Goal: Task Accomplishment & Management: Complete application form

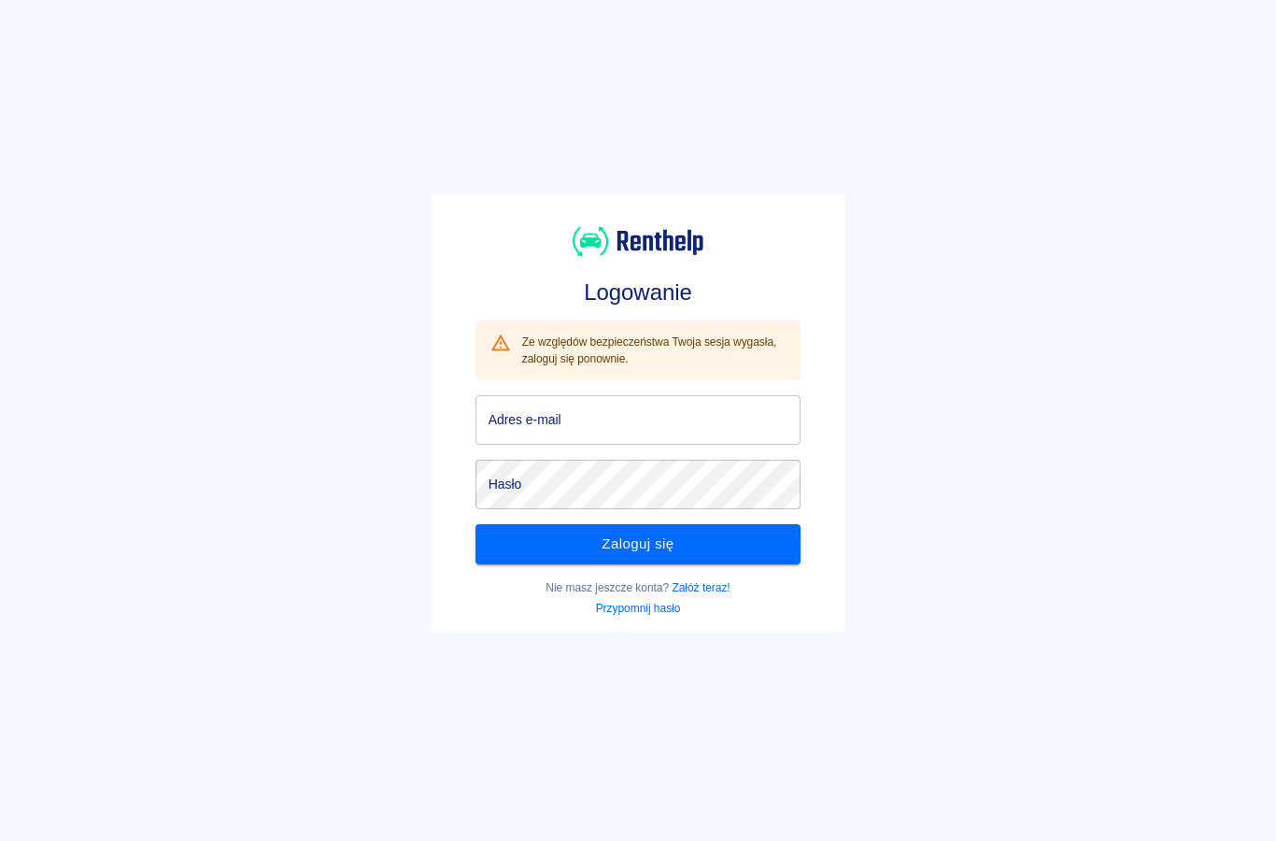
scroll to position [32, 0]
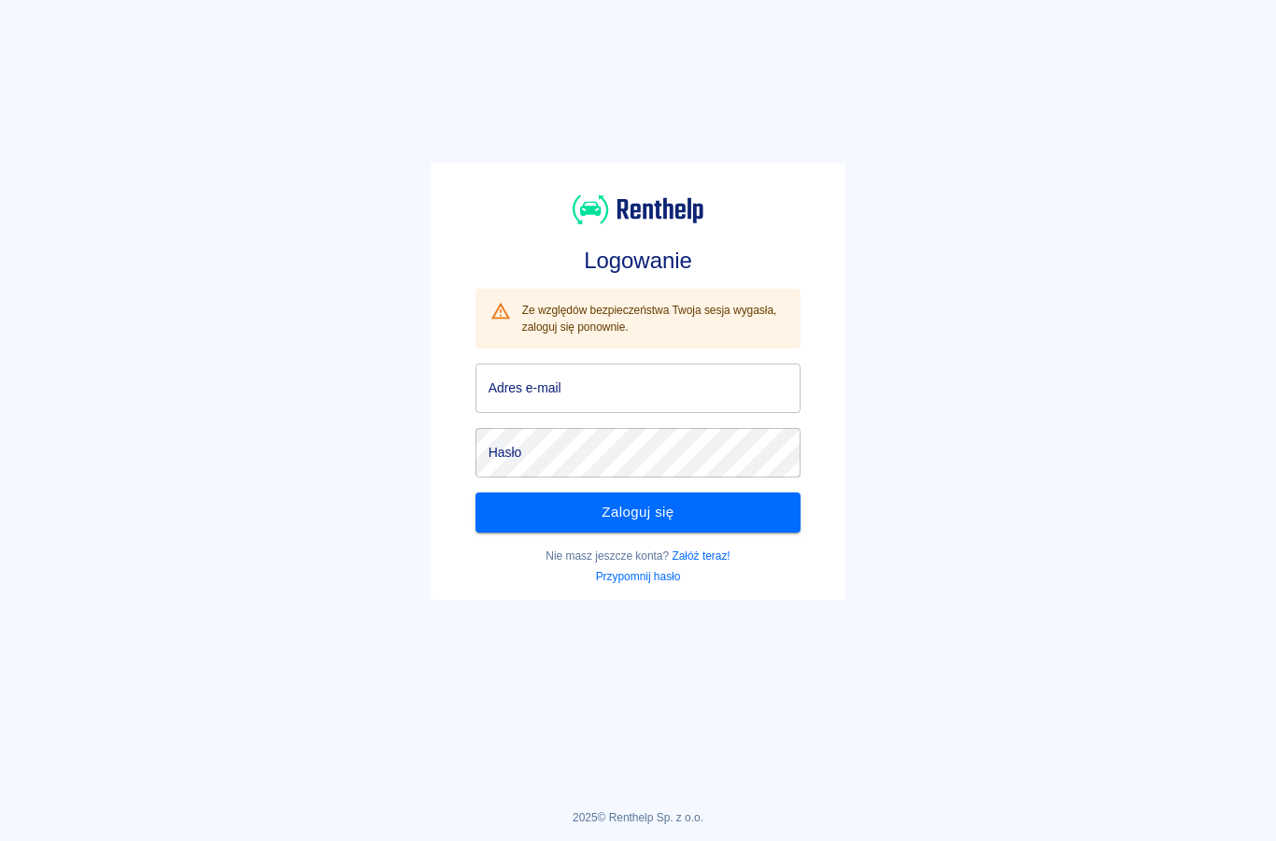
click at [531, 393] on input "Adres e-mail" at bounding box center [638, 388] width 326 height 50
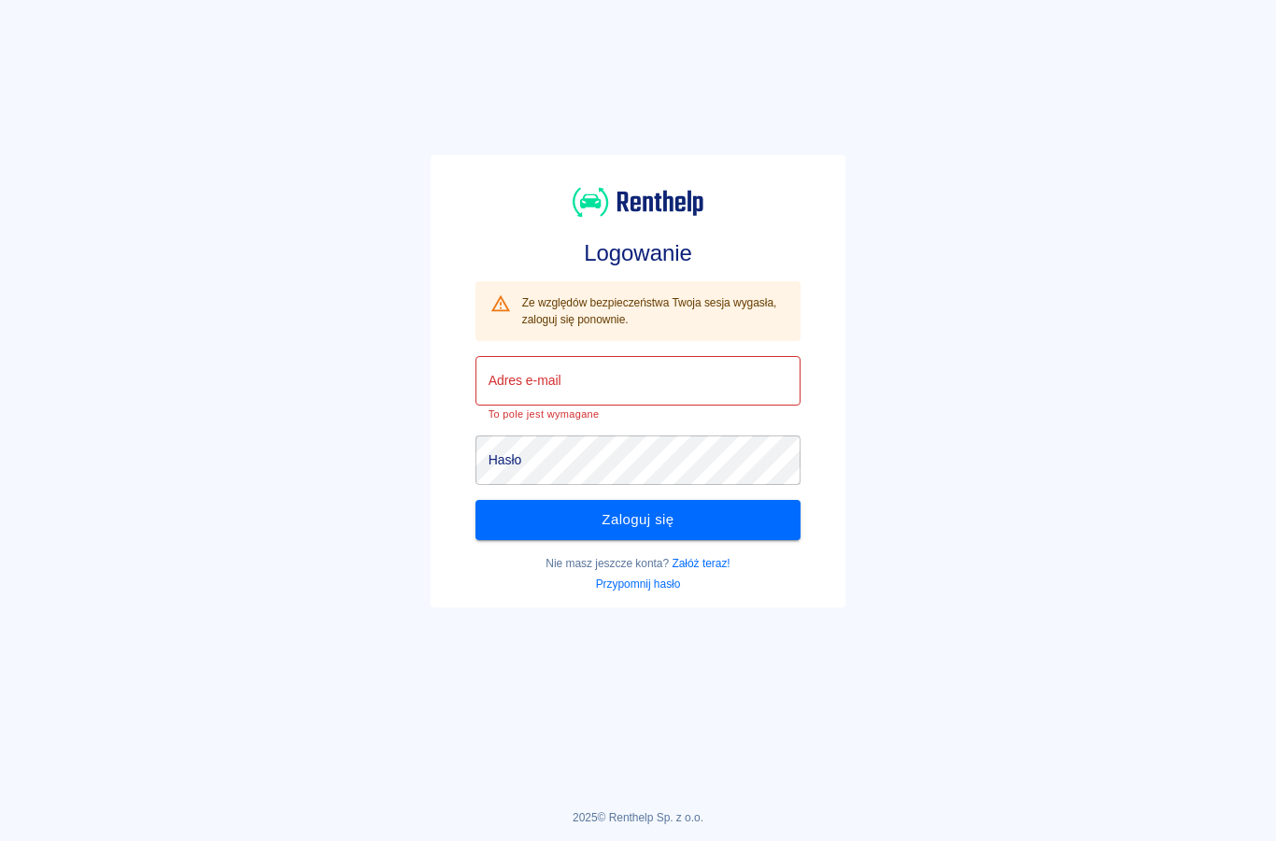
type input "[EMAIL_ADDRESS][DOMAIN_NAME]"
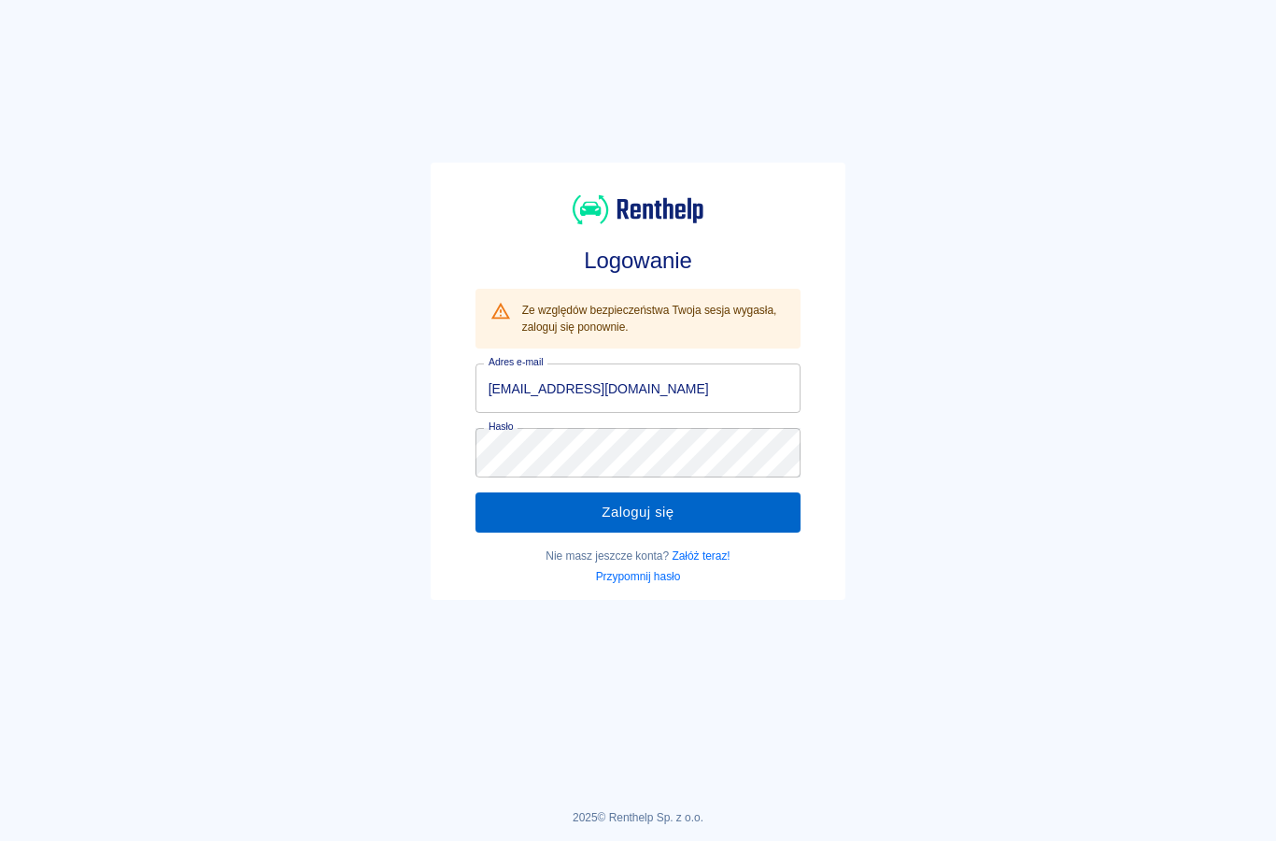
click at [528, 504] on button "Zaloguj się" at bounding box center [638, 511] width 326 height 39
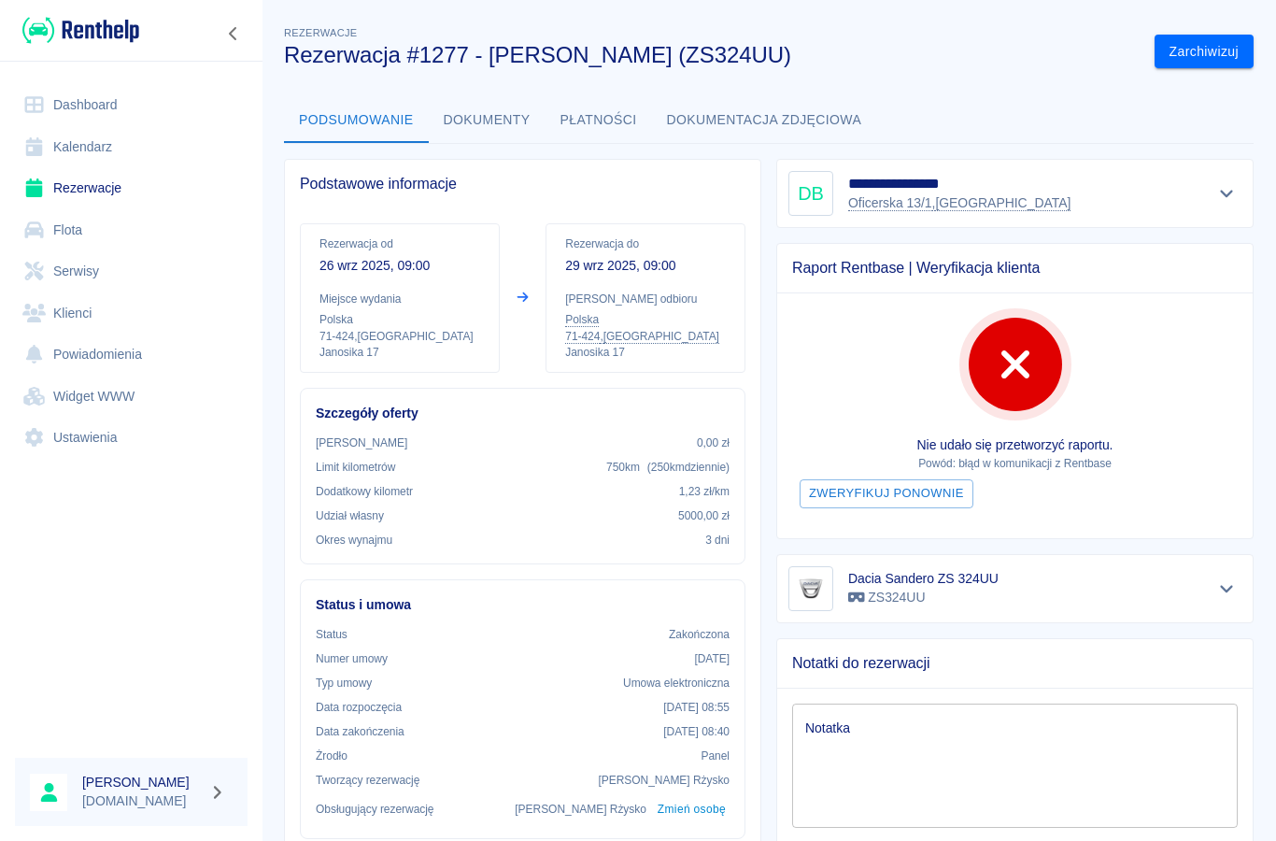
click at [79, 191] on link "Rezerwacje" at bounding box center [131, 188] width 233 height 42
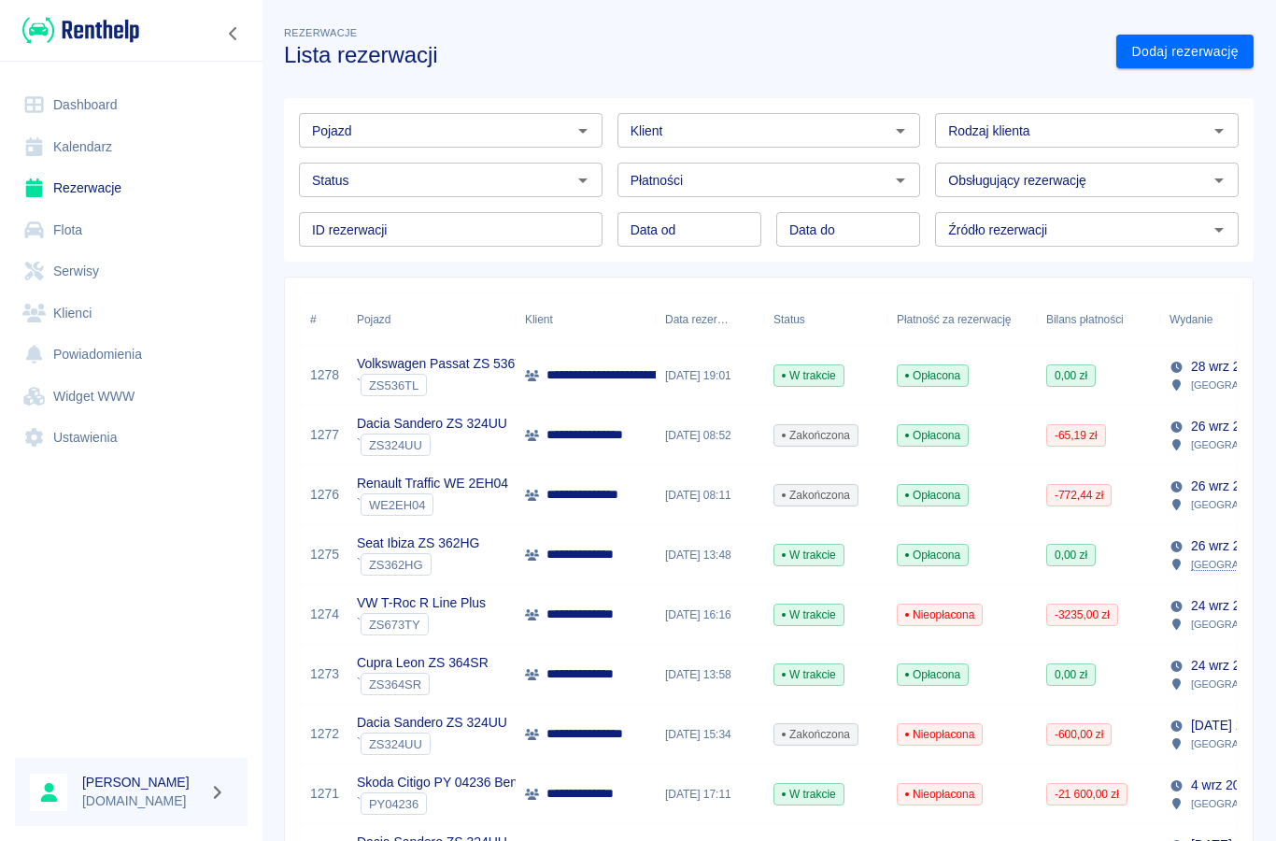
click at [381, 139] on input "Pojazd" at bounding box center [436, 130] width 262 height 23
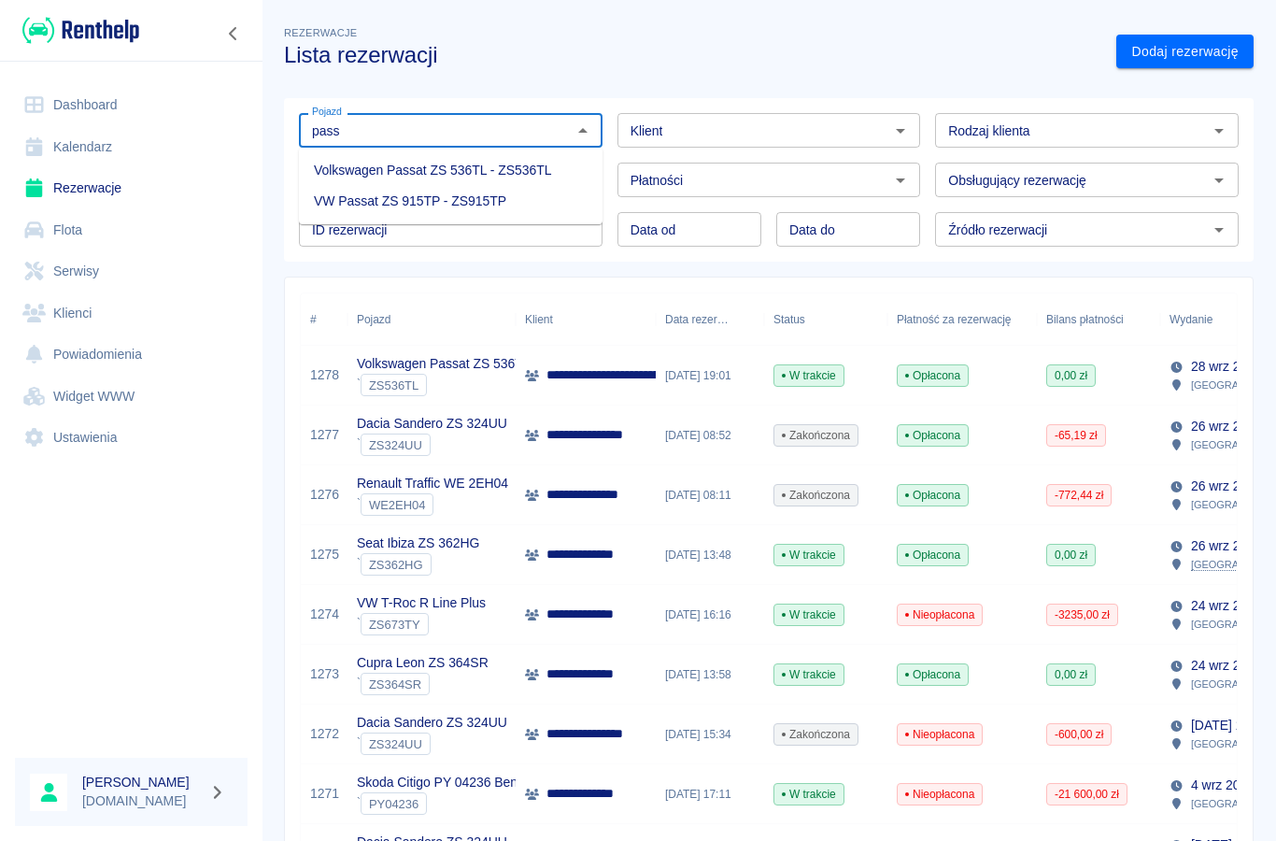
click at [418, 167] on li "Volkswagen Passat ZS 536TL - ZS536TL" at bounding box center [451, 170] width 304 height 31
type input "Volkswagen Passat ZS 536TL - ZS536TL"
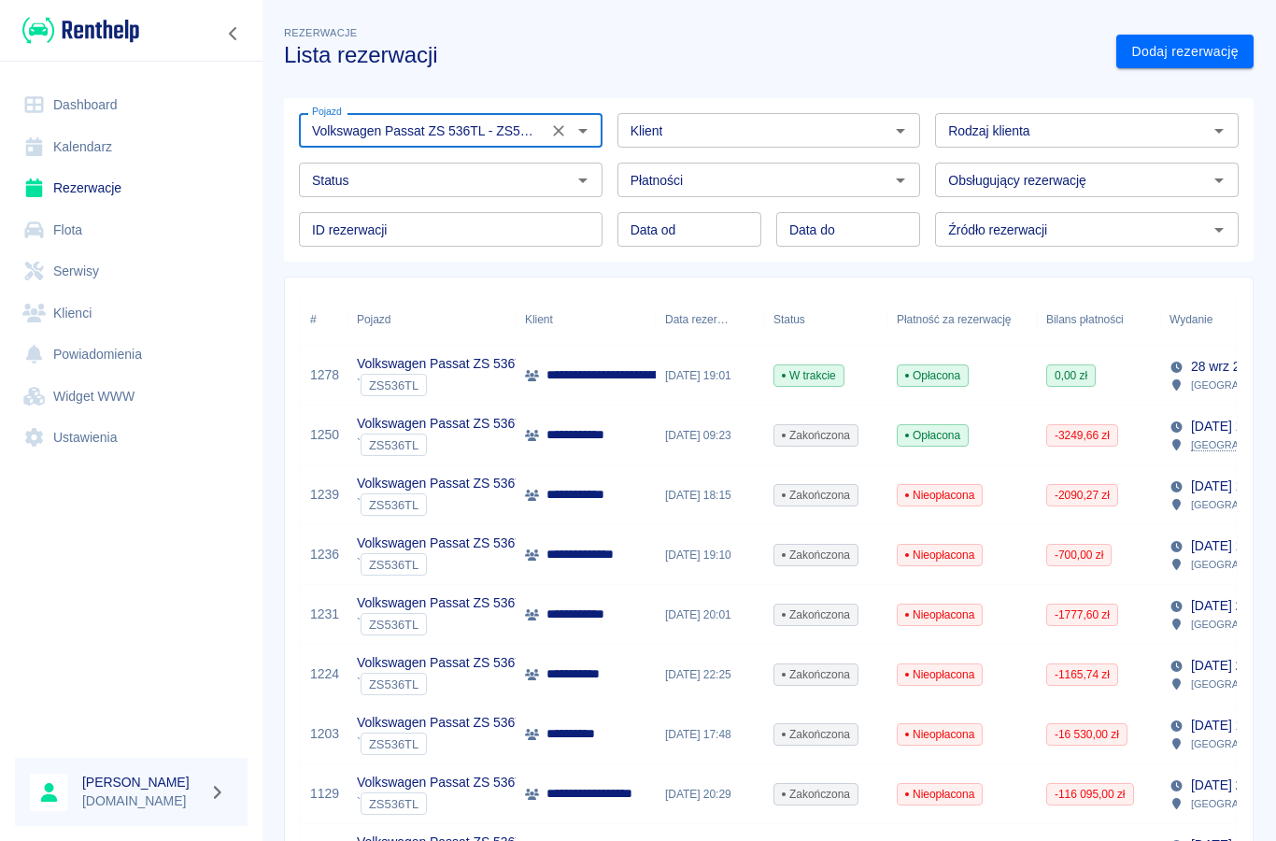
click at [585, 377] on p "**********" at bounding box center [627, 375] width 163 height 20
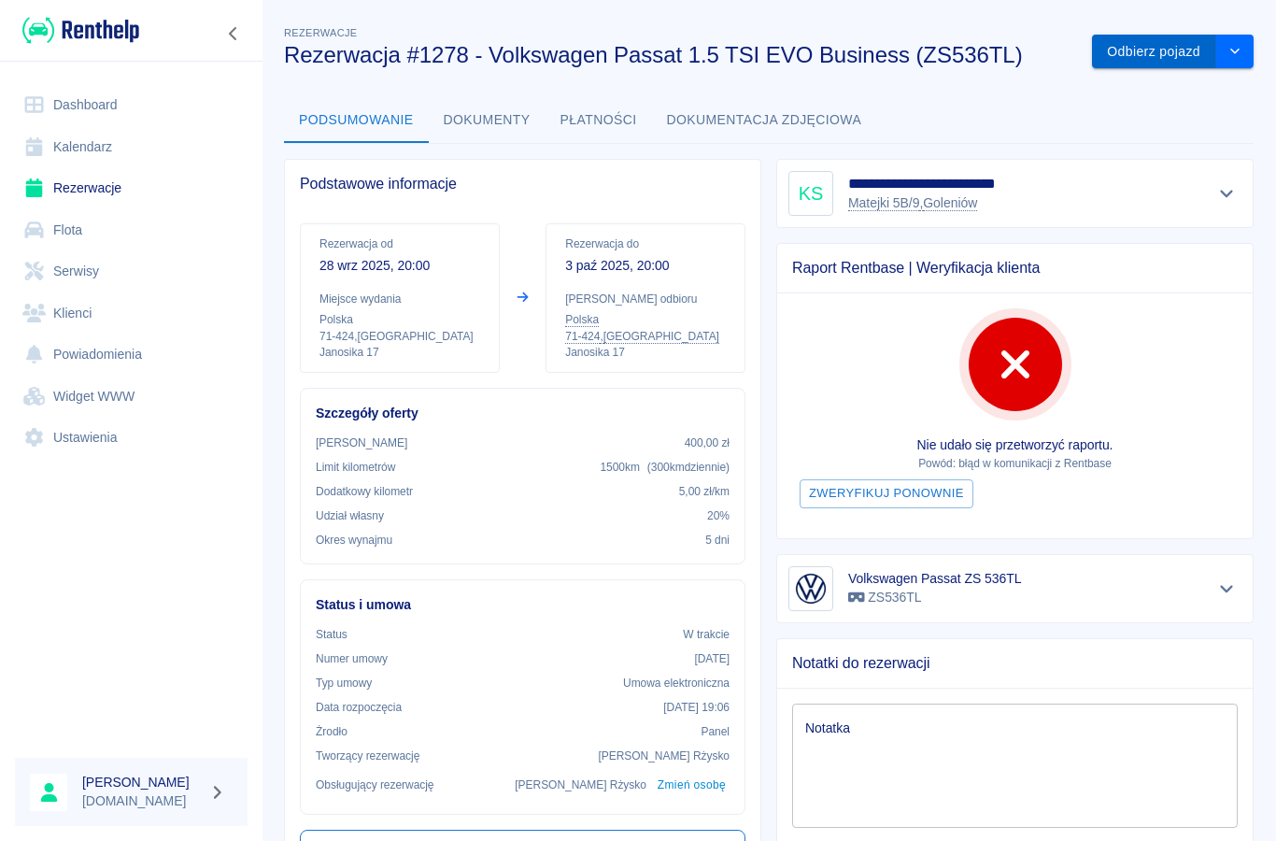
click at [1143, 54] on button "Odbierz pojazd" at bounding box center [1154, 52] width 124 height 35
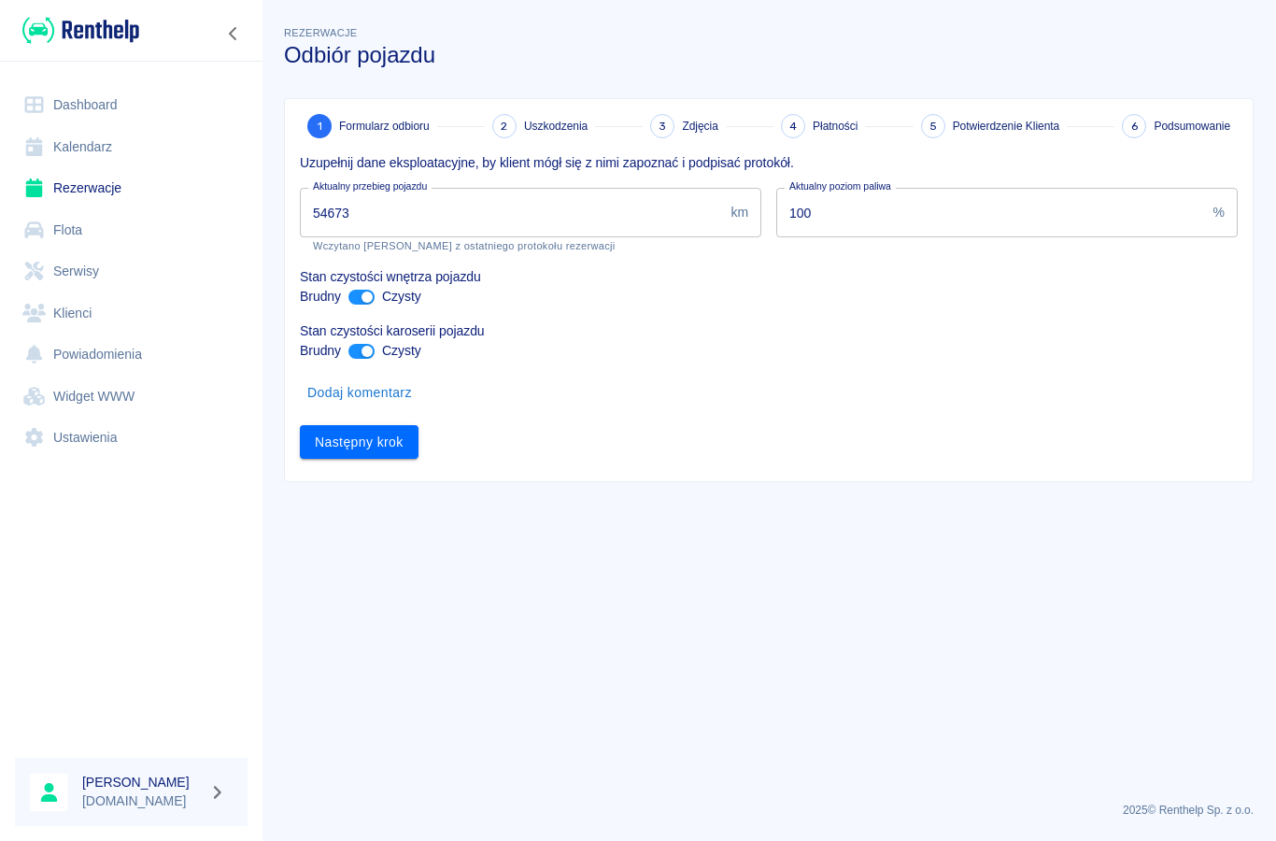
click at [384, 215] on input "54673" at bounding box center [511, 213] width 423 height 50
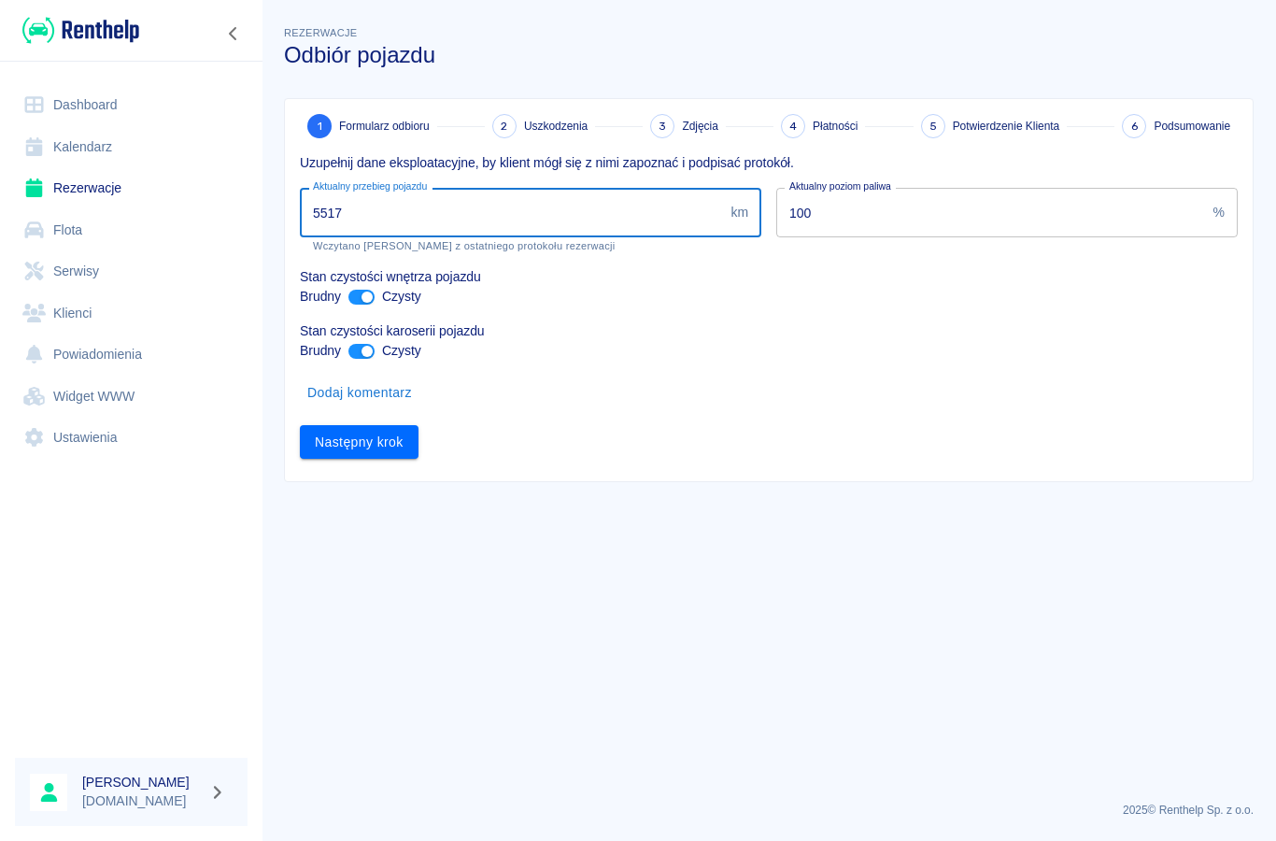
type input "55175"
click at [348, 443] on button "Następny krok" at bounding box center [359, 442] width 119 height 35
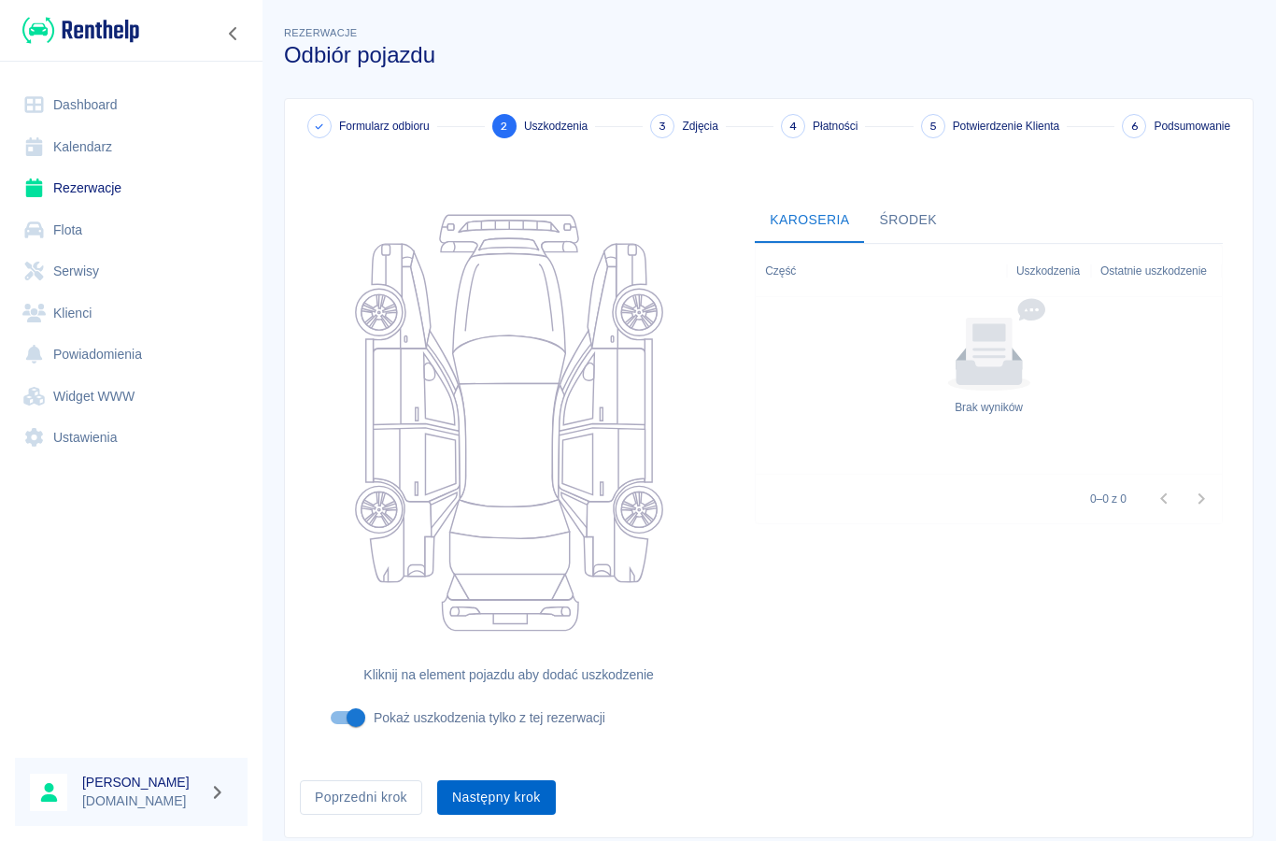
click at [497, 782] on button "Następny krok" at bounding box center [496, 797] width 119 height 35
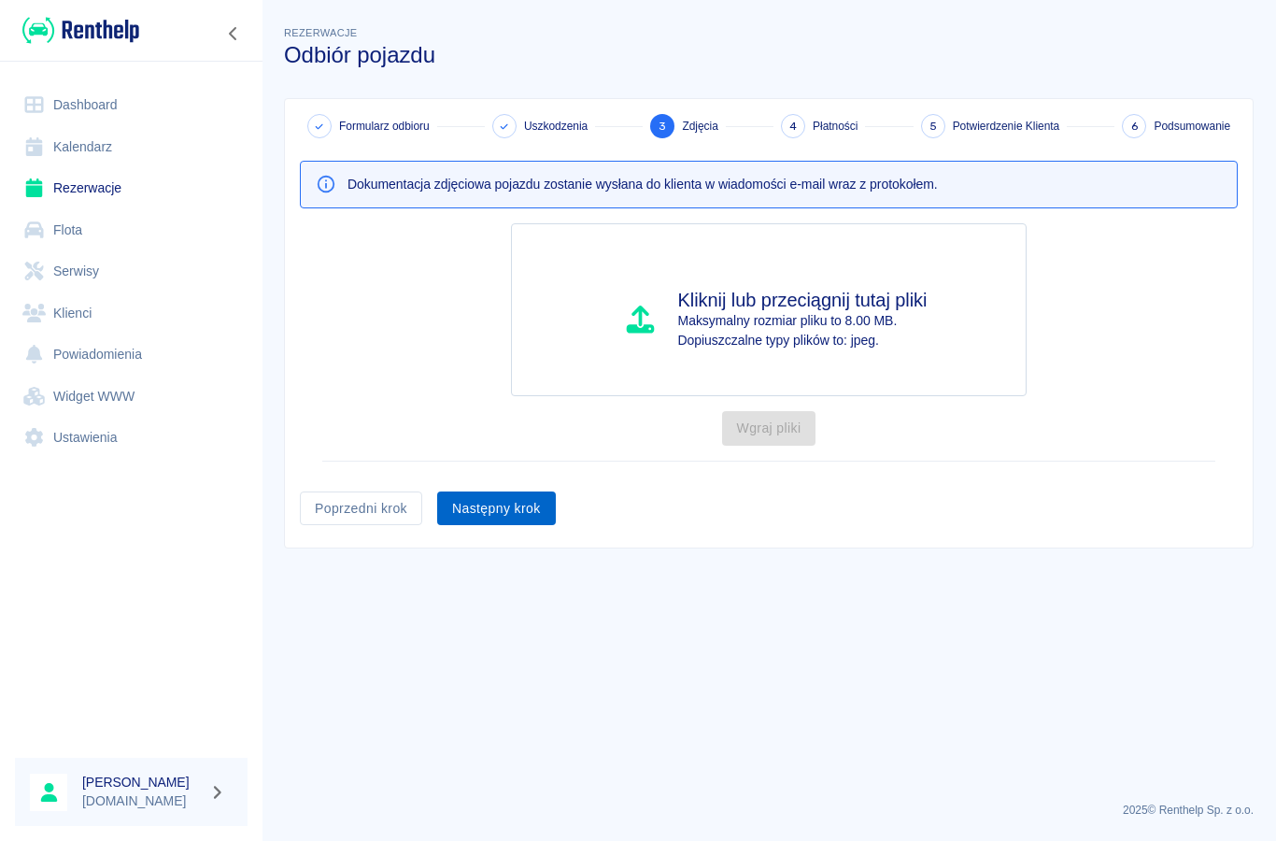
click at [490, 503] on button "Następny krok" at bounding box center [496, 508] width 119 height 35
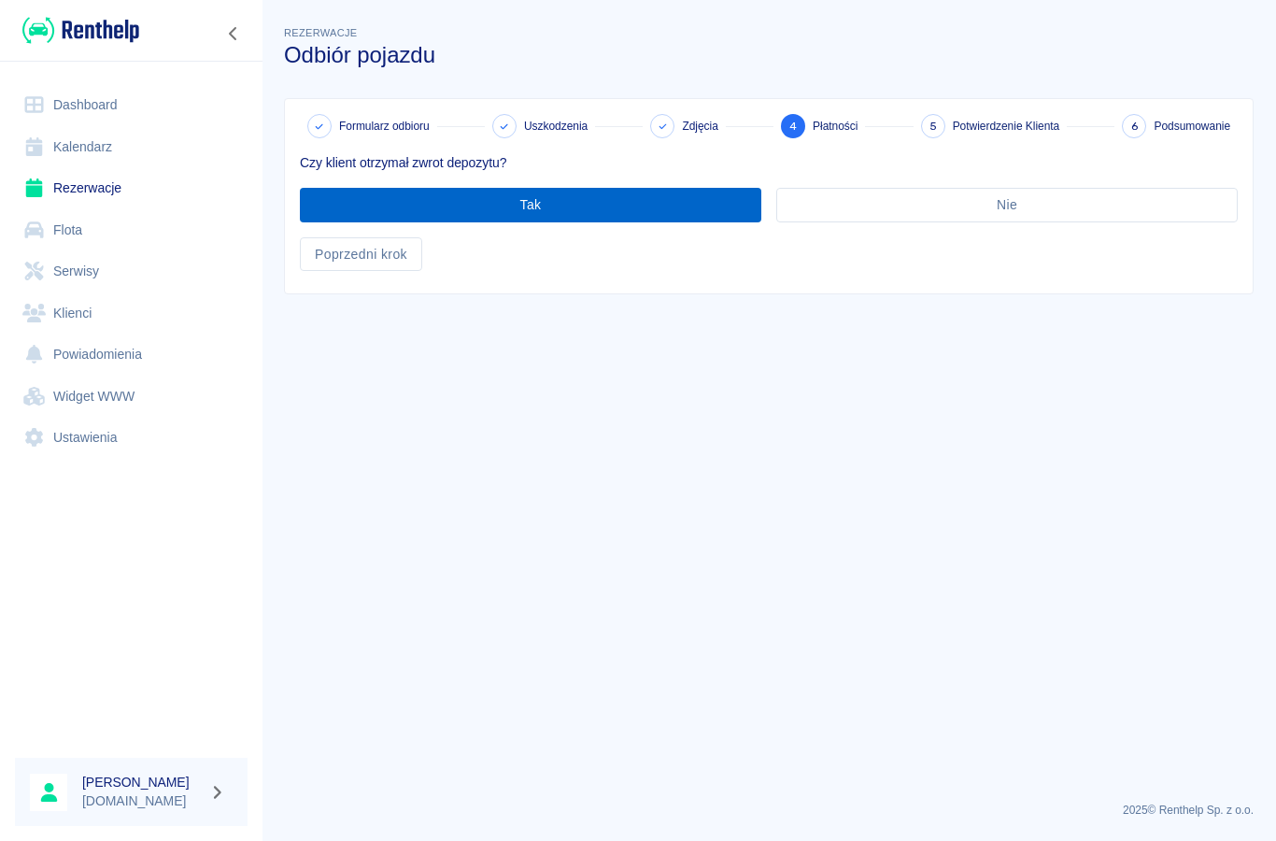
click at [626, 208] on button "Tak" at bounding box center [530, 205] width 461 height 35
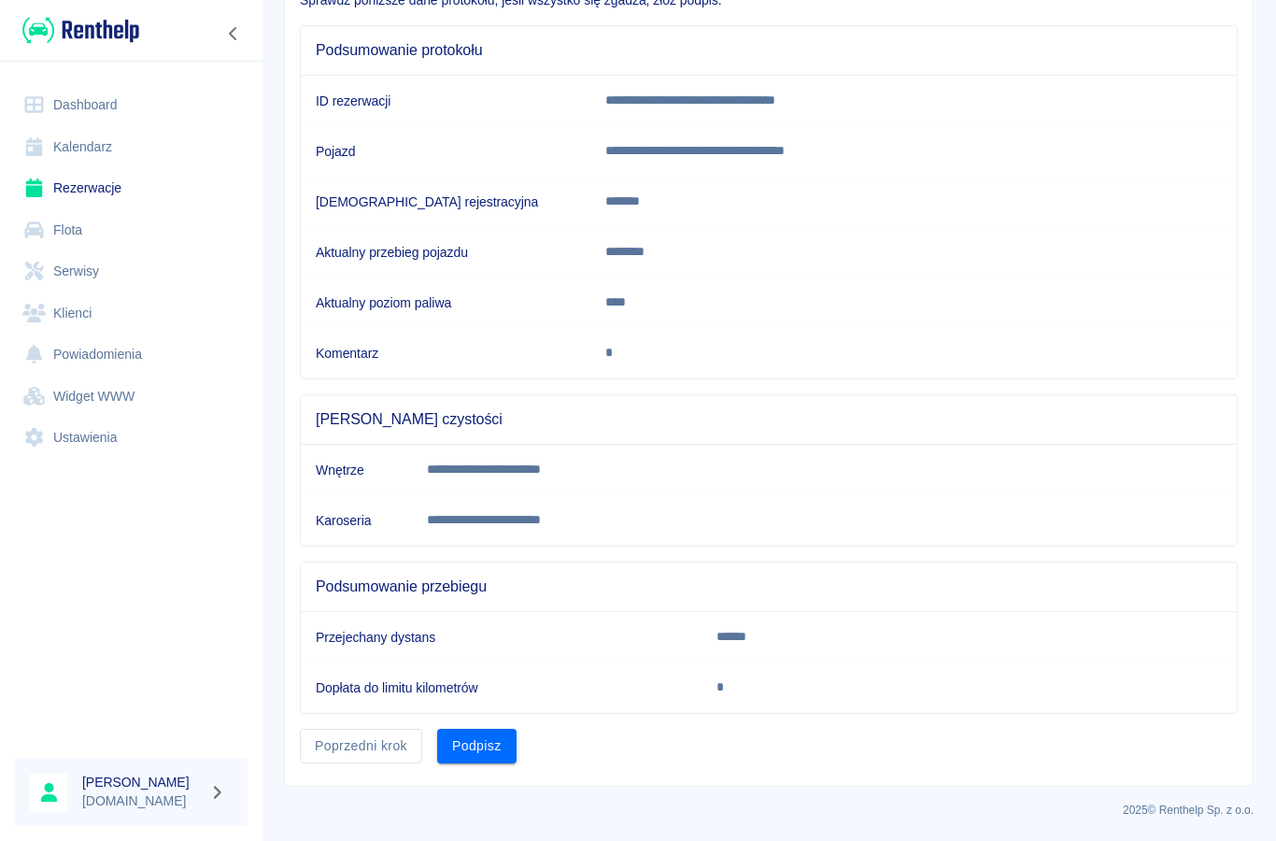
scroll to position [162, 0]
click at [489, 753] on button "Podpisz" at bounding box center [476, 746] width 79 height 35
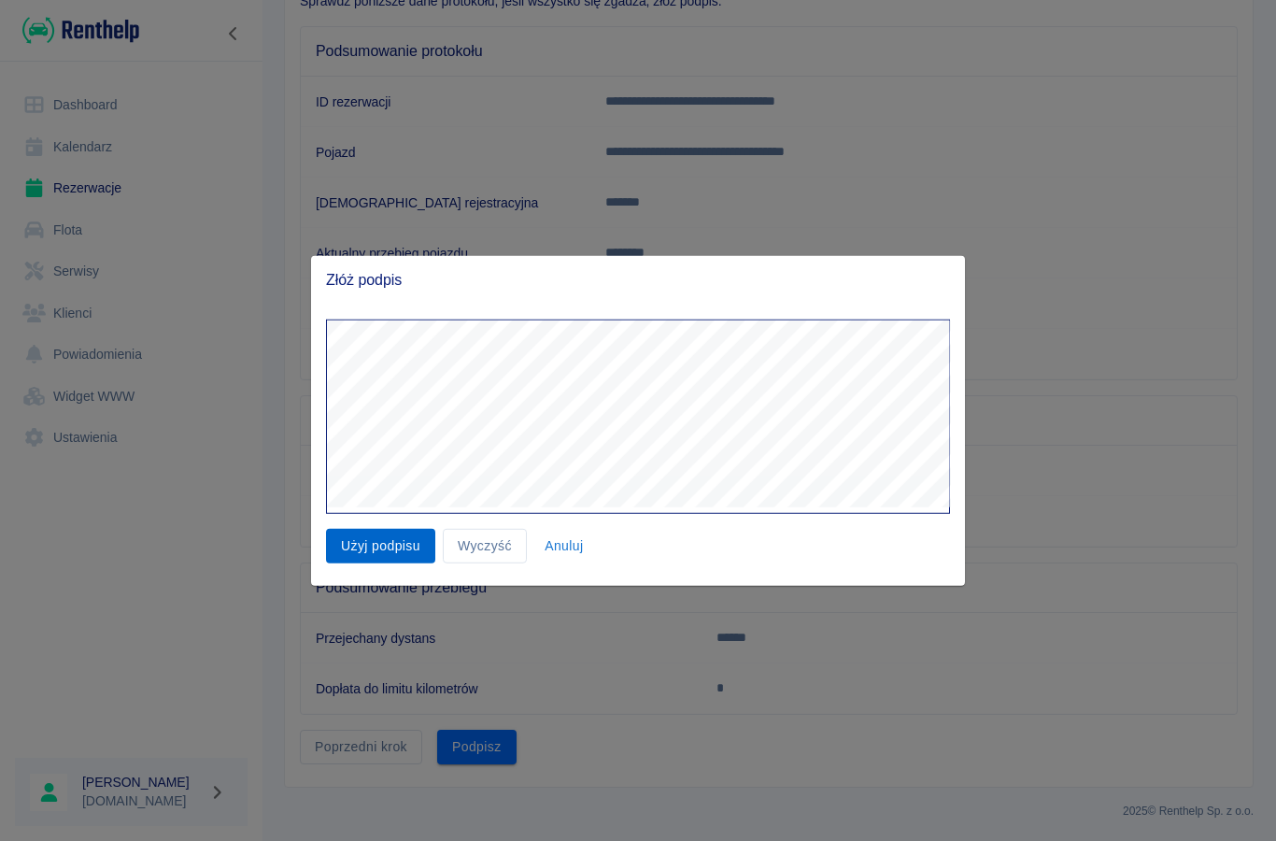
click at [385, 545] on button "Użyj podpisu" at bounding box center [380, 546] width 109 height 35
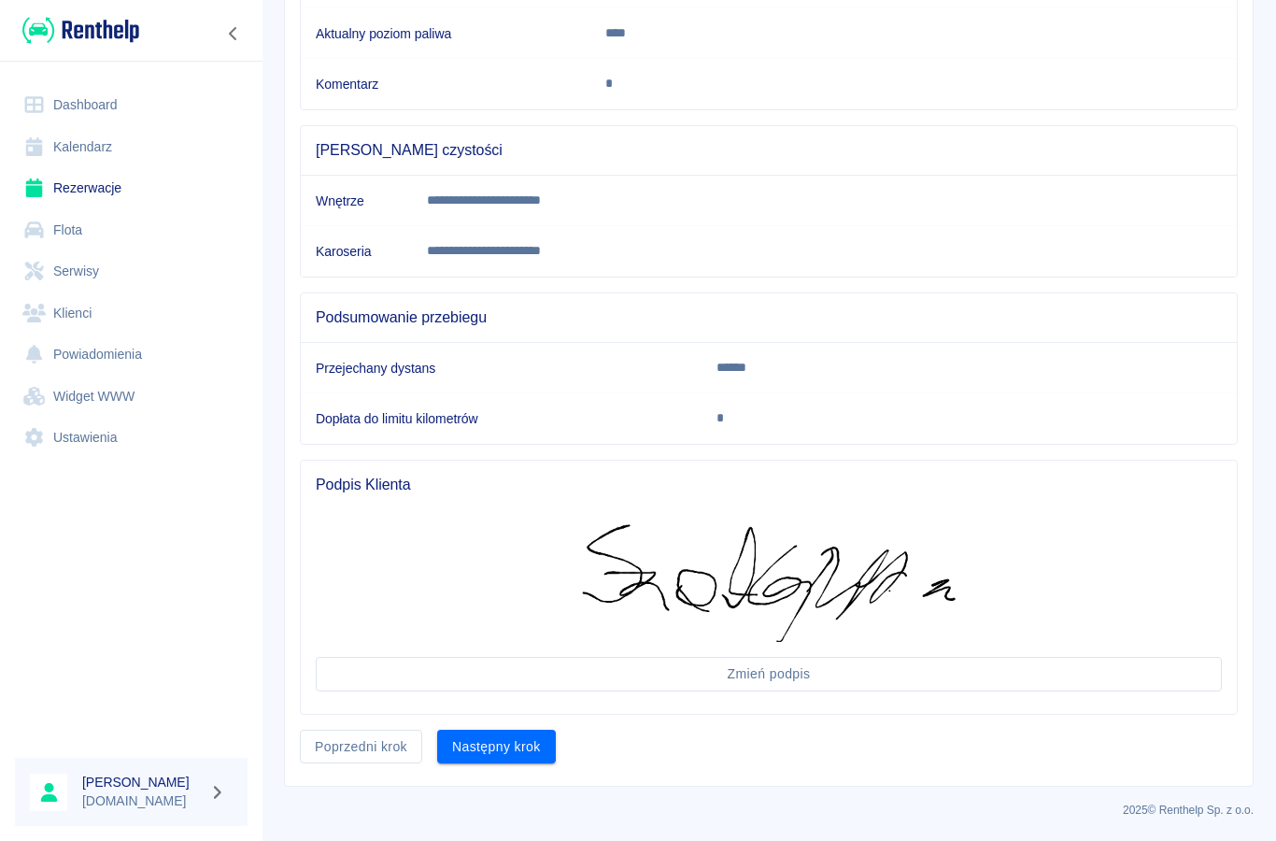
scroll to position [431, 0]
click at [502, 757] on button "Następny krok" at bounding box center [496, 747] width 119 height 35
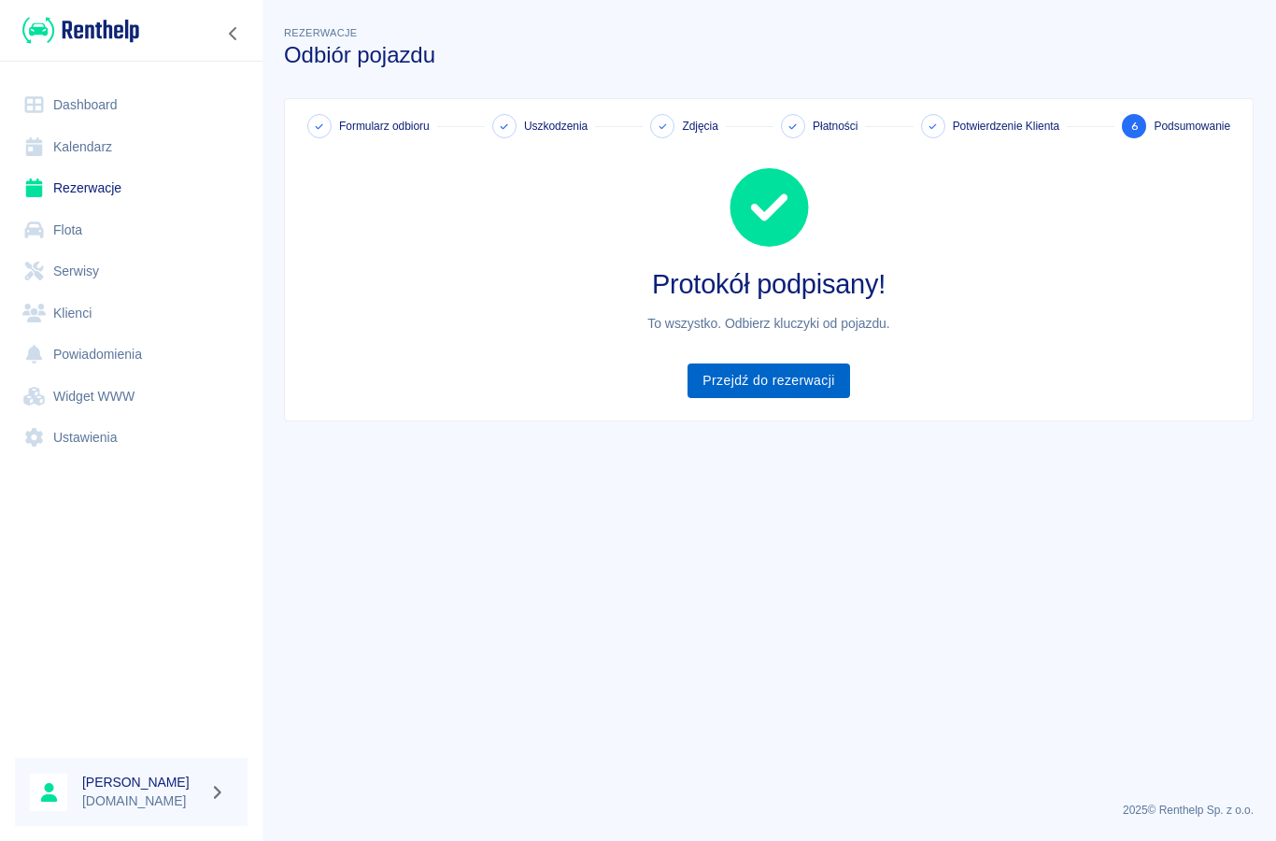
click at [785, 394] on link "Przejdź do rezerwacji" at bounding box center [768, 380] width 162 height 35
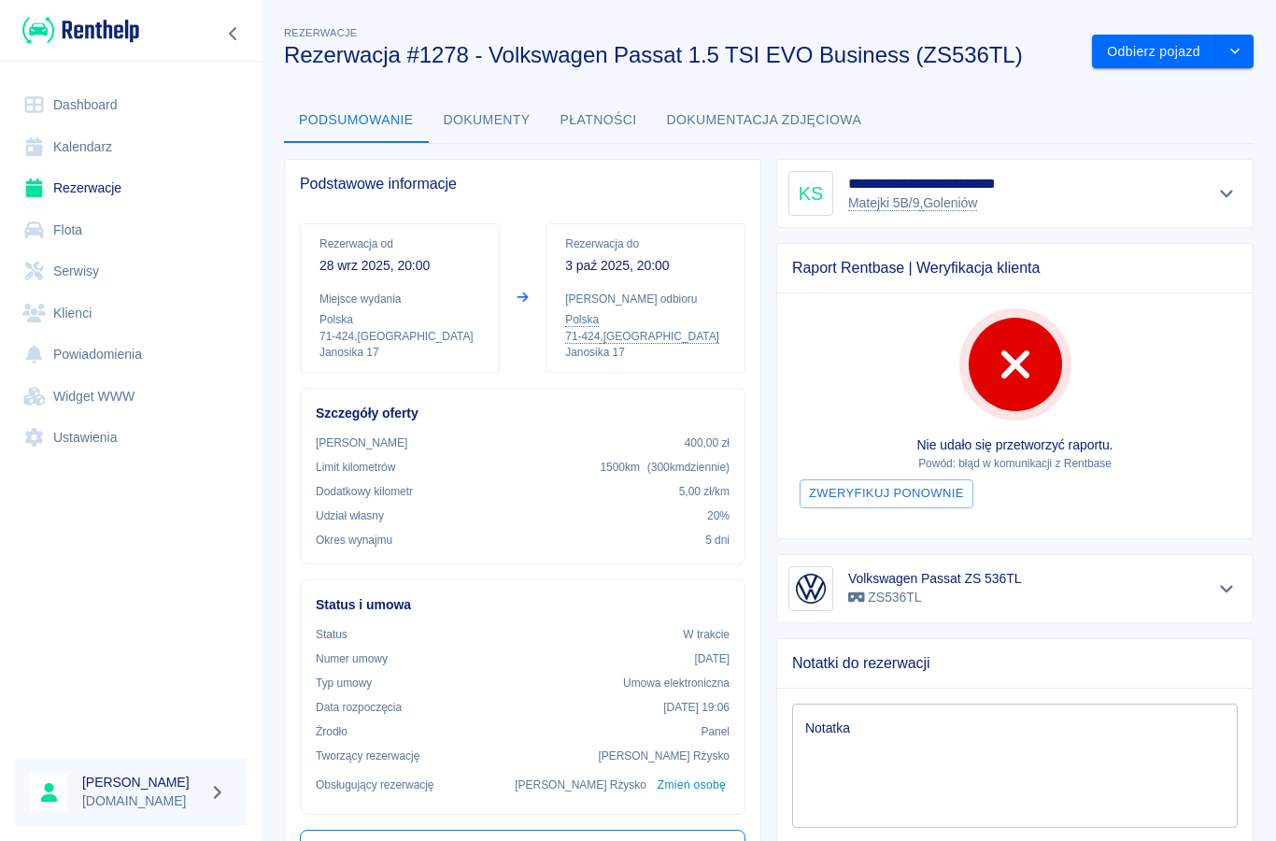
click at [81, 189] on link "Rezerwacje" at bounding box center [131, 188] width 233 height 42
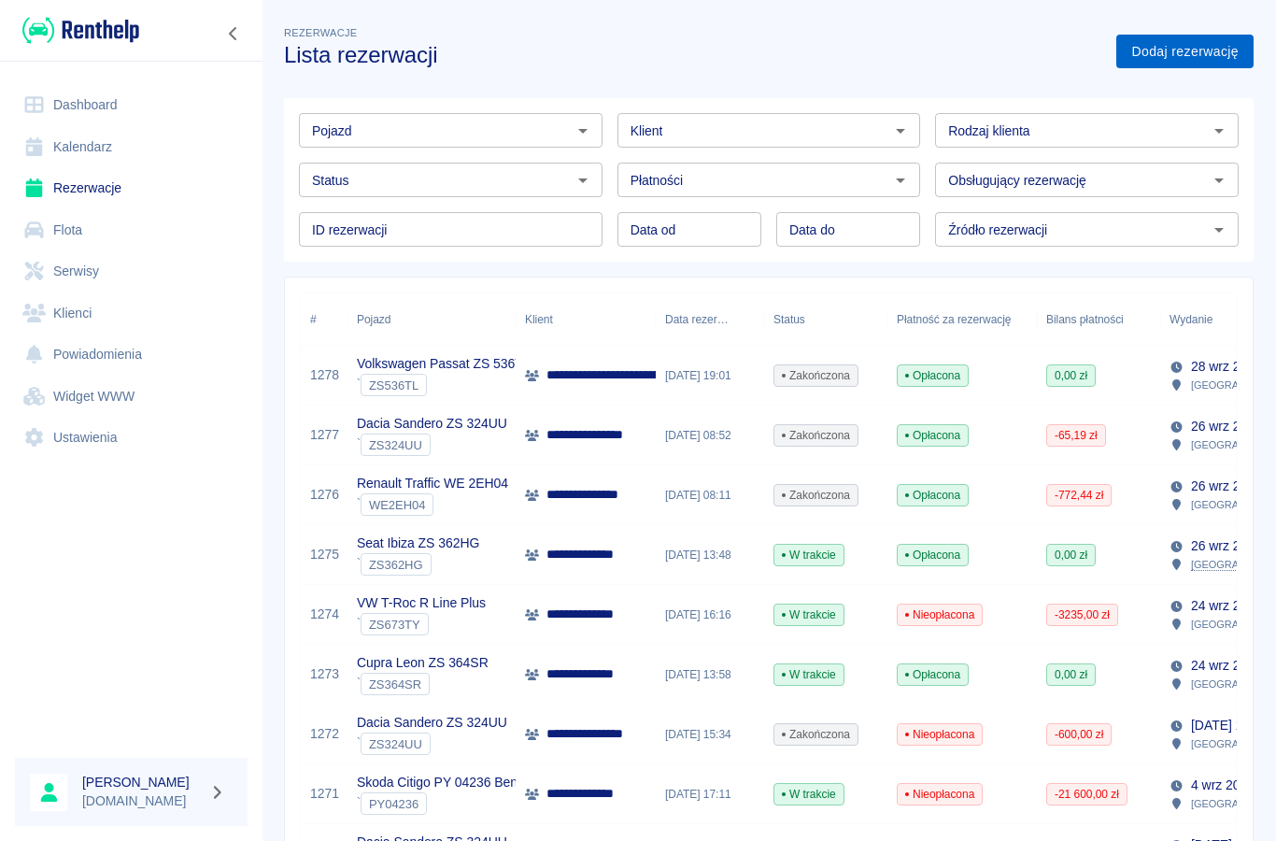
click at [1170, 49] on link "Dodaj rezerwację" at bounding box center [1184, 52] width 137 height 35
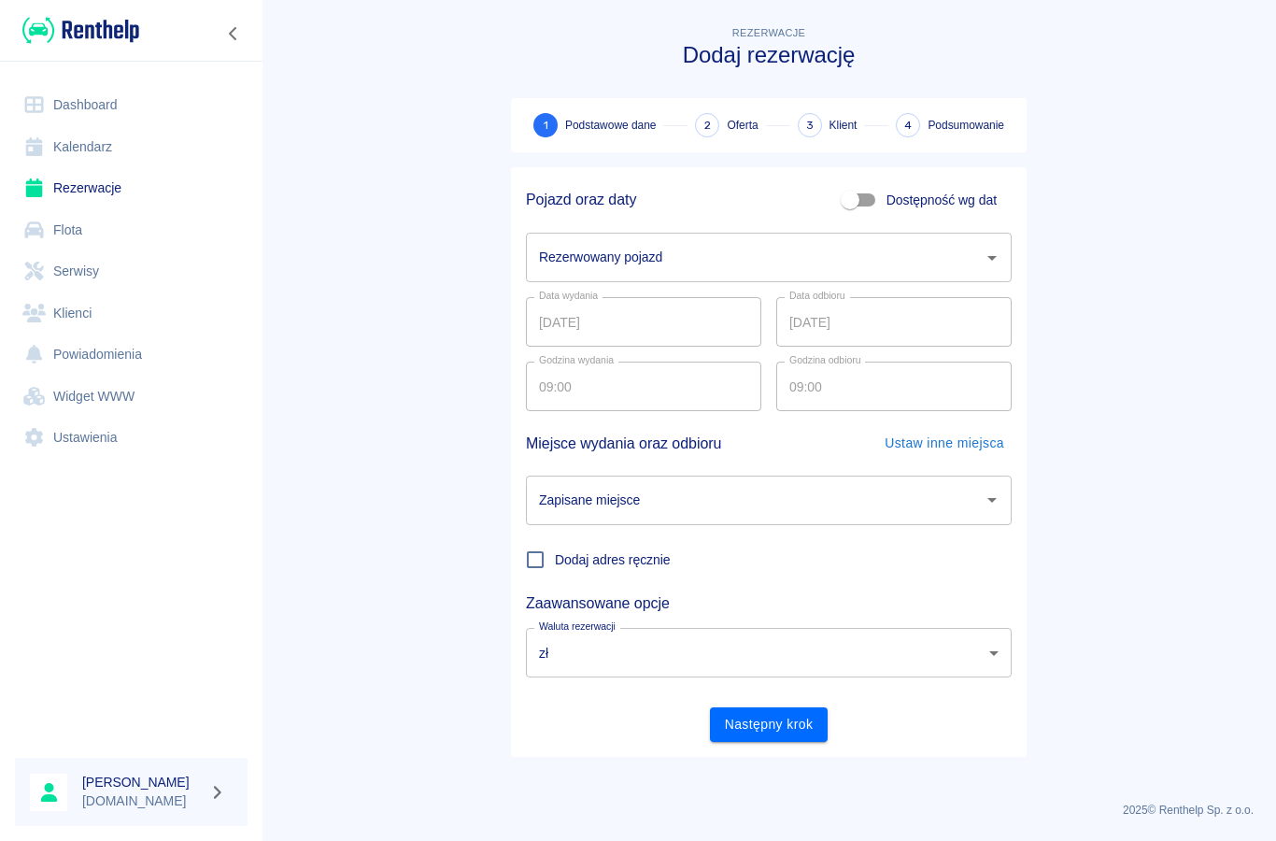
click at [93, 189] on link "Rezerwacje" at bounding box center [131, 188] width 233 height 42
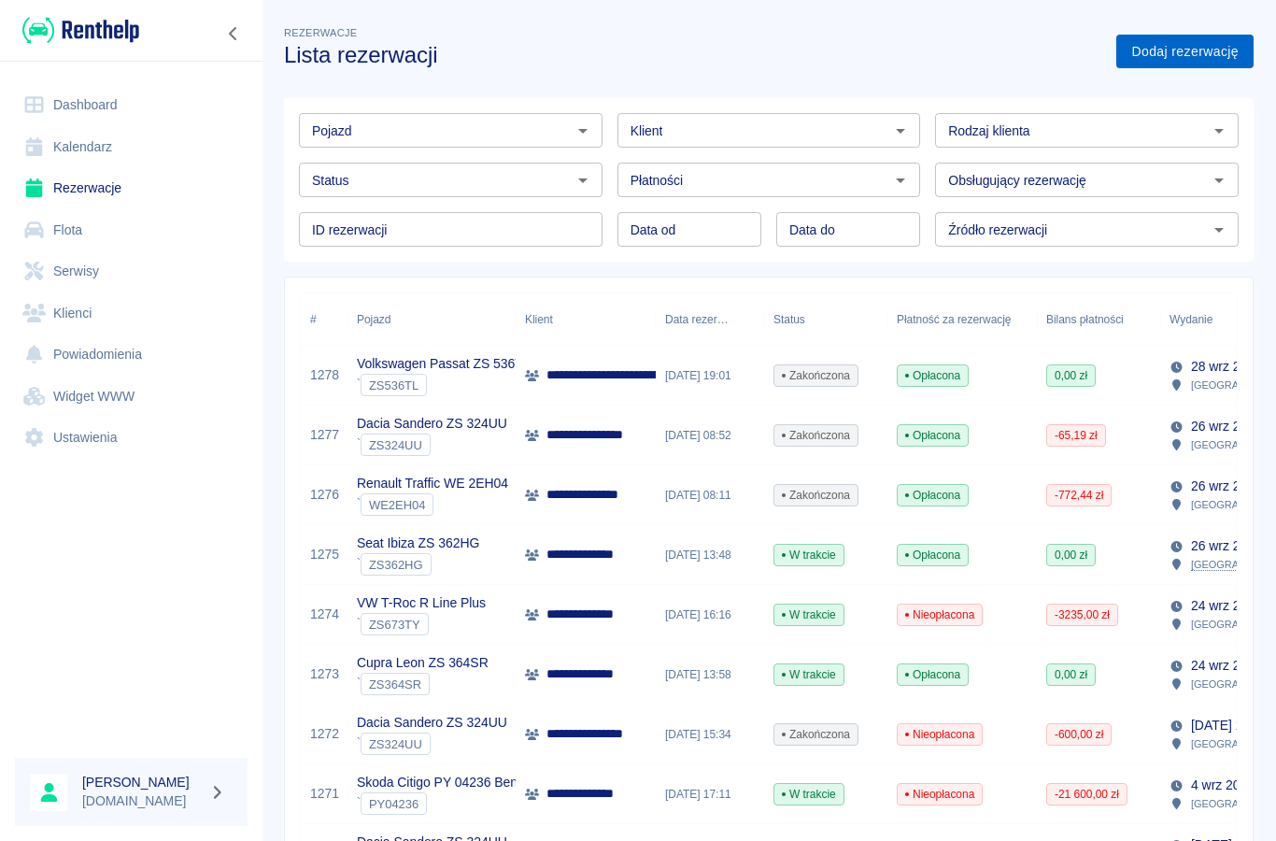
click at [1169, 49] on link "Dodaj rezerwację" at bounding box center [1184, 52] width 137 height 35
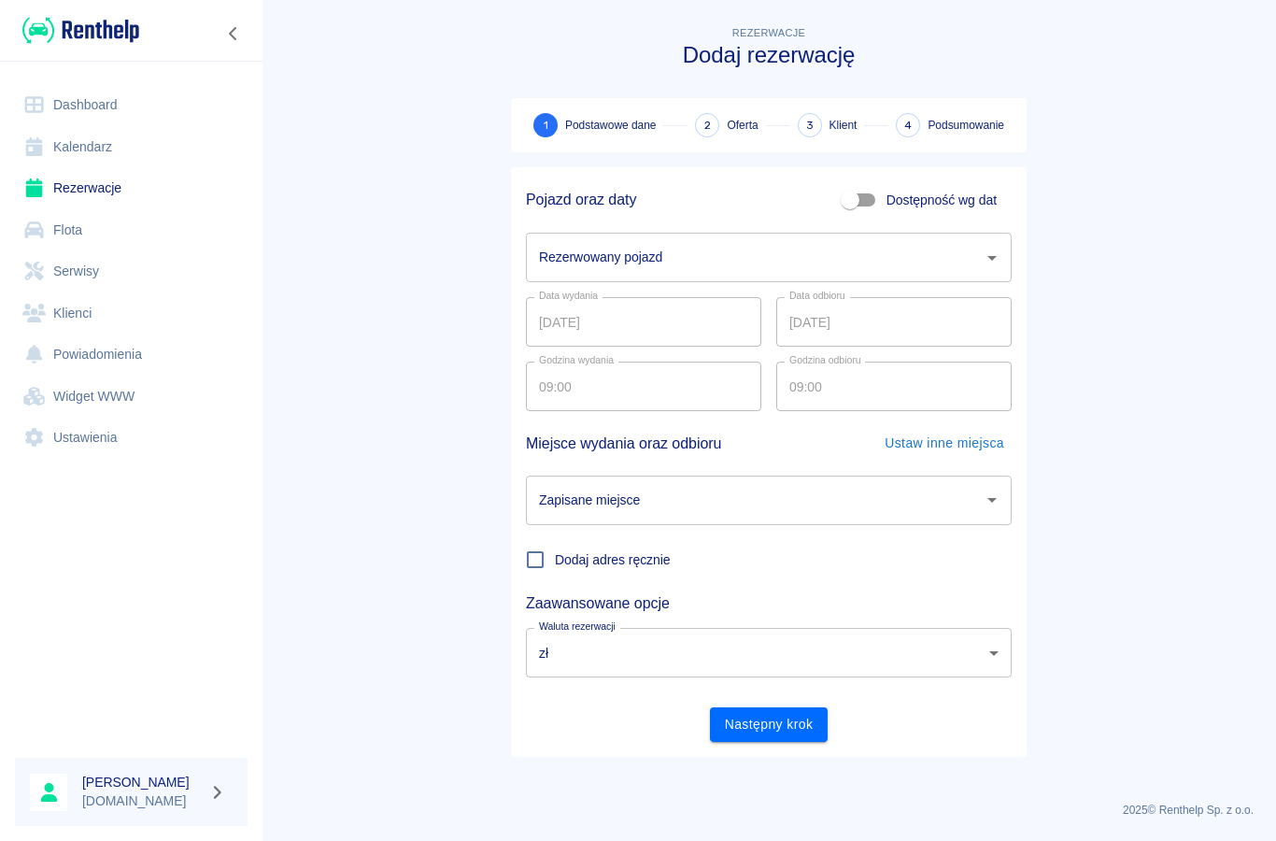
click at [584, 271] on input "Rezerwowany pojazd" at bounding box center [754, 257] width 441 height 33
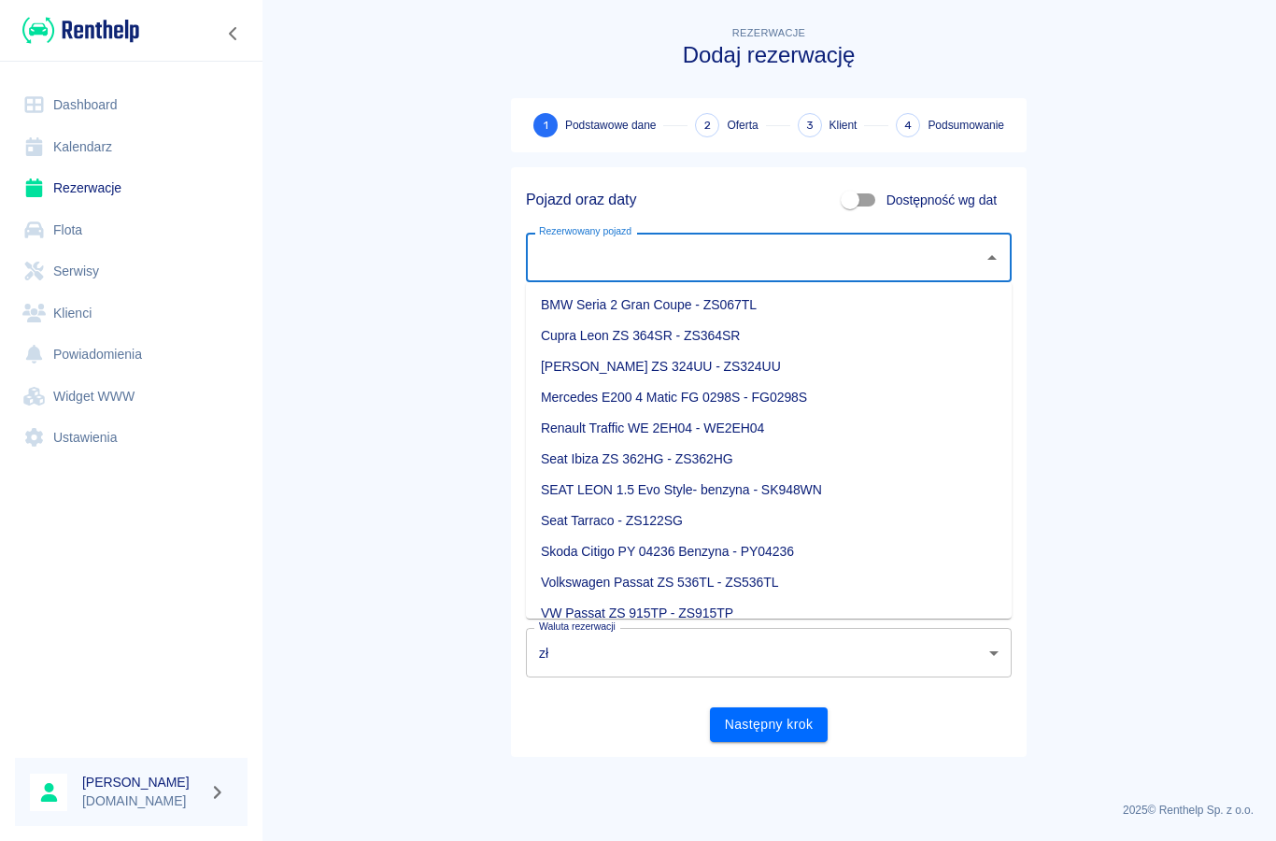
click at [577, 373] on li "[PERSON_NAME] ZS 324UU - ZS324UU" at bounding box center [769, 366] width 486 height 31
type input "[PERSON_NAME] ZS 324UU - ZS324UU"
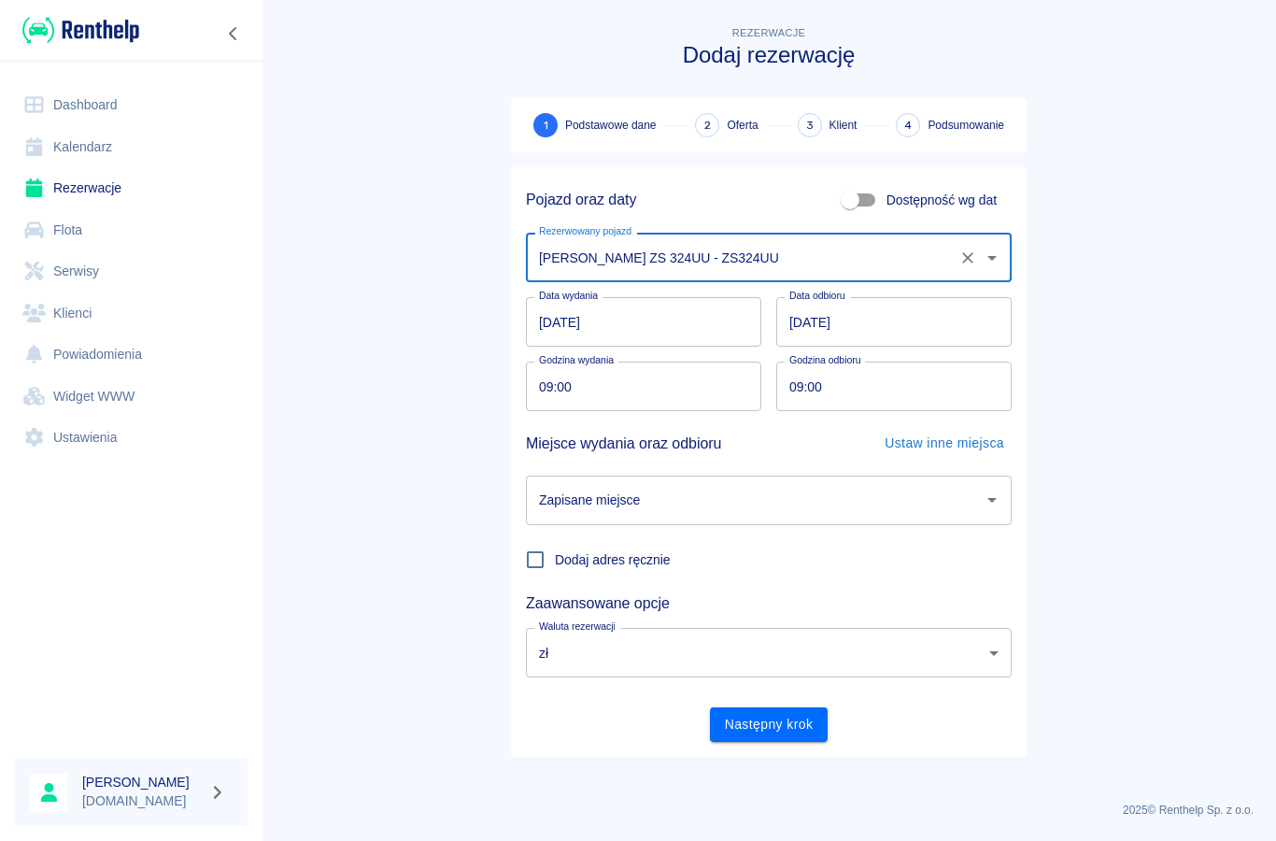
click at [571, 319] on input "[DATE]" at bounding box center [643, 322] width 235 height 50
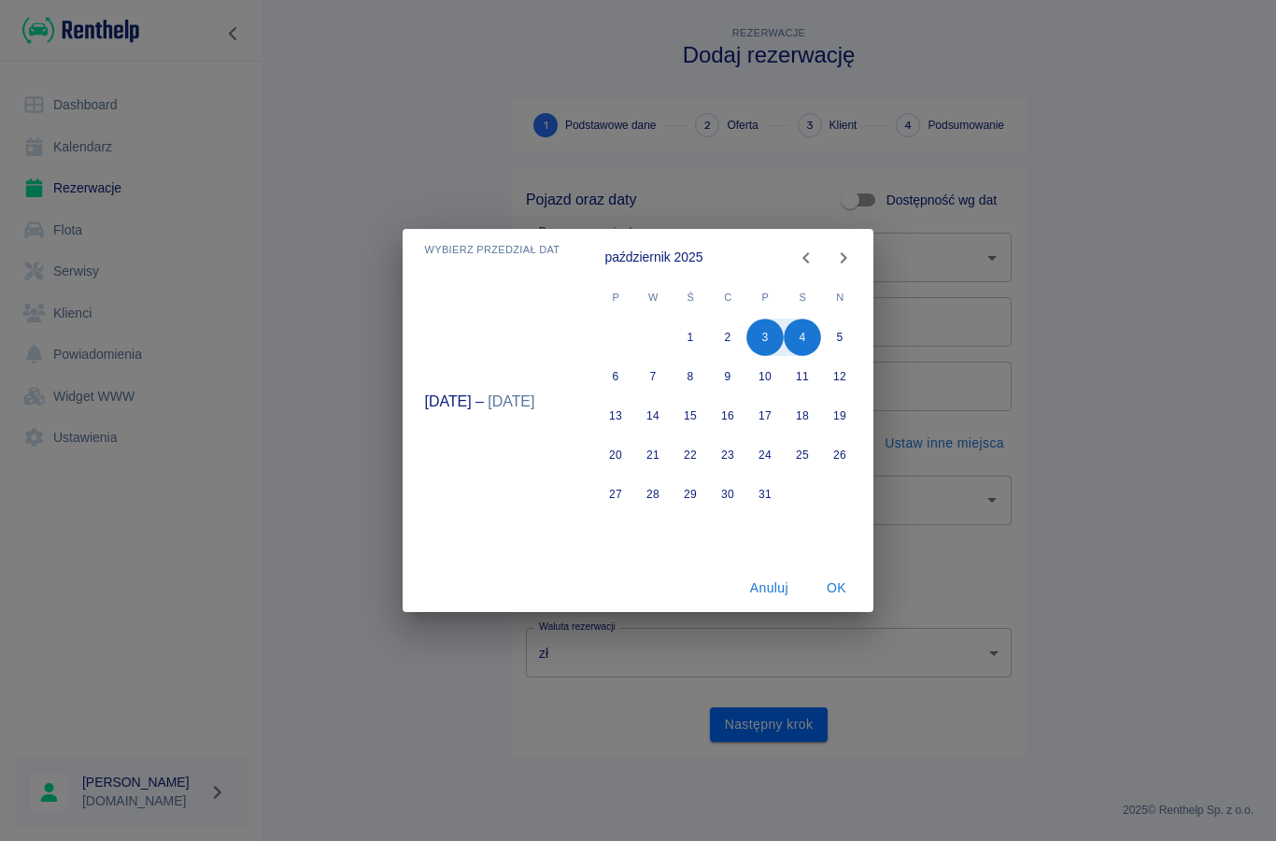
click at [753, 588] on button "Anuluj" at bounding box center [769, 588] width 60 height 35
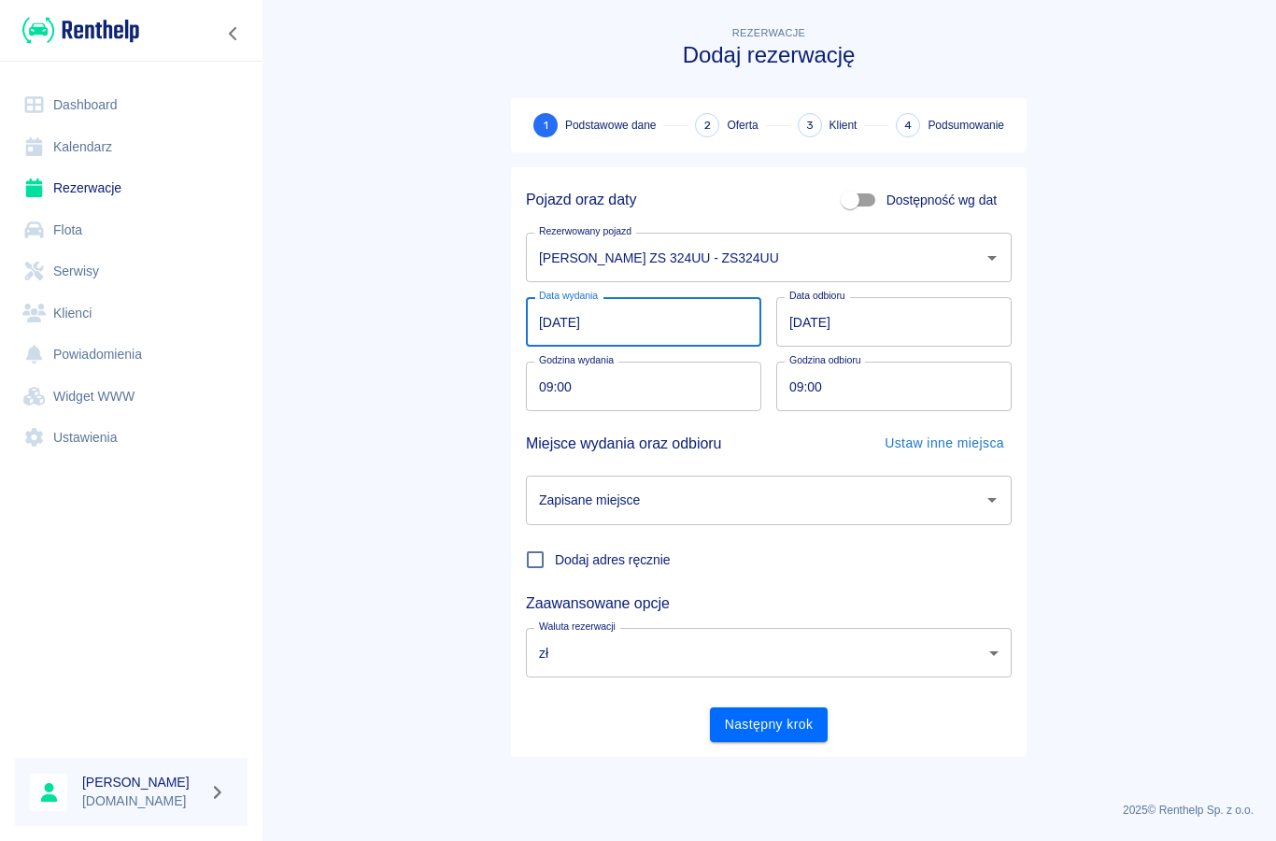
click at [563, 321] on input "[DATE]" at bounding box center [643, 322] width 235 height 50
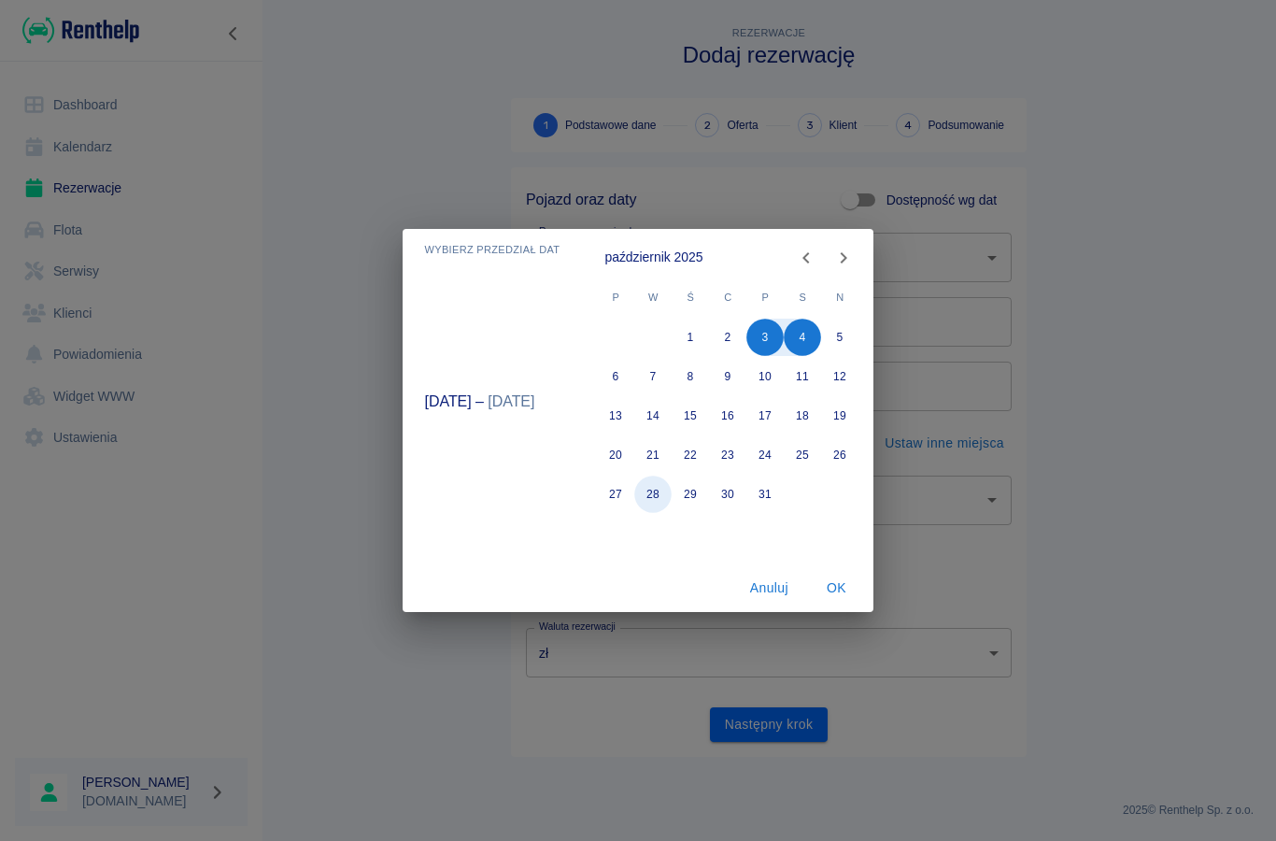
click at [658, 490] on button "28" at bounding box center [653, 493] width 37 height 37
type input "[DATE]"
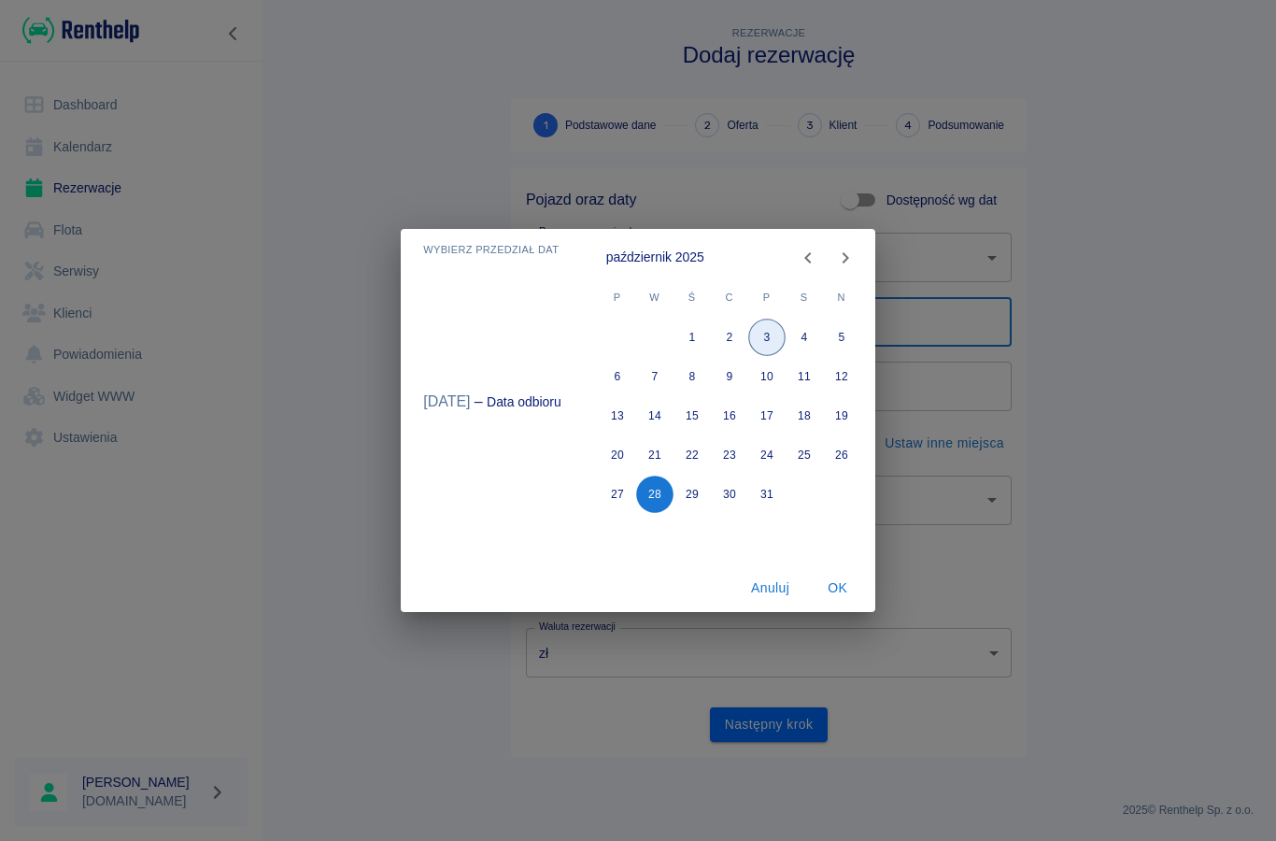
click at [775, 340] on button "3" at bounding box center [766, 337] width 37 height 37
type input "[DATE]"
click at [663, 494] on button "28" at bounding box center [654, 493] width 37 height 37
type input "[DATE]"
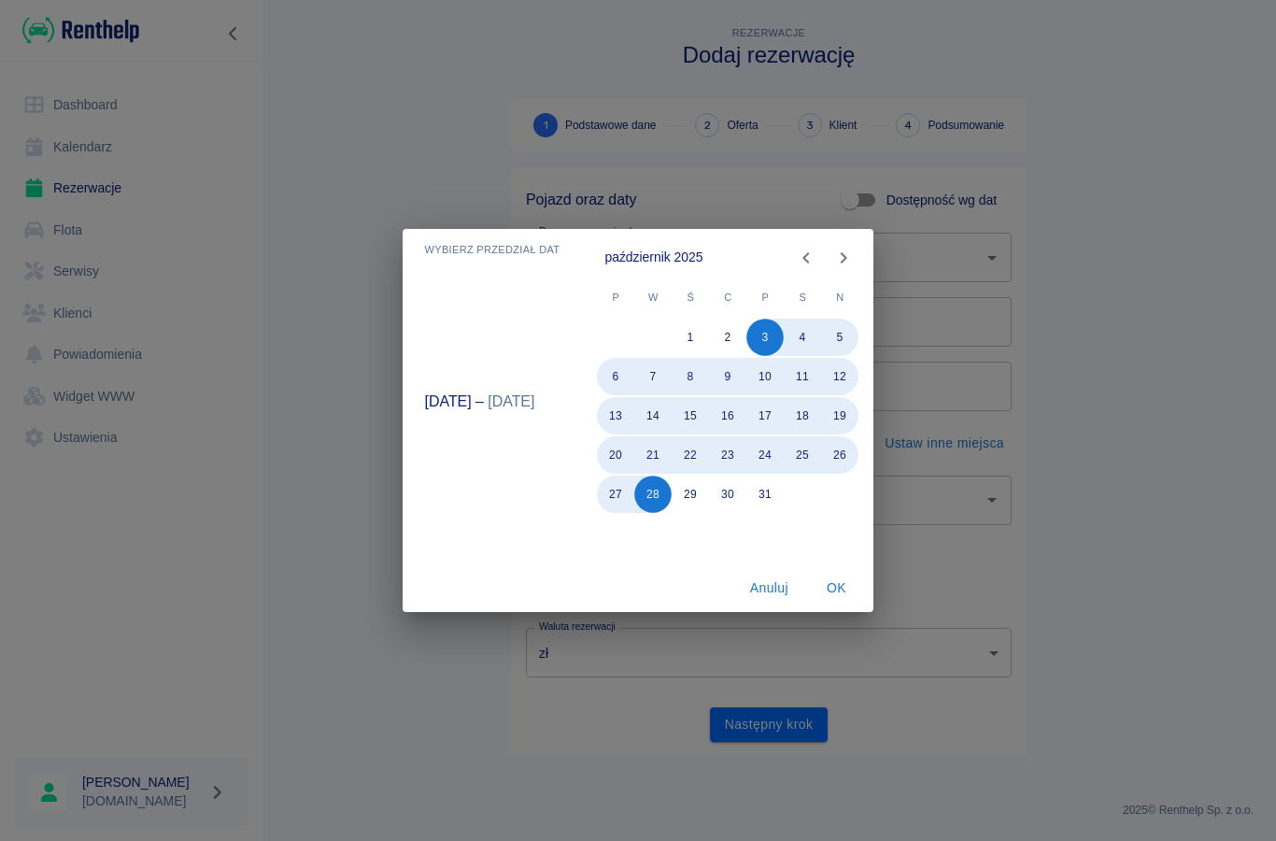
click at [837, 587] on button "OK" at bounding box center [836, 588] width 60 height 35
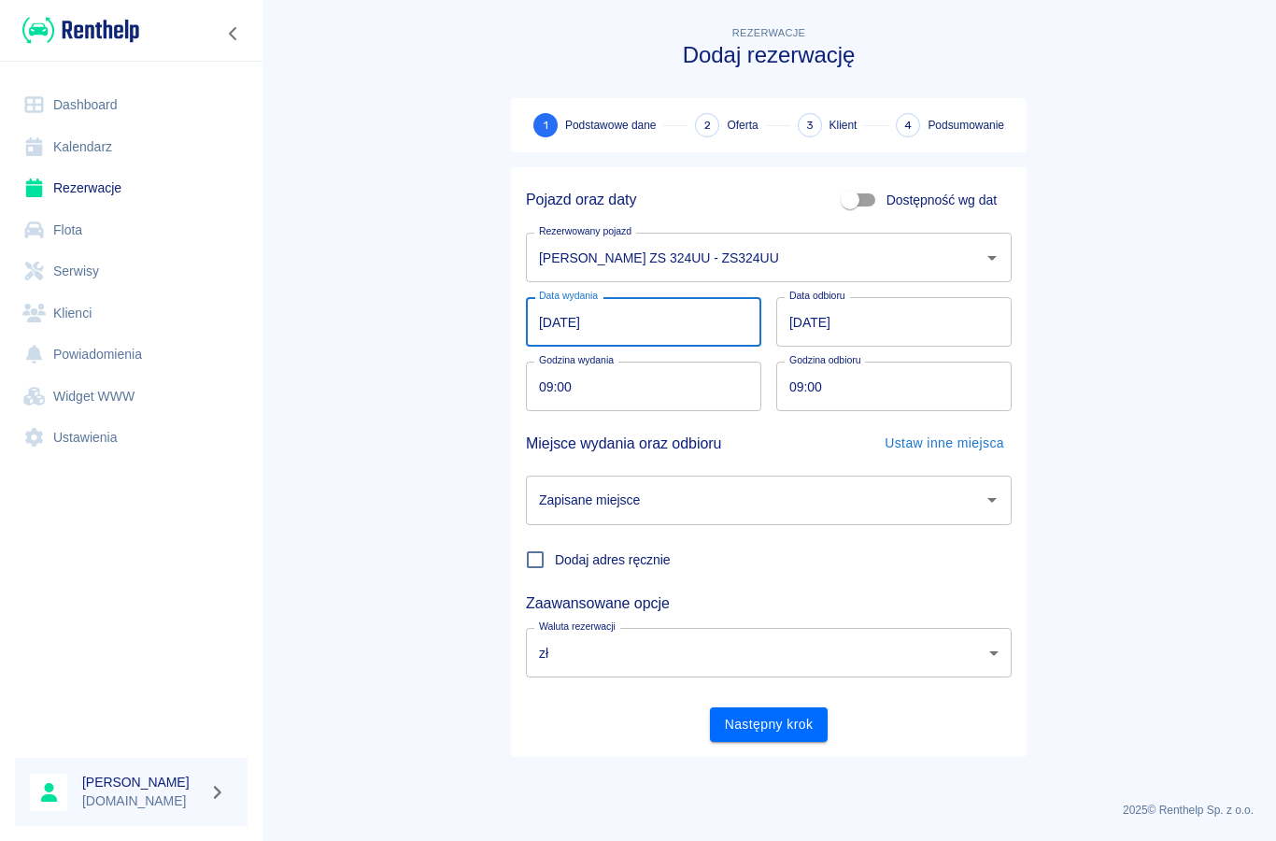
click at [578, 328] on input "[DATE]" at bounding box center [643, 322] width 235 height 50
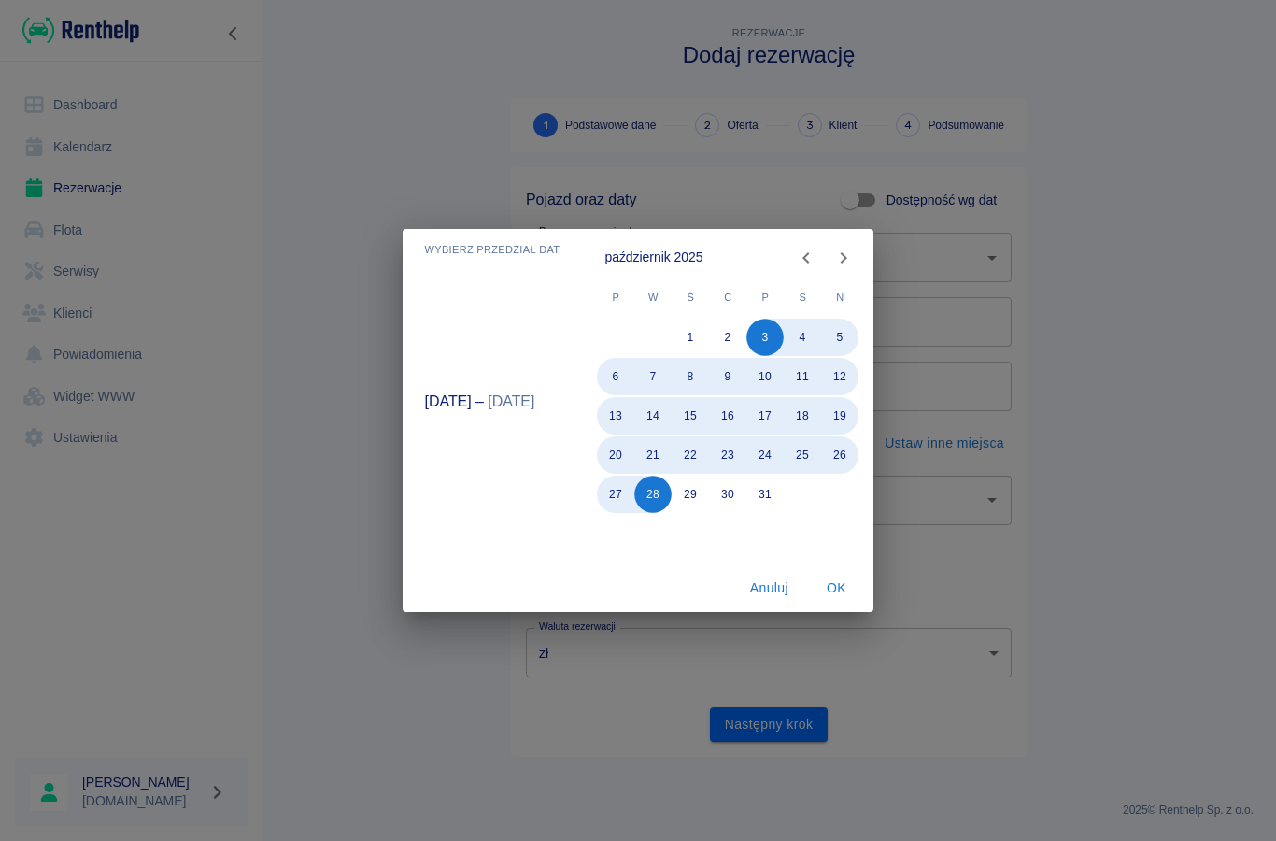
click at [769, 592] on button "Anuluj" at bounding box center [769, 588] width 60 height 35
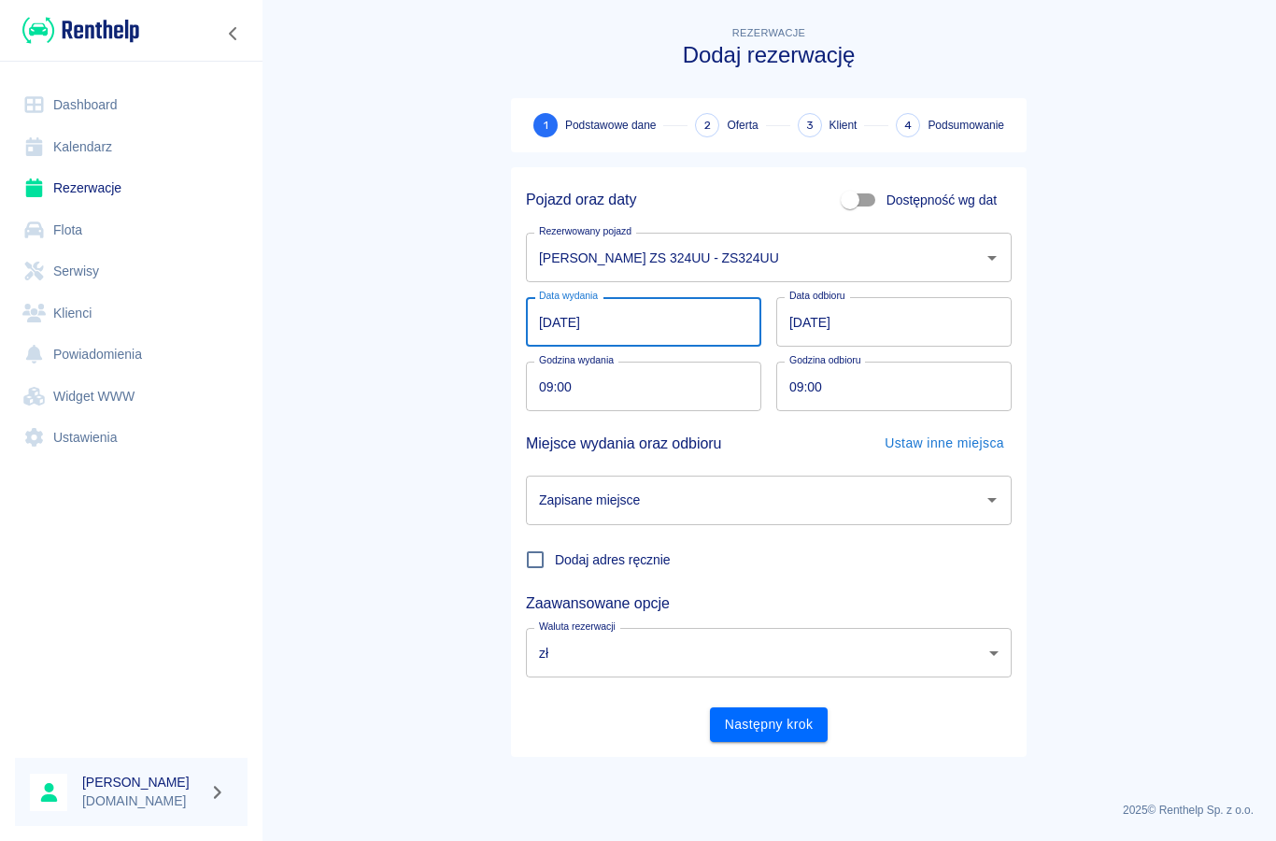
click at [594, 510] on input "Zapisane miejsce" at bounding box center [754, 500] width 441 height 33
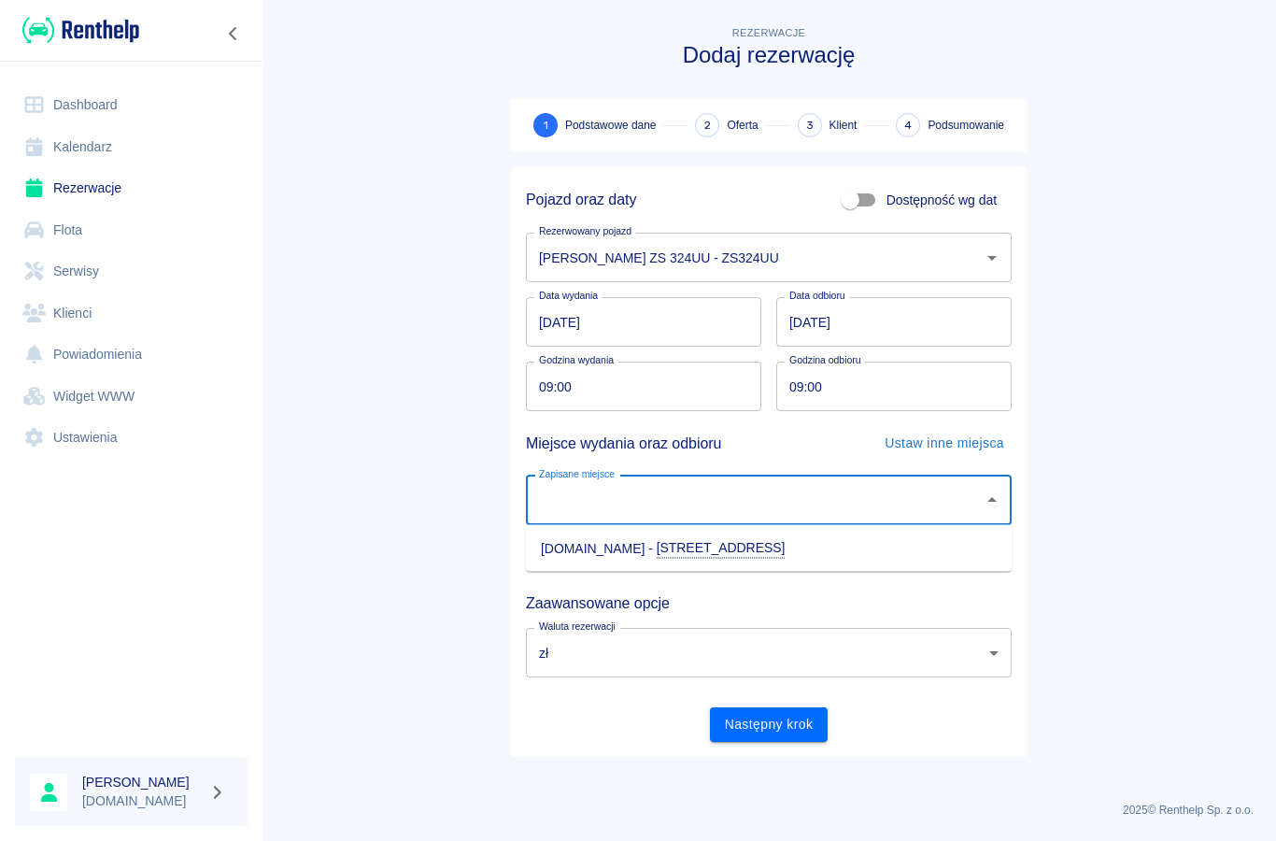
click at [599, 550] on li "[DOMAIN_NAME] - [STREET_ADDRESS]" at bounding box center [769, 548] width 486 height 32
type input "[DOMAIN_NAME] - [STREET_ADDRESS]"
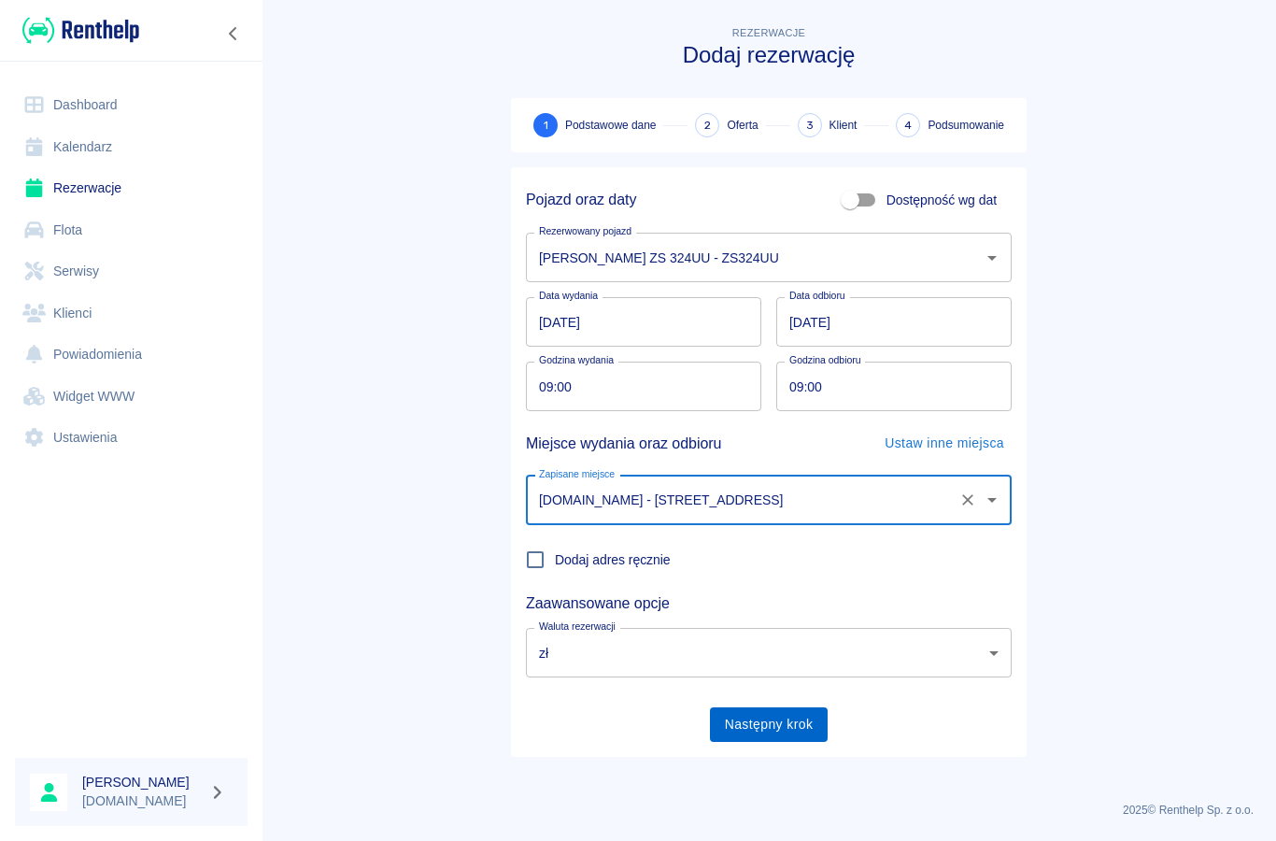
click at [747, 711] on button "Następny krok" at bounding box center [769, 724] width 119 height 35
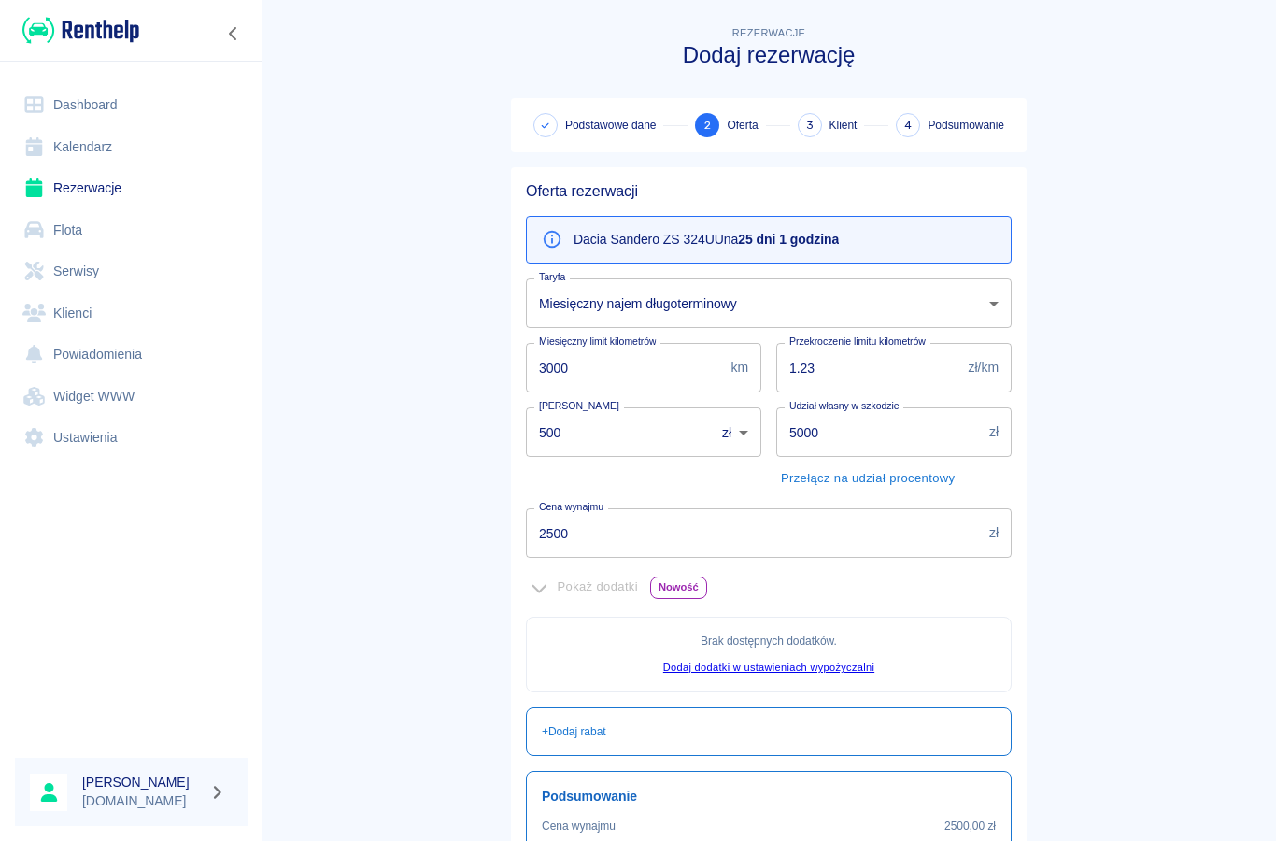
click at [597, 351] on input "3000" at bounding box center [624, 368] width 197 height 50
type input "3"
type input "2000"
click at [580, 437] on input "500" at bounding box center [614, 432] width 176 height 50
type input "5"
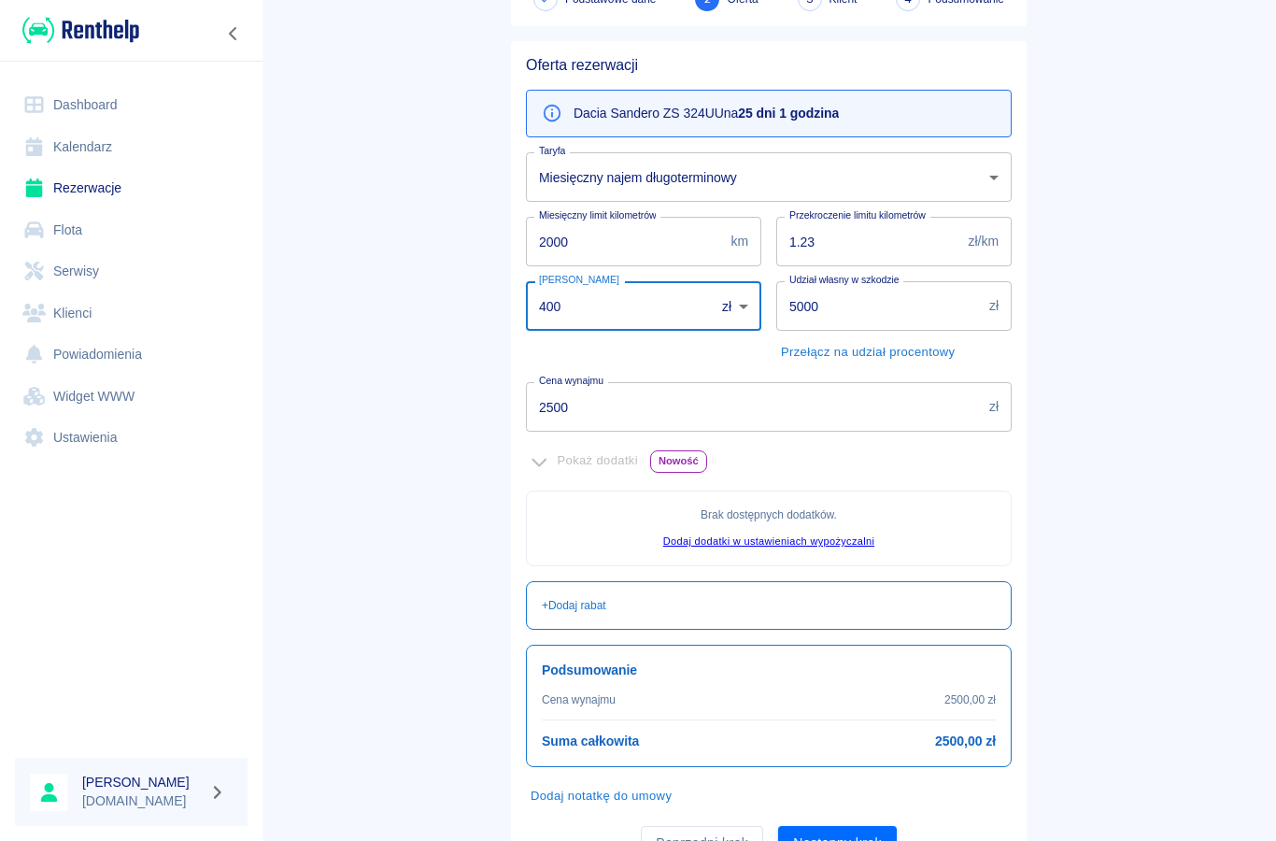
scroll to position [135, 0]
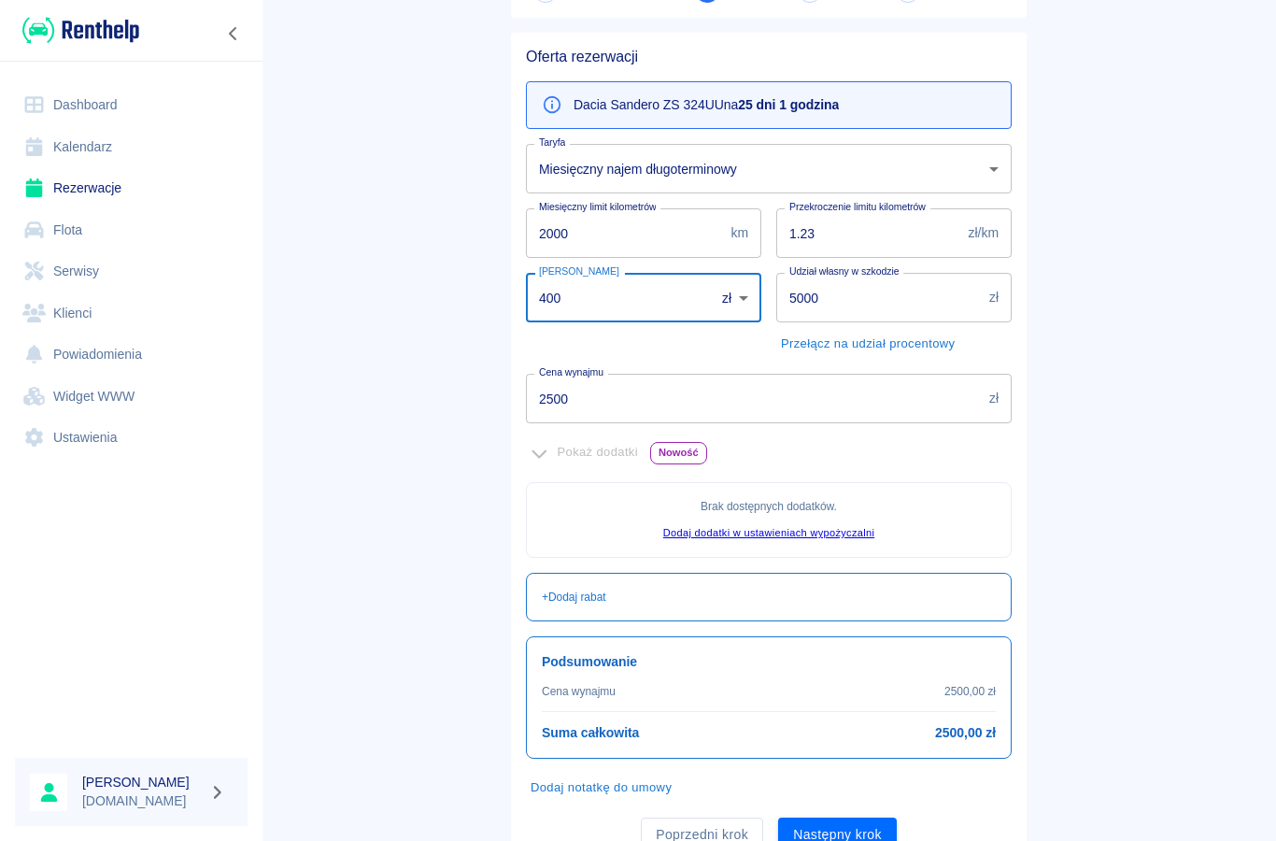
type input "400"
click at [581, 398] on input "2500" at bounding box center [754, 399] width 456 height 50
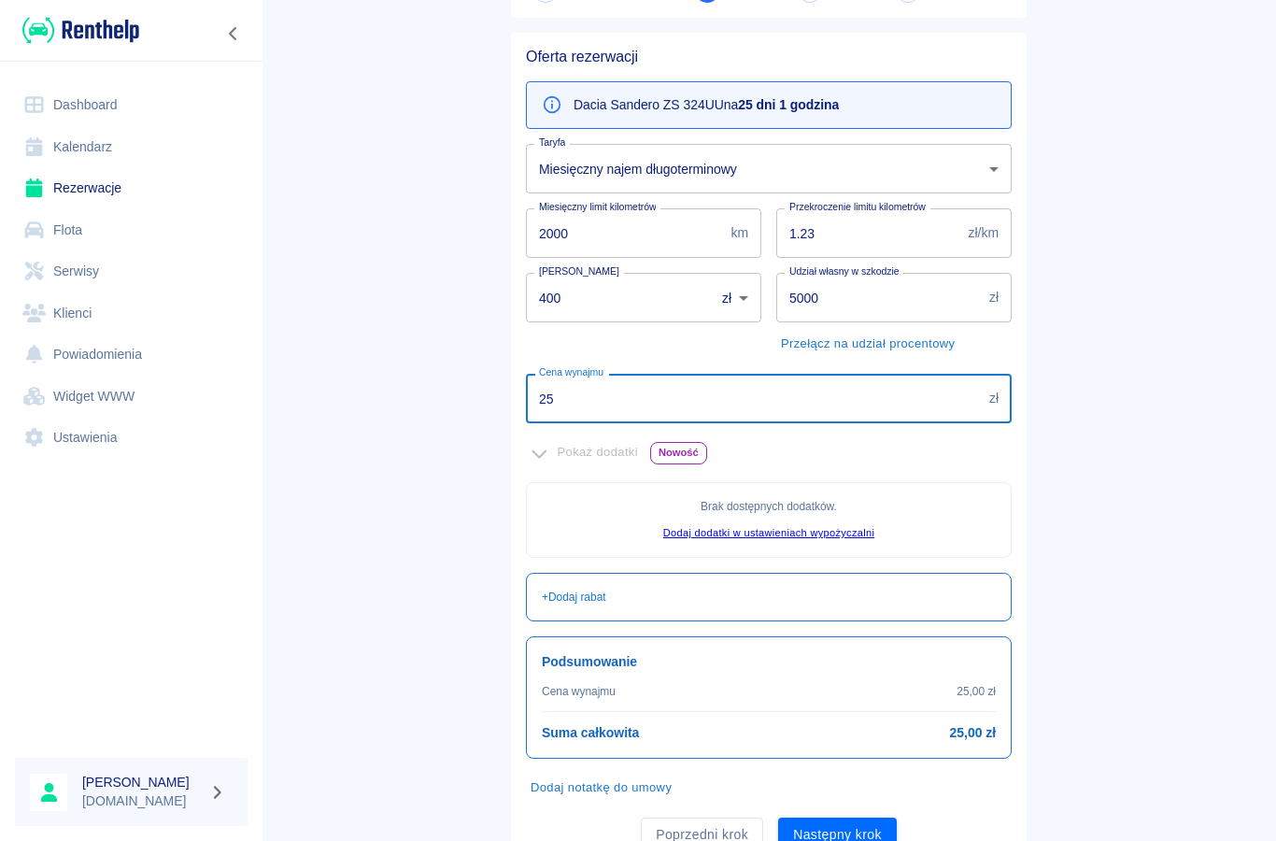
type input "2"
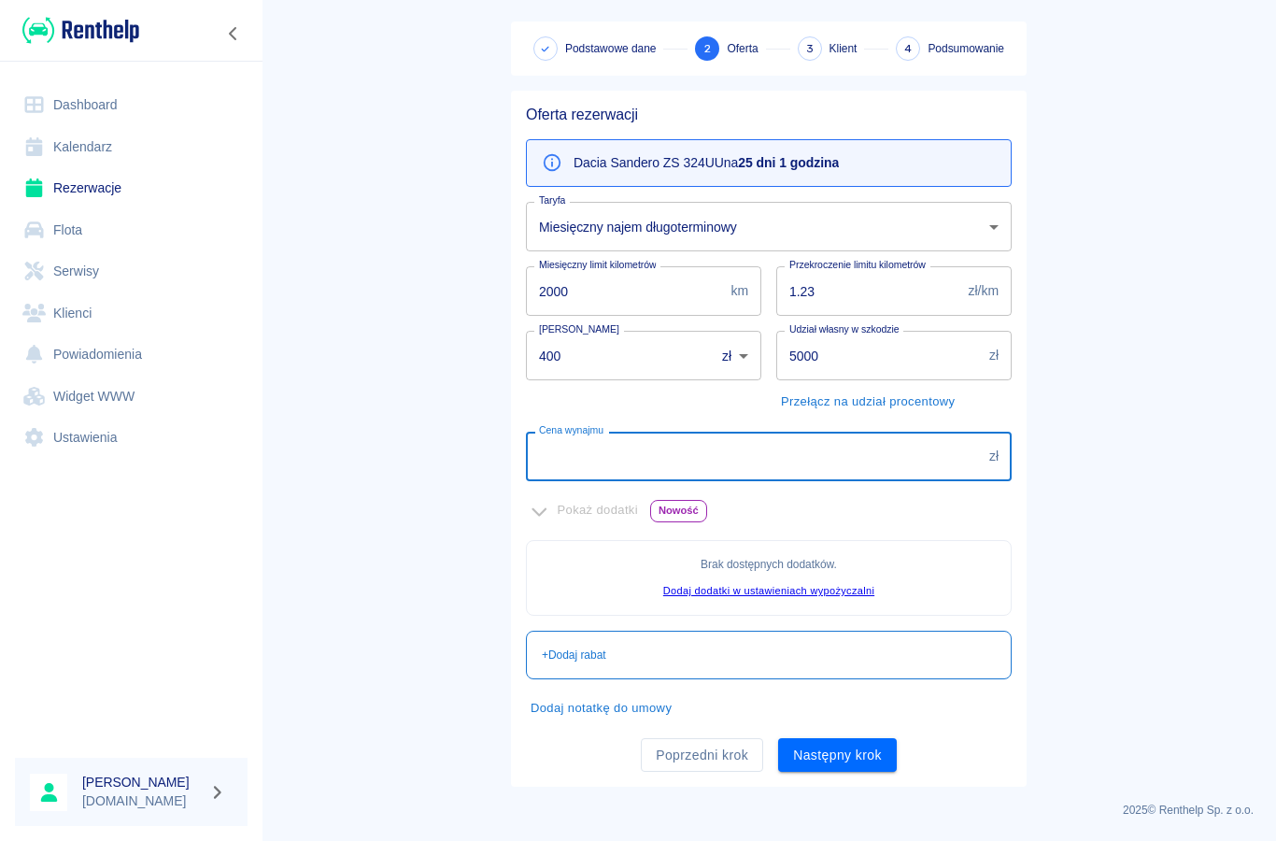
scroll to position [75, 0]
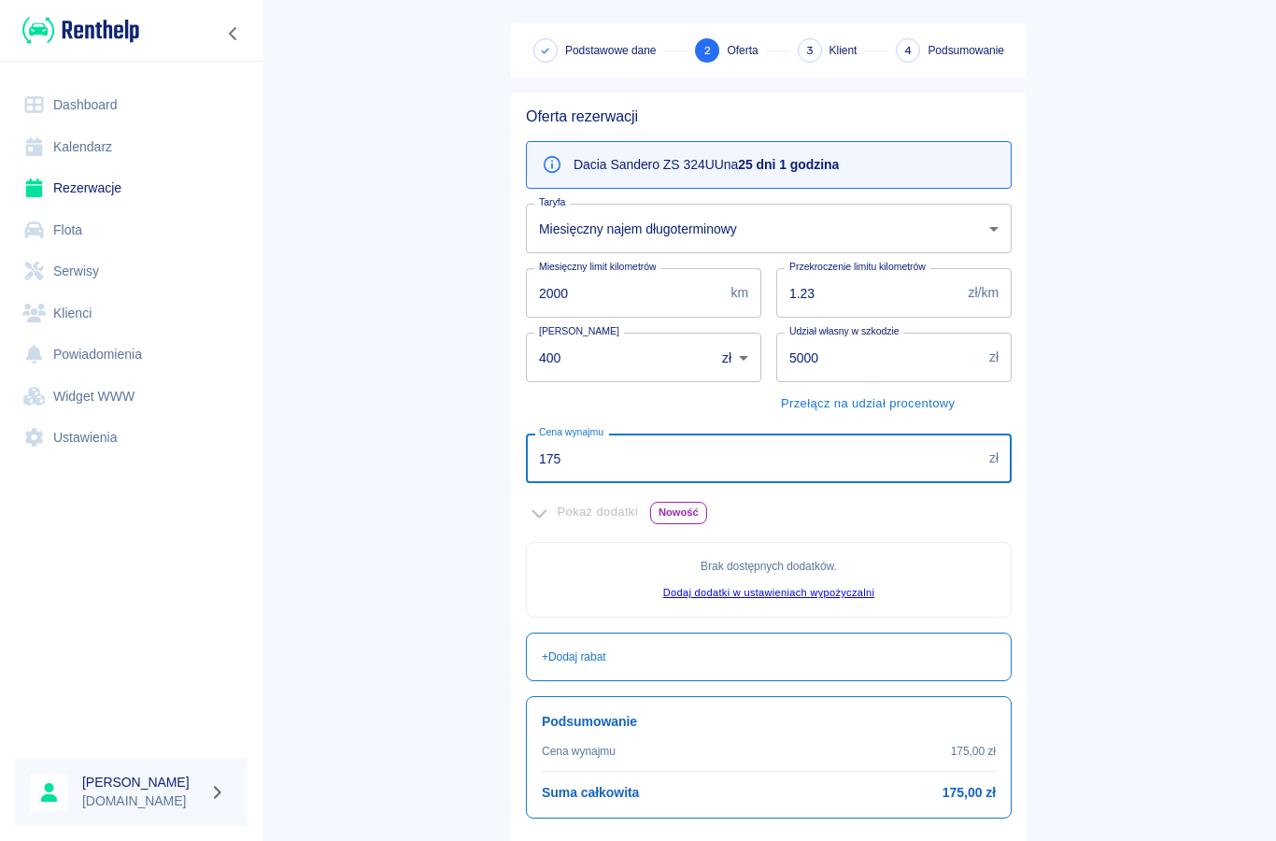
type input "1750"
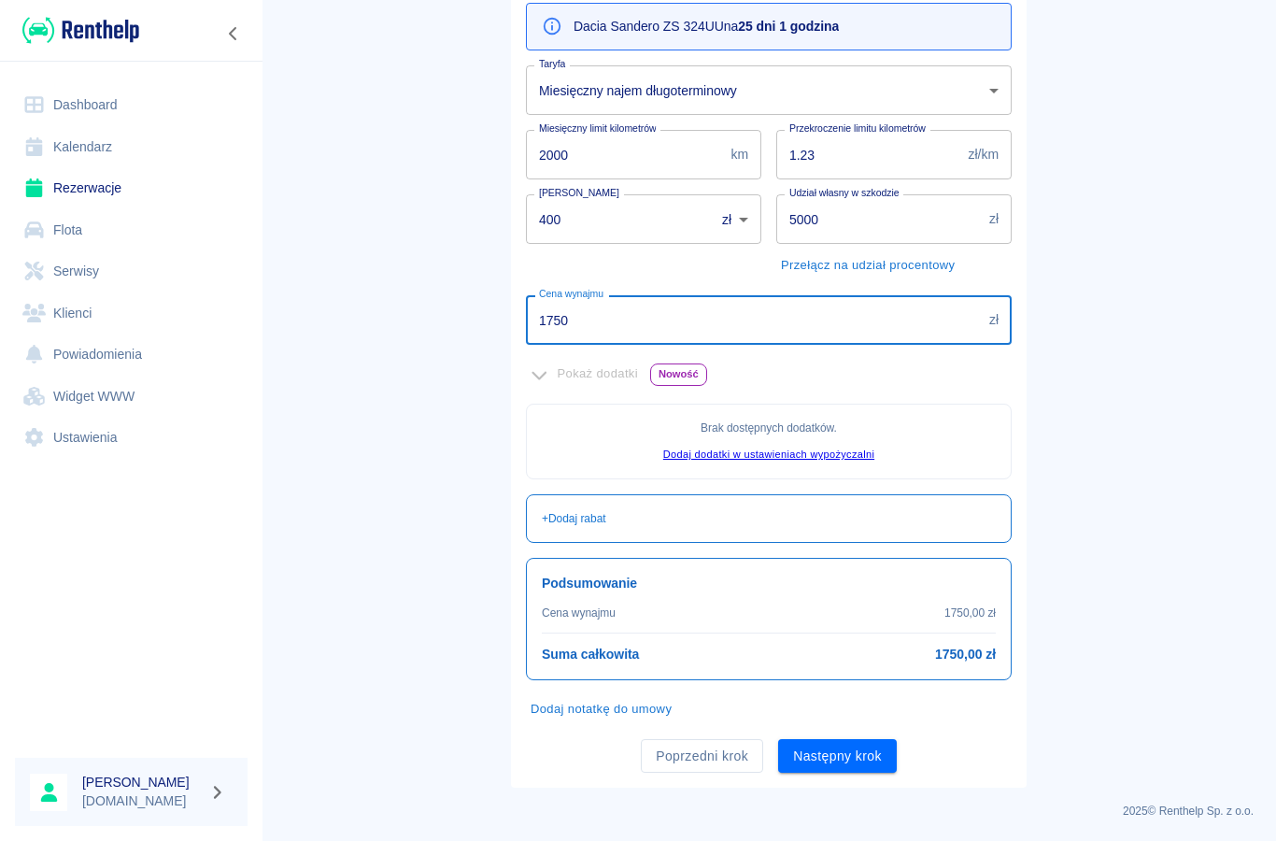
scroll to position [212, 0]
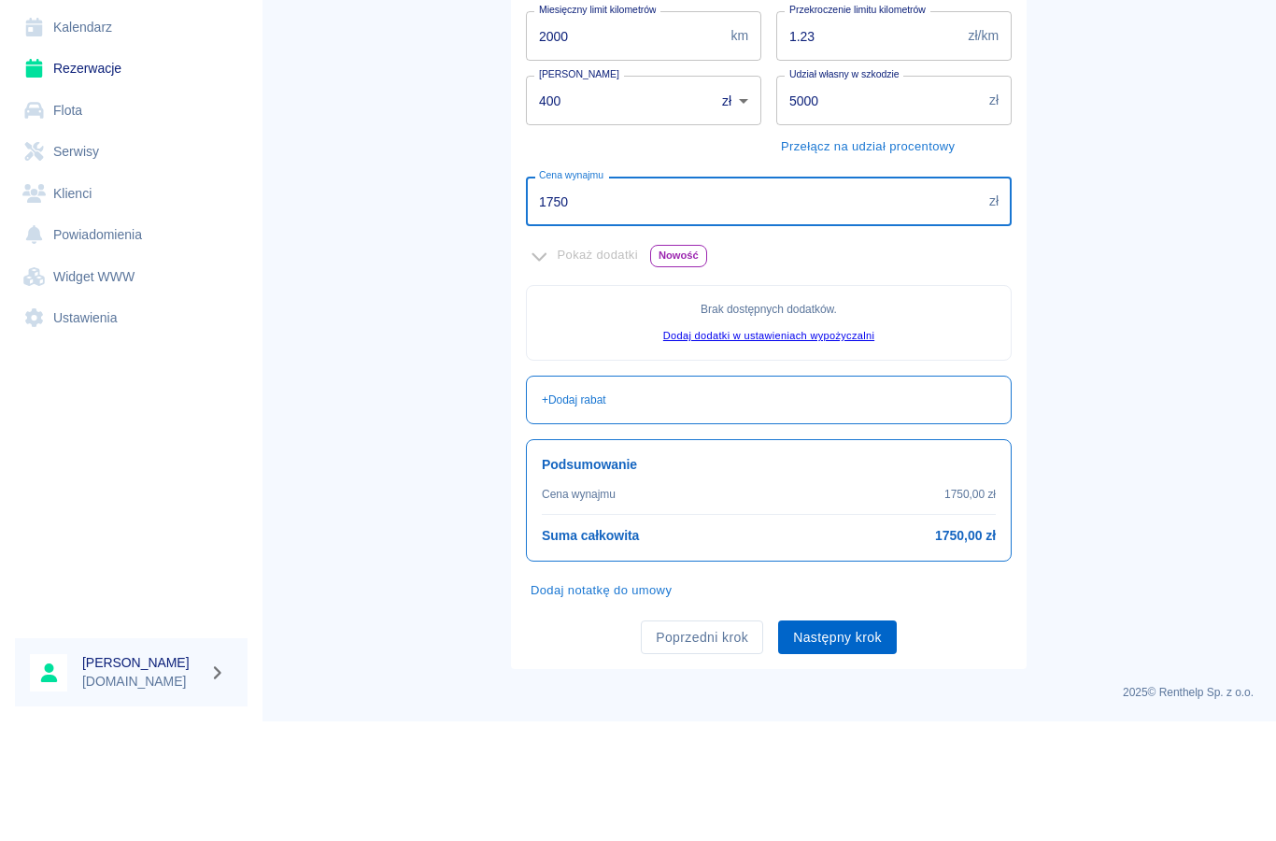
click at [852, 740] on button "Następny krok" at bounding box center [837, 757] width 119 height 35
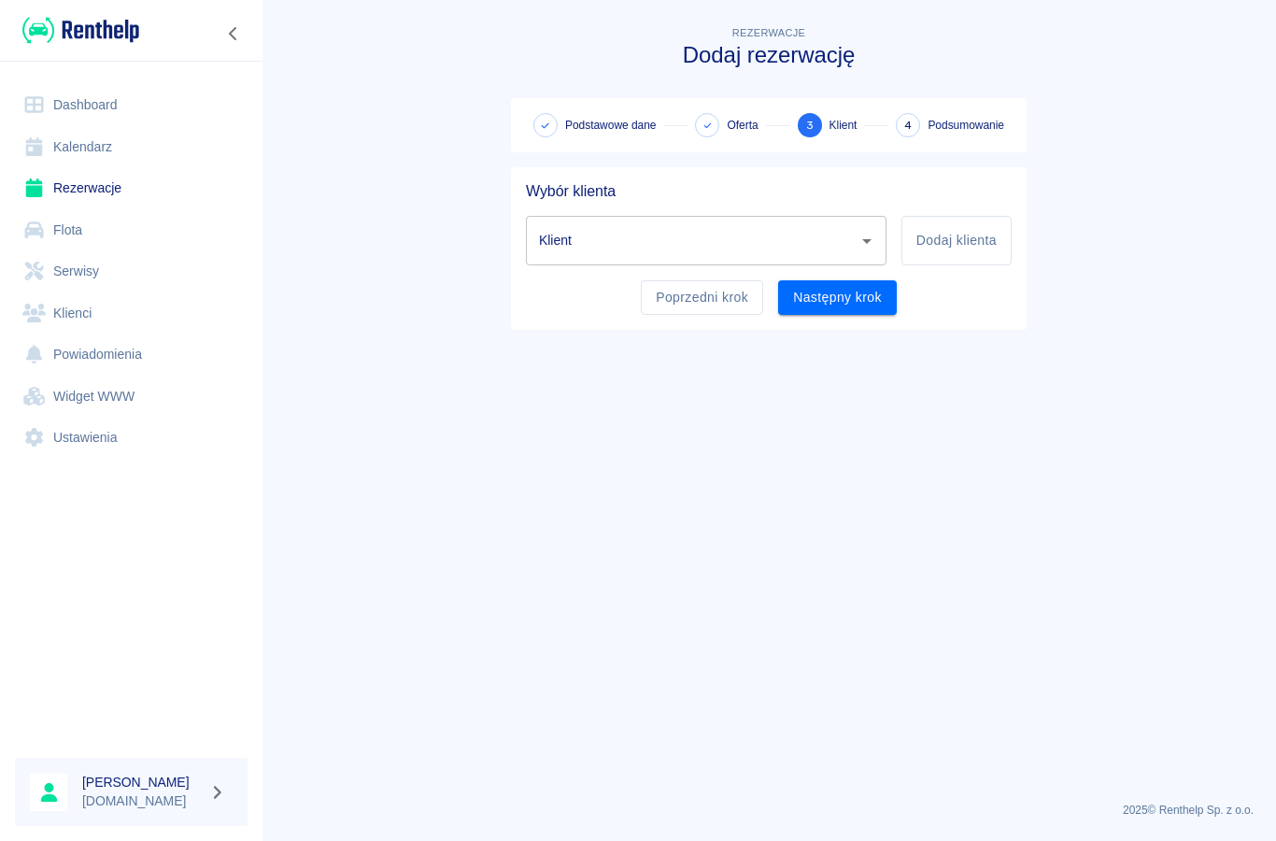
click at [581, 249] on input "Klient" at bounding box center [692, 240] width 316 height 33
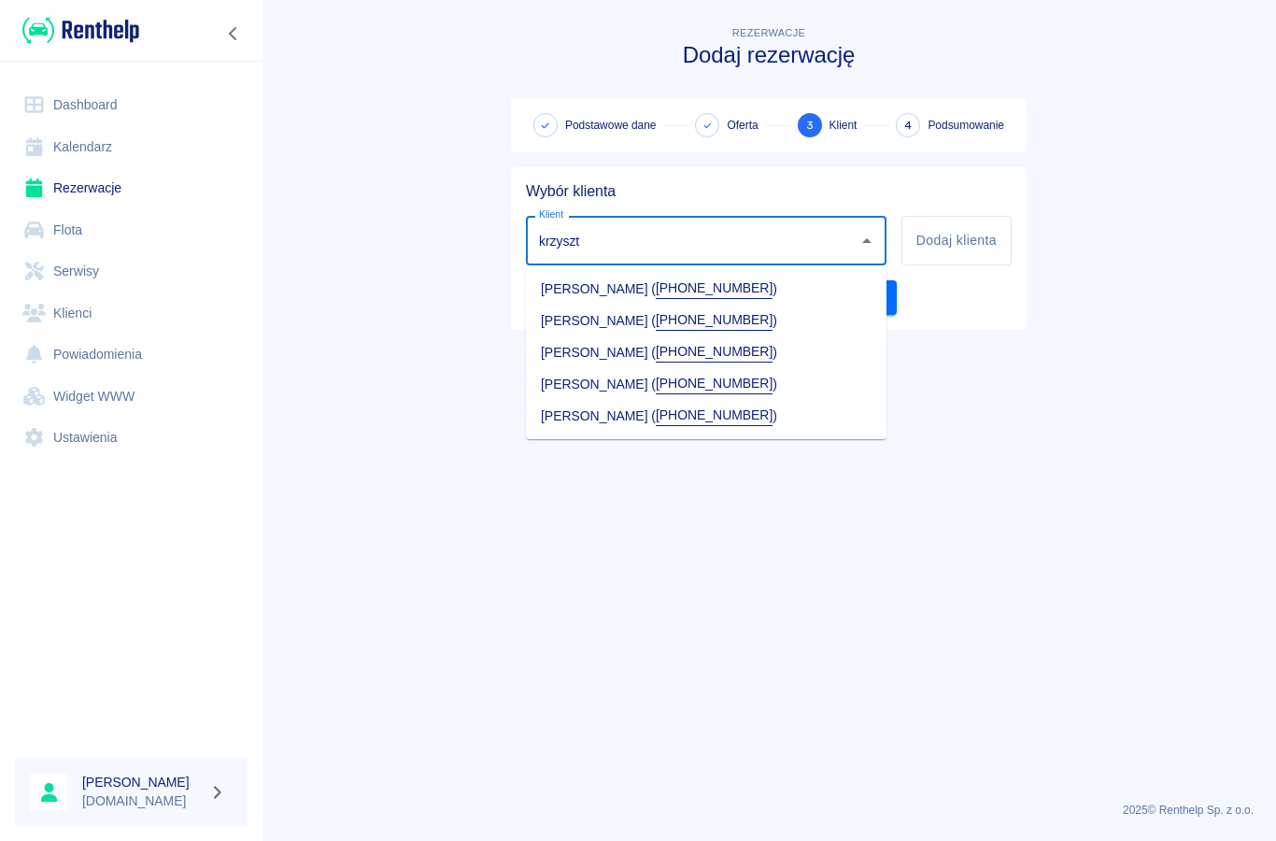
click at [610, 383] on li "[PERSON_NAME] ( [PHONE_NUMBER] )" at bounding box center [706, 384] width 361 height 32
type input "[PERSON_NAME] ([PHONE_NUMBER])"
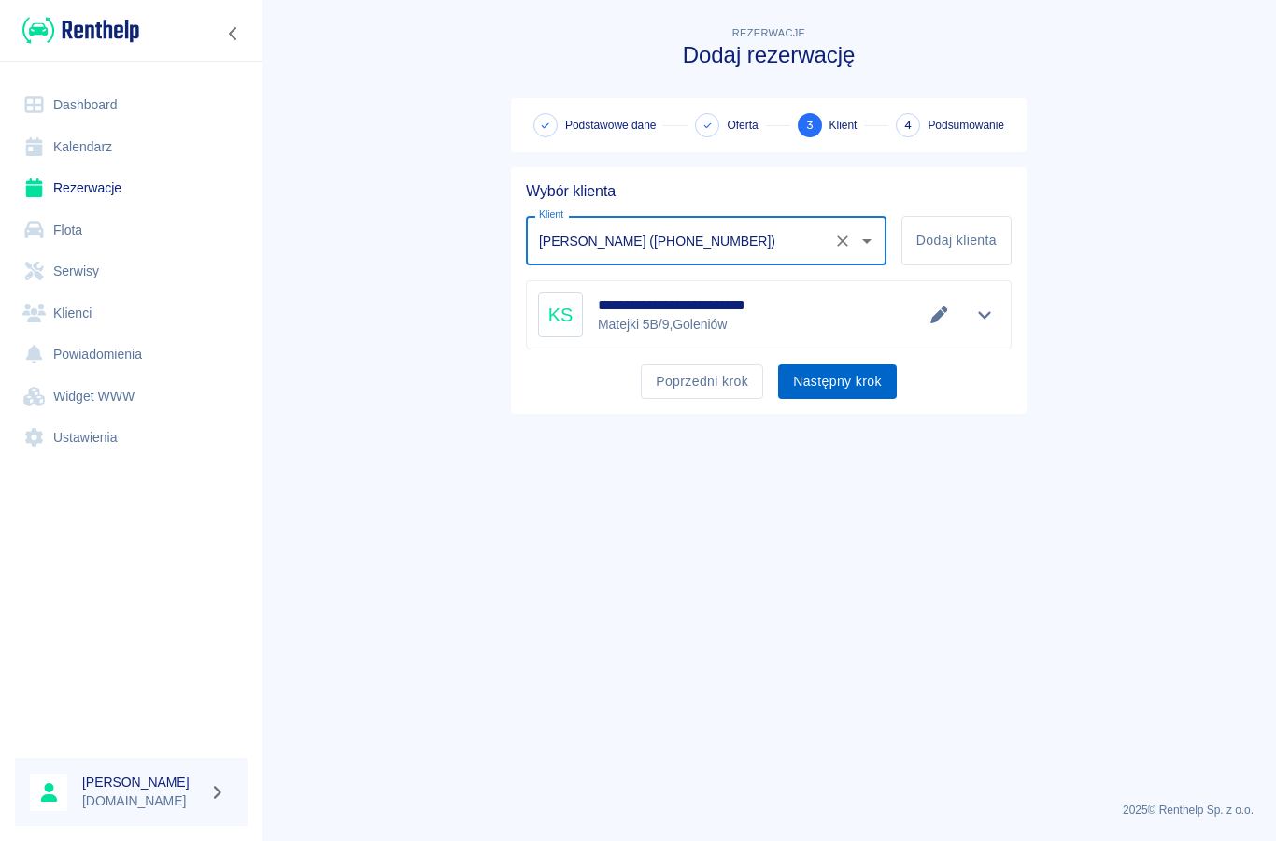
click at [836, 386] on button "Następny krok" at bounding box center [837, 381] width 119 height 35
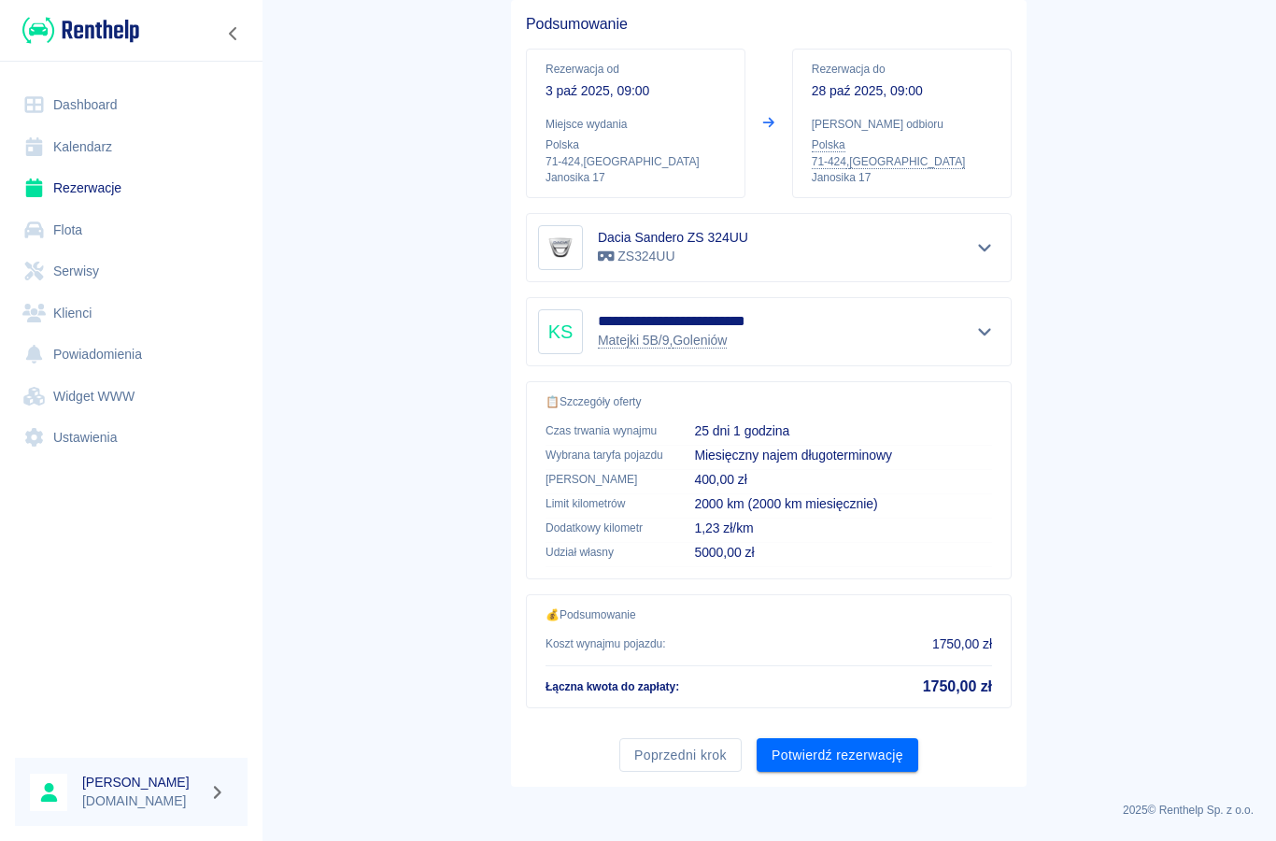
scroll to position [166, 0]
click at [851, 750] on button "Potwierdź rezerwację" at bounding box center [838, 756] width 162 height 35
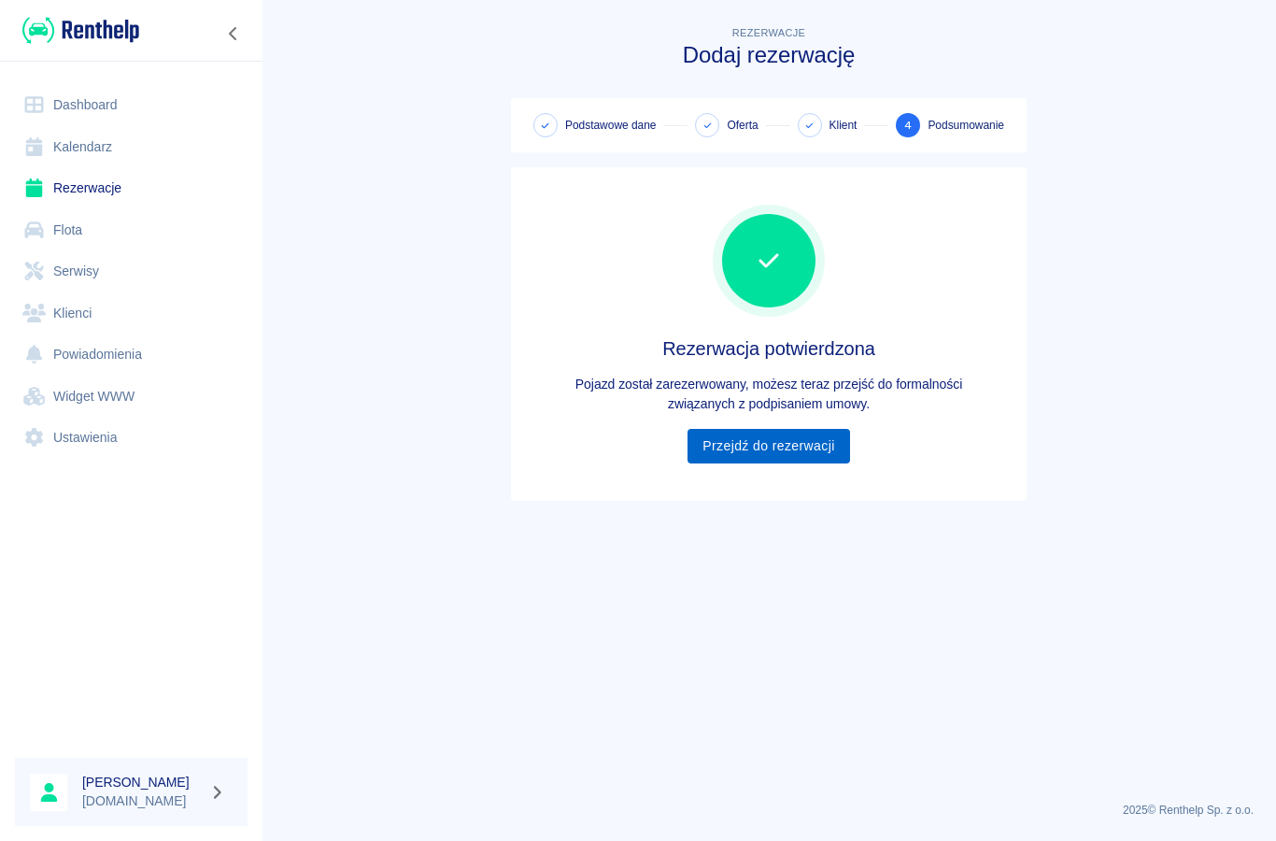
click at [739, 458] on link "Przejdź do rezerwacji" at bounding box center [768, 446] width 162 height 35
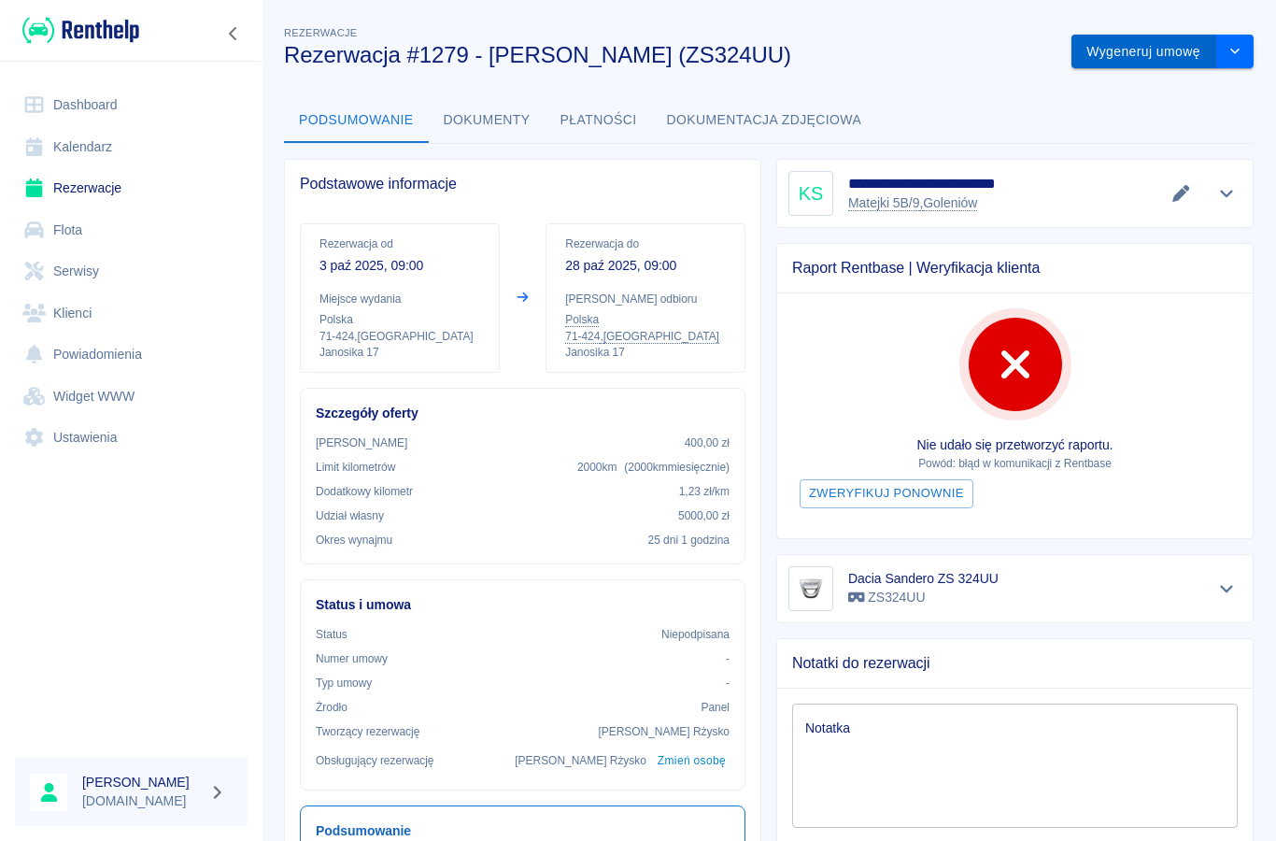
click at [1128, 49] on button "Wygeneruj umowę" at bounding box center [1143, 52] width 145 height 35
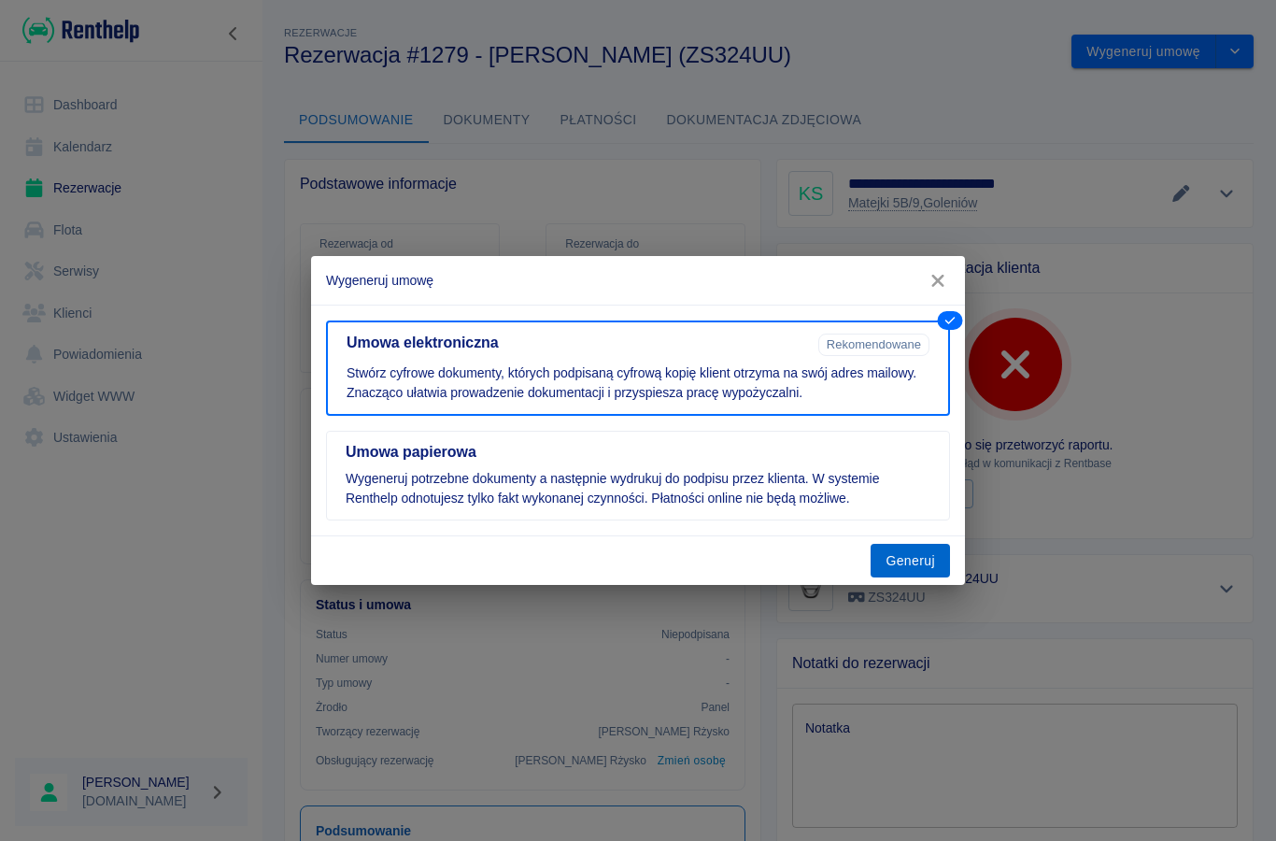
click at [913, 574] on button "Generuj" at bounding box center [910, 561] width 79 height 35
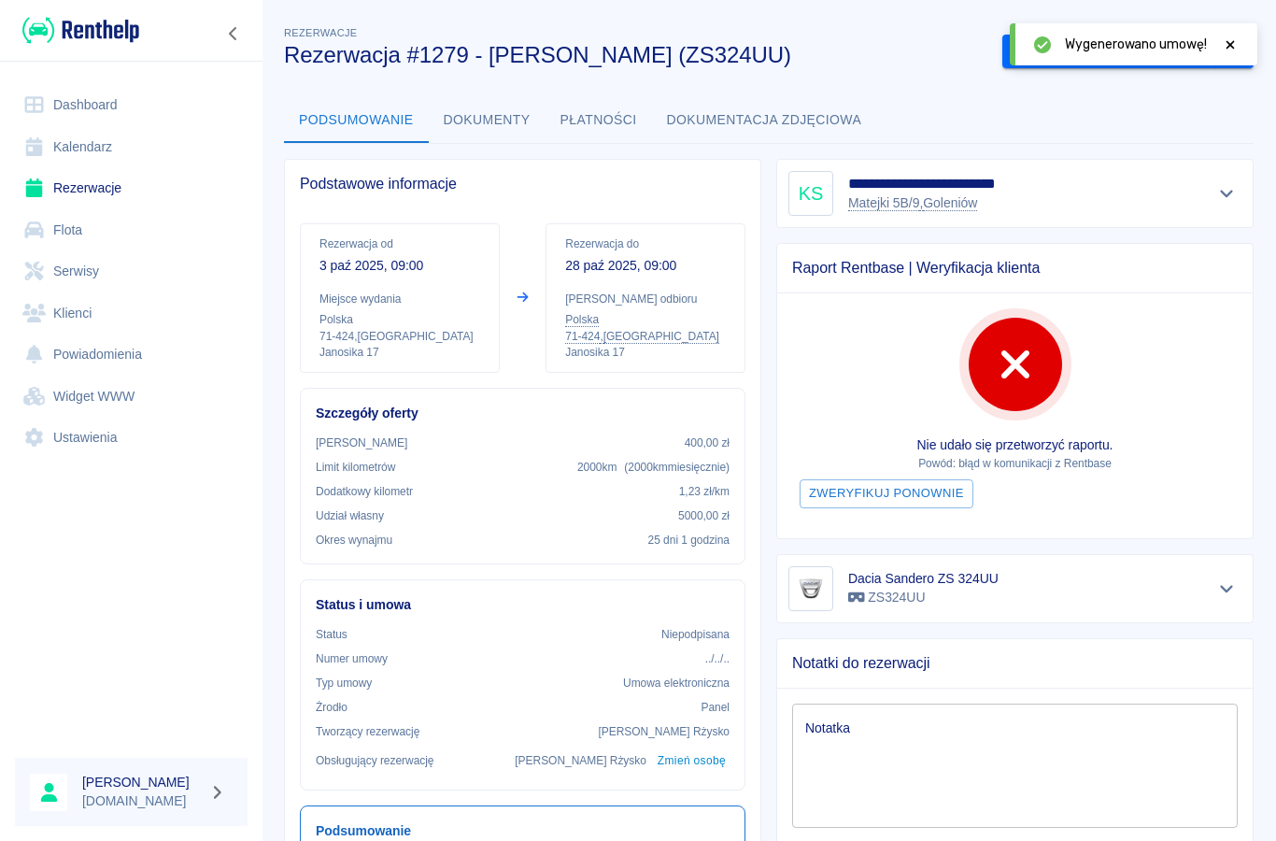
click at [1233, 44] on icon at bounding box center [1230, 44] width 17 height 13
click at [1102, 64] on button "Podpisz umowę elektroniczną" at bounding box center [1109, 52] width 214 height 35
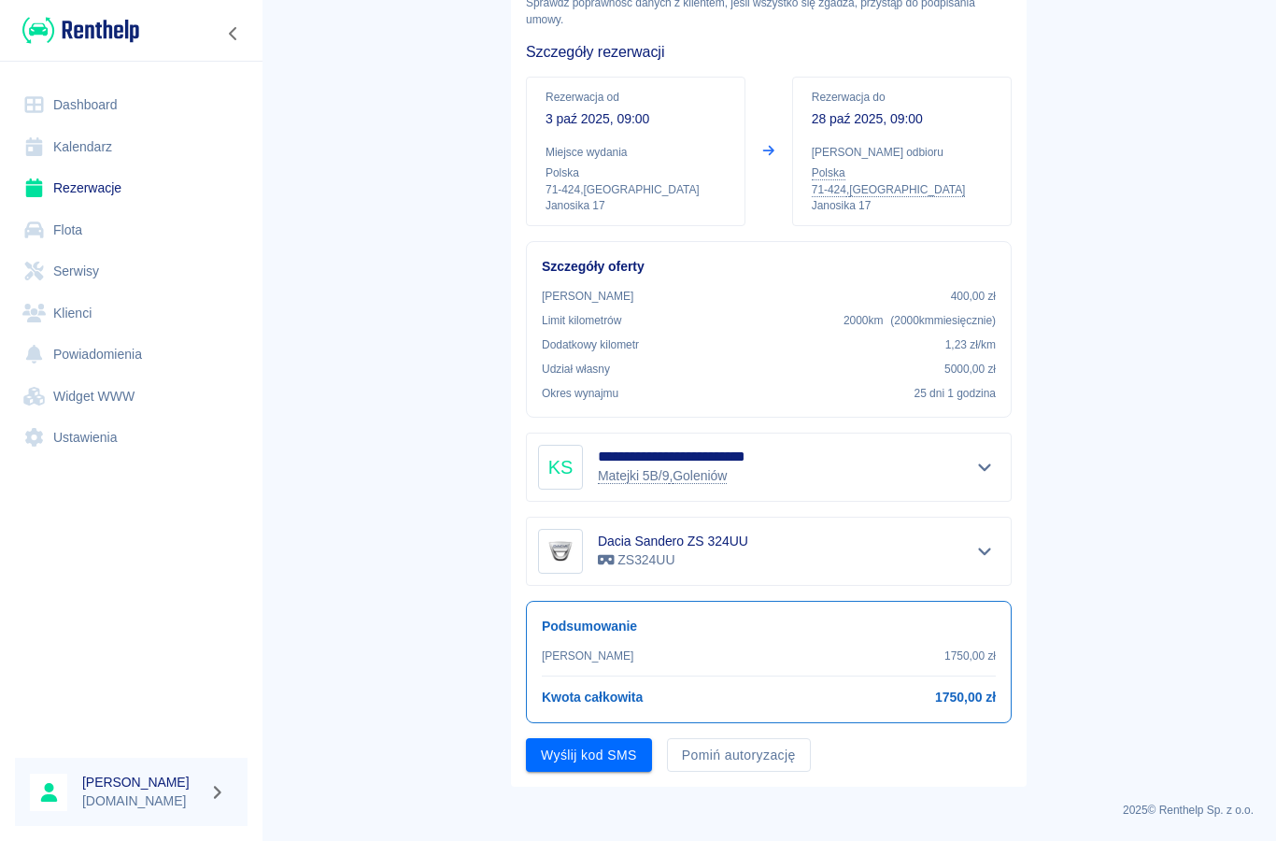
scroll to position [118, 0]
click at [601, 759] on button "Wyślij kod SMS" at bounding box center [589, 756] width 126 height 35
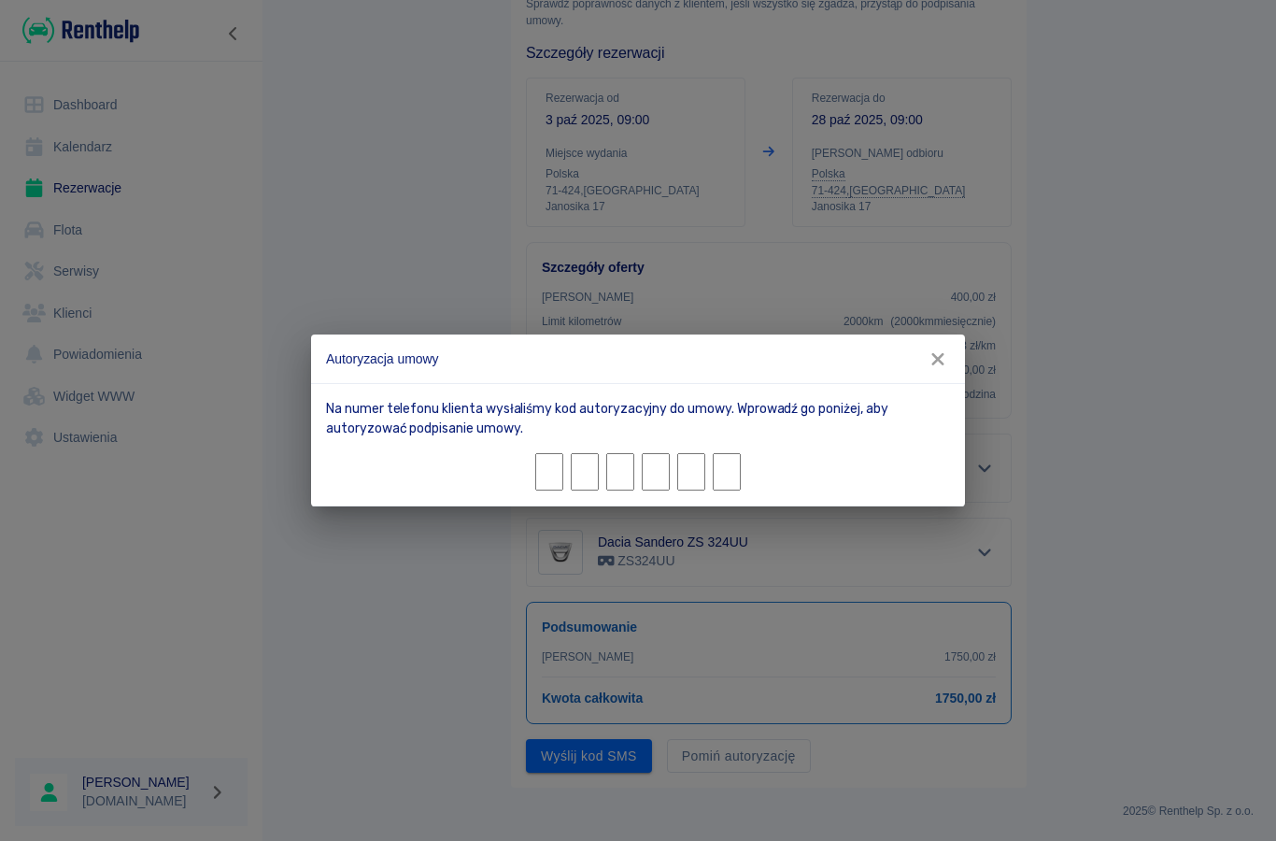
type input "8"
type input "0"
type input "7"
type input "1"
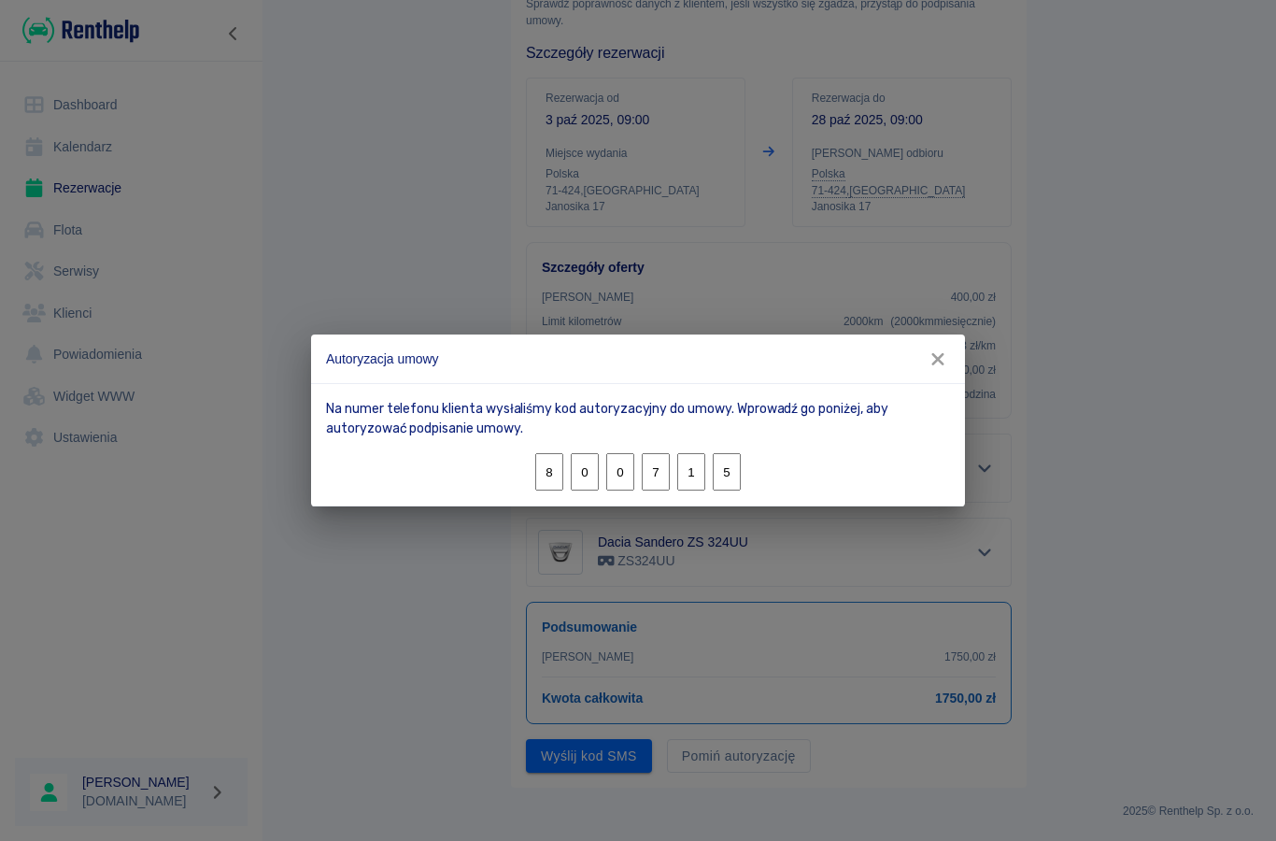
type input "5"
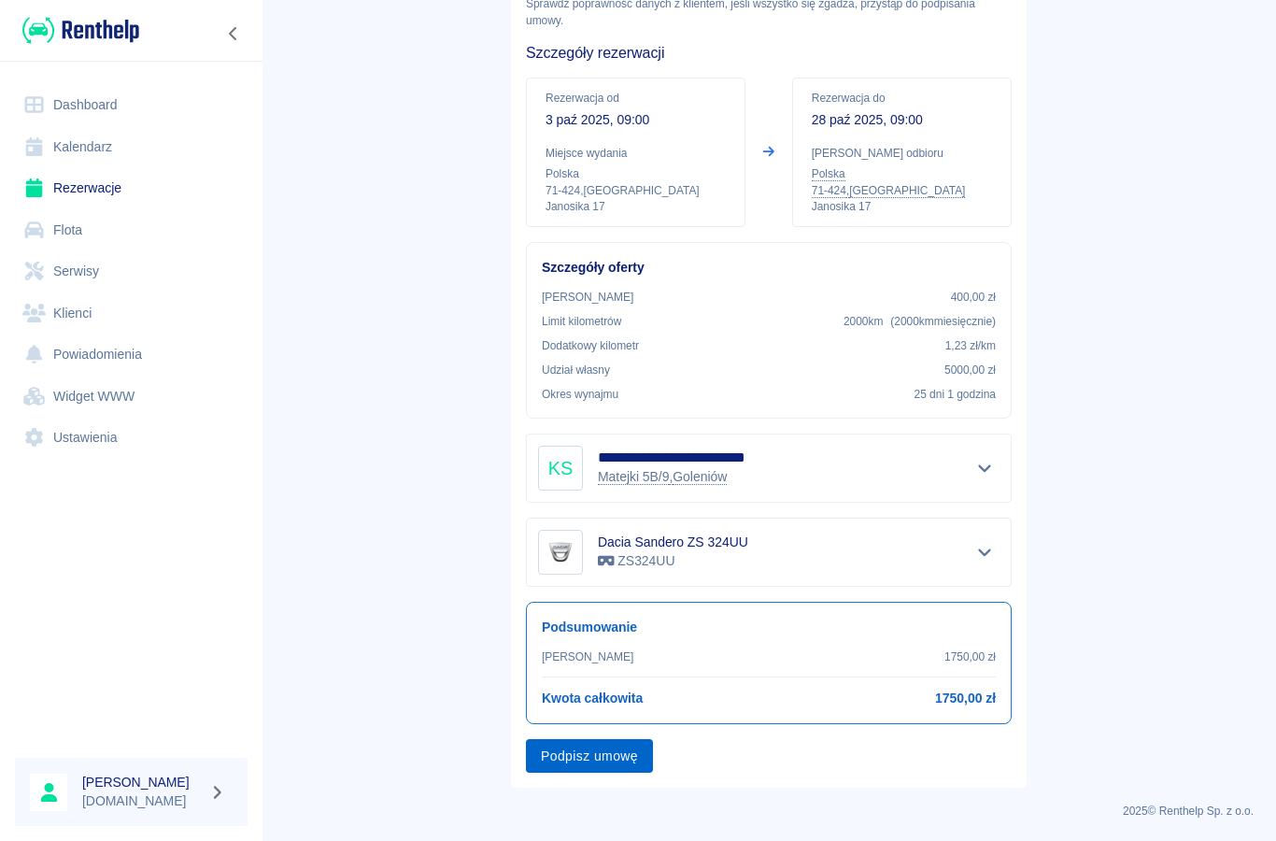
click at [590, 757] on button "Podpisz umowę" at bounding box center [589, 756] width 127 height 35
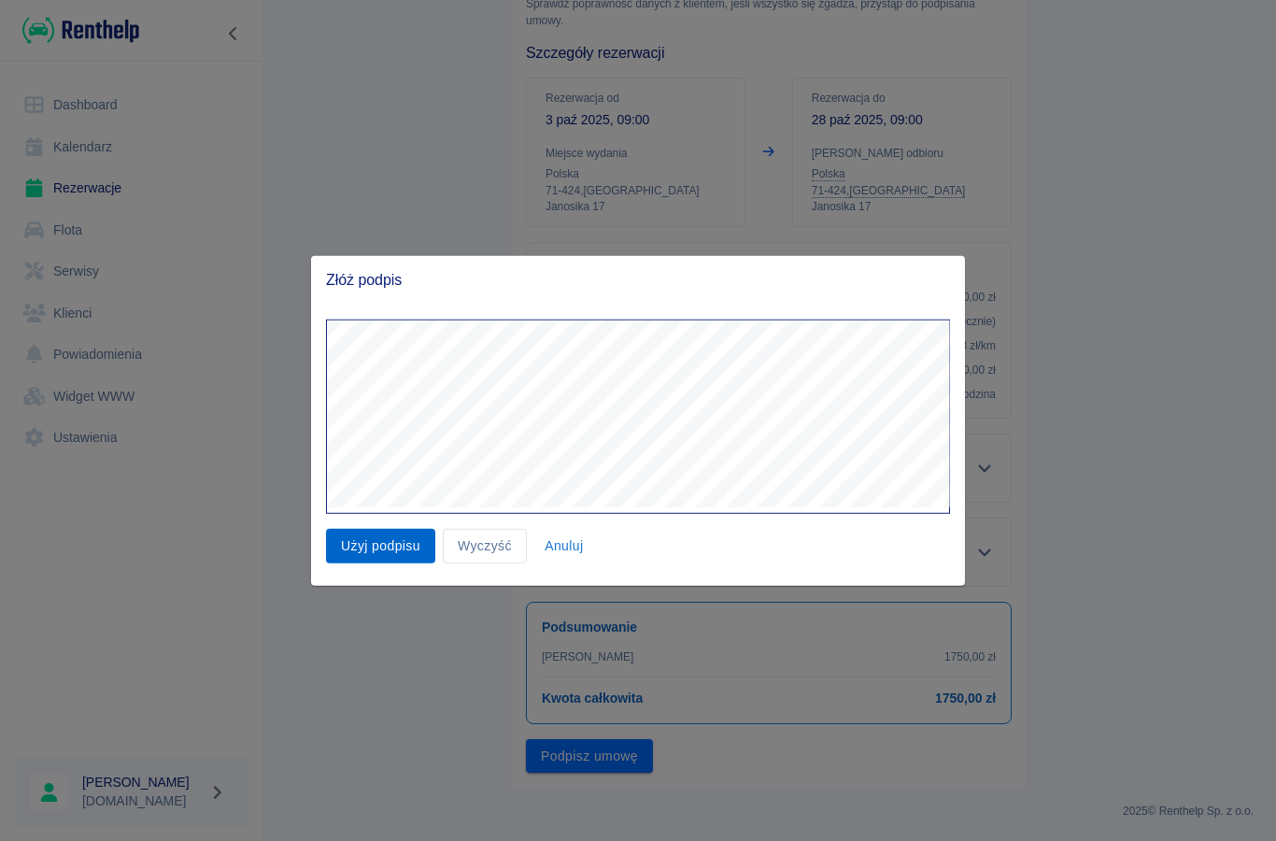
click at [388, 543] on button "Użyj podpisu" at bounding box center [380, 546] width 109 height 35
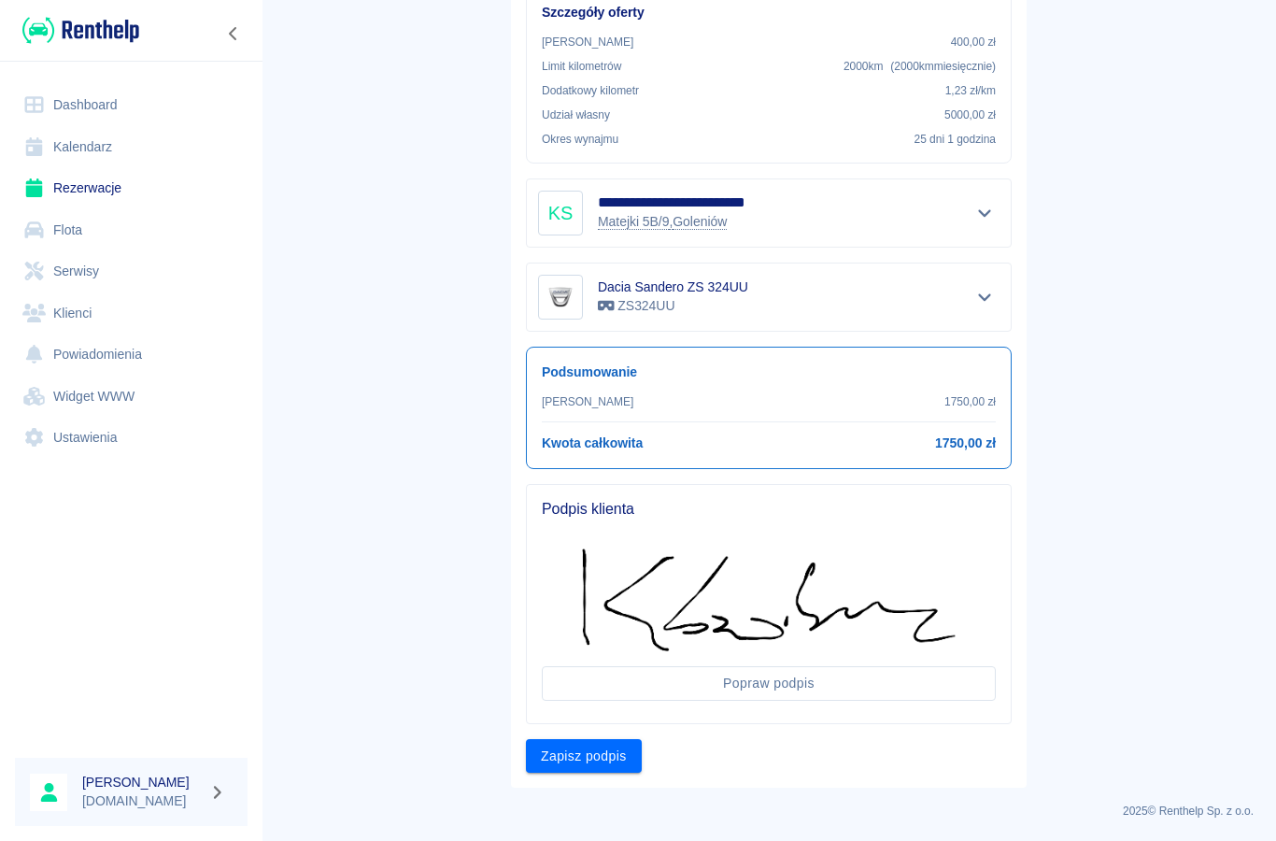
scroll to position [372, 0]
click at [591, 755] on button "Zapisz podpis" at bounding box center [584, 757] width 116 height 35
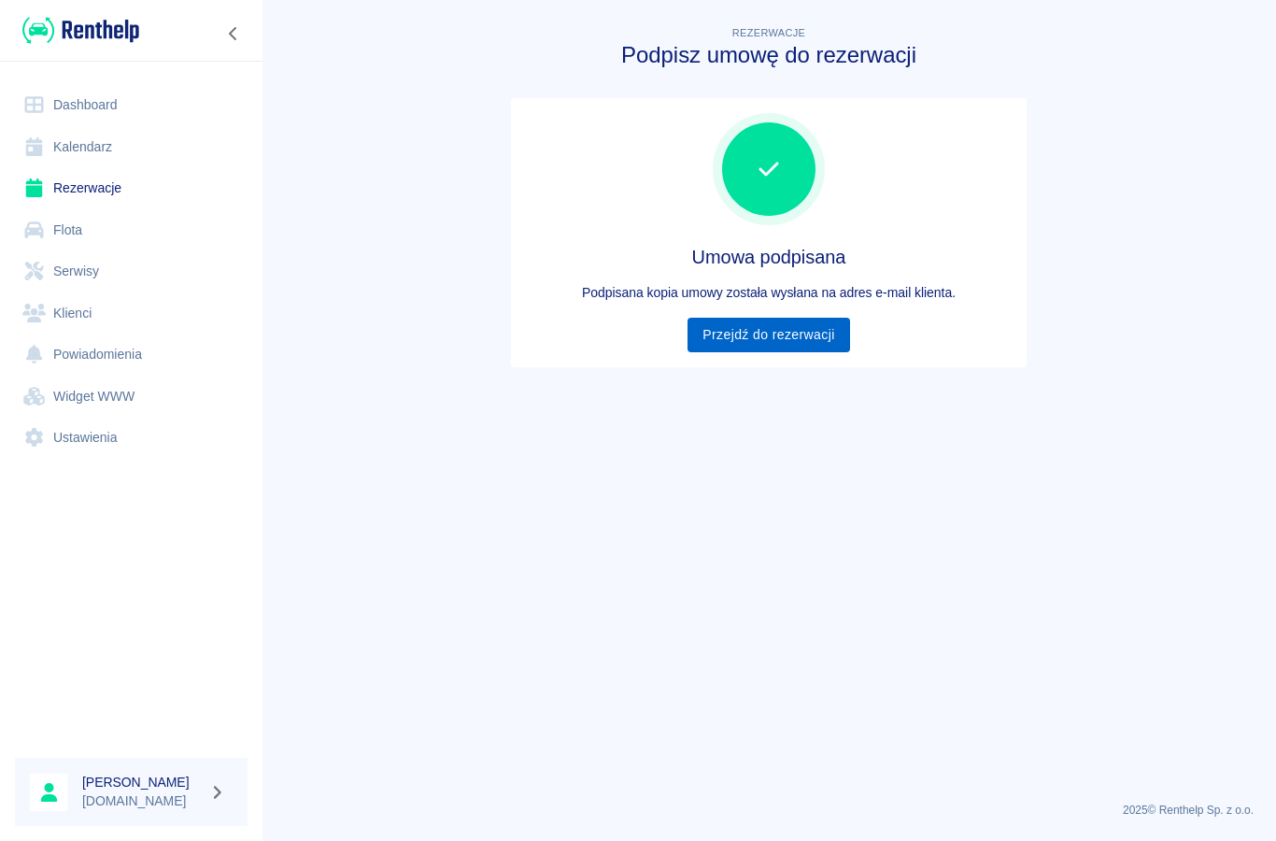
click at [735, 333] on link "Przejdź do rezerwacji" at bounding box center [768, 335] width 162 height 35
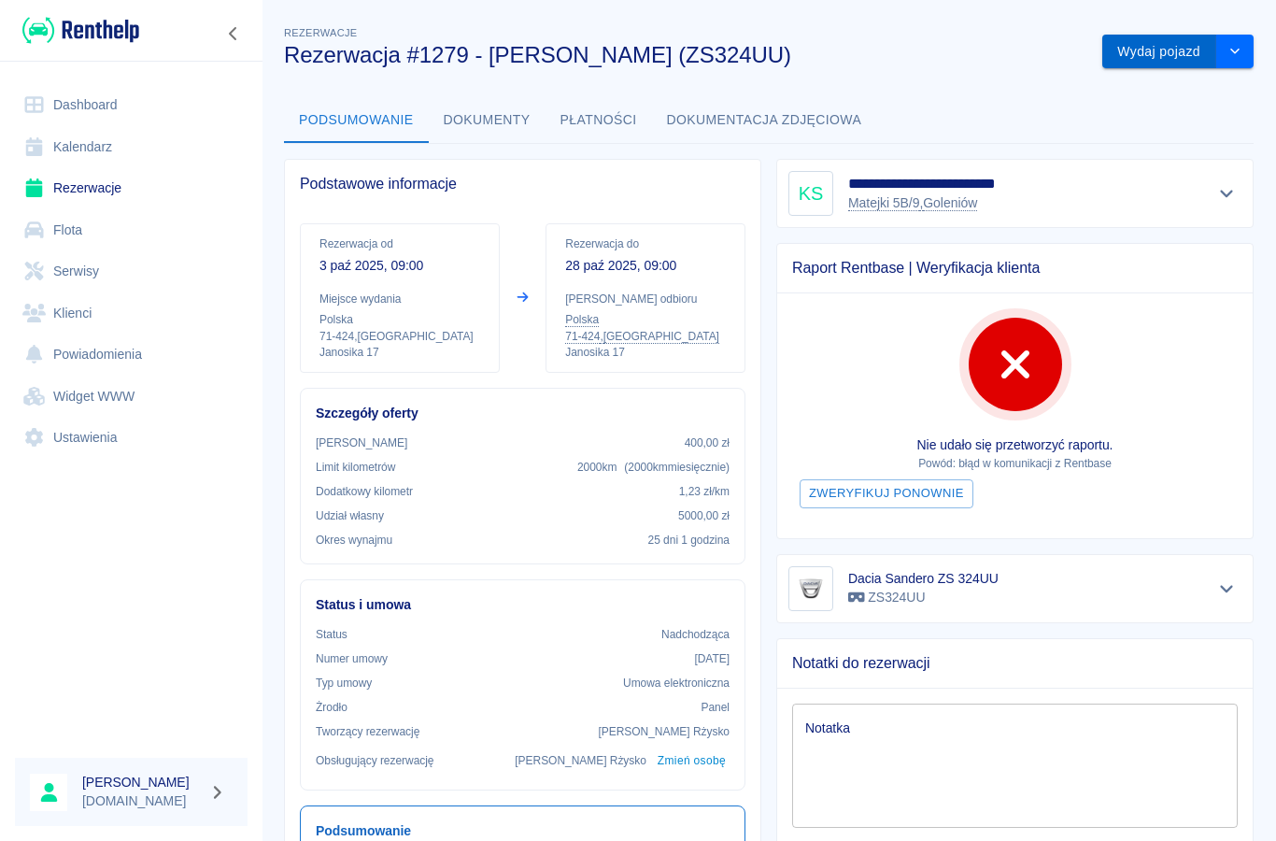
click at [1154, 67] on button "Wydaj pojazd" at bounding box center [1159, 52] width 114 height 35
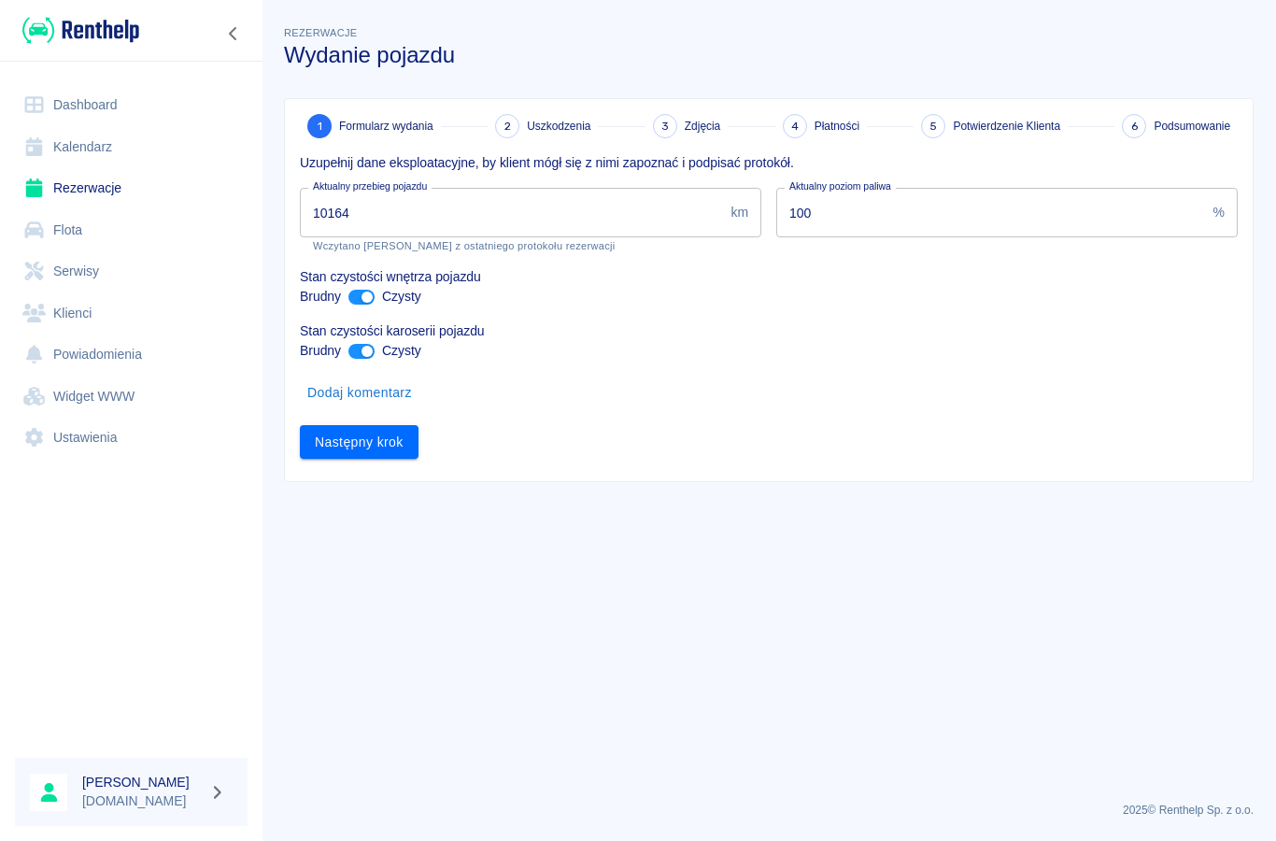
click at [403, 211] on input "10164" at bounding box center [511, 213] width 423 height 50
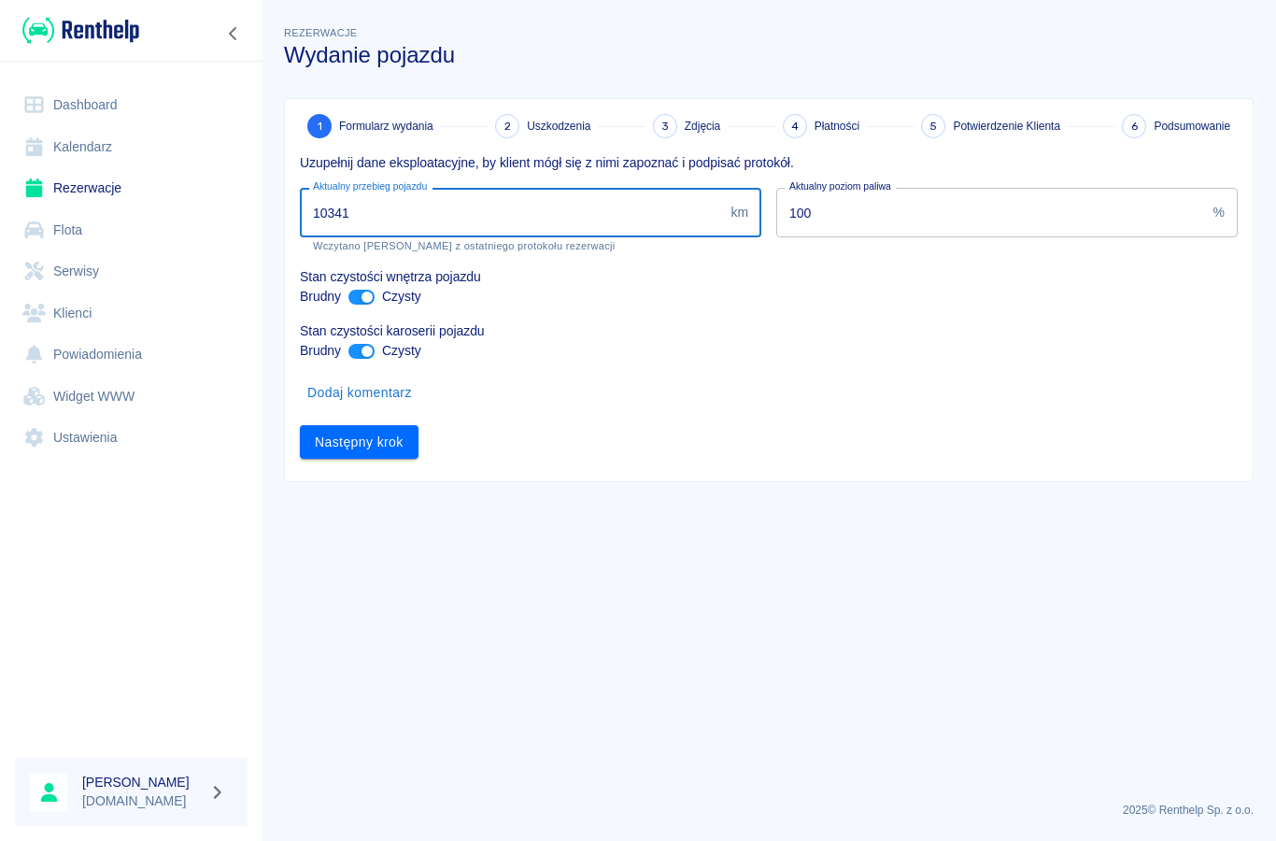
type input "10341"
click at [343, 404] on button "Dodaj komentarz" at bounding box center [360, 392] width 120 height 35
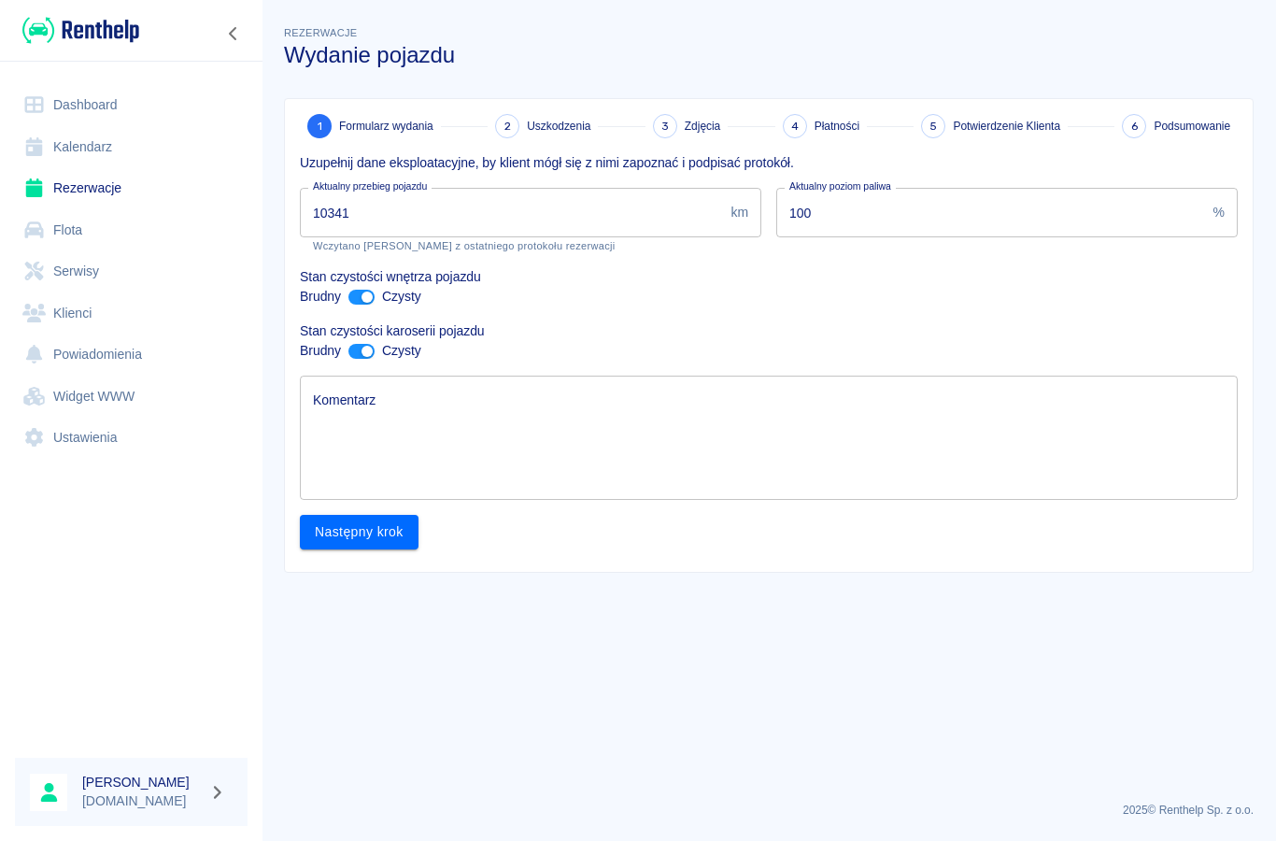
click at [372, 439] on textarea "Komentarz" at bounding box center [769, 437] width 912 height 93
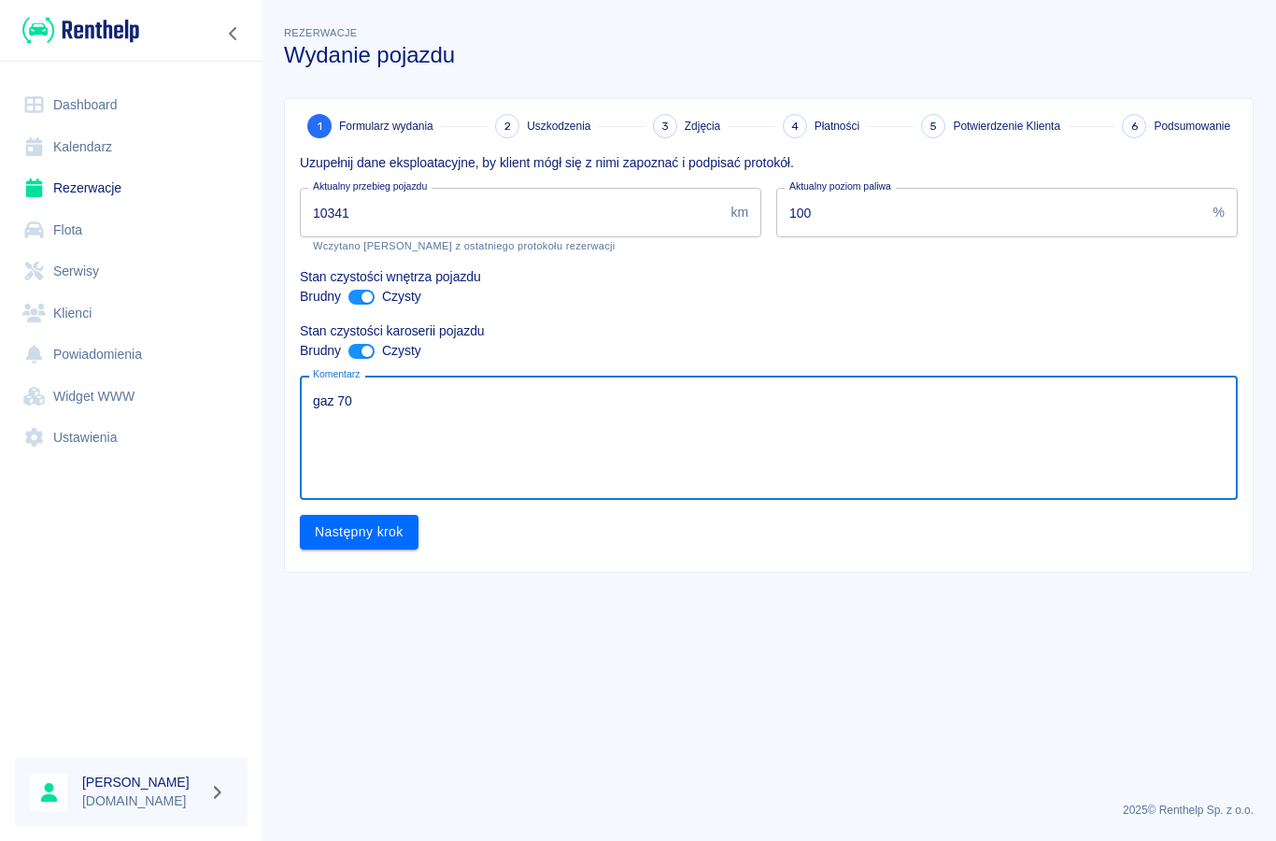
type textarea "gaz 70%"
click at [375, 533] on button "Następny krok" at bounding box center [359, 532] width 119 height 35
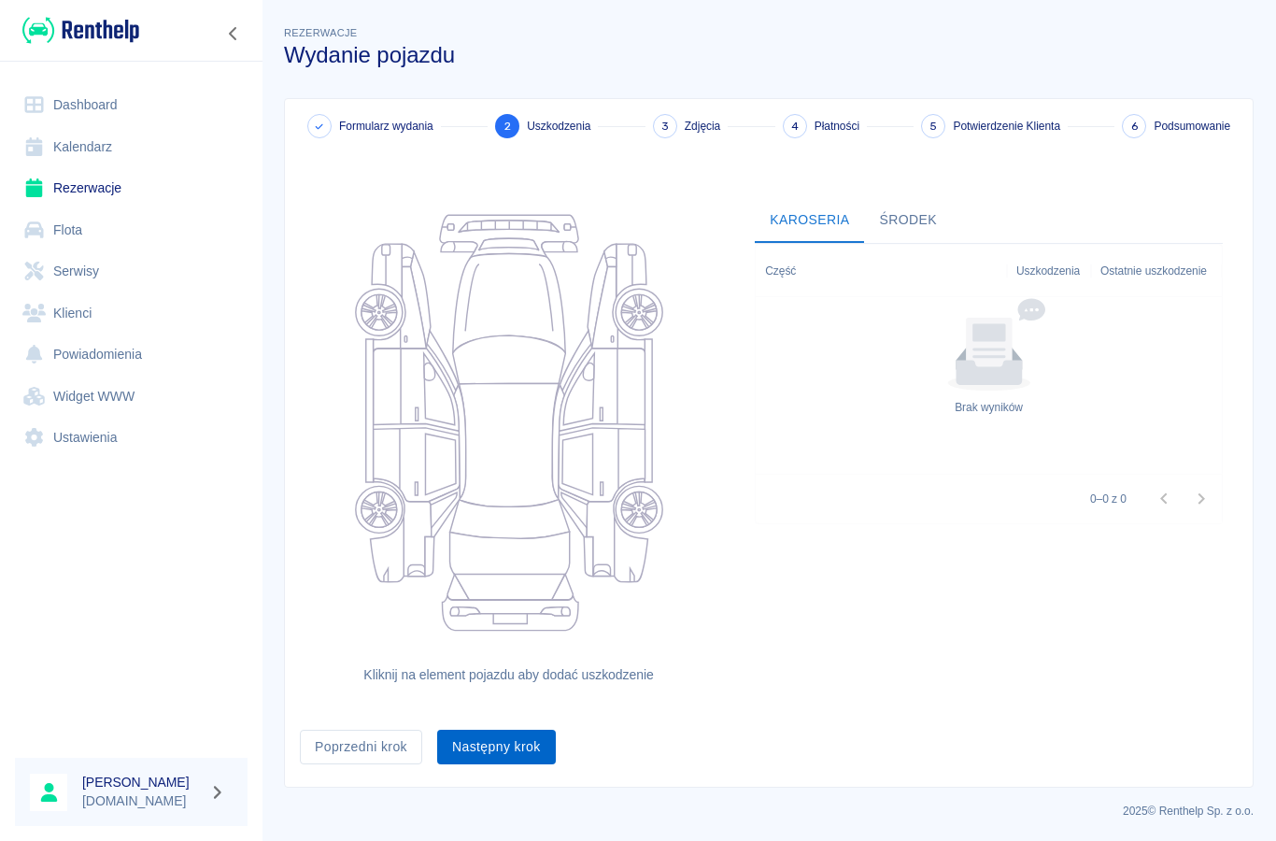
click at [502, 752] on button "Następny krok" at bounding box center [496, 746] width 119 height 35
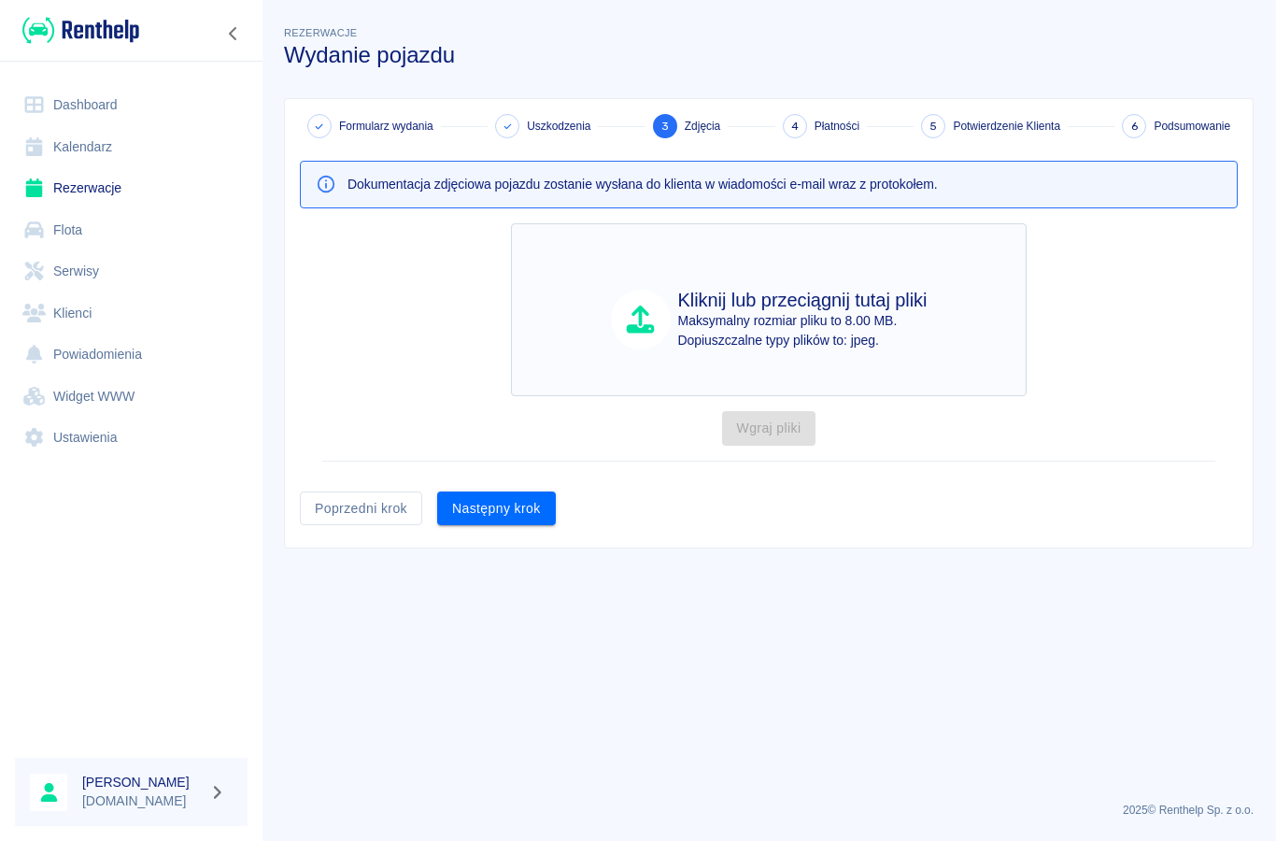
click at [719, 317] on p "Maksymalny rozmiar pliku to 8.00 MB." at bounding box center [802, 321] width 249 height 20
type input "C:\fakepath\image.jpg"
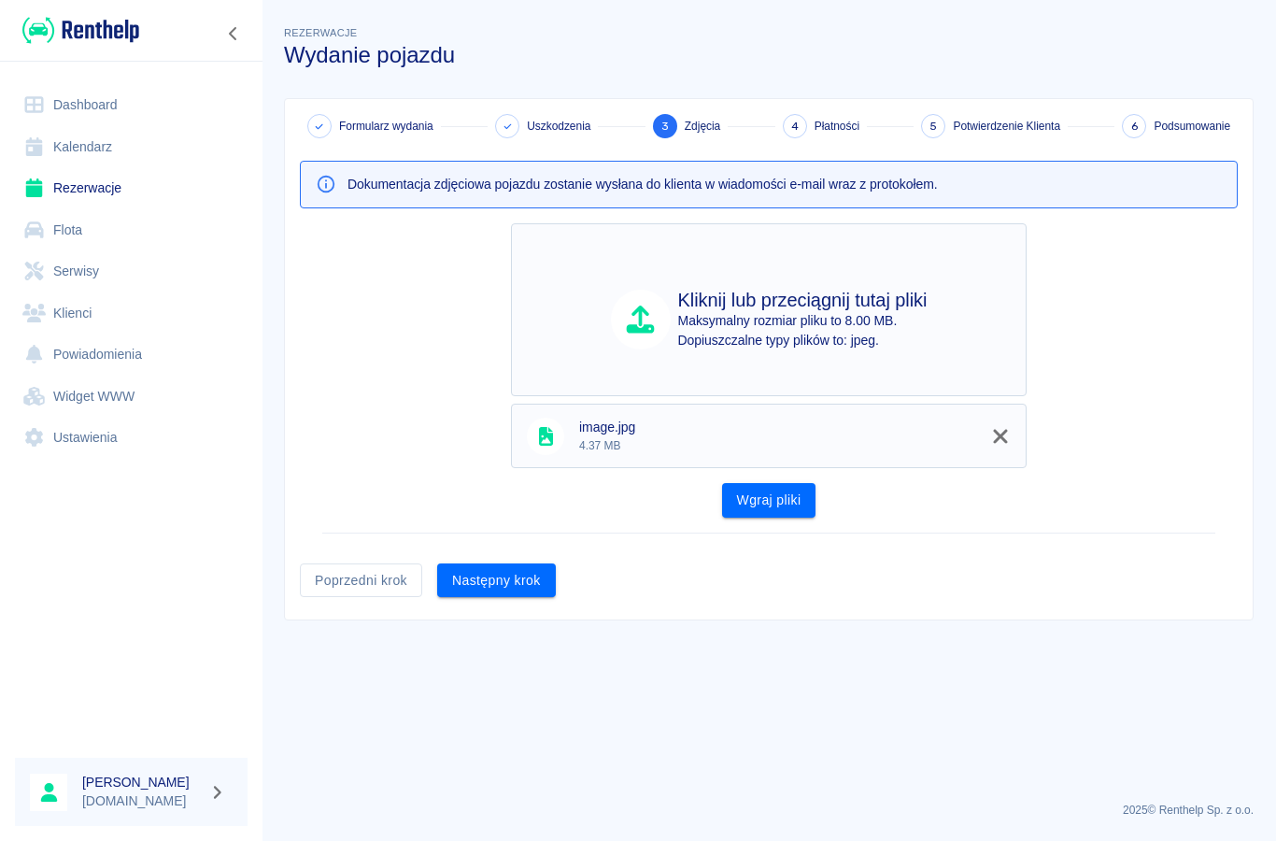
click at [842, 323] on p "Maksymalny rozmiar pliku to 8.00 MB." at bounding box center [802, 321] width 249 height 20
type input "C:\fakepath\image.jpg"
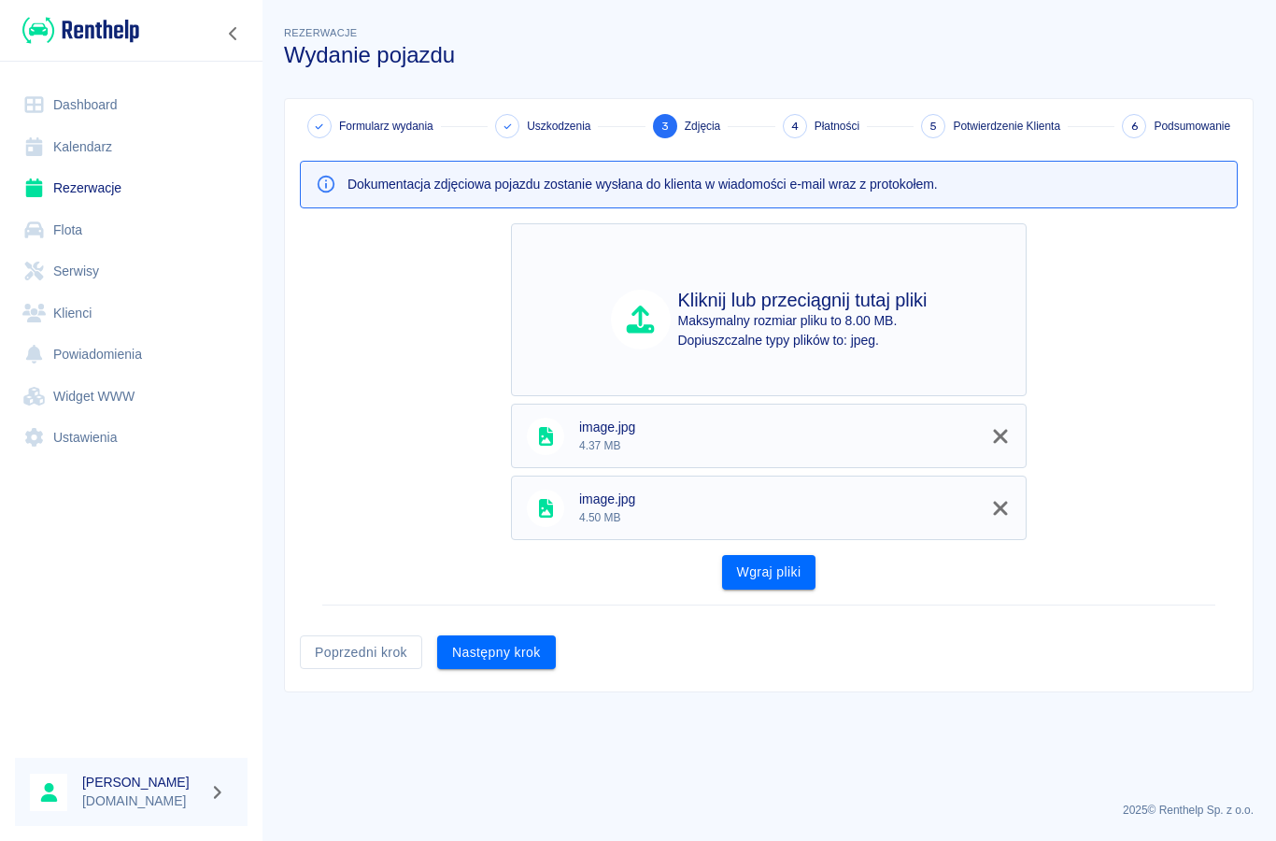
click at [865, 327] on p "Maksymalny rozmiar pliku to 8.00 MB." at bounding box center [802, 321] width 249 height 20
type input "C:\fakepath\image.jpg"
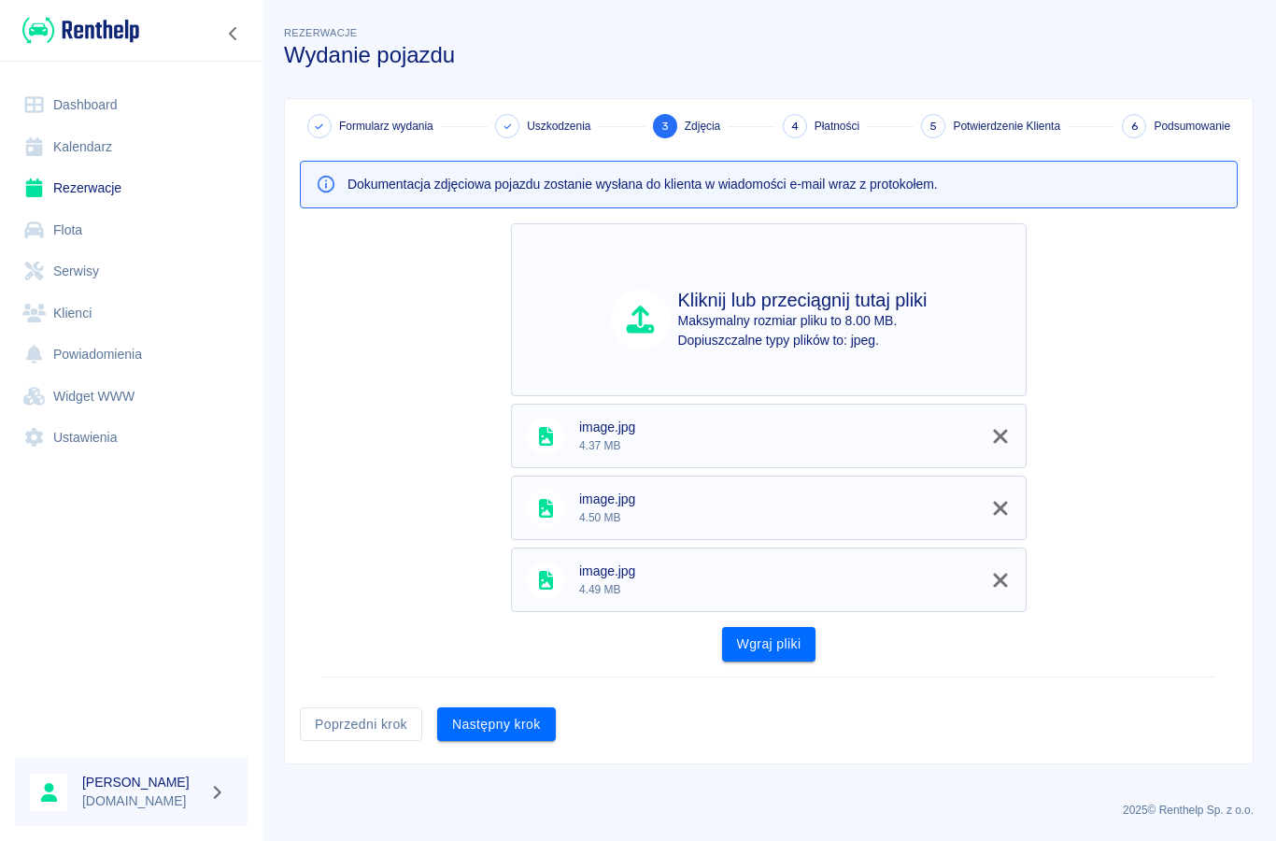
click at [867, 312] on p "Maksymalny rozmiar pliku to 8.00 MB." at bounding box center [802, 321] width 249 height 20
type input "C:\fakepath\image.jpg"
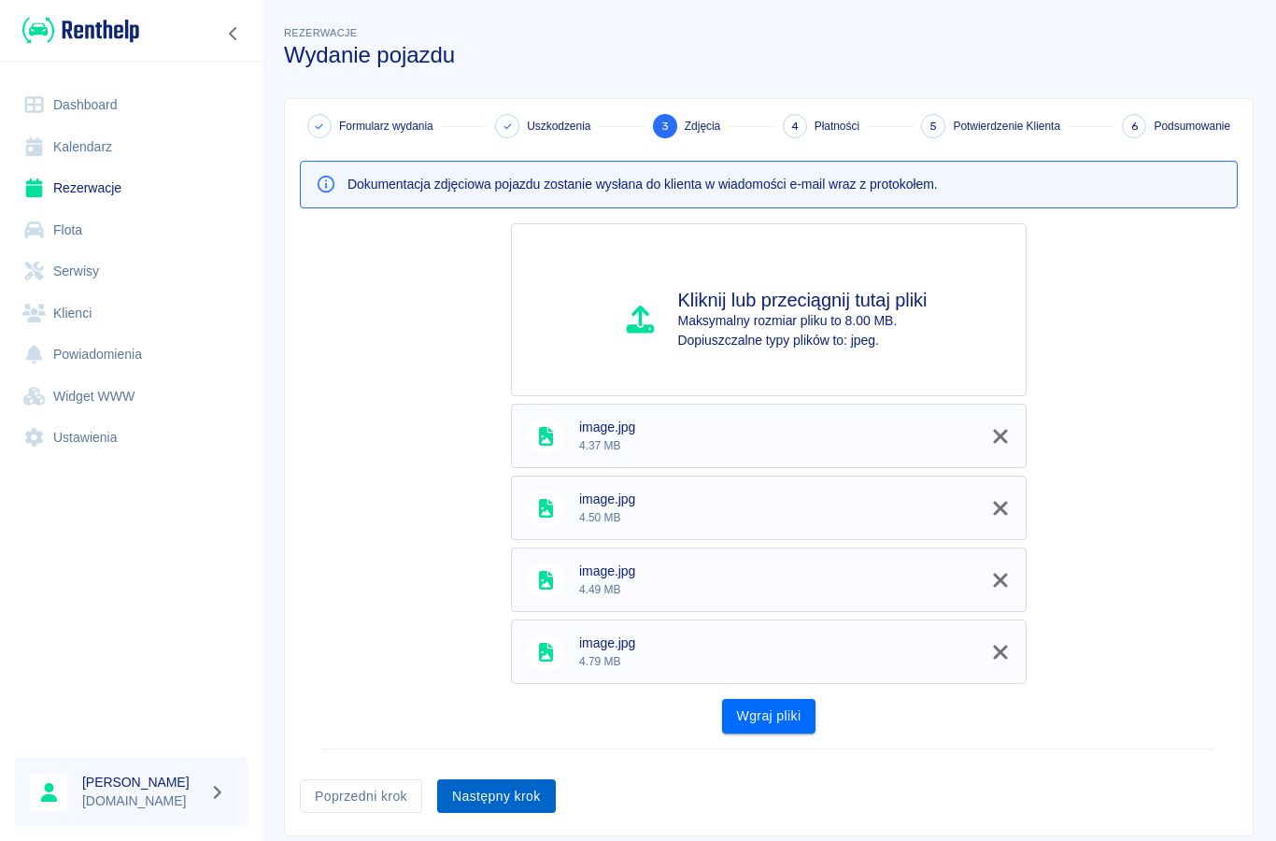
click at [502, 790] on button "Następny krok" at bounding box center [496, 796] width 119 height 35
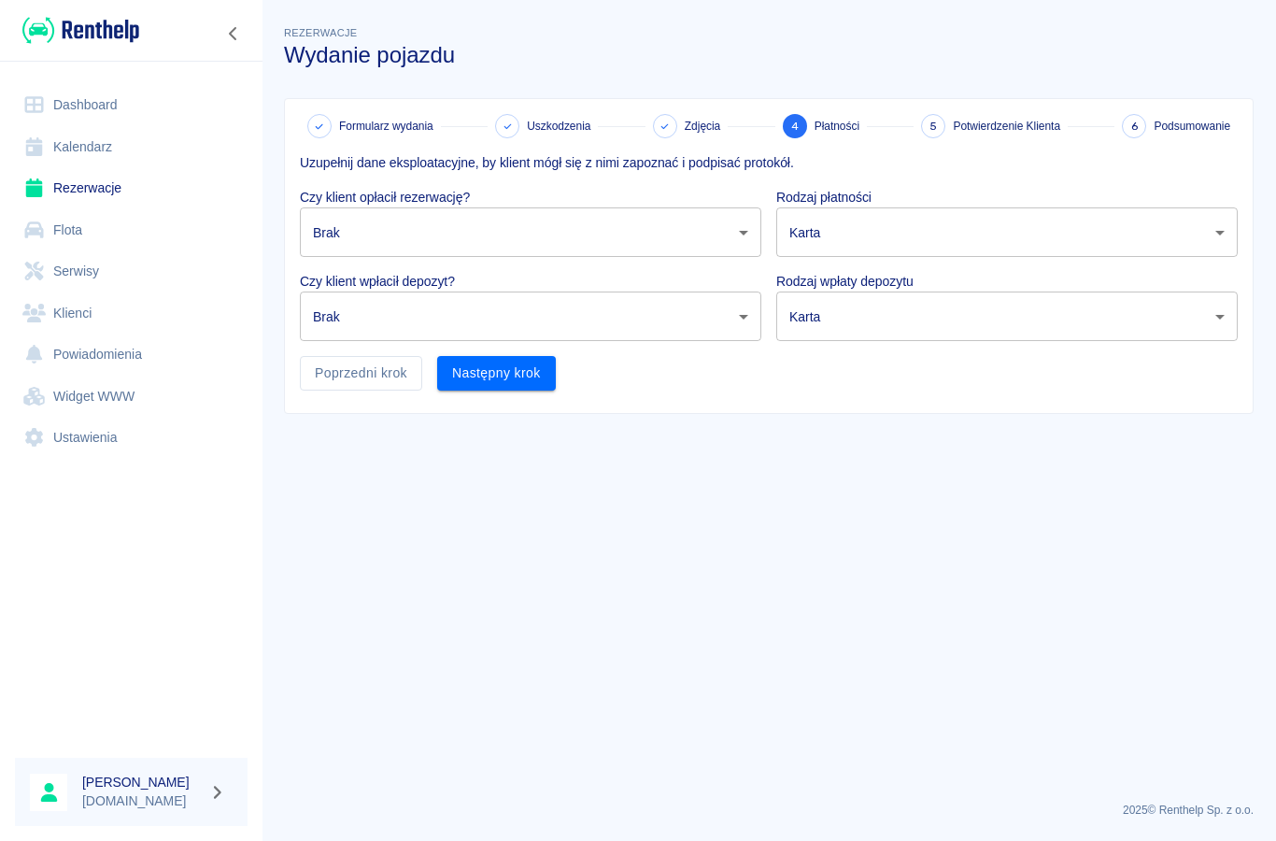
click at [352, 246] on body "Używamy plików Cookies, by zapewnić Ci najlepsze możliwe doświadczenie. Aby dow…" at bounding box center [638, 420] width 1276 height 841
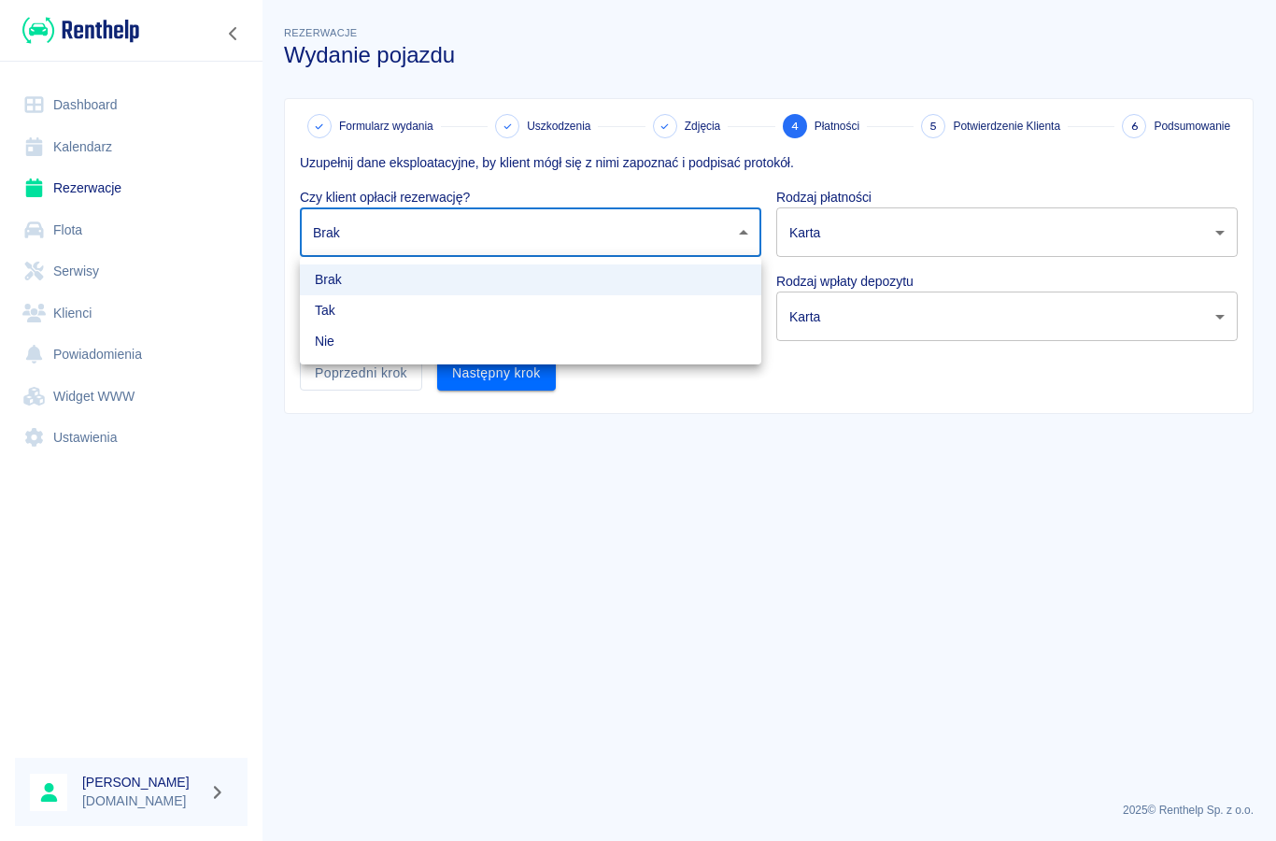
click at [338, 316] on li "Tak" at bounding box center [530, 310] width 461 height 31
type input "true"
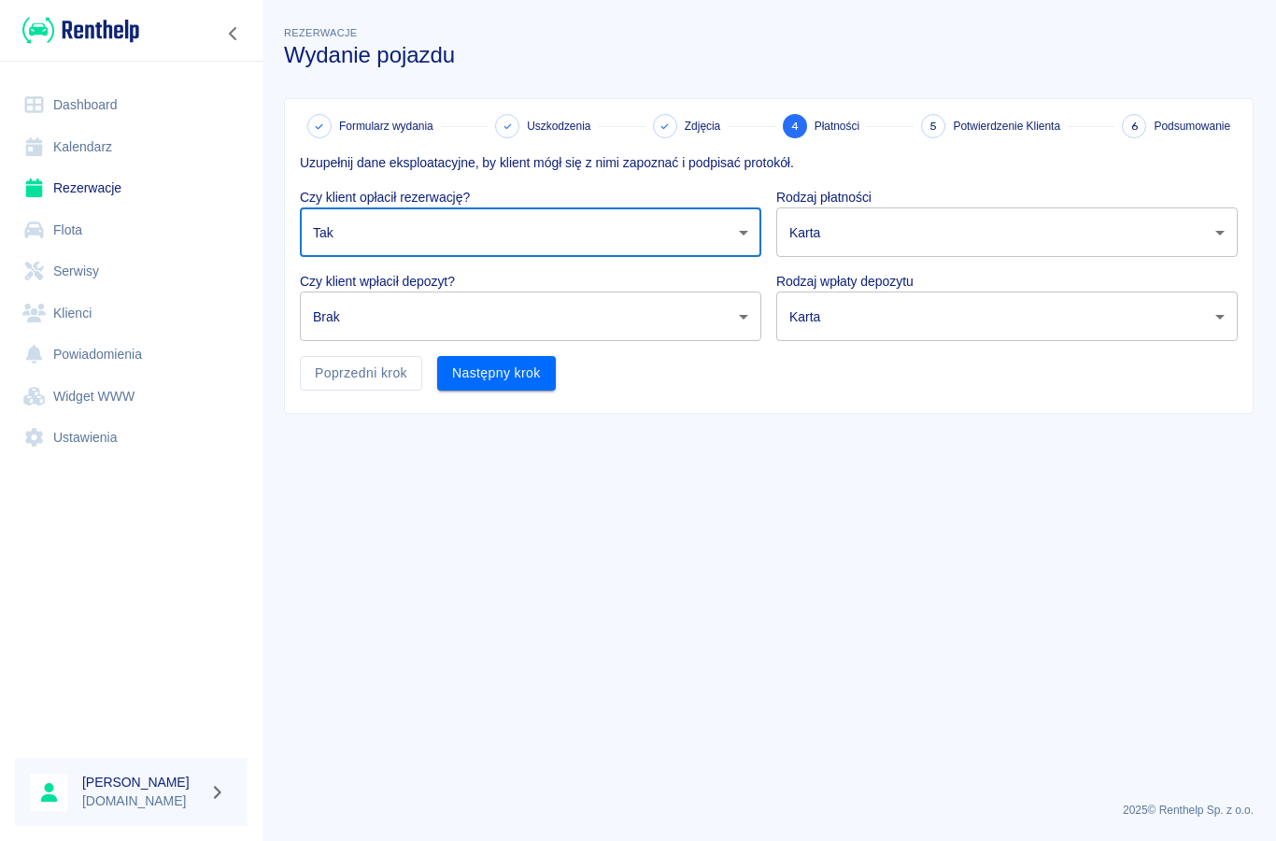
click at [346, 328] on body "Używamy plików Cookies, by zapewnić Ci najlepsze możliwe doświadczenie. Aby dow…" at bounding box center [638, 420] width 1276 height 841
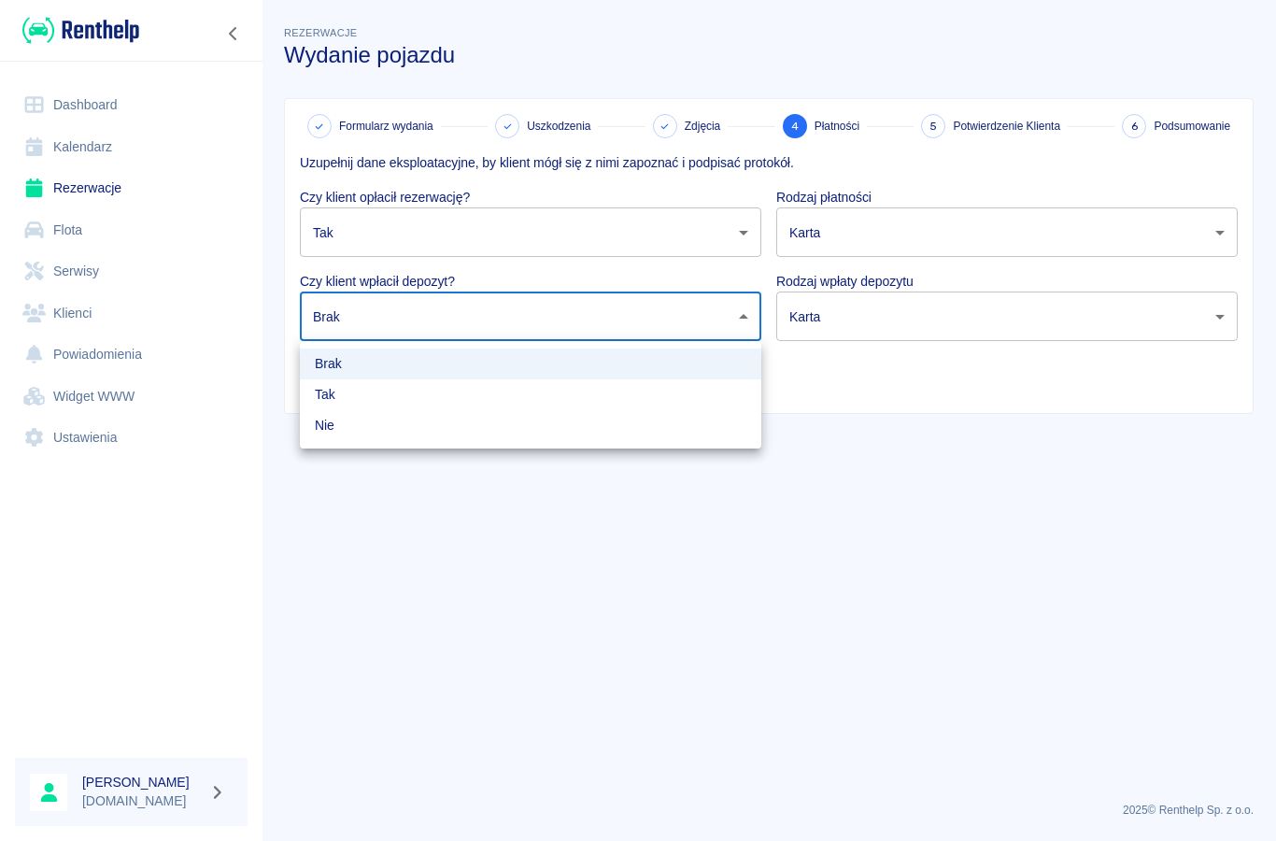
click at [333, 396] on li "Tak" at bounding box center [530, 394] width 461 height 31
type input "true"
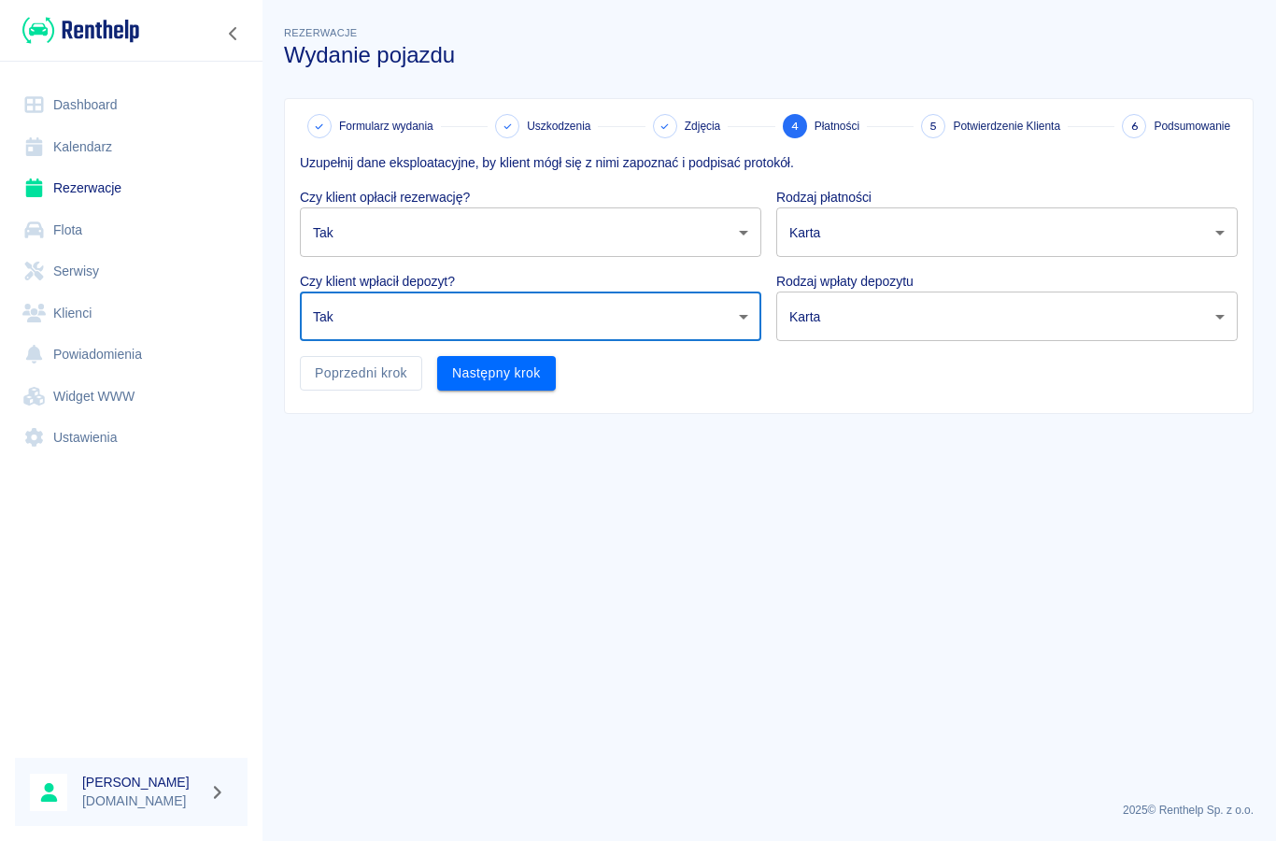
click at [358, 380] on li "Tak" at bounding box center [531, 371] width 347 height 18
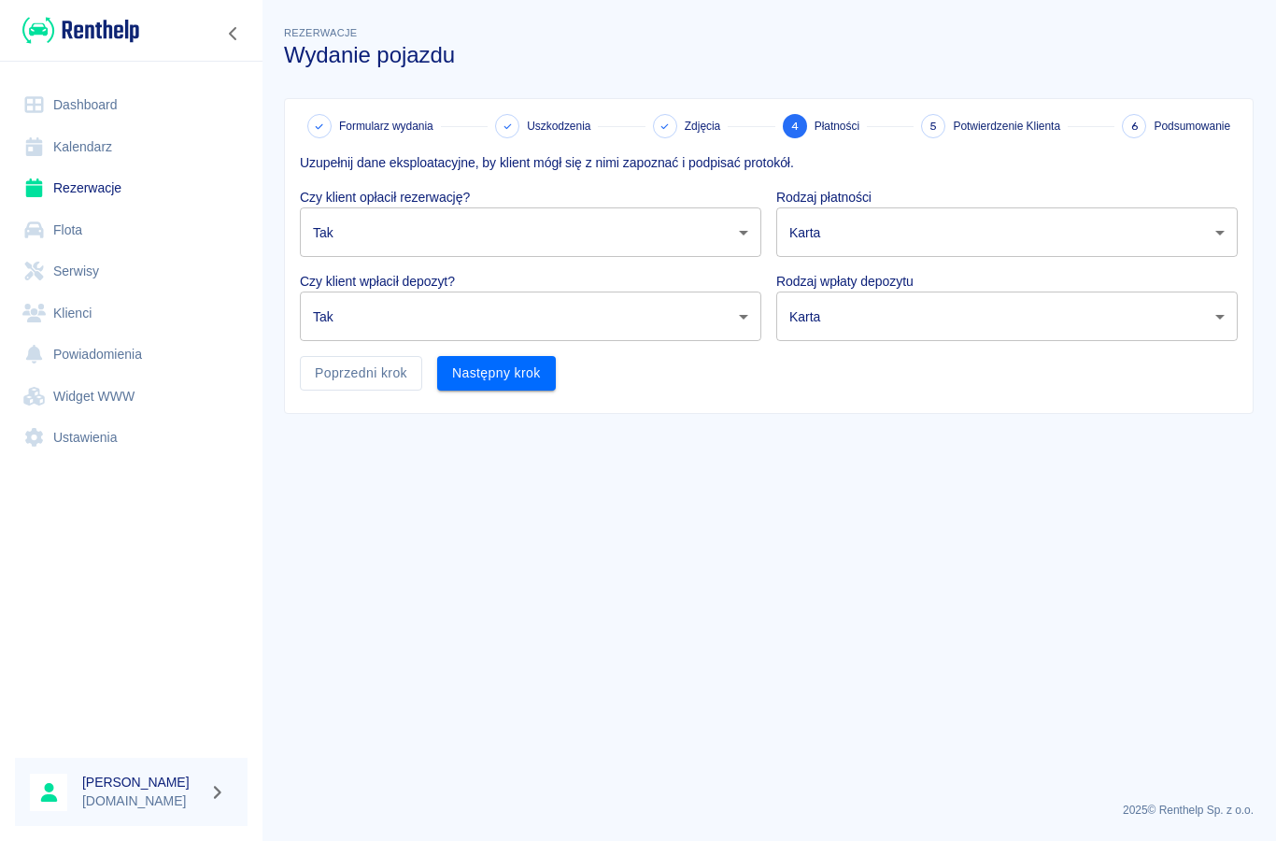
click at [826, 233] on body "Używamy plików Cookies, by zapewnić Ci najlepsze możliwe doświadczenie. Aby dow…" at bounding box center [638, 420] width 1276 height 841
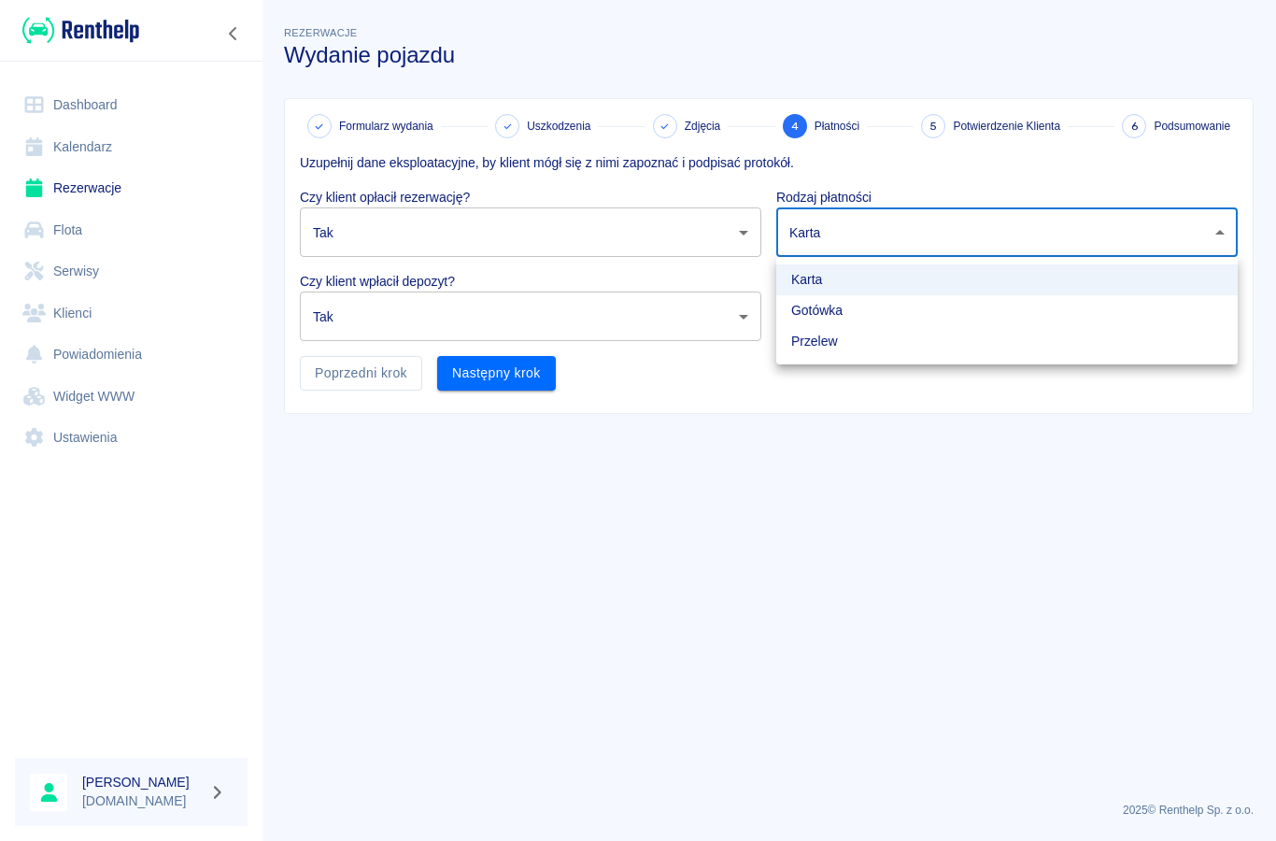
click at [818, 323] on li "Gotówka" at bounding box center [1006, 310] width 461 height 31
type input "cash"
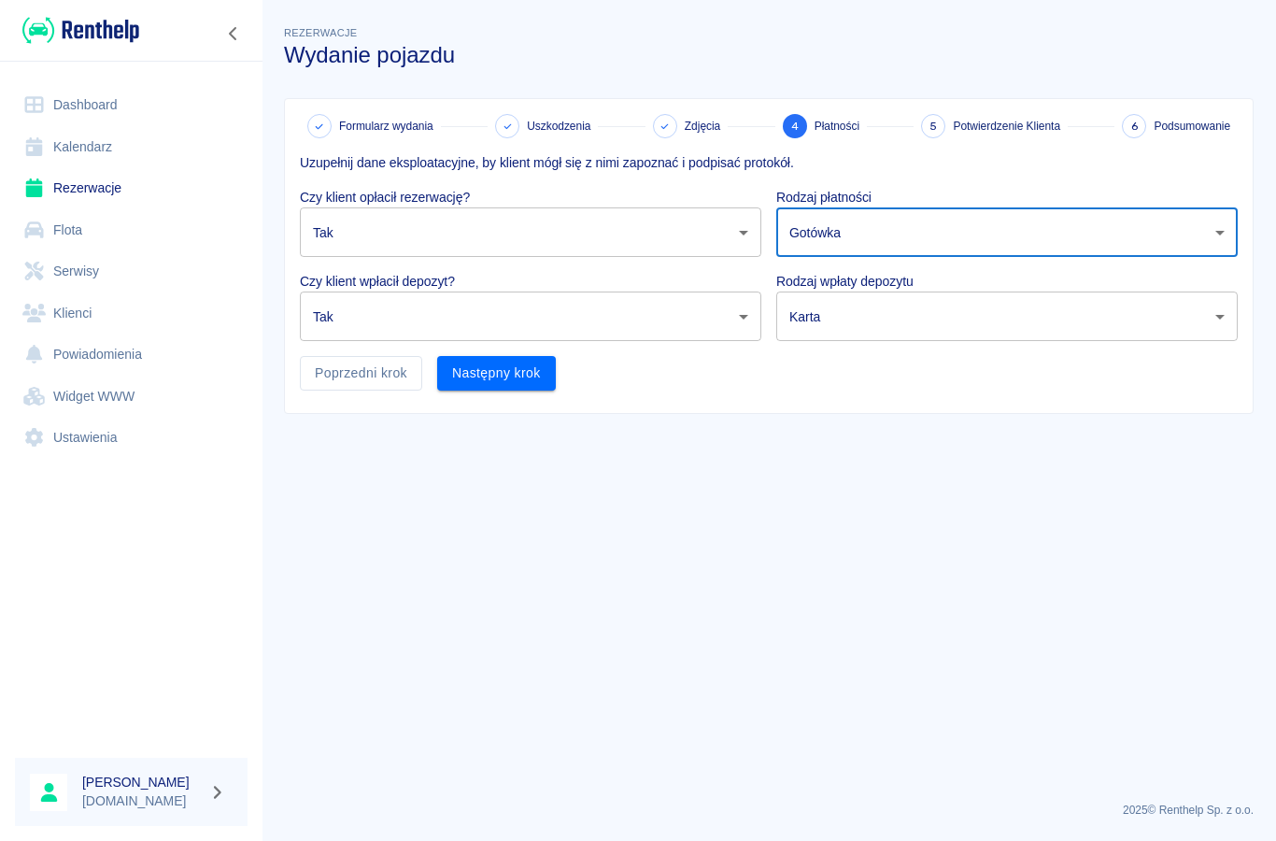
click at [803, 333] on body "Używamy plików Cookies, by zapewnić Ci najlepsze możliwe doświadczenie. Aby dow…" at bounding box center [638, 420] width 1276 height 841
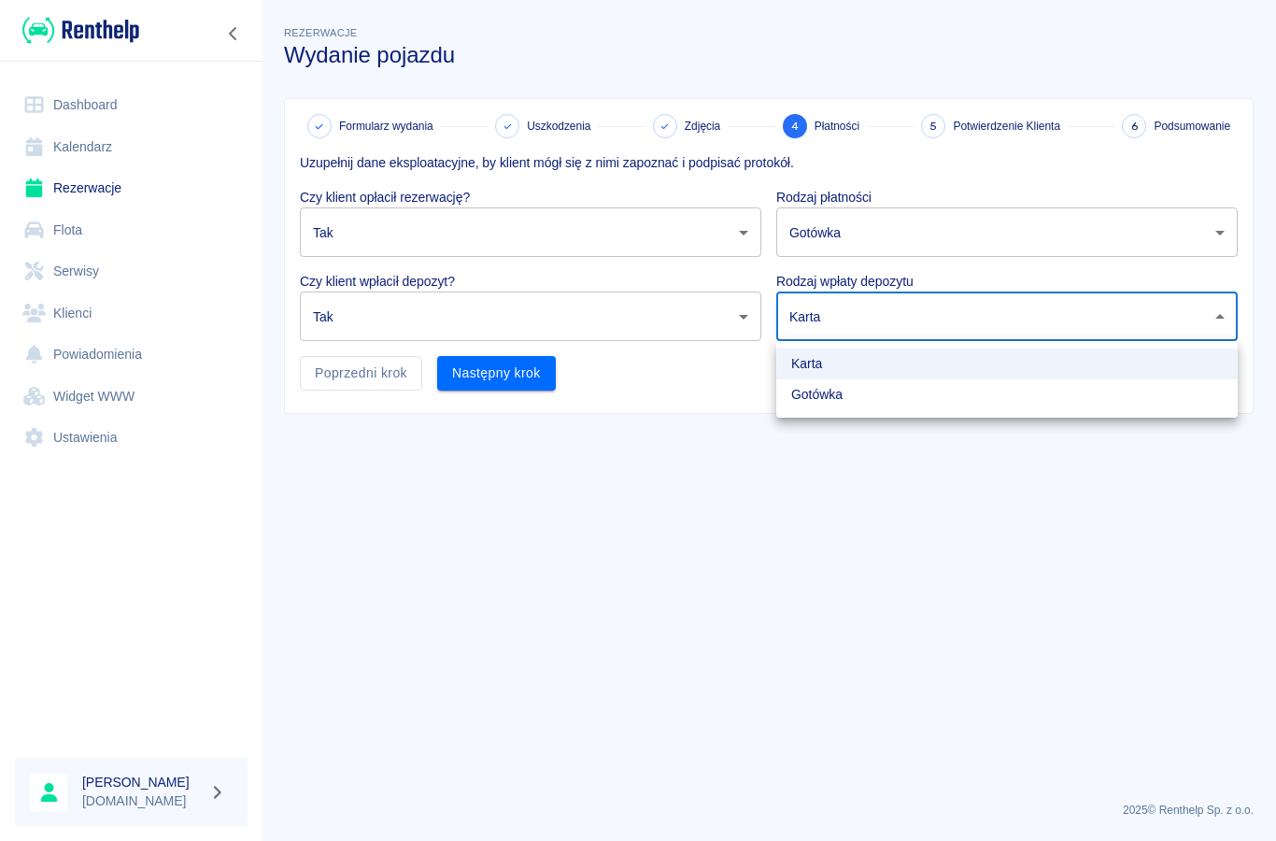
click at [803, 398] on li "Gotówka" at bounding box center [1006, 394] width 461 height 31
type input "cash"
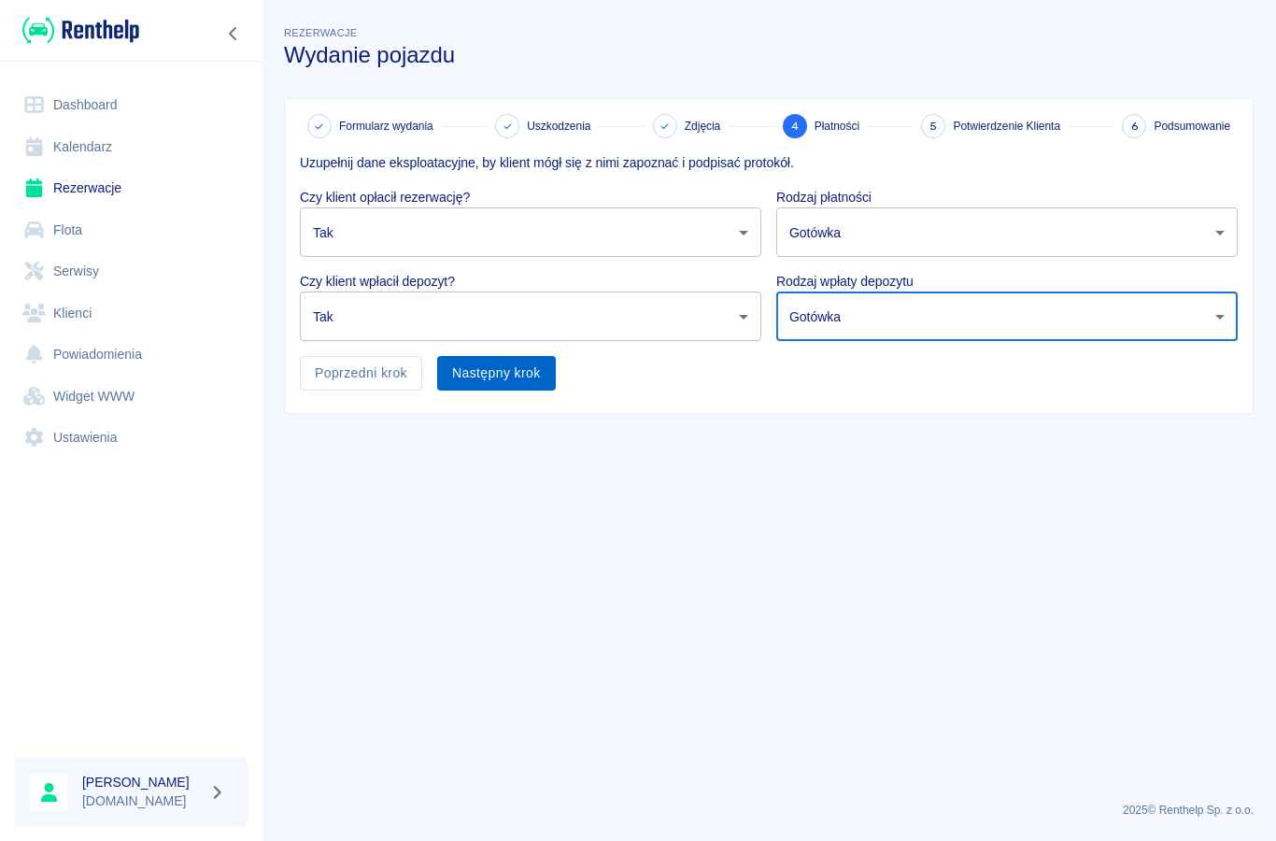
click at [519, 375] on button "Następny krok" at bounding box center [496, 373] width 119 height 35
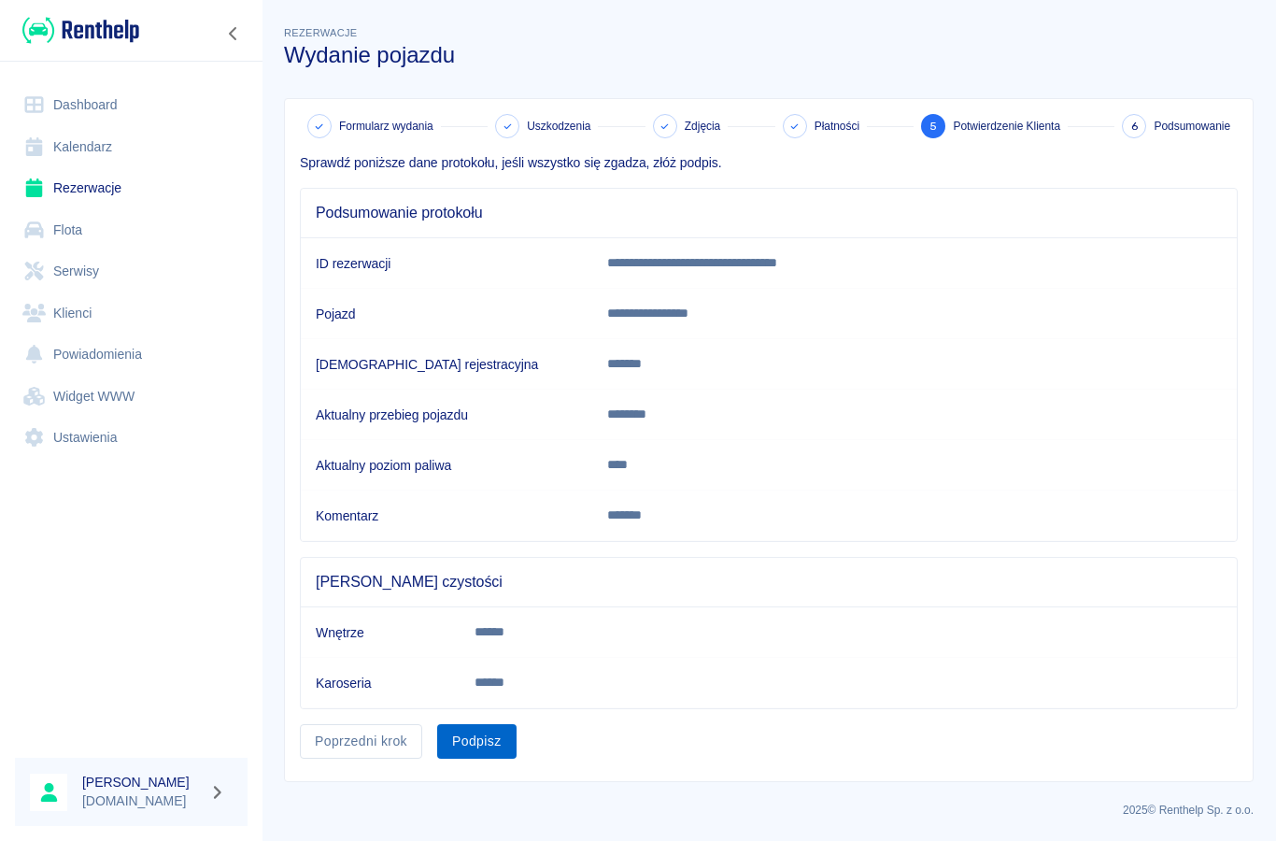
click at [473, 753] on button "Podpisz" at bounding box center [476, 741] width 79 height 35
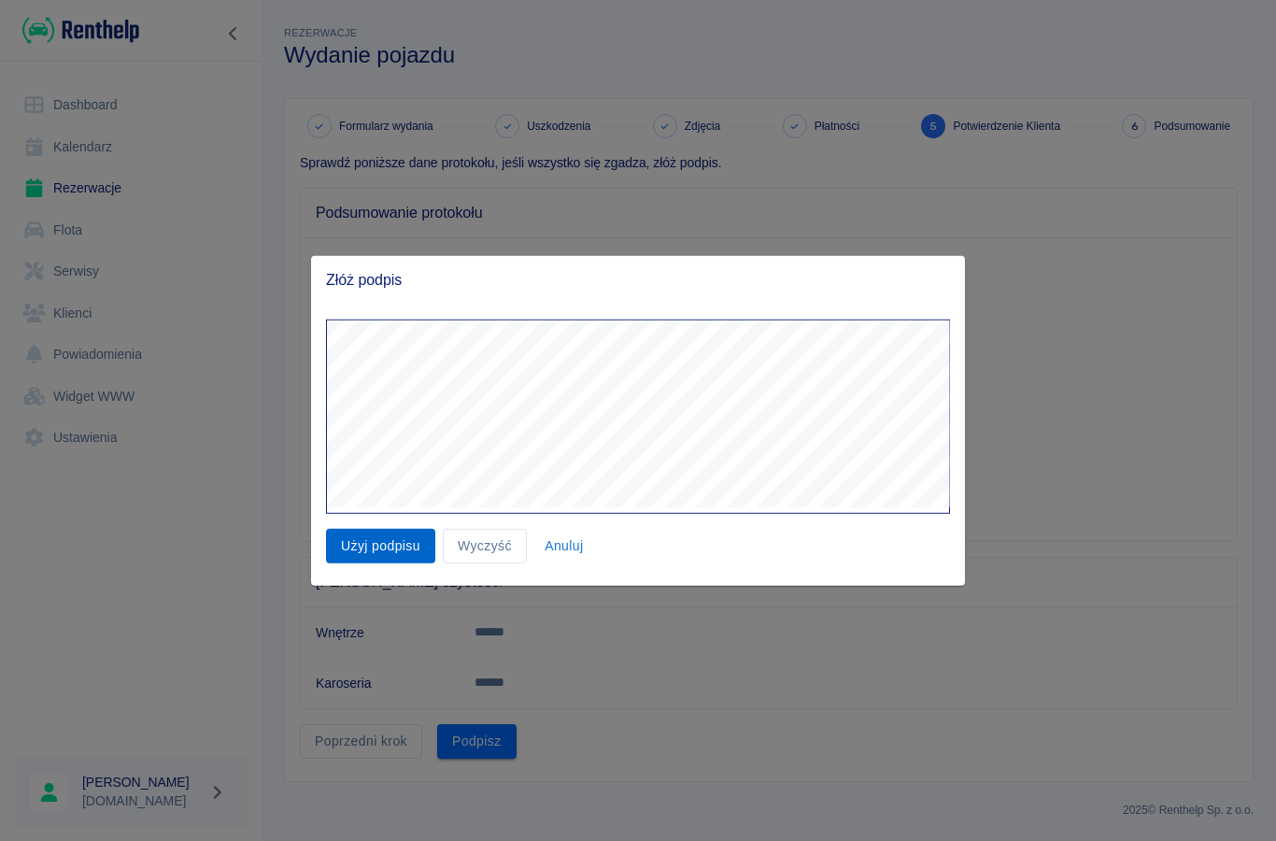
click at [344, 534] on button "Użyj podpisu" at bounding box center [380, 546] width 109 height 35
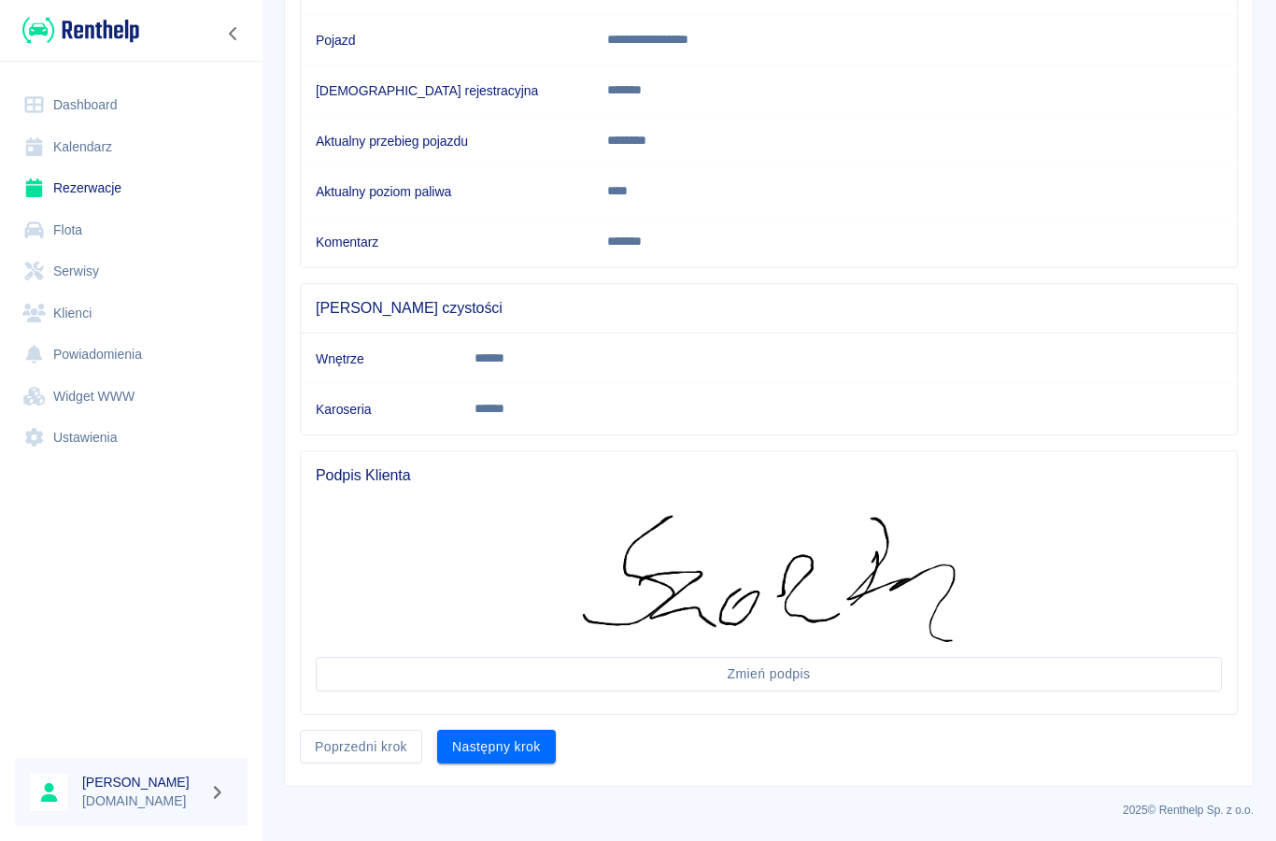
scroll to position [273, 0]
click at [489, 759] on button "Następny krok" at bounding box center [496, 747] width 119 height 35
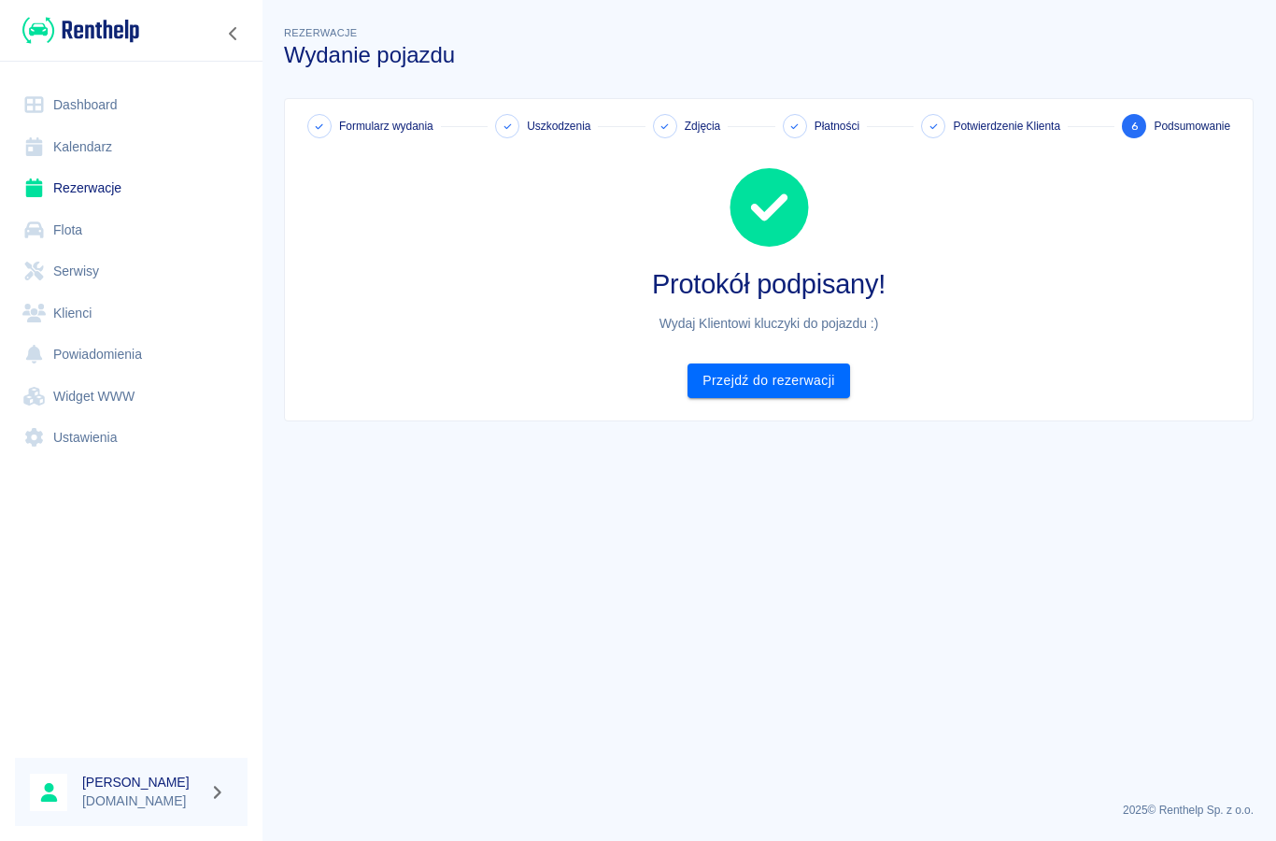
scroll to position [0, 0]
click at [779, 391] on link "Przejdź do rezerwacji" at bounding box center [768, 380] width 162 height 35
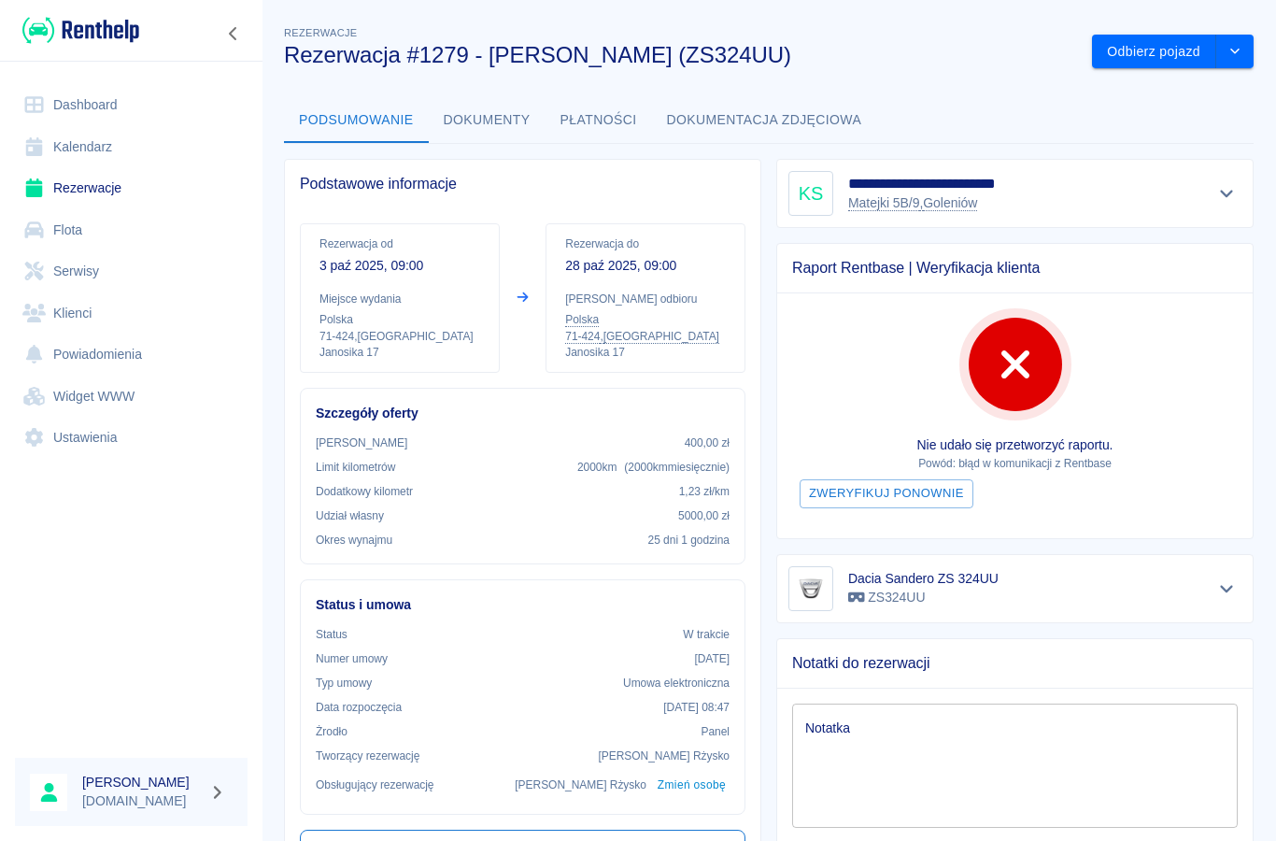
click at [83, 178] on link "Rezerwacje" at bounding box center [131, 188] width 233 height 42
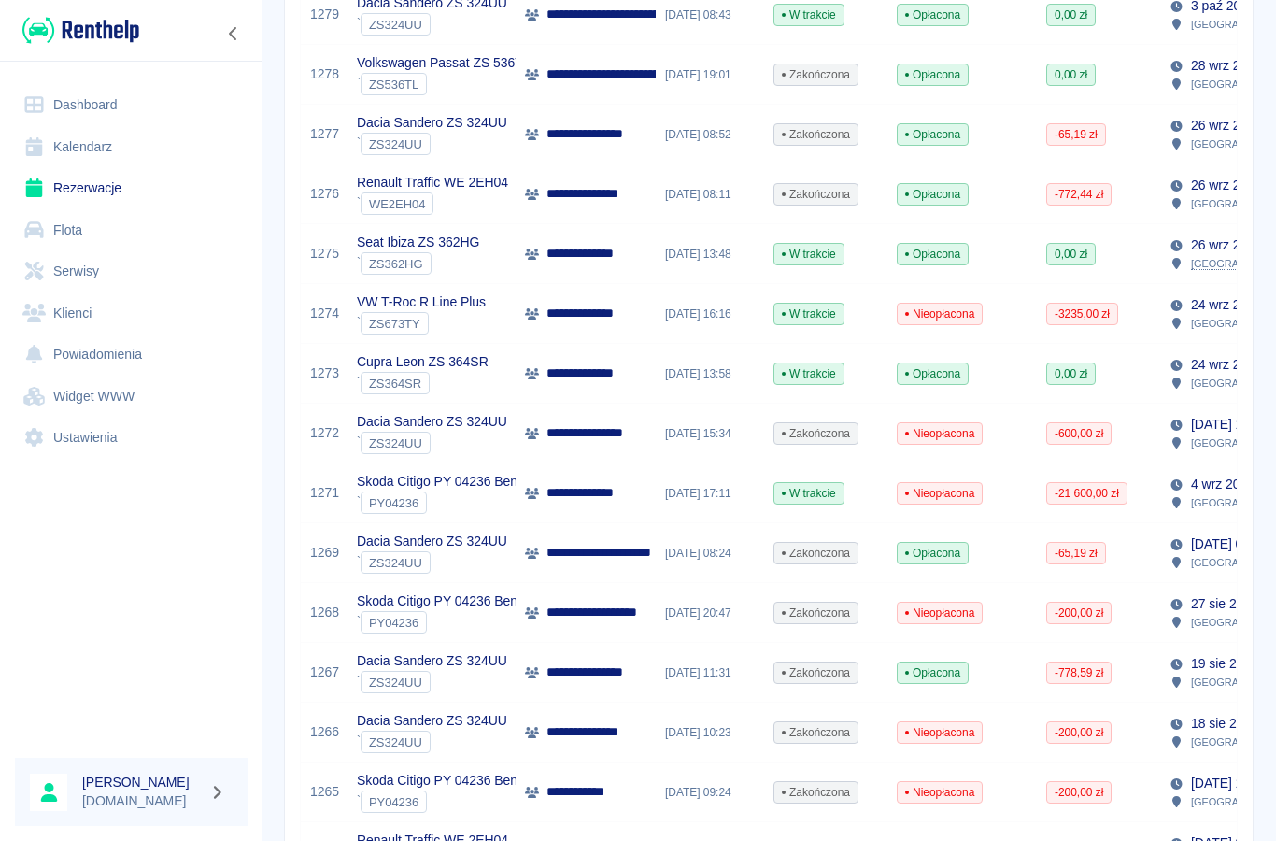
scroll to position [385, 0]
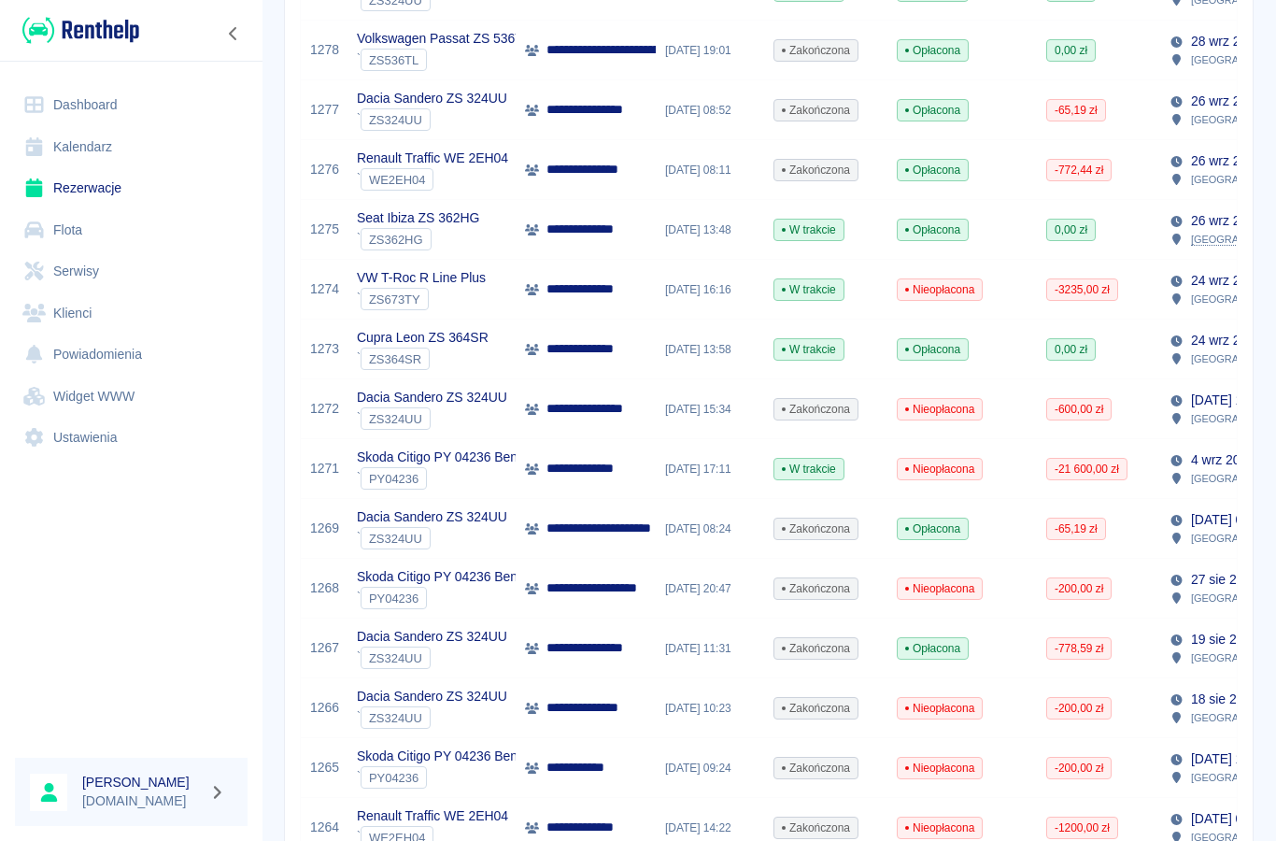
click at [71, 184] on link "Rezerwacje" at bounding box center [131, 188] width 233 height 42
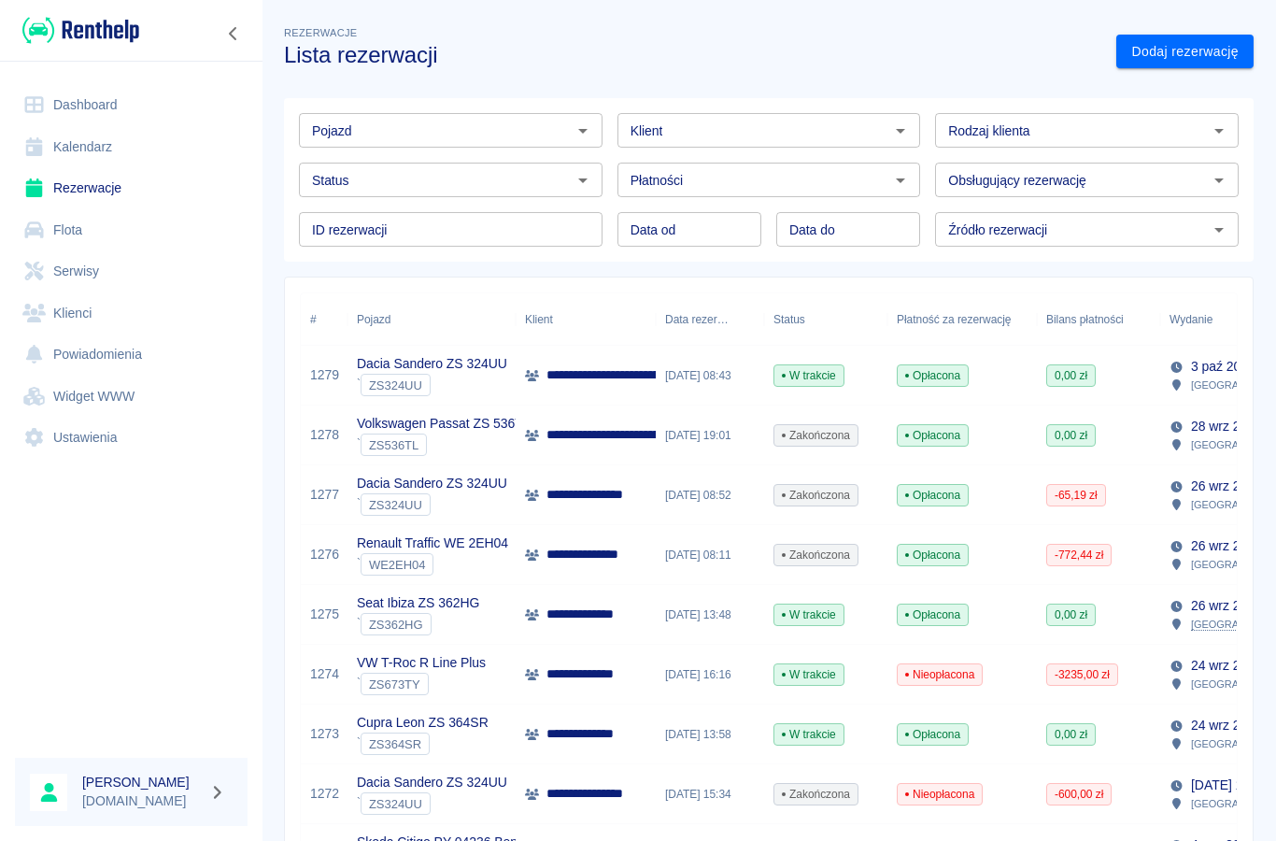
scroll to position [0, 0]
click at [1188, 55] on link "Dodaj rezerwację" at bounding box center [1184, 52] width 137 height 35
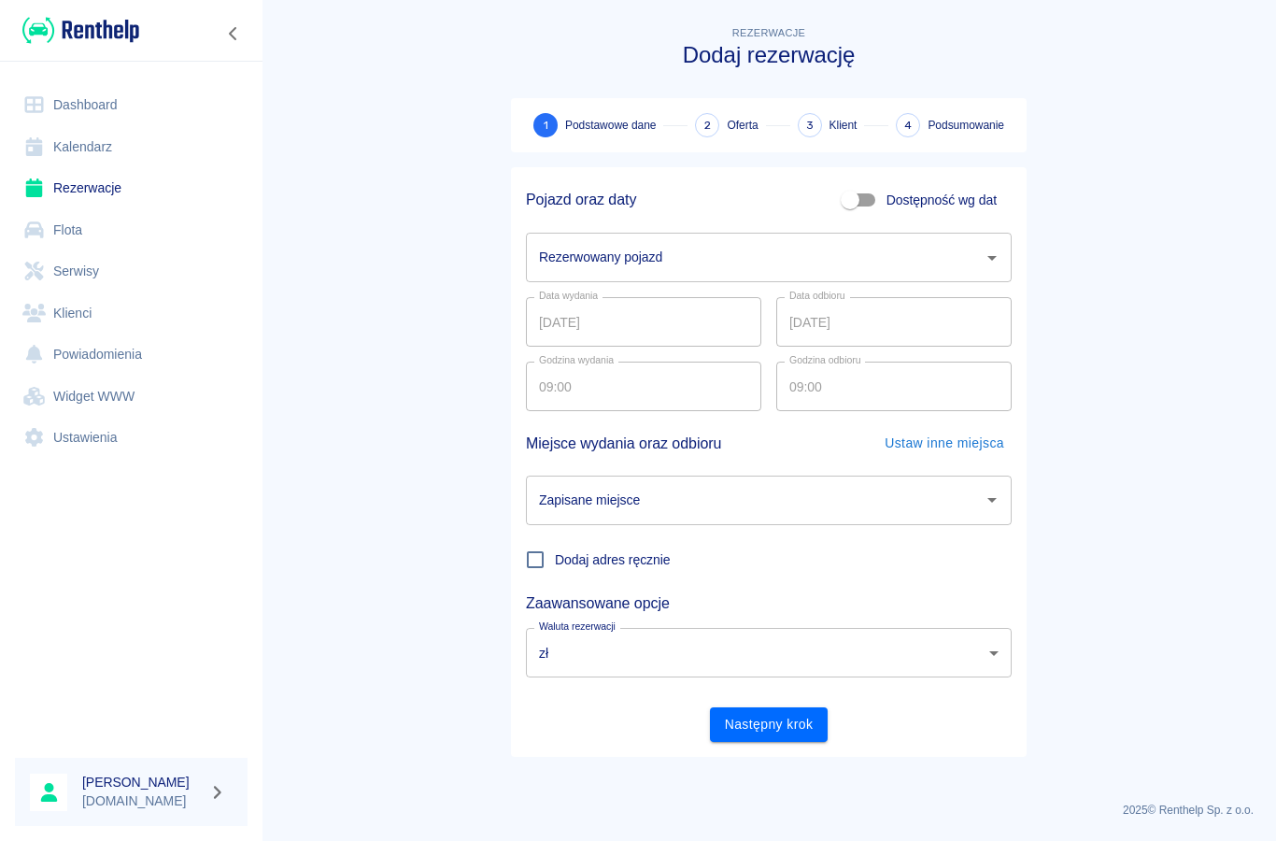
click at [591, 264] on div "Rezerwowany pojazd Rezerwowany pojazd" at bounding box center [769, 258] width 486 height 50
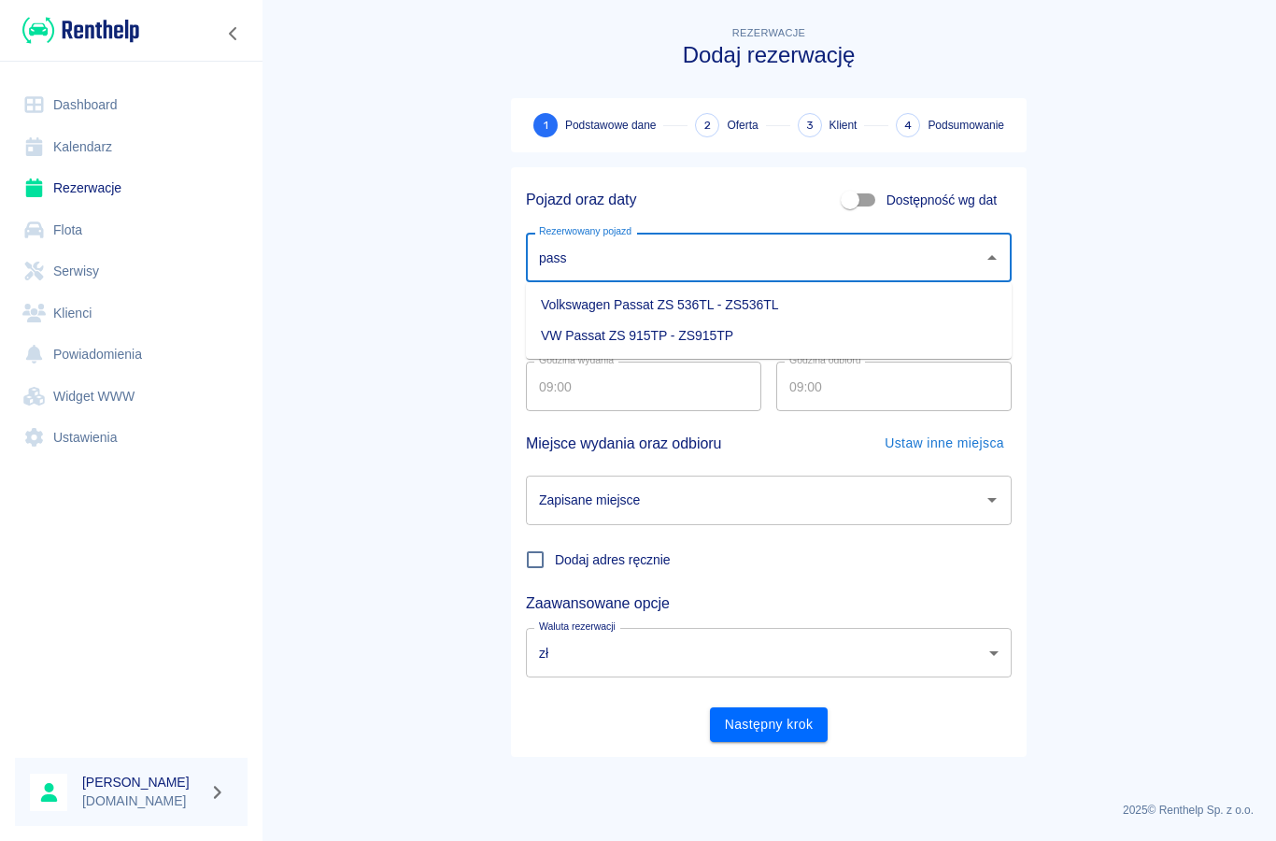
click at [600, 305] on li "Volkswagen Passat ZS 536TL - ZS536TL" at bounding box center [769, 305] width 486 height 31
type input "Volkswagen Passat ZS 536TL - ZS536TL"
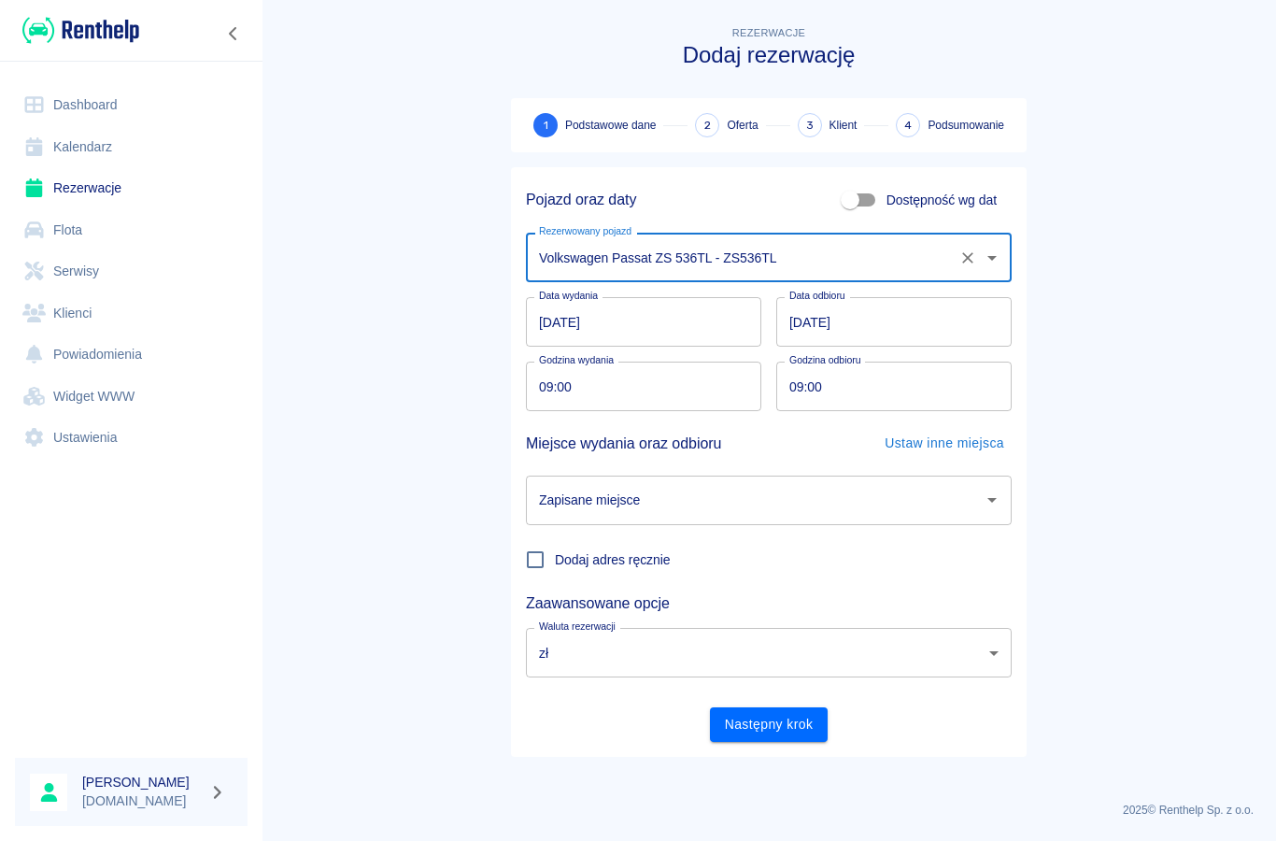
click at [561, 326] on input "[DATE]" at bounding box center [643, 322] width 235 height 50
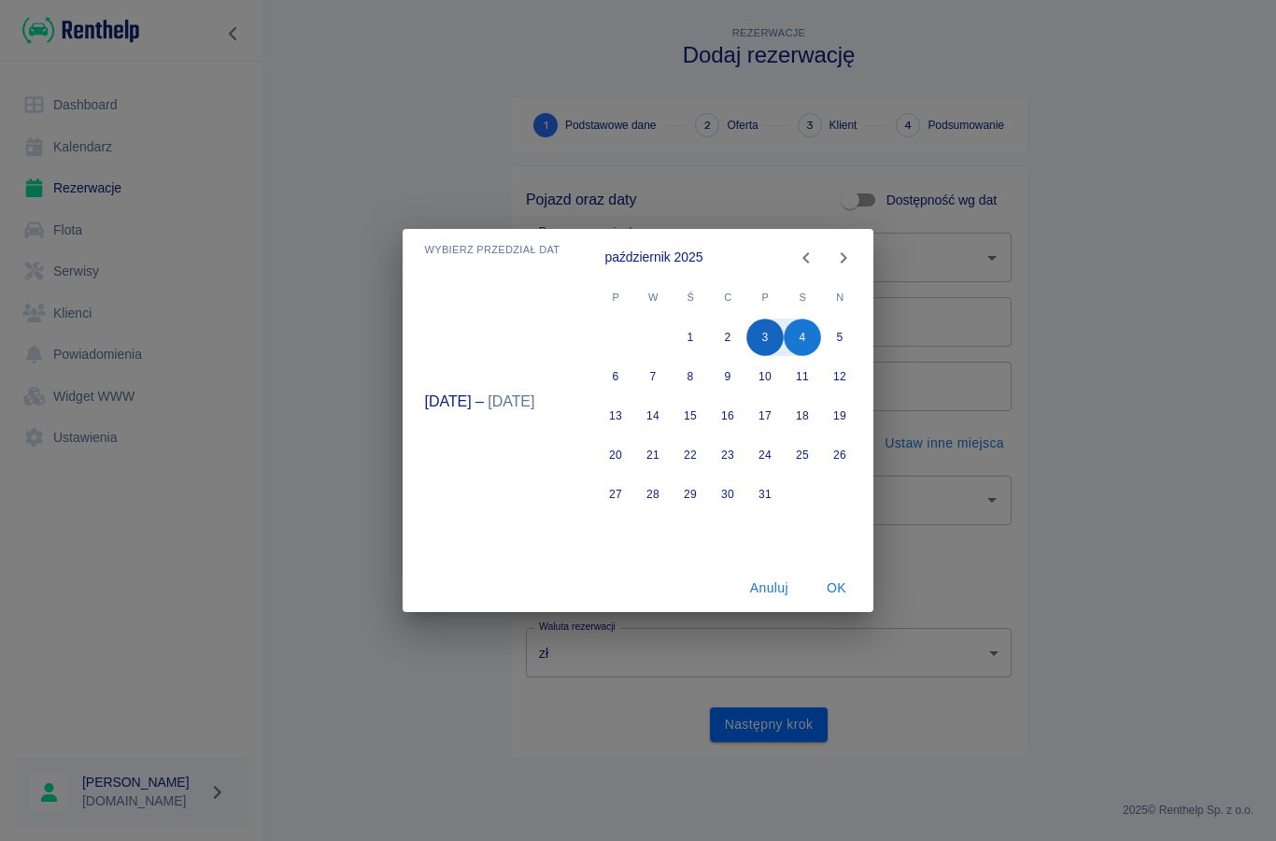
click at [772, 350] on button "3" at bounding box center [765, 337] width 37 height 37
click at [614, 377] on button "6" at bounding box center [616, 376] width 37 height 37
type input "[DATE]"
click at [822, 591] on button "OK" at bounding box center [836, 588] width 60 height 35
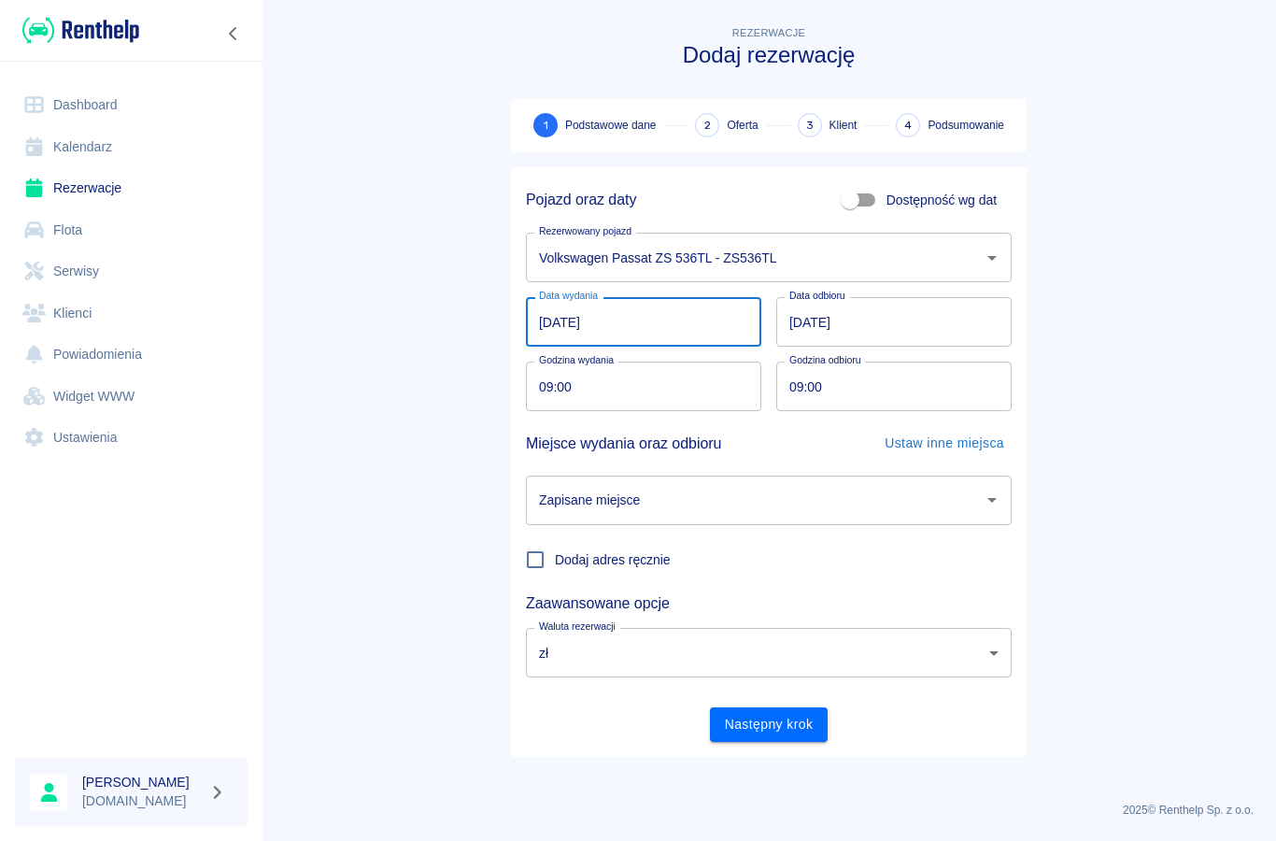
click at [561, 515] on input "Zapisane miejsce" at bounding box center [754, 500] width 441 height 33
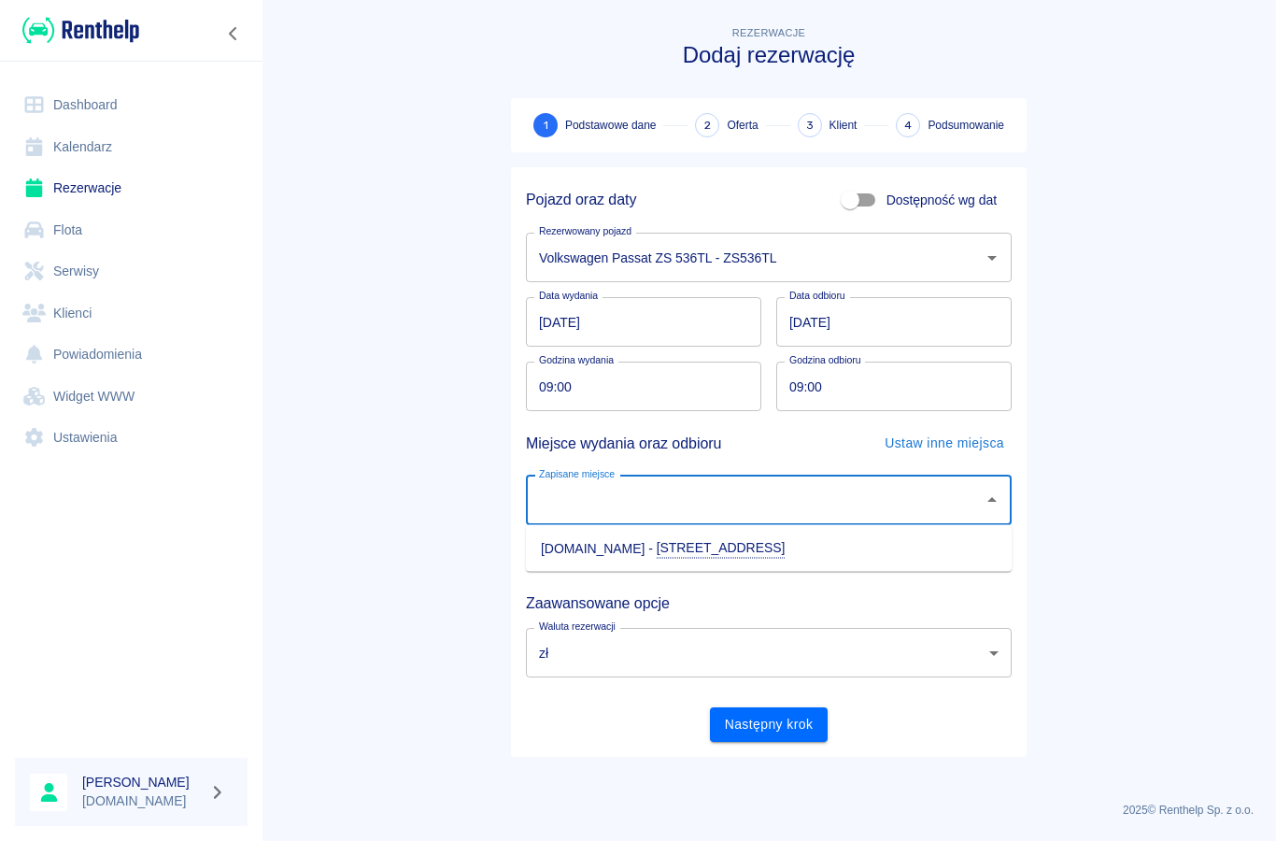
click at [551, 562] on li "[DOMAIN_NAME] - [STREET_ADDRESS]" at bounding box center [769, 548] width 486 height 32
type input "[DOMAIN_NAME] - [STREET_ADDRESS]"
click at [545, 390] on input "09:00" at bounding box center [637, 386] width 222 height 50
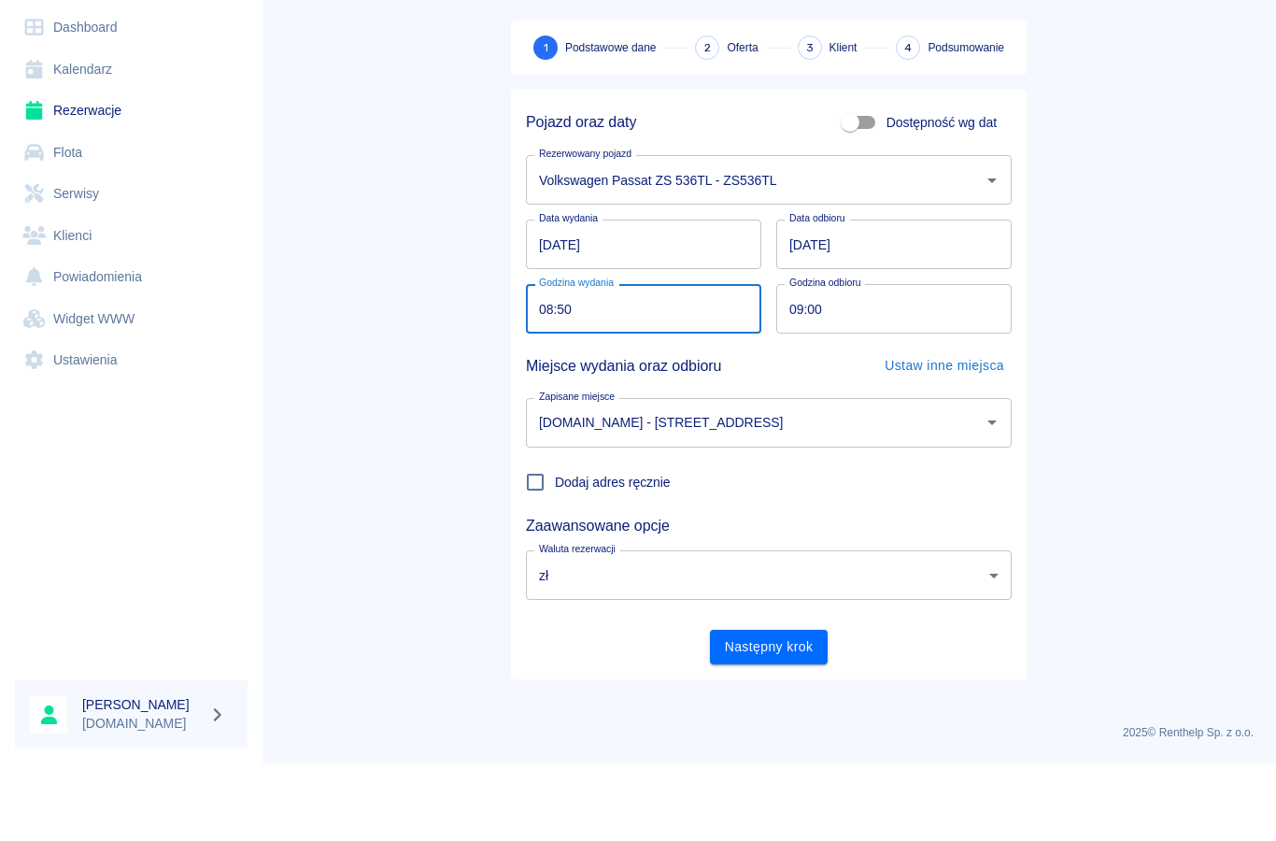
click at [444, 492] on main "Rezerwacje Dodaj rezerwację 1 Podstawowe dane 2 Oferta 3 Klient 4 Podsumowanie …" at bounding box center [769, 404] width 1014 height 764
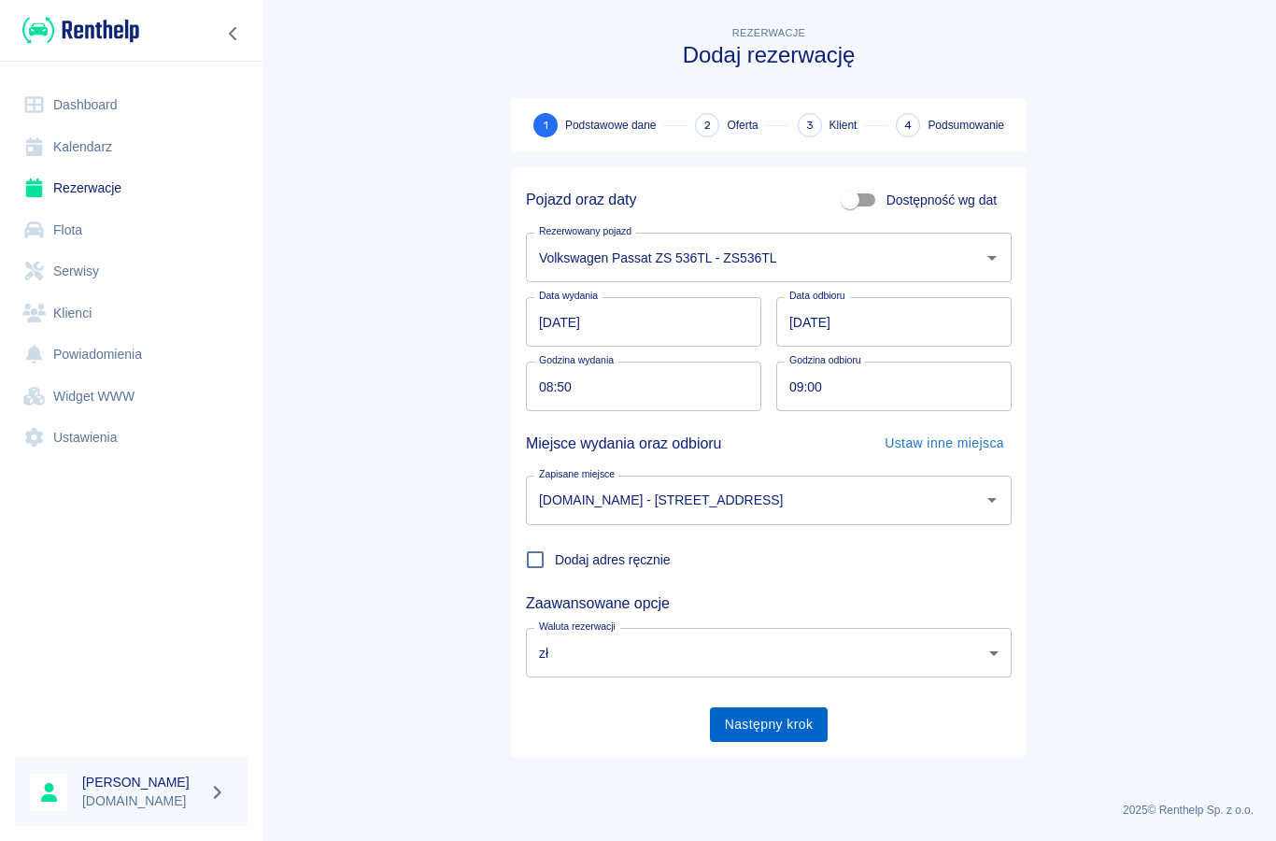
click at [744, 729] on button "Następny krok" at bounding box center [769, 724] width 119 height 35
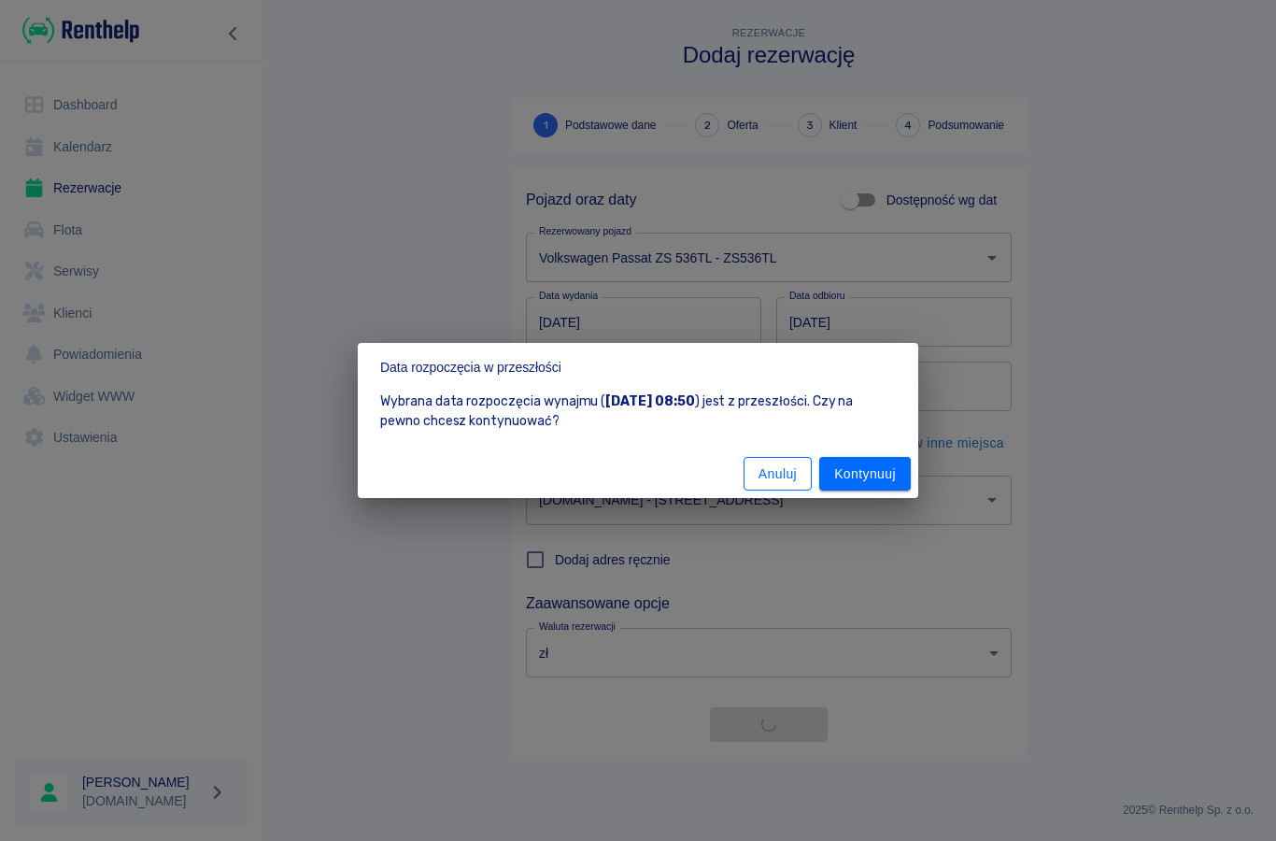
click at [759, 487] on button "Anuluj" at bounding box center [778, 474] width 68 height 35
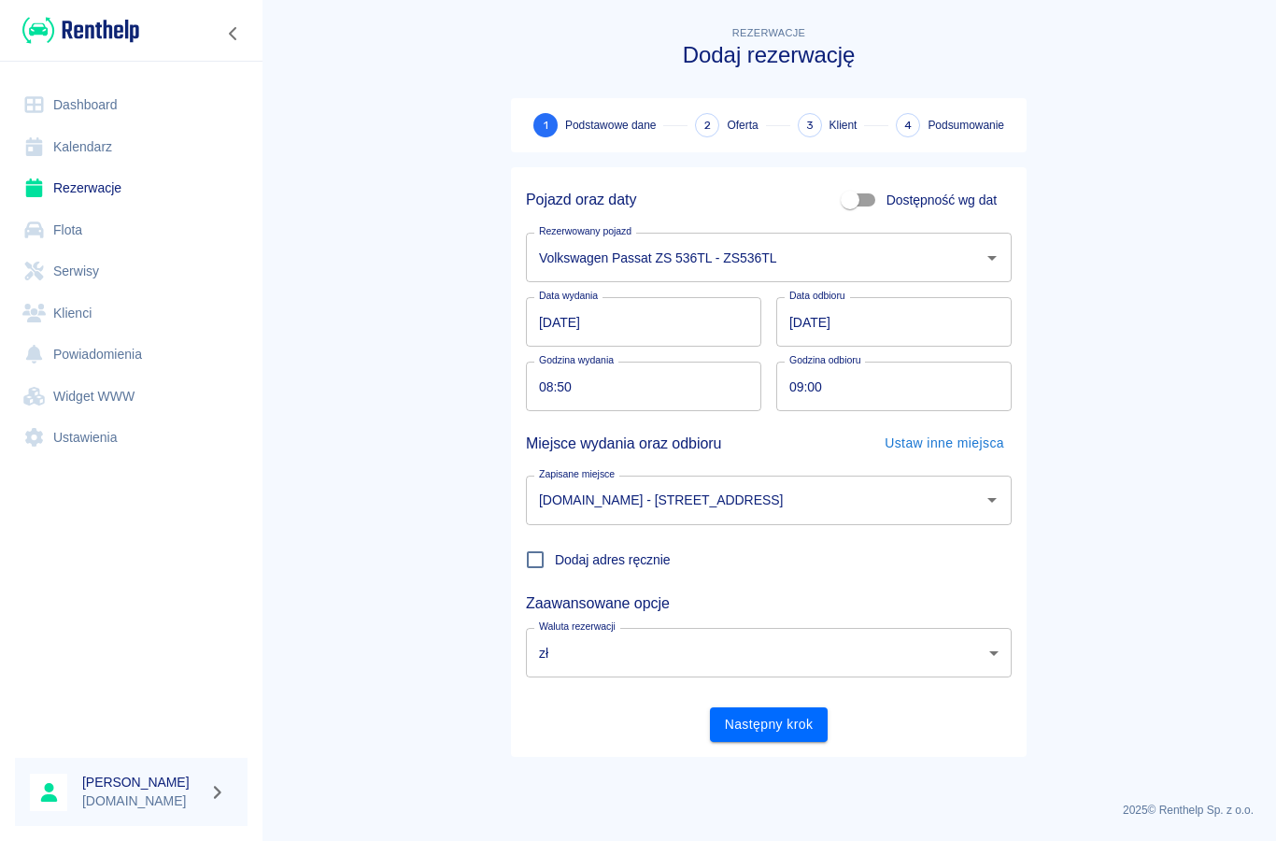
click at [542, 386] on input "08:50" at bounding box center [637, 386] width 222 height 50
type input "09:00"
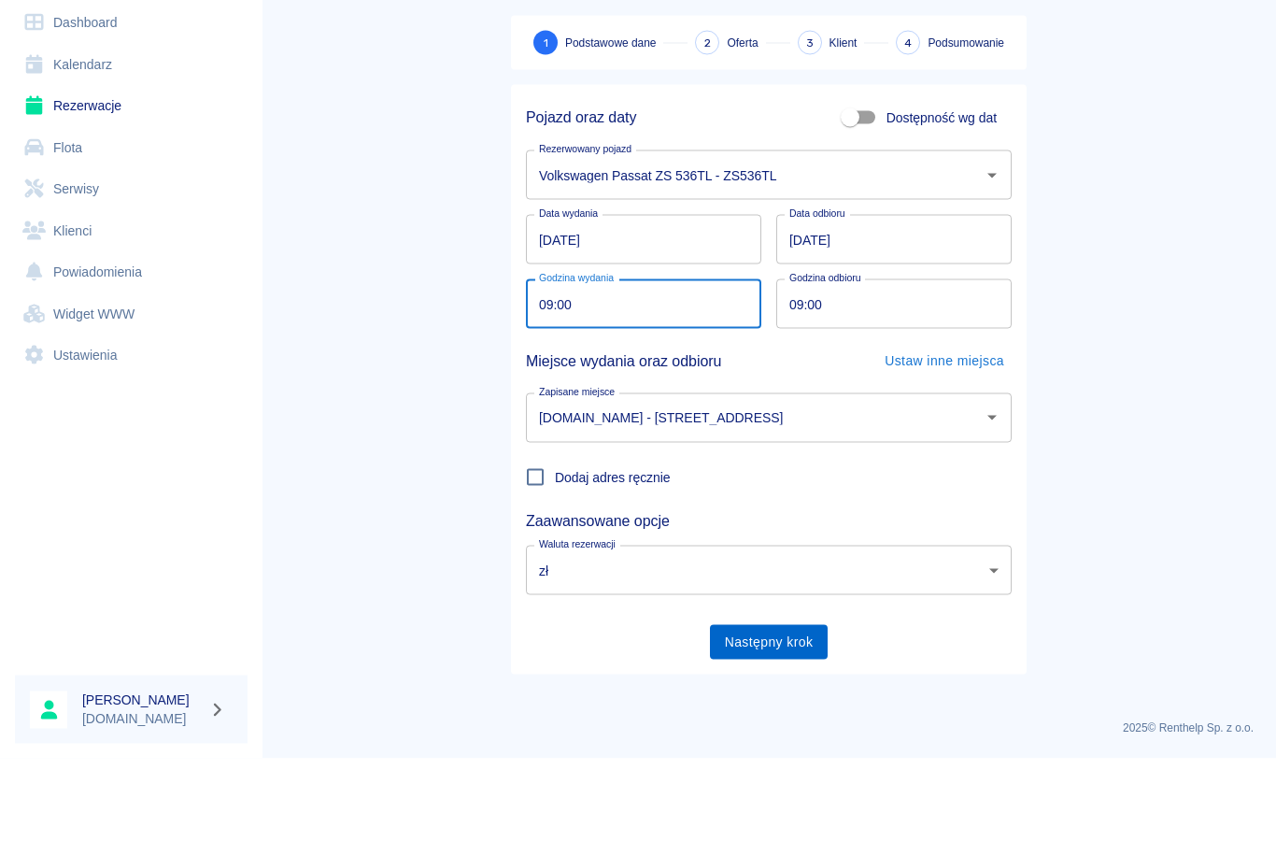
click at [740, 707] on button "Następny krok" at bounding box center [769, 724] width 119 height 35
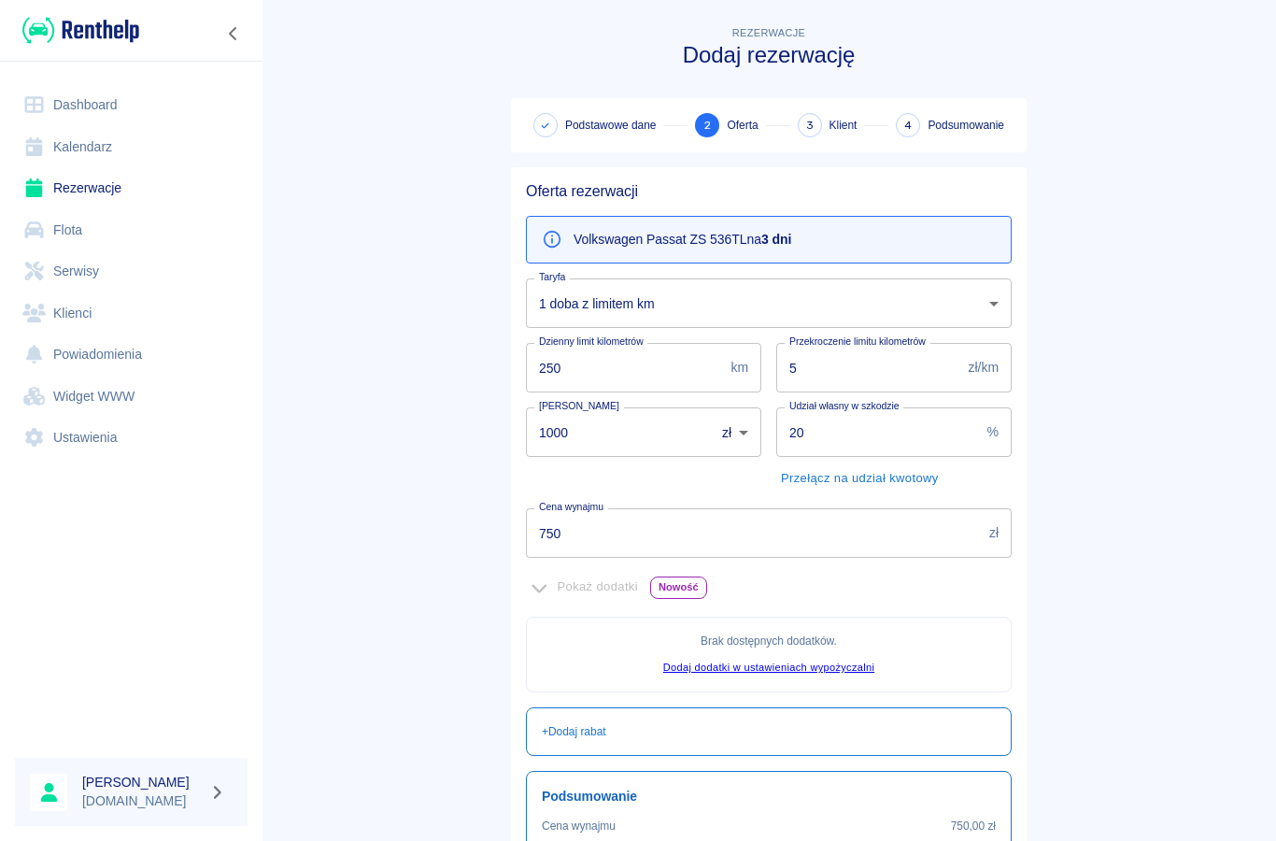
click at [570, 375] on input "250" at bounding box center [624, 368] width 197 height 50
type input "2"
type input "500"
click at [408, 504] on main "Rezerwacje Dodaj rezerwację Podstawowe dane 2 Oferta 3 Klient 4 Podsumowanie Of…" at bounding box center [769, 523] width 1014 height 1002
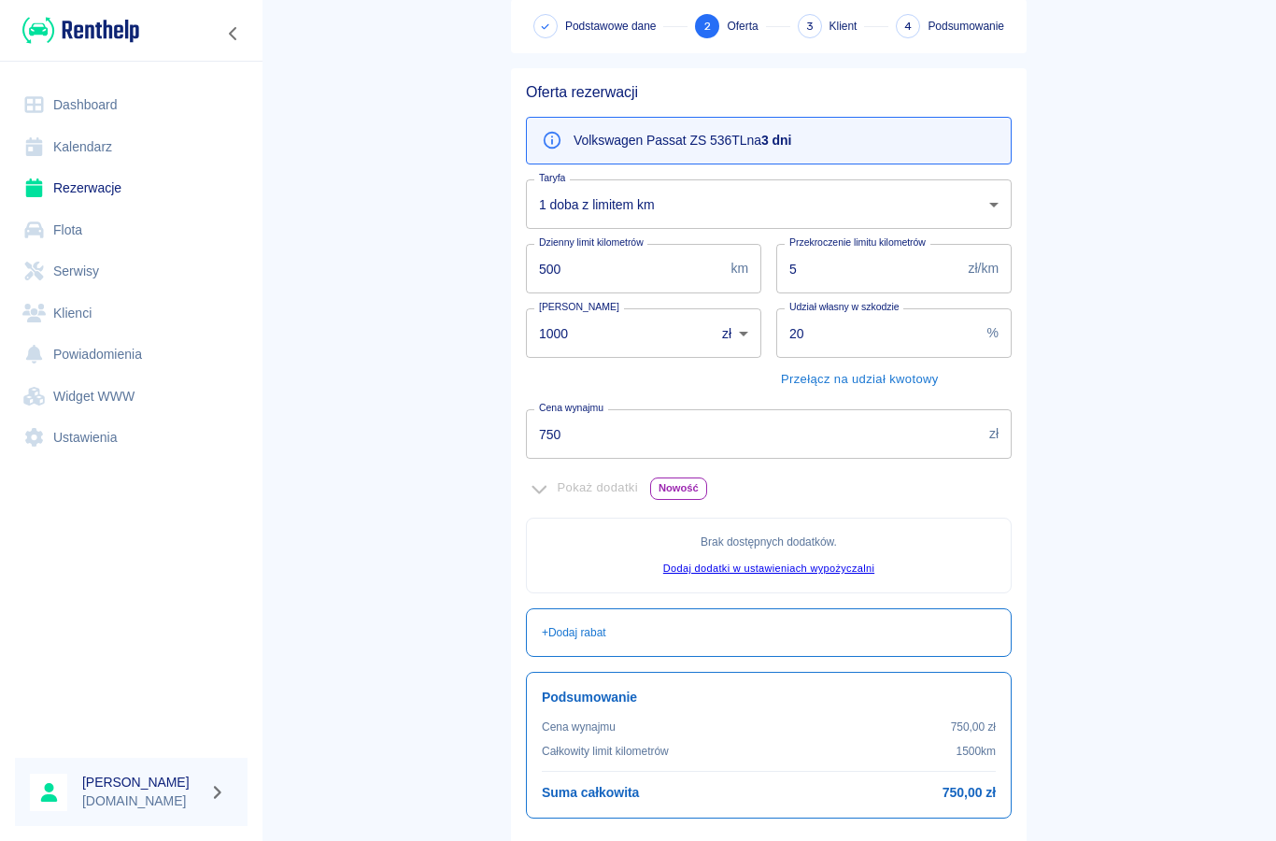
scroll to position [101, 0]
click at [825, 267] on input "5" at bounding box center [868, 267] width 185 height 50
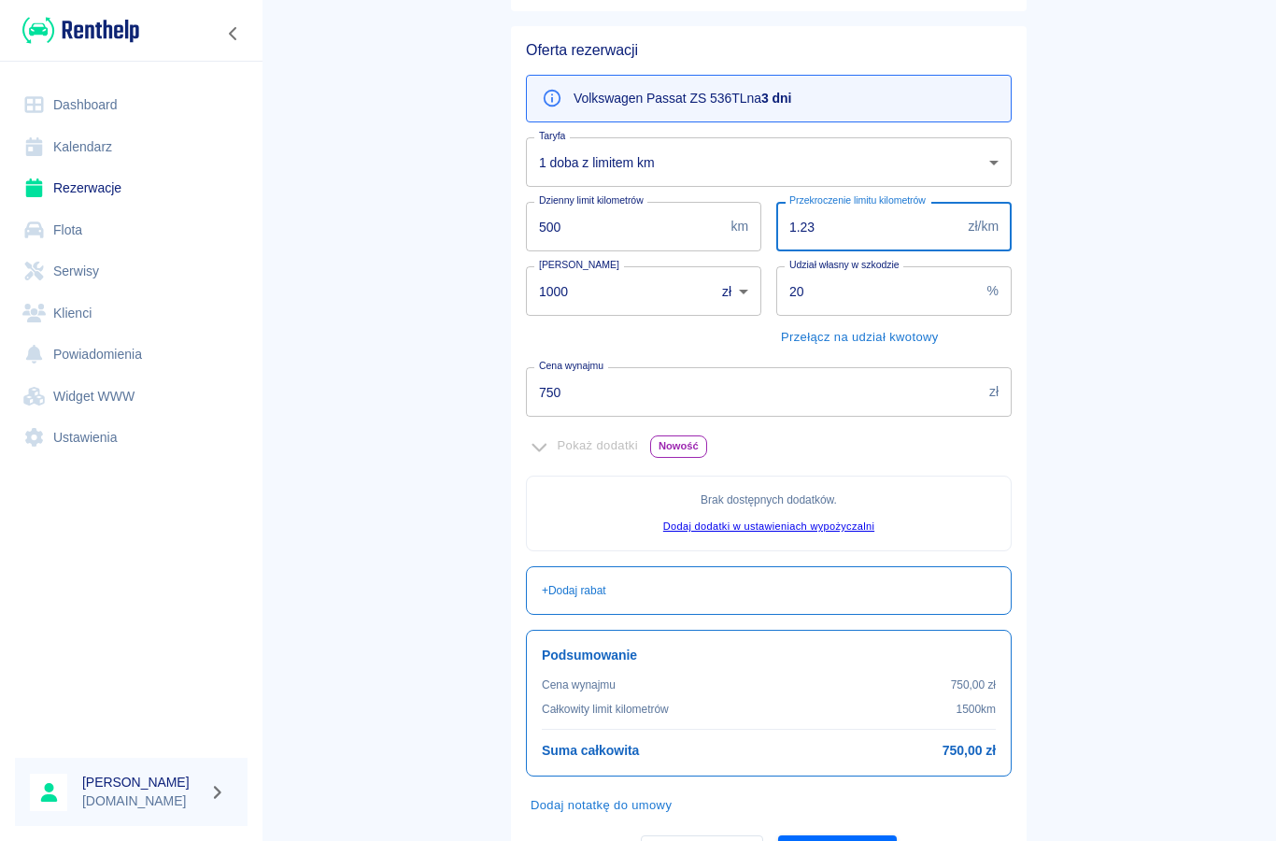
scroll to position [143, 0]
type input "1.23"
click at [567, 299] on input "1000" at bounding box center [614, 289] width 176 height 50
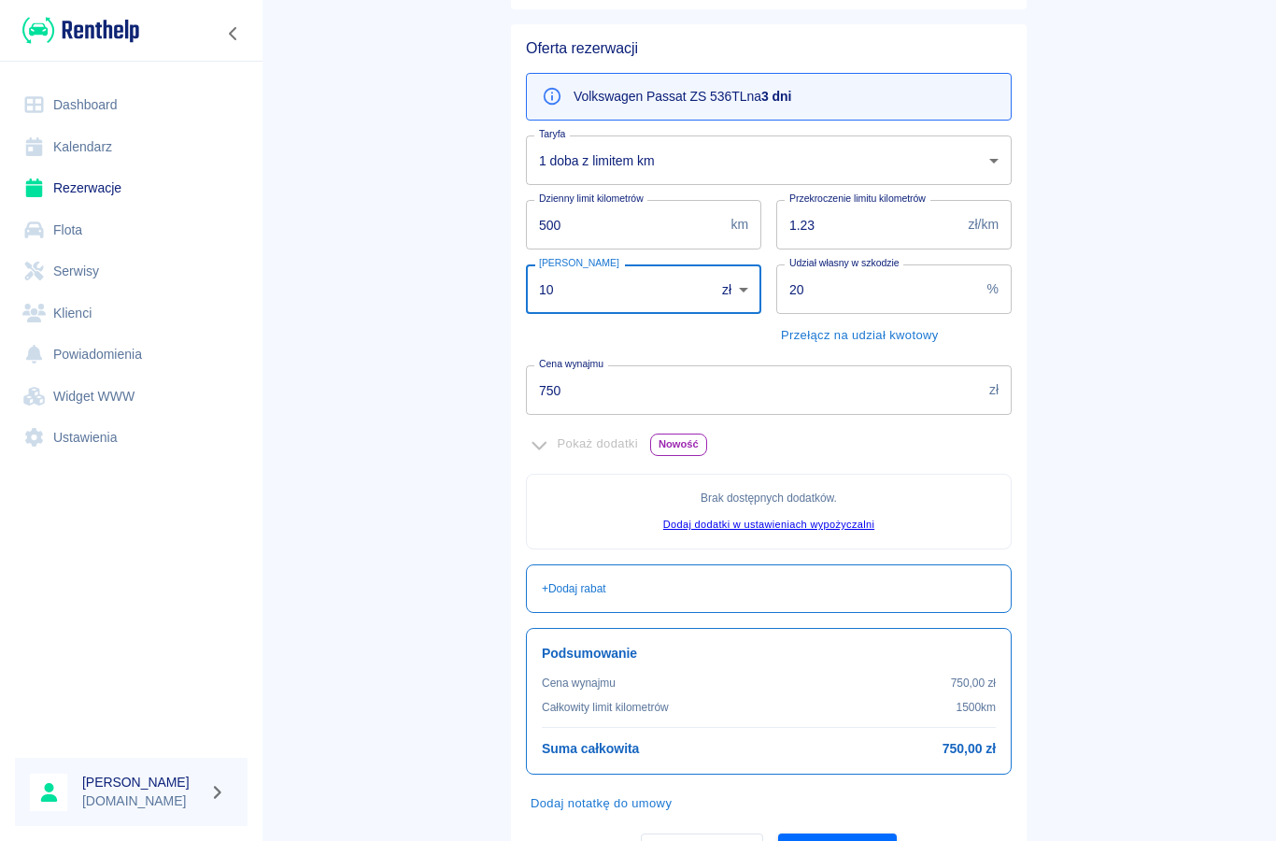
type input "1"
type input "0"
click at [817, 334] on button "Przełącz na udział kwotowy" at bounding box center [859, 335] width 167 height 29
click at [816, 305] on input "20" at bounding box center [878, 289] width 205 height 50
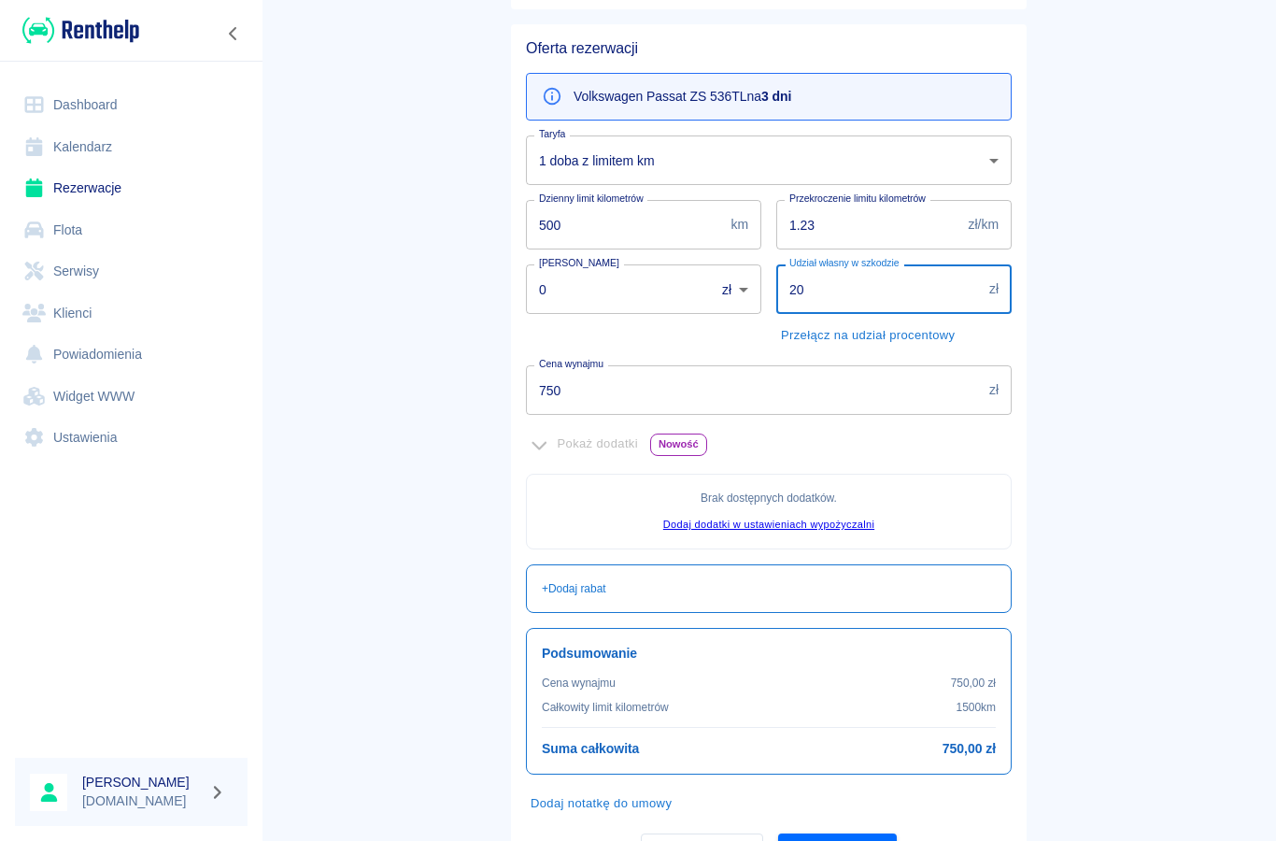
type input "2"
type input "5000"
click at [568, 396] on input "750" at bounding box center [754, 390] width 456 height 50
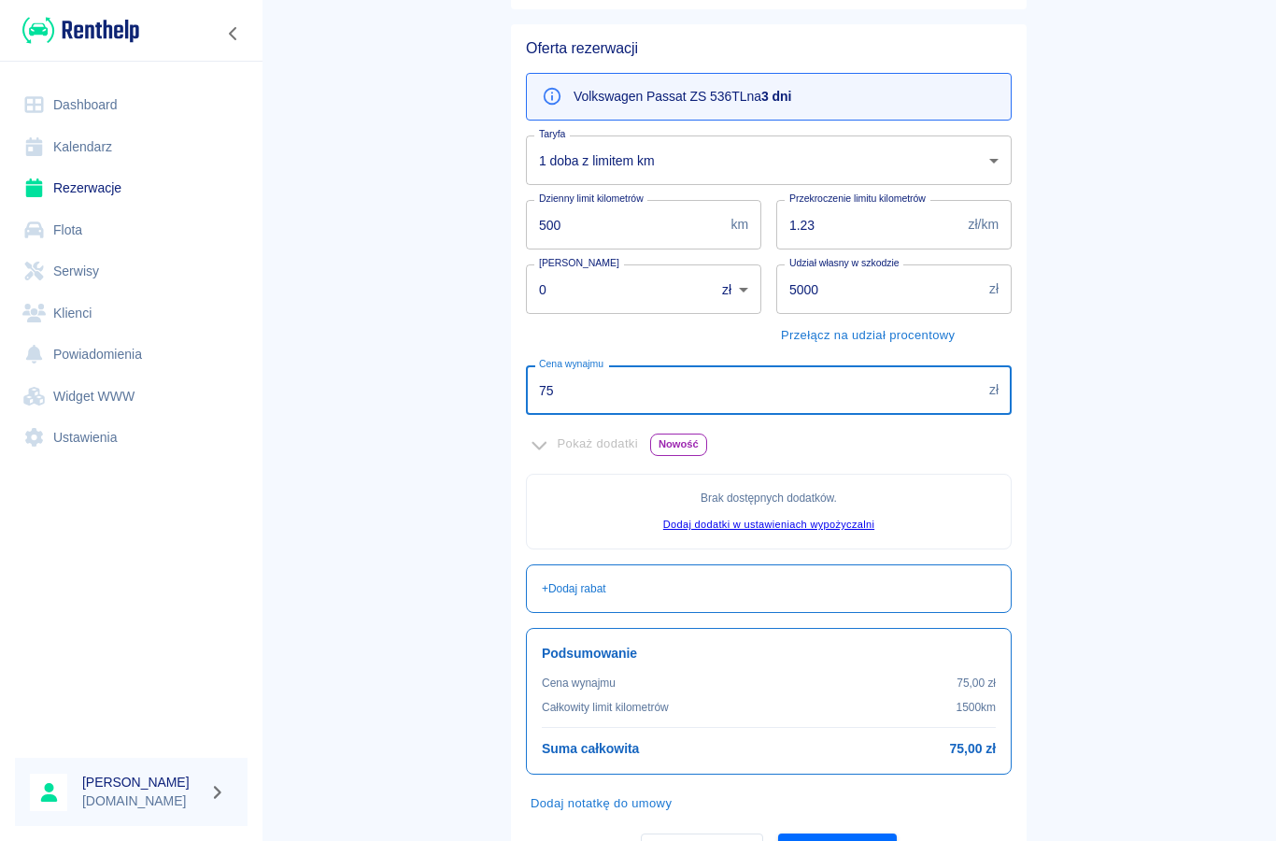
type input "7"
type input "450"
click at [423, 487] on main "Rezerwacje Dodaj rezerwację Podstawowe dane 2 Oferta 3 Klient 4 Podsumowanie Of…" at bounding box center [769, 381] width 1014 height 1002
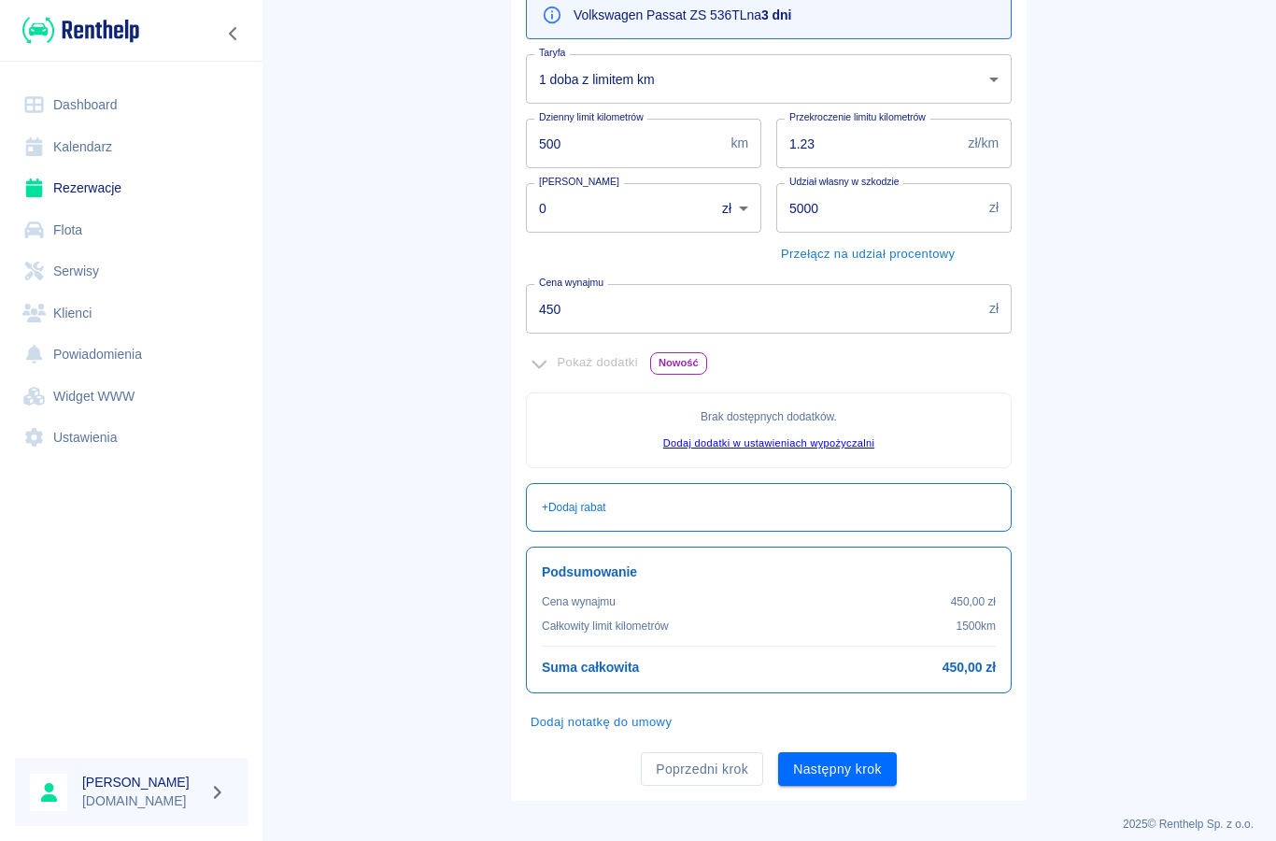
scroll to position [229, 0]
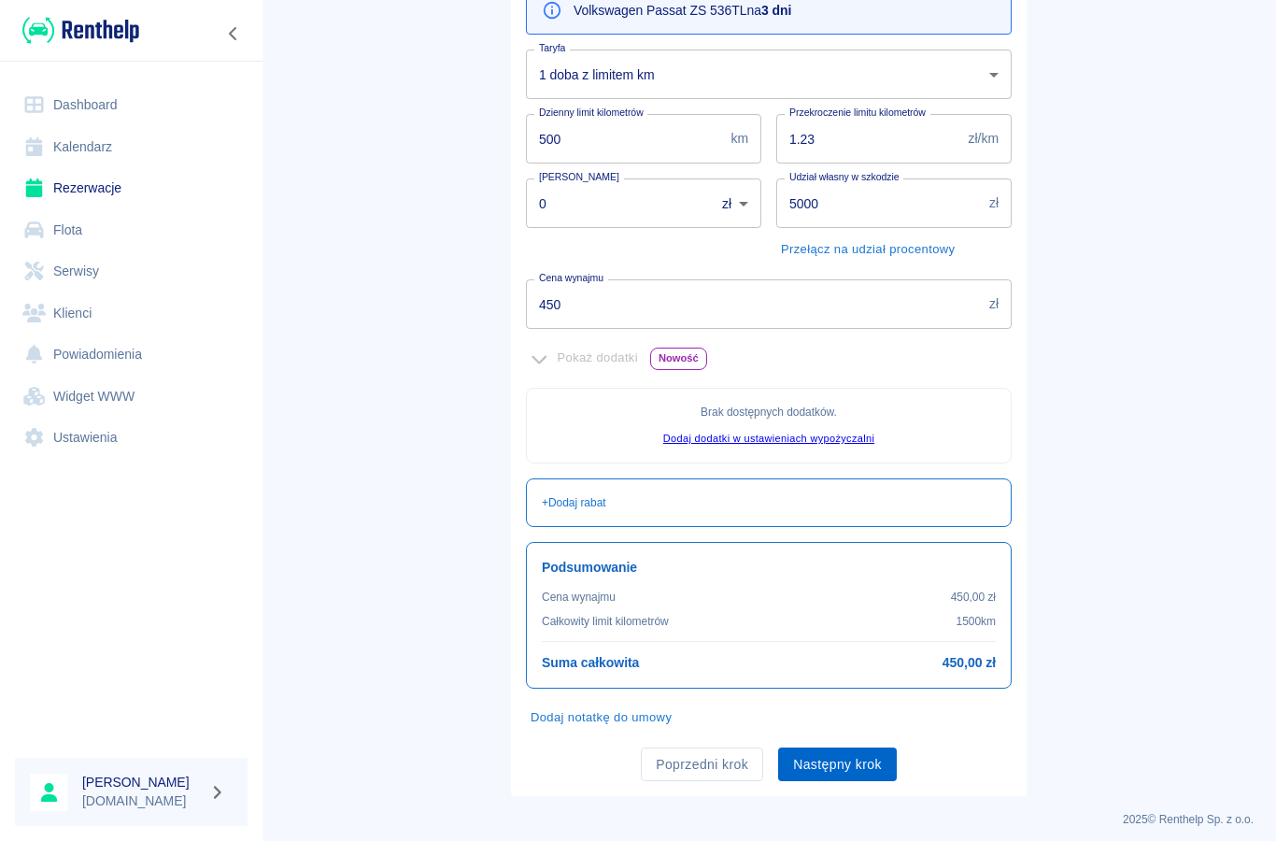
click at [826, 767] on button "Następny krok" at bounding box center [837, 764] width 119 height 35
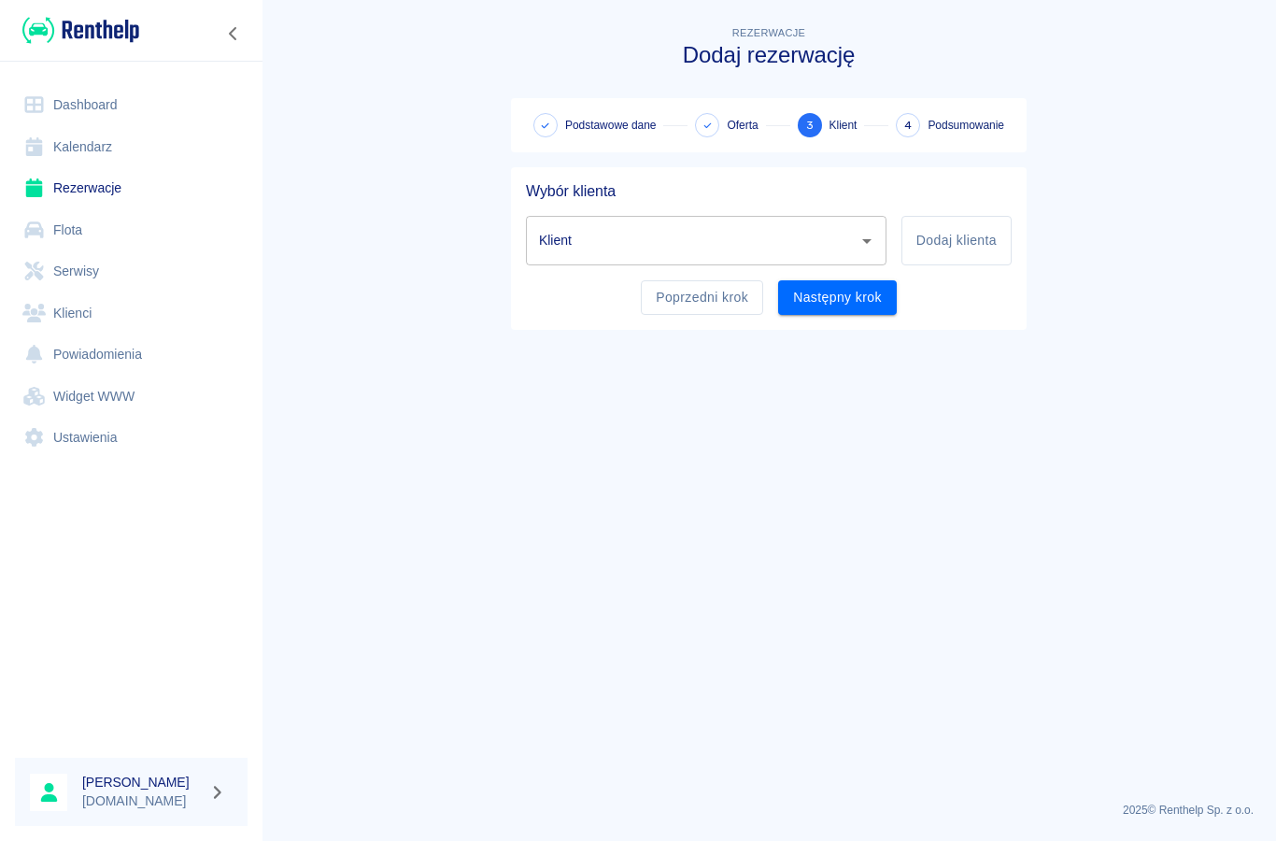
click at [558, 250] on input "Klient" at bounding box center [692, 240] width 316 height 33
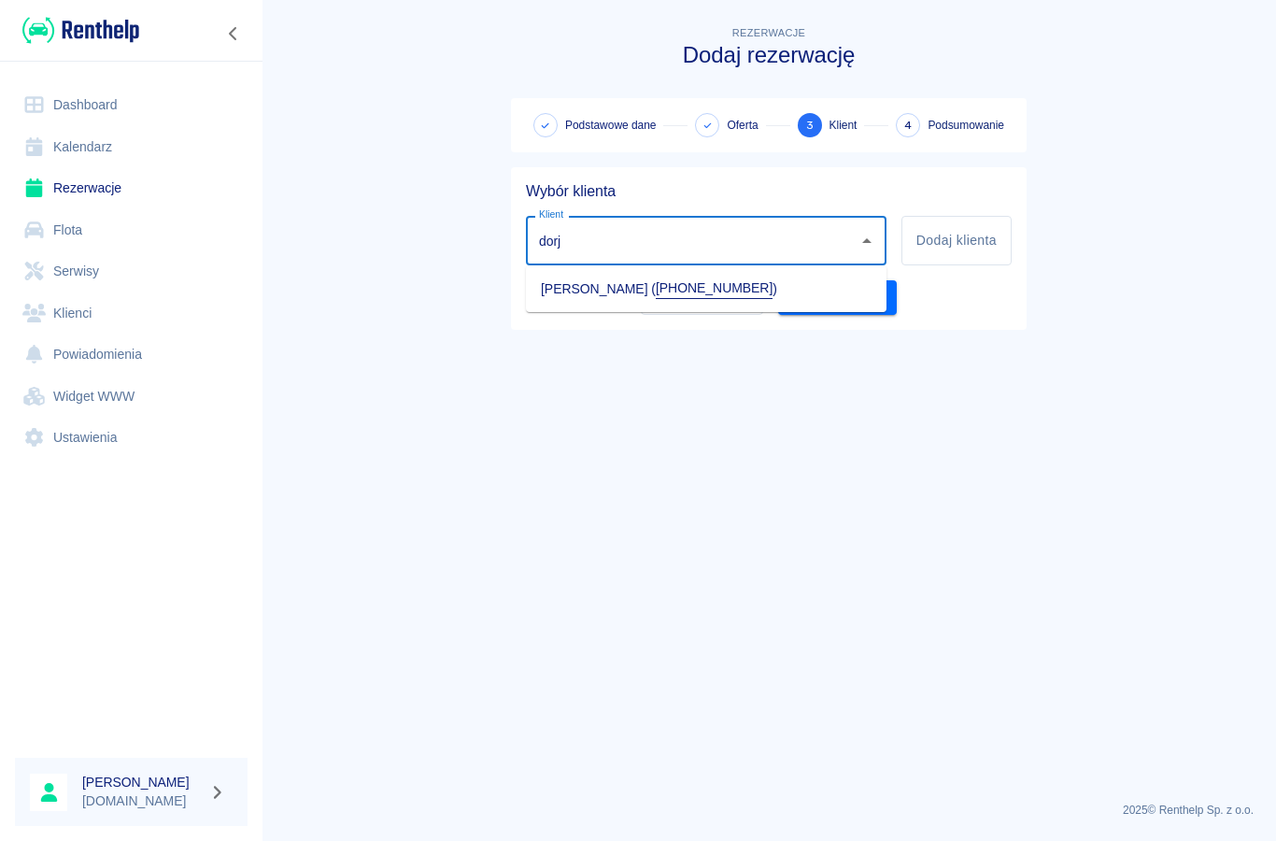
click at [556, 284] on li "[PERSON_NAME] ( [PHONE_NUMBER] )" at bounding box center [706, 289] width 361 height 32
type input "[PERSON_NAME] ([PHONE_NUMBER])"
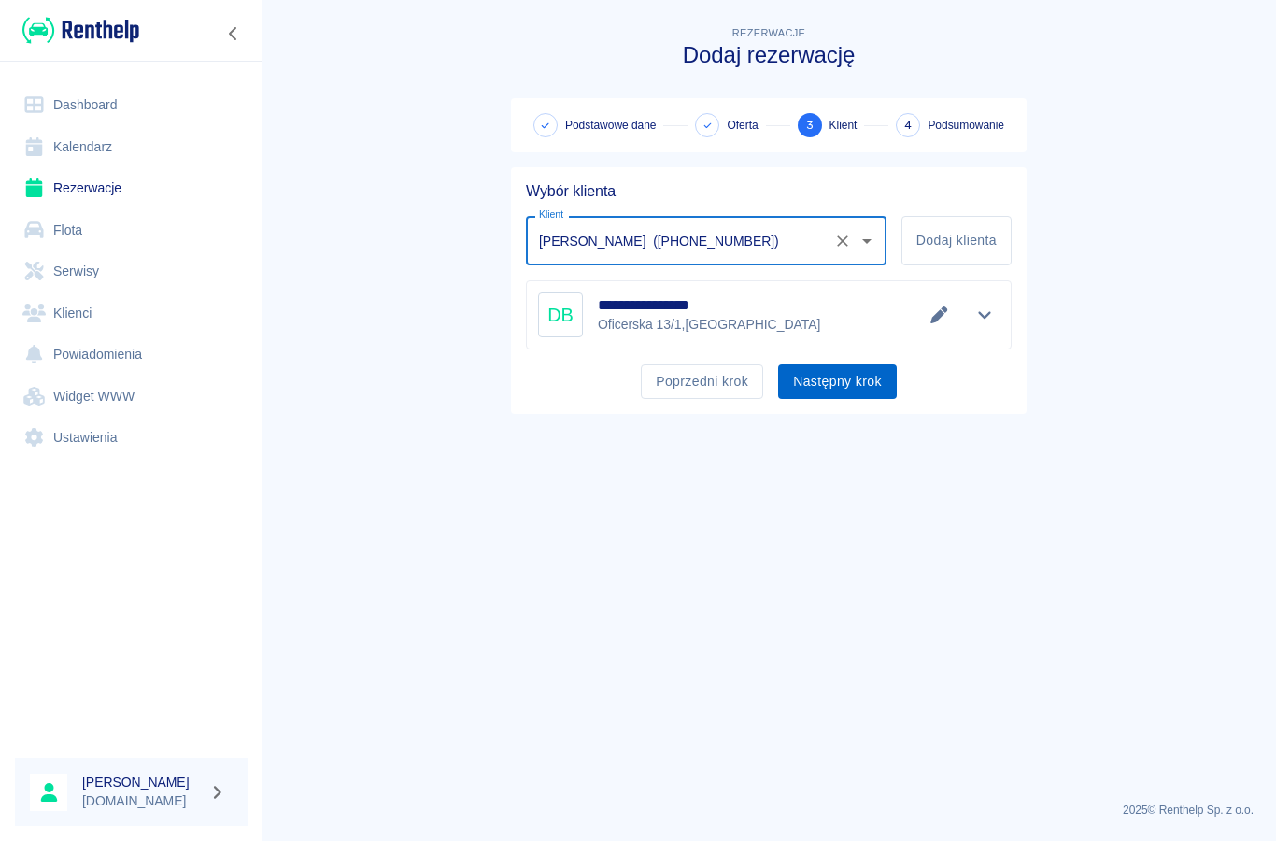
click at [826, 391] on button "Następny krok" at bounding box center [837, 381] width 119 height 35
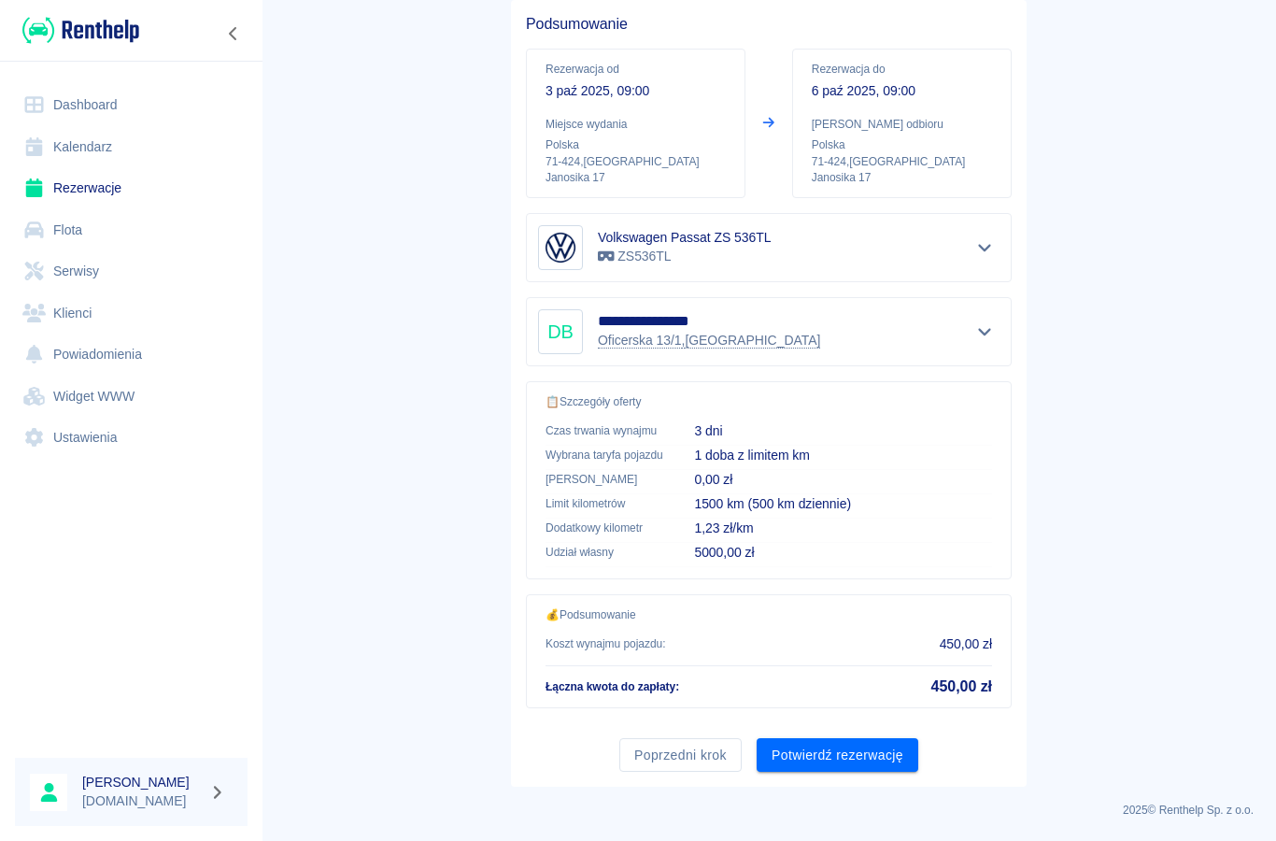
scroll to position [166, 0]
click at [822, 756] on button "Potwierdź rezerwację" at bounding box center [838, 756] width 162 height 35
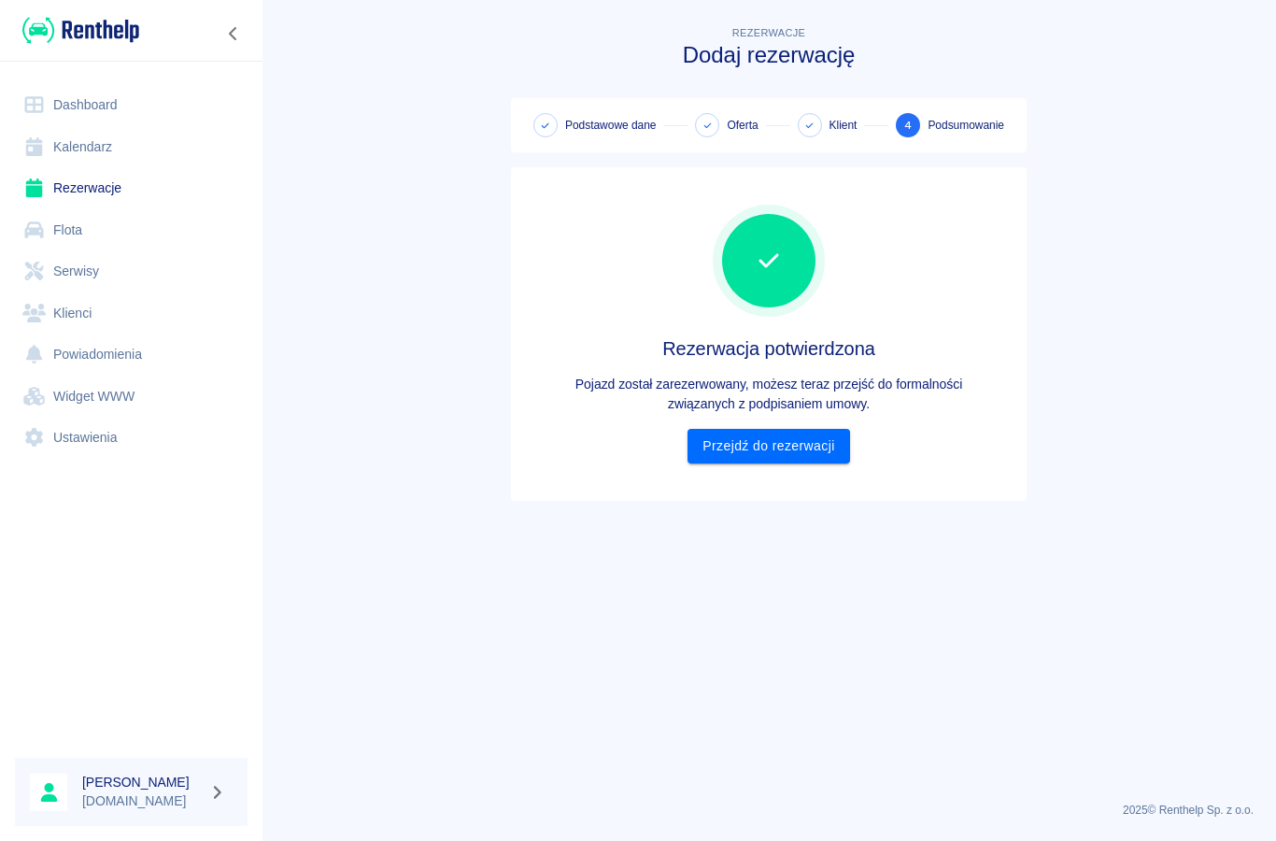
scroll to position [0, 0]
click at [741, 452] on link "Przejdź do rezerwacji" at bounding box center [768, 446] width 162 height 35
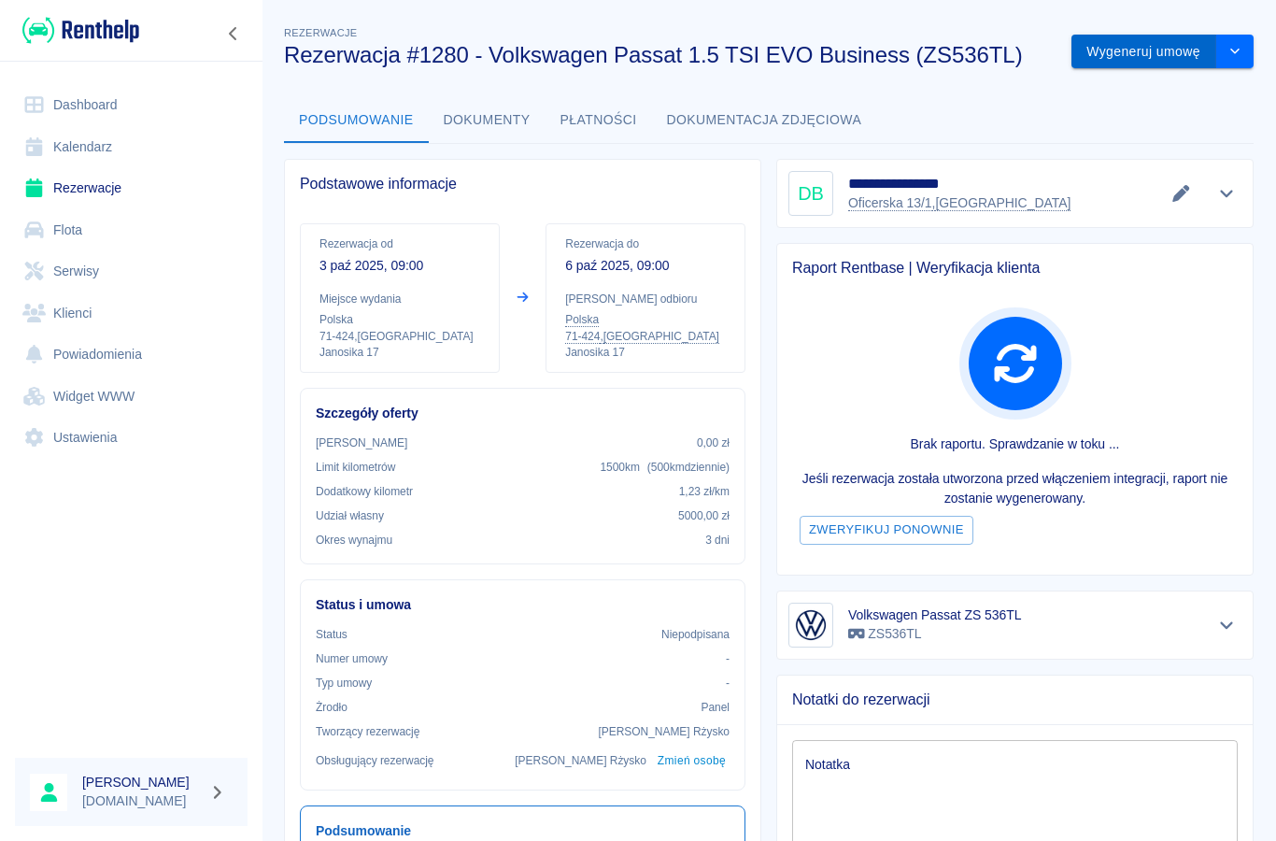
click at [1118, 37] on button "Wygeneruj umowę" at bounding box center [1143, 52] width 145 height 35
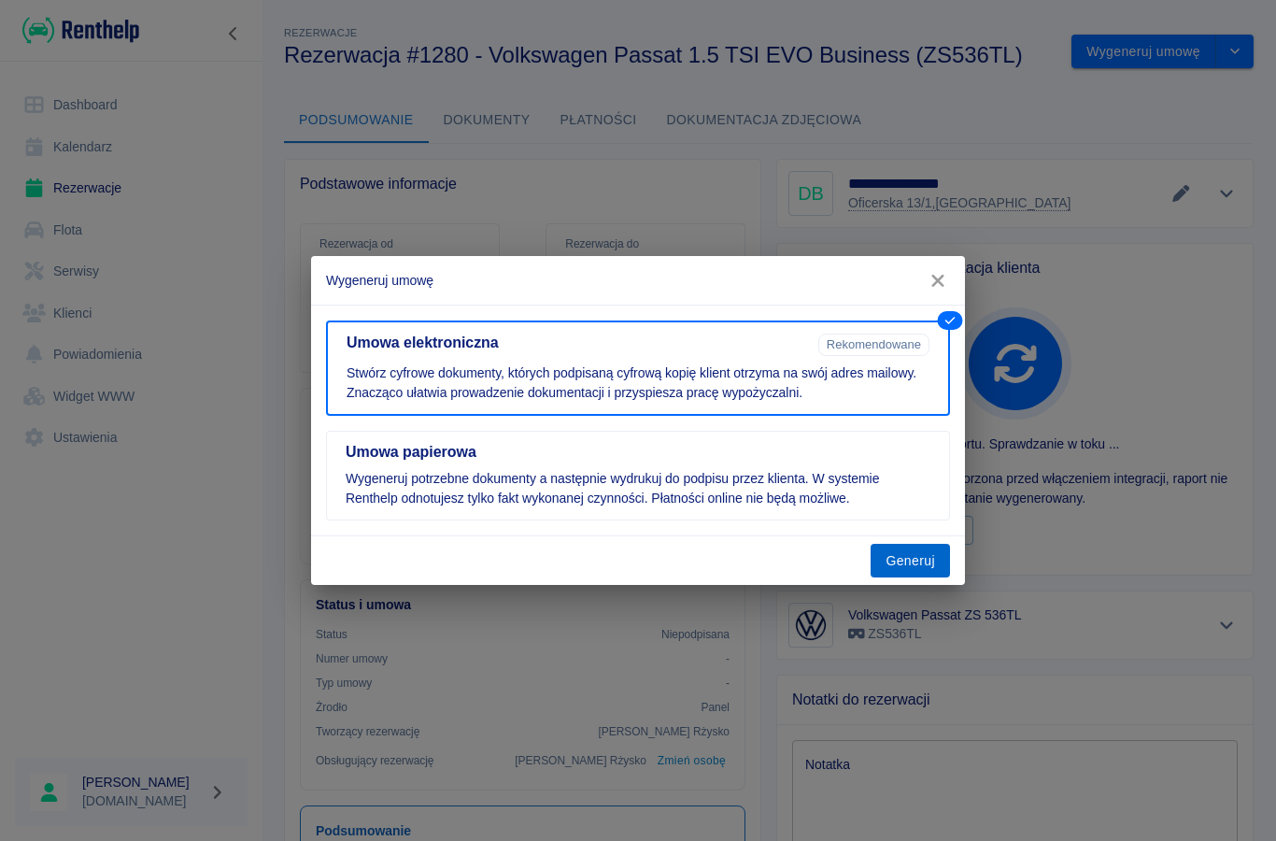
click at [885, 560] on button "Generuj" at bounding box center [910, 561] width 79 height 35
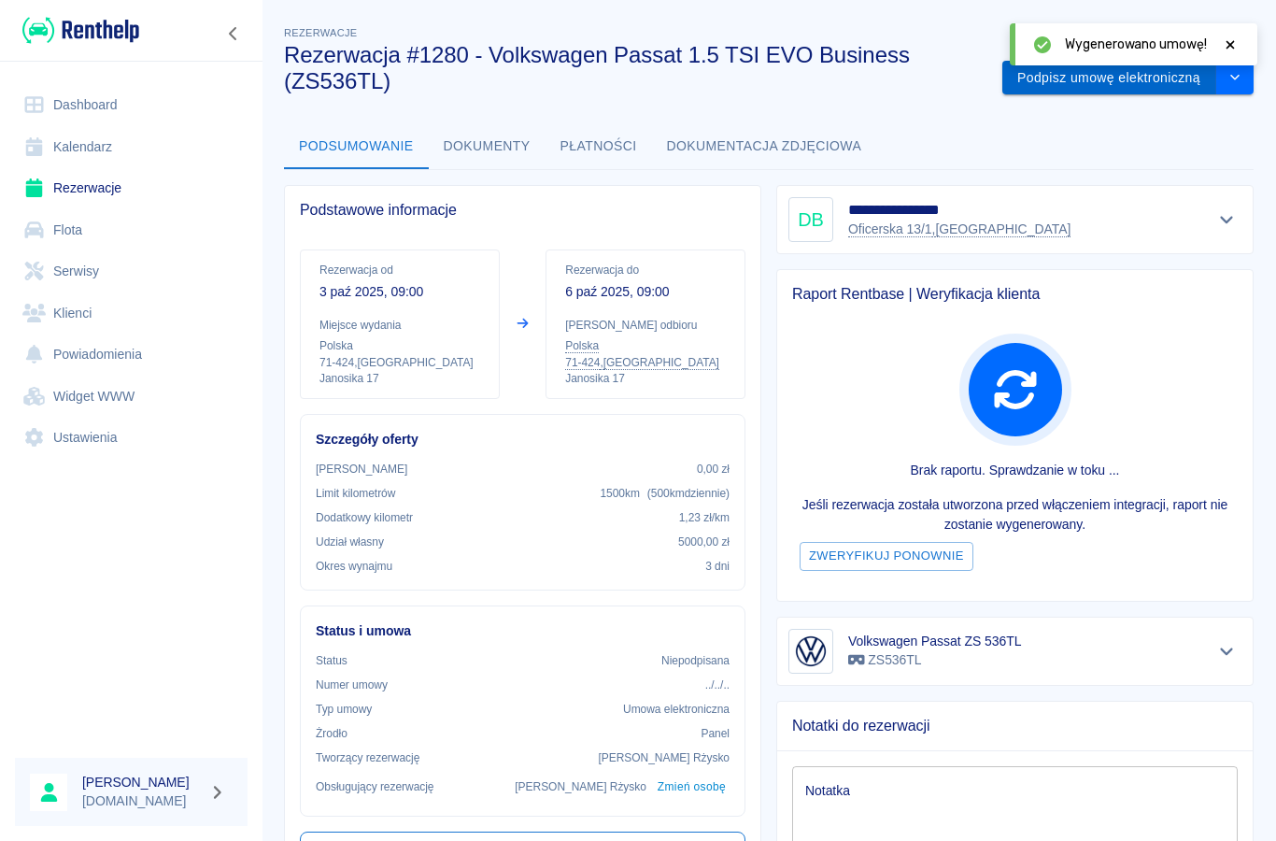
click at [1102, 90] on button "Podpisz umowę elektroniczną" at bounding box center [1109, 78] width 214 height 35
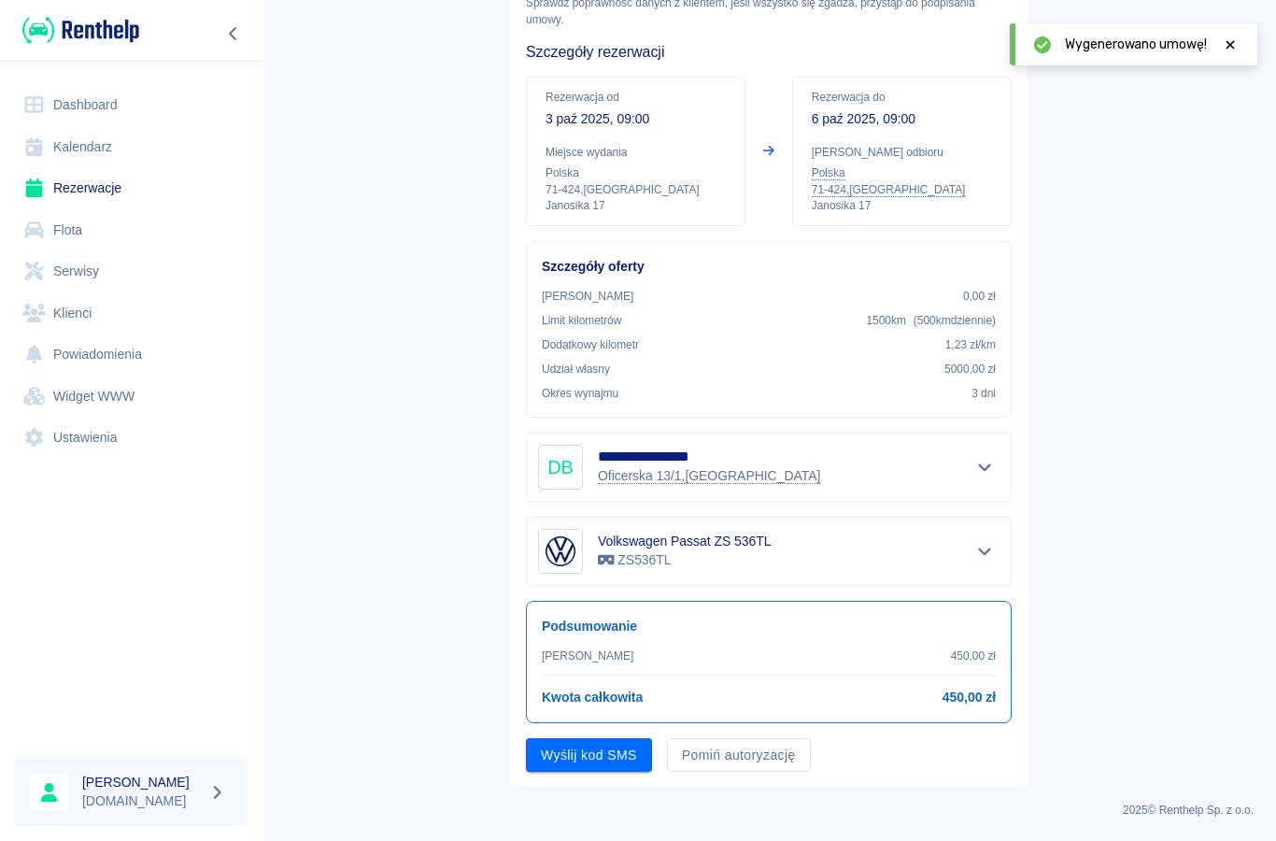
scroll to position [118, 0]
click at [598, 755] on button "Wyślij kod SMS" at bounding box center [589, 756] width 126 height 35
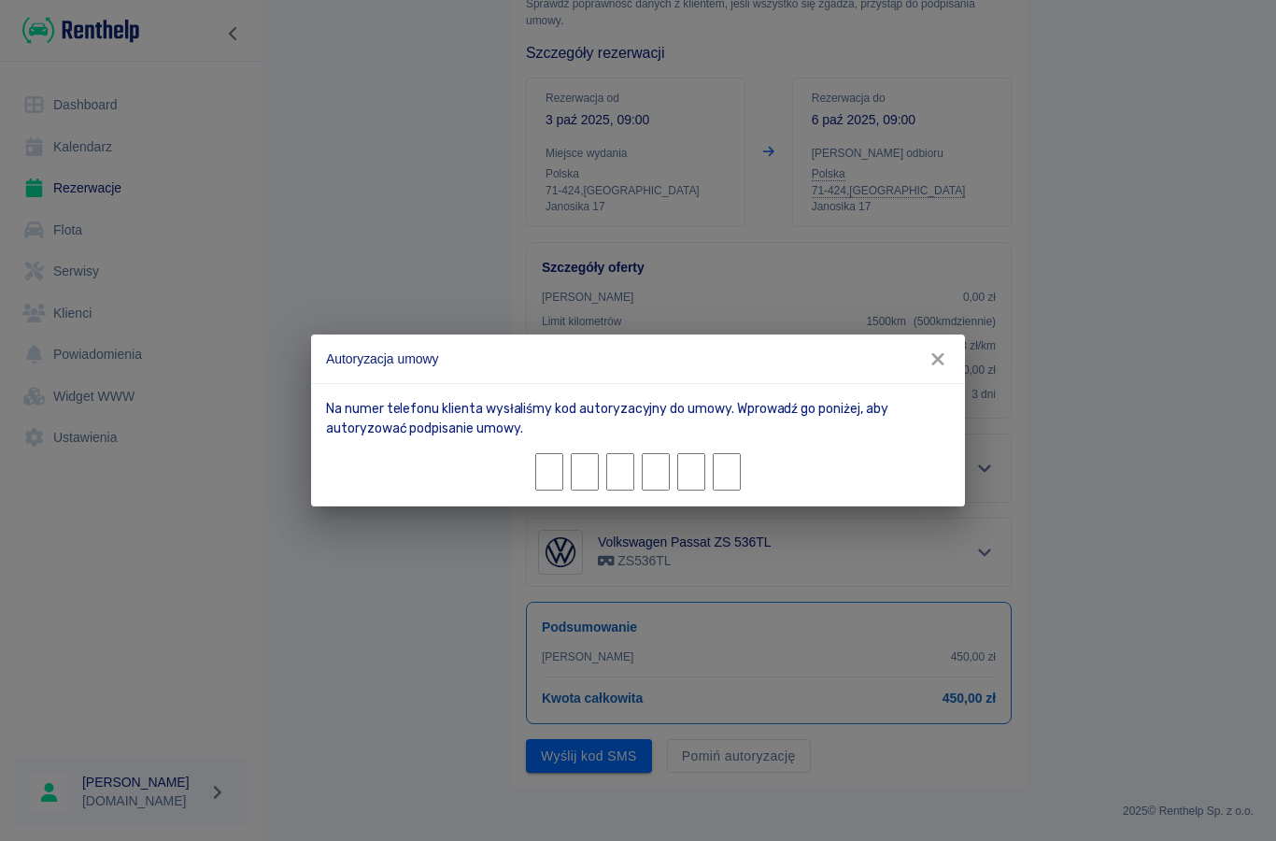
type input "6"
type input "0"
type input "9"
type input "4"
type input "5"
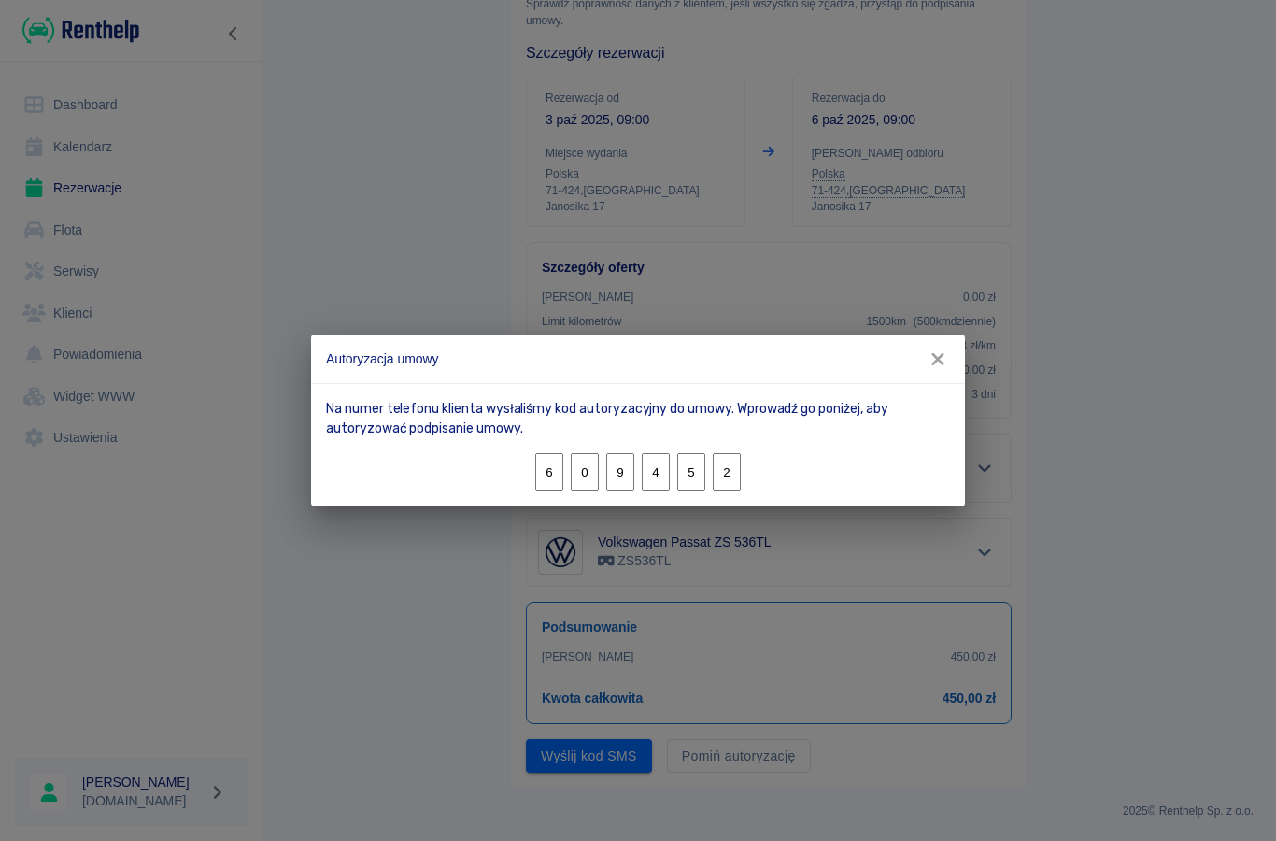
type input "2"
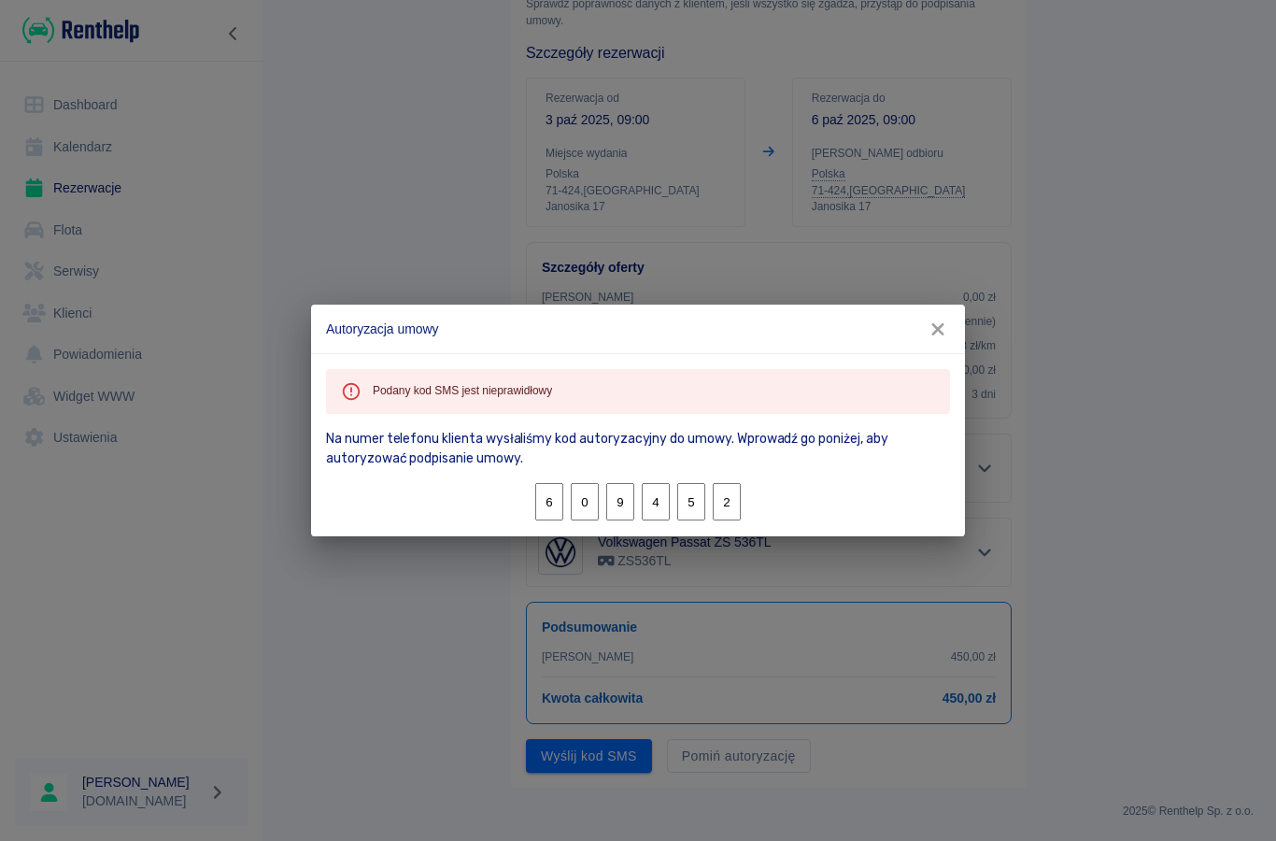
click at [546, 512] on input "6" at bounding box center [549, 501] width 28 height 37
type input "5"
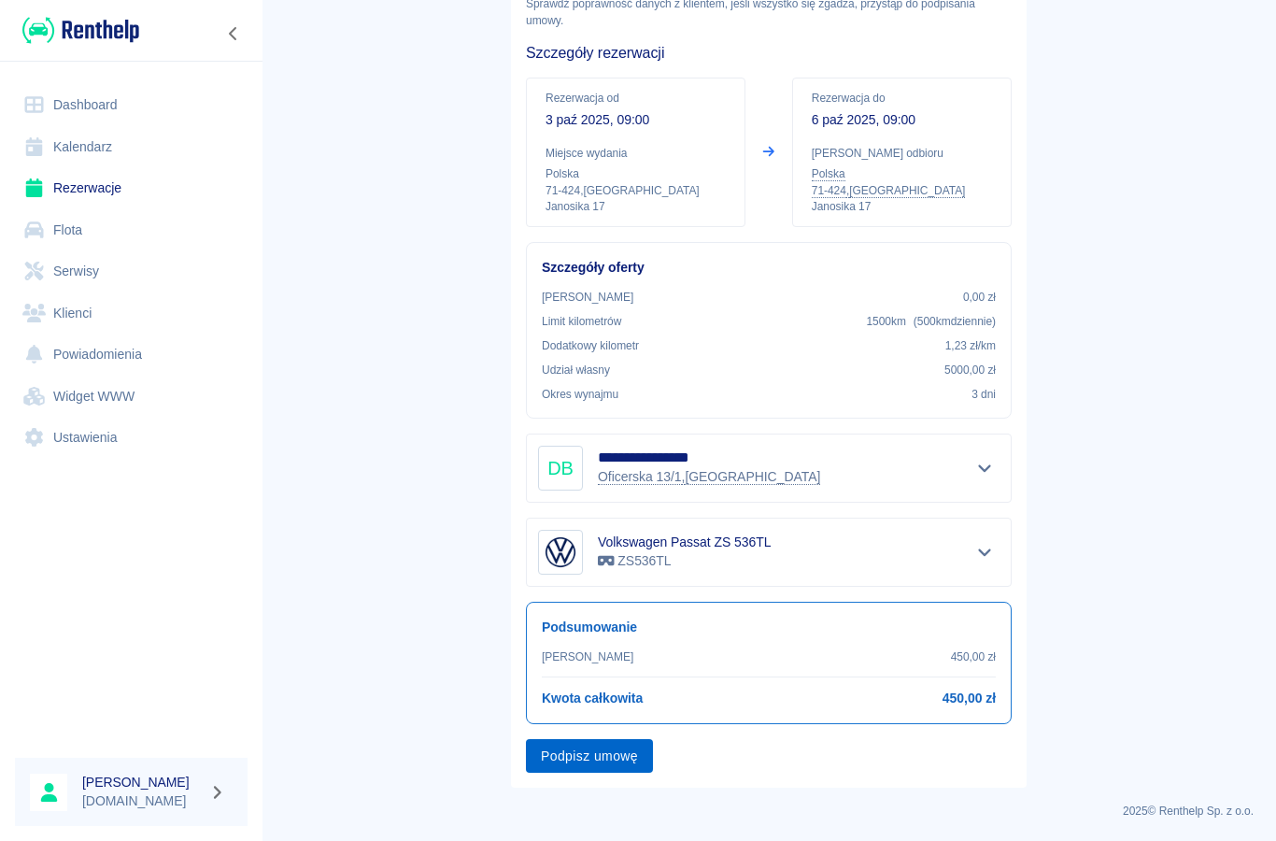
click at [578, 762] on button "Podpisz umowę" at bounding box center [589, 756] width 127 height 35
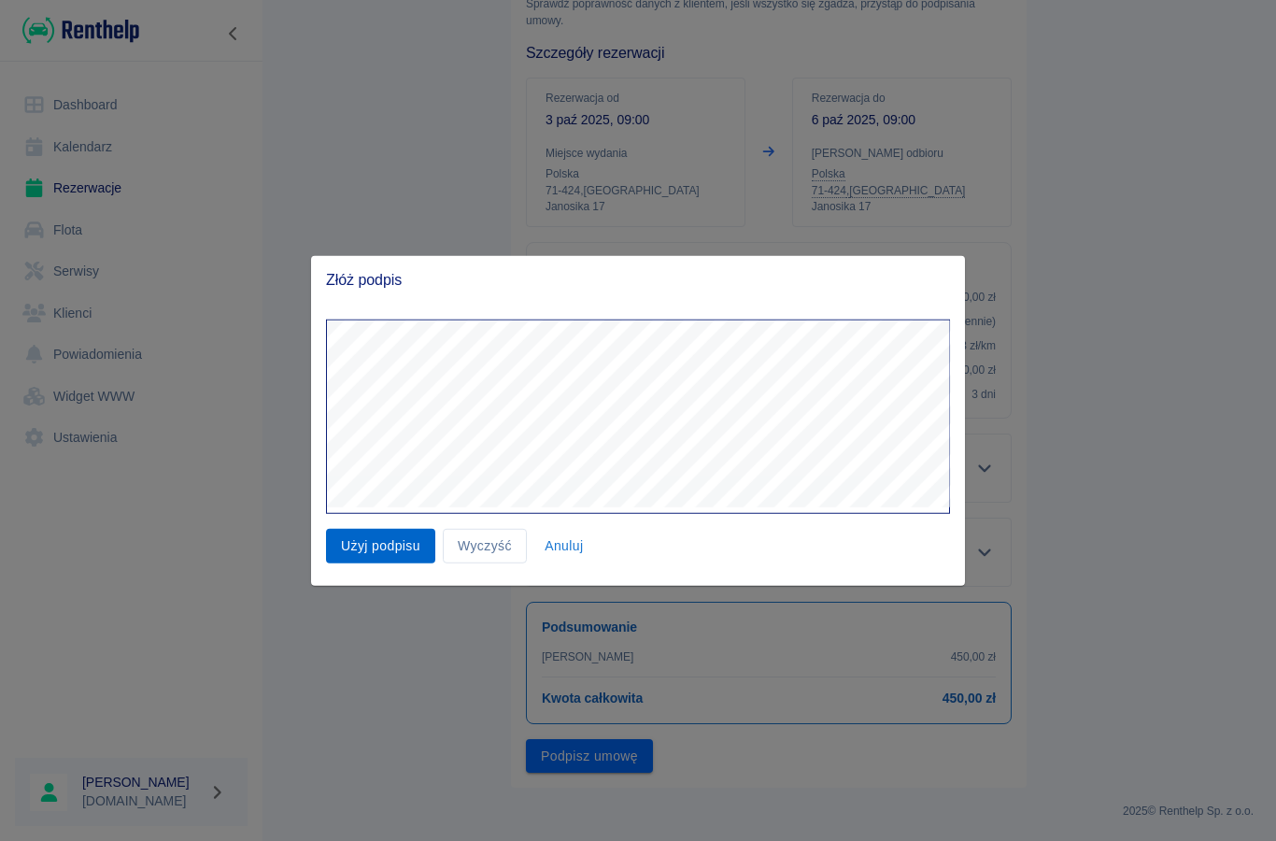
click at [397, 539] on button "Użyj podpisu" at bounding box center [380, 546] width 109 height 35
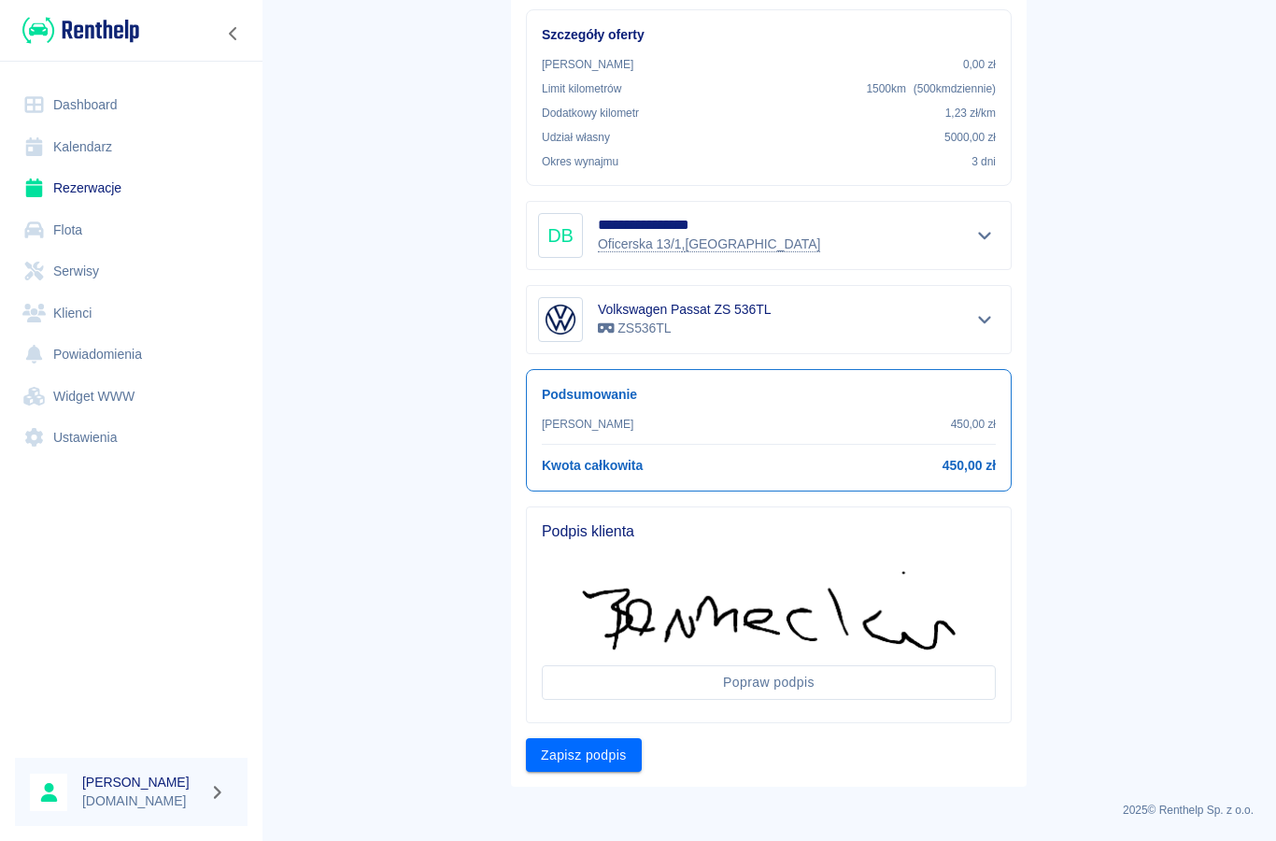
scroll to position [349, 0]
click at [575, 771] on button "Zapisz podpis" at bounding box center [584, 756] width 116 height 35
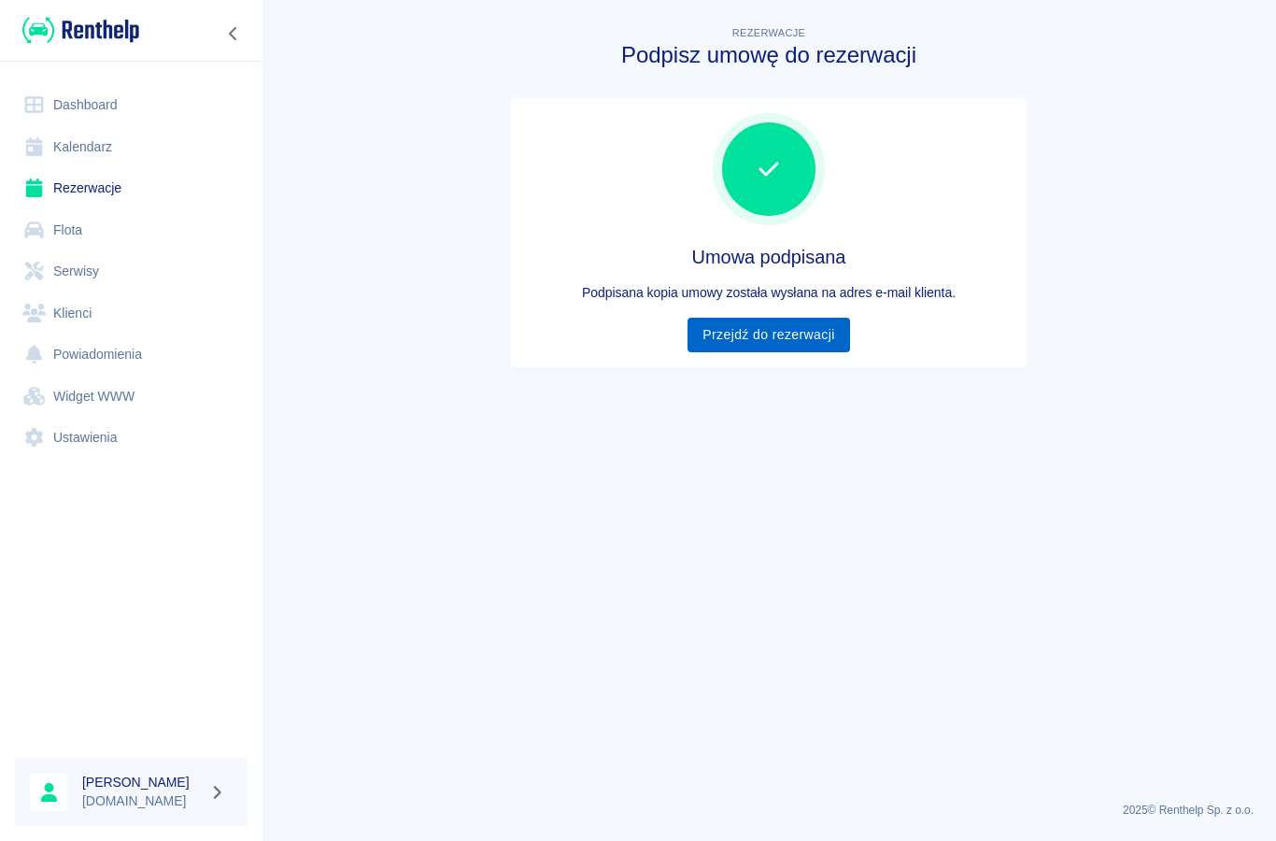
click at [737, 326] on link "Przejdź do rezerwacji" at bounding box center [768, 335] width 162 height 35
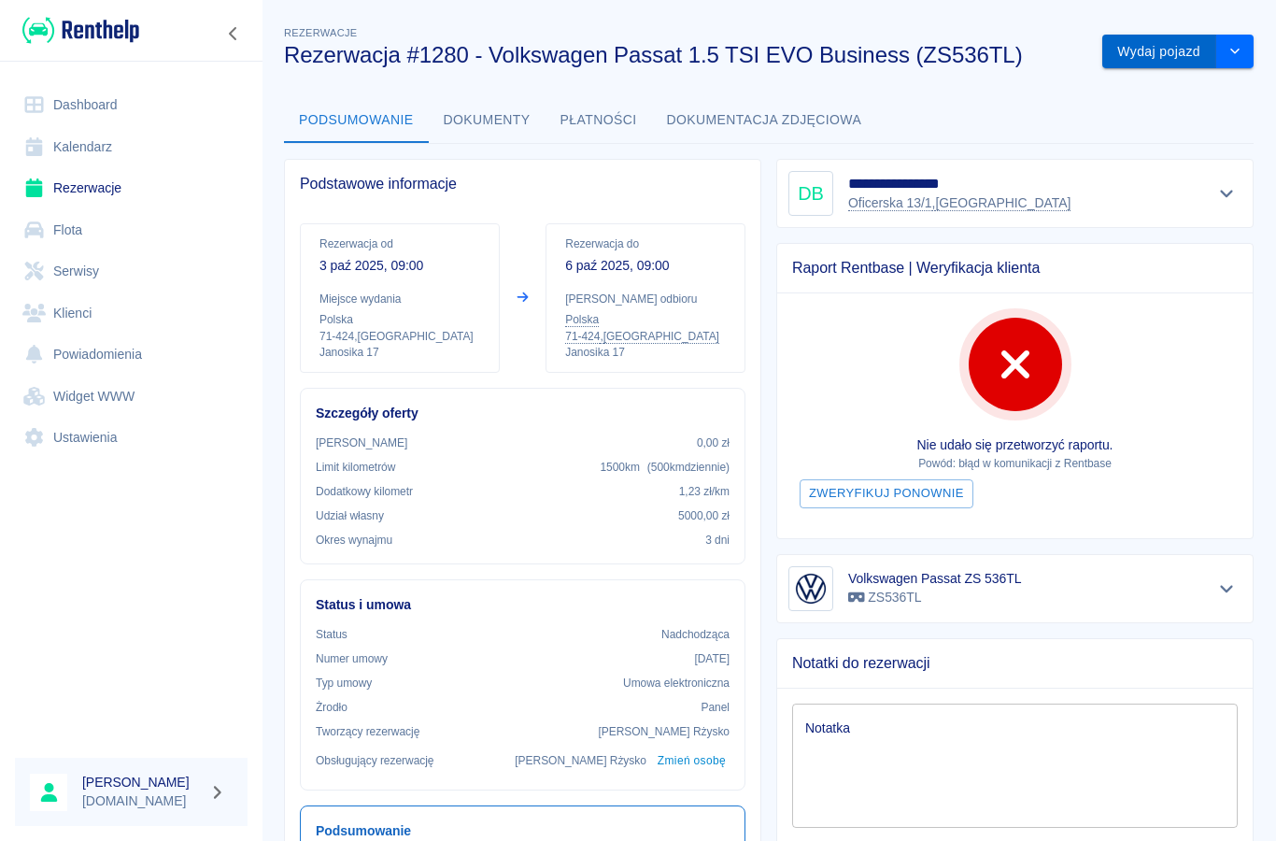
click at [1152, 51] on button "Wydaj pojazd" at bounding box center [1159, 52] width 114 height 35
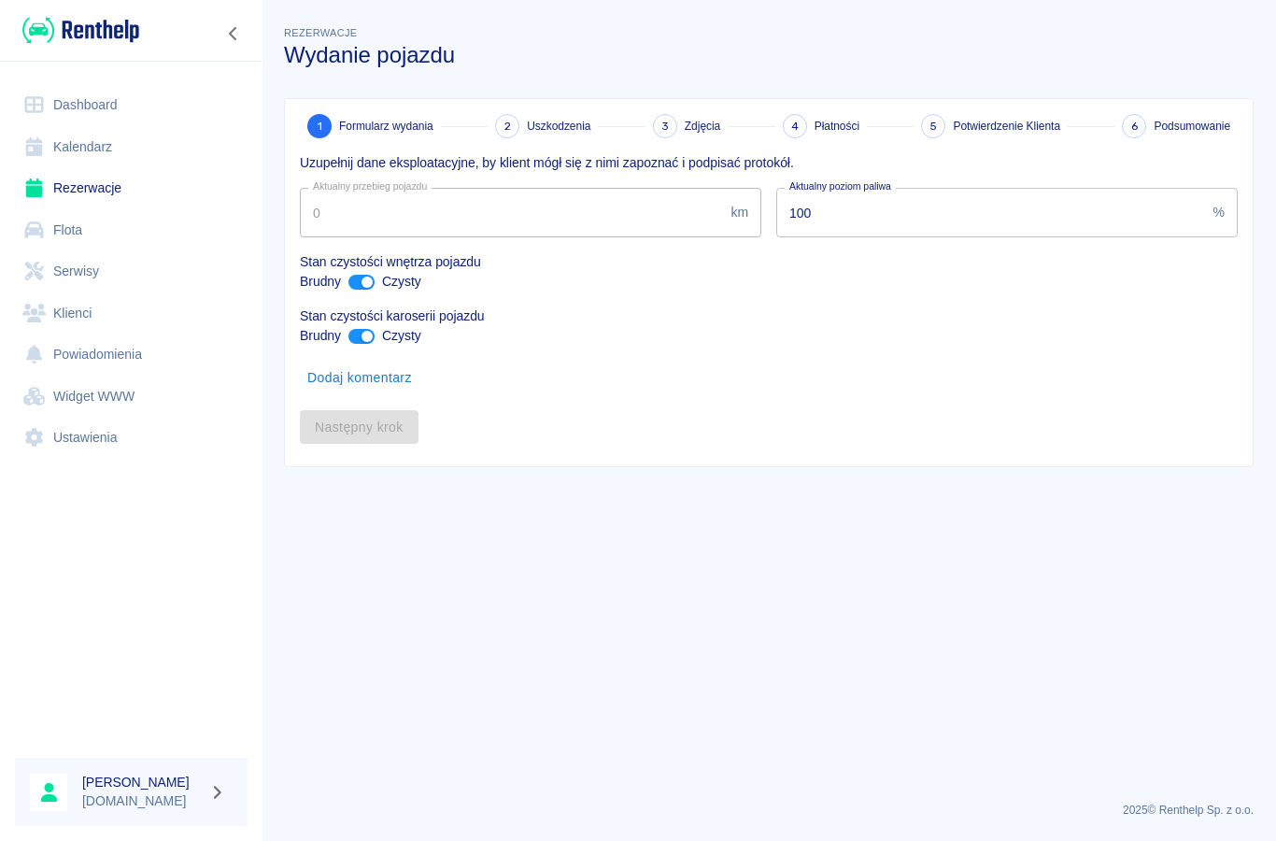
type input "55175"
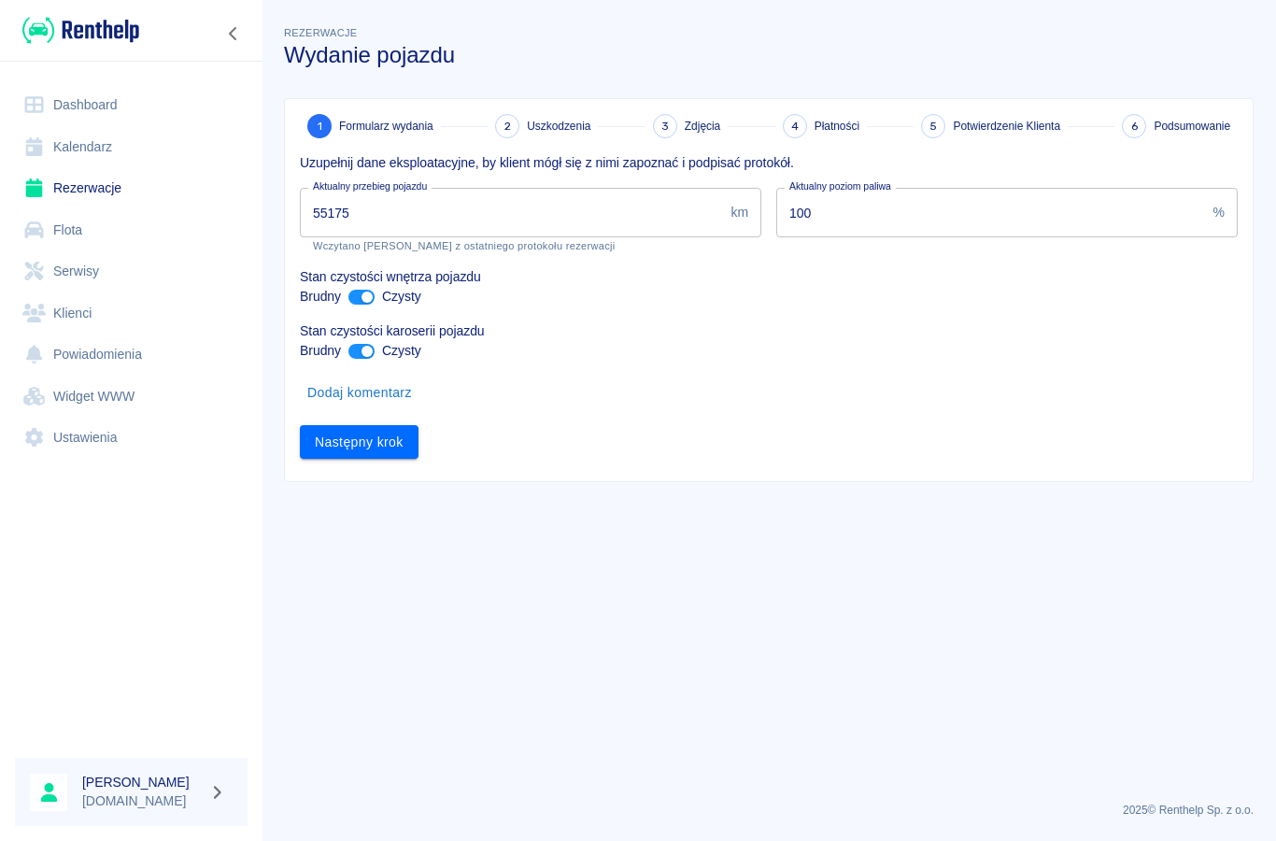
click at [343, 385] on button "Dodaj komentarz" at bounding box center [360, 392] width 120 height 35
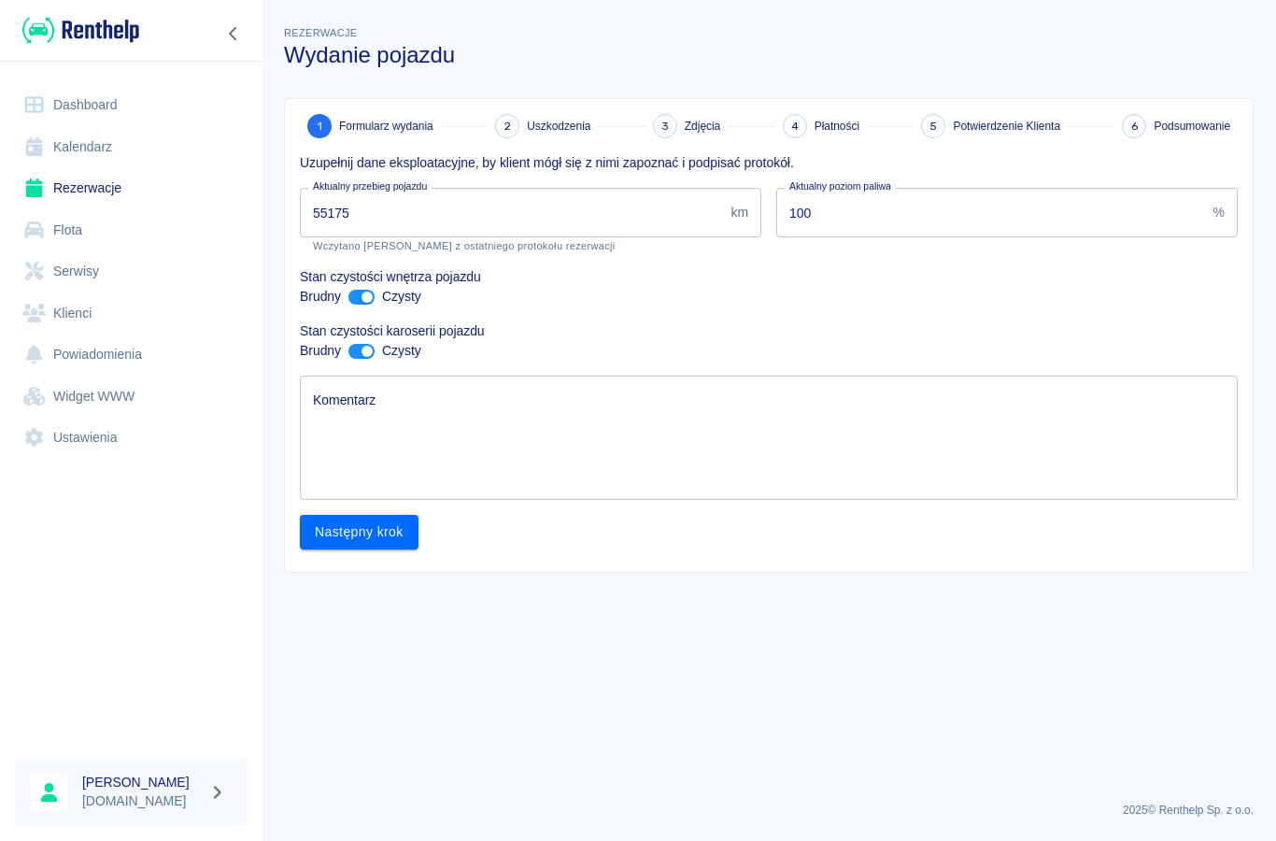
click at [372, 436] on textarea "Komentarz" at bounding box center [769, 437] width 912 height 93
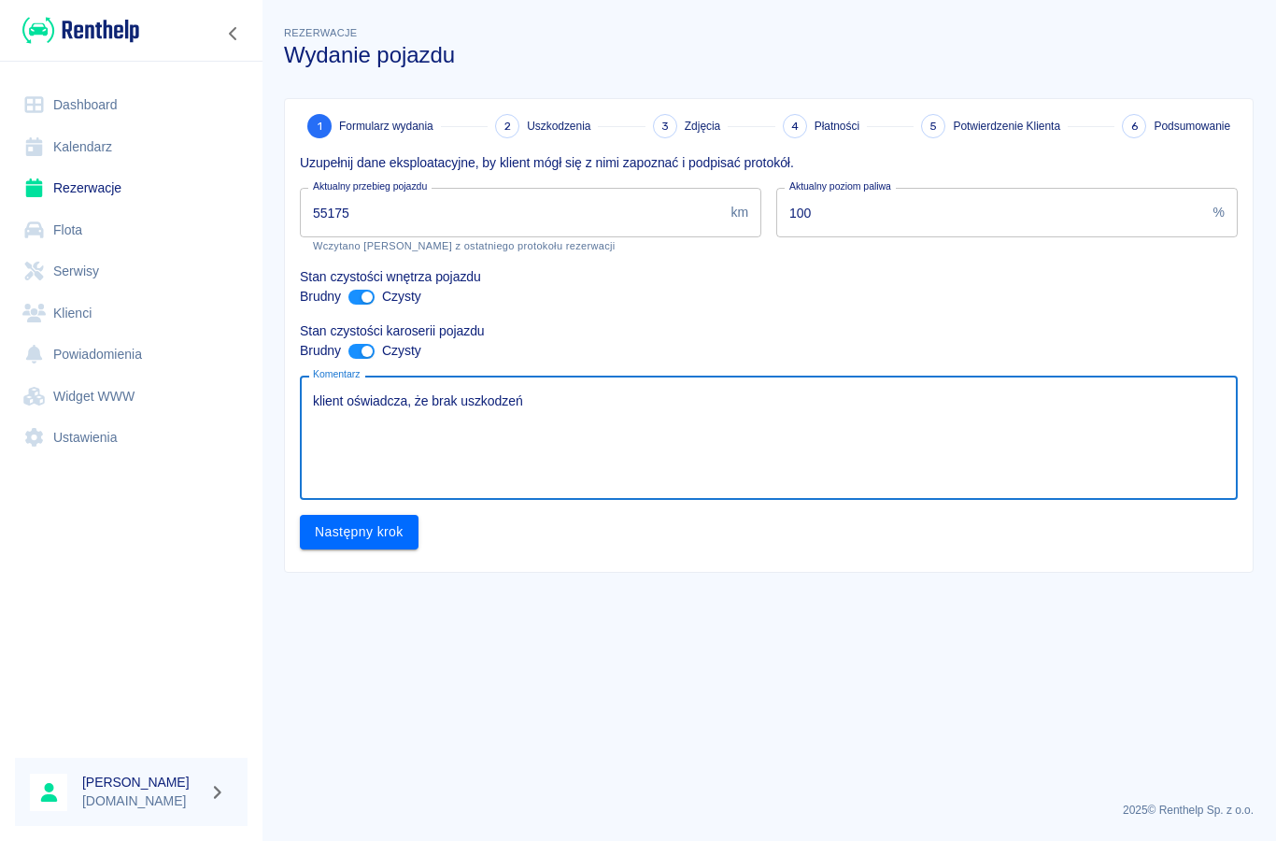
type textarea "klient oświadcza, że brak uszkodzeń"
click at [371, 559] on div "1 Formularz wydania 2 Uszkodzenia 3 Zdjęcia 4 Płatności 5 Potwierdzenie Klienta…" at bounding box center [769, 335] width 968 height 473
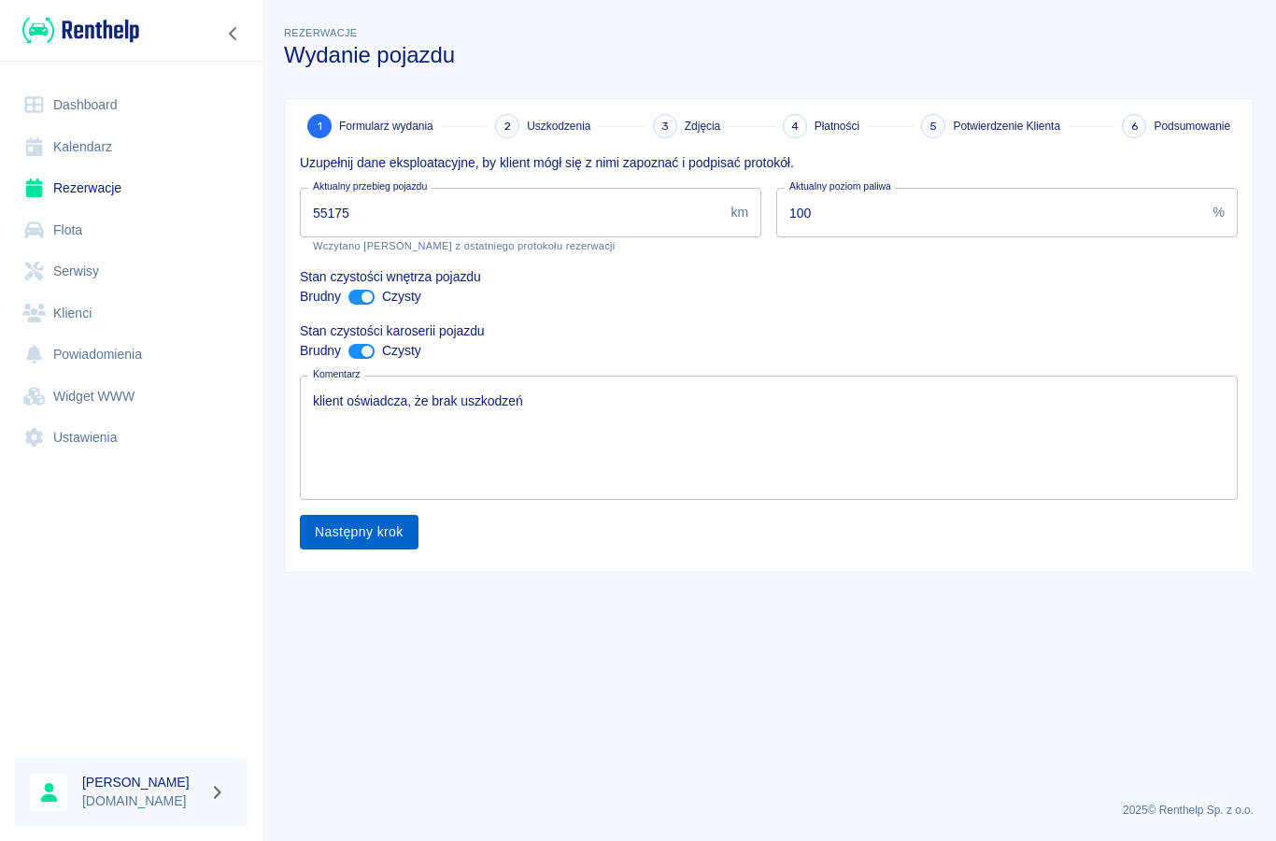
click at [346, 548] on button "Następny krok" at bounding box center [359, 532] width 119 height 35
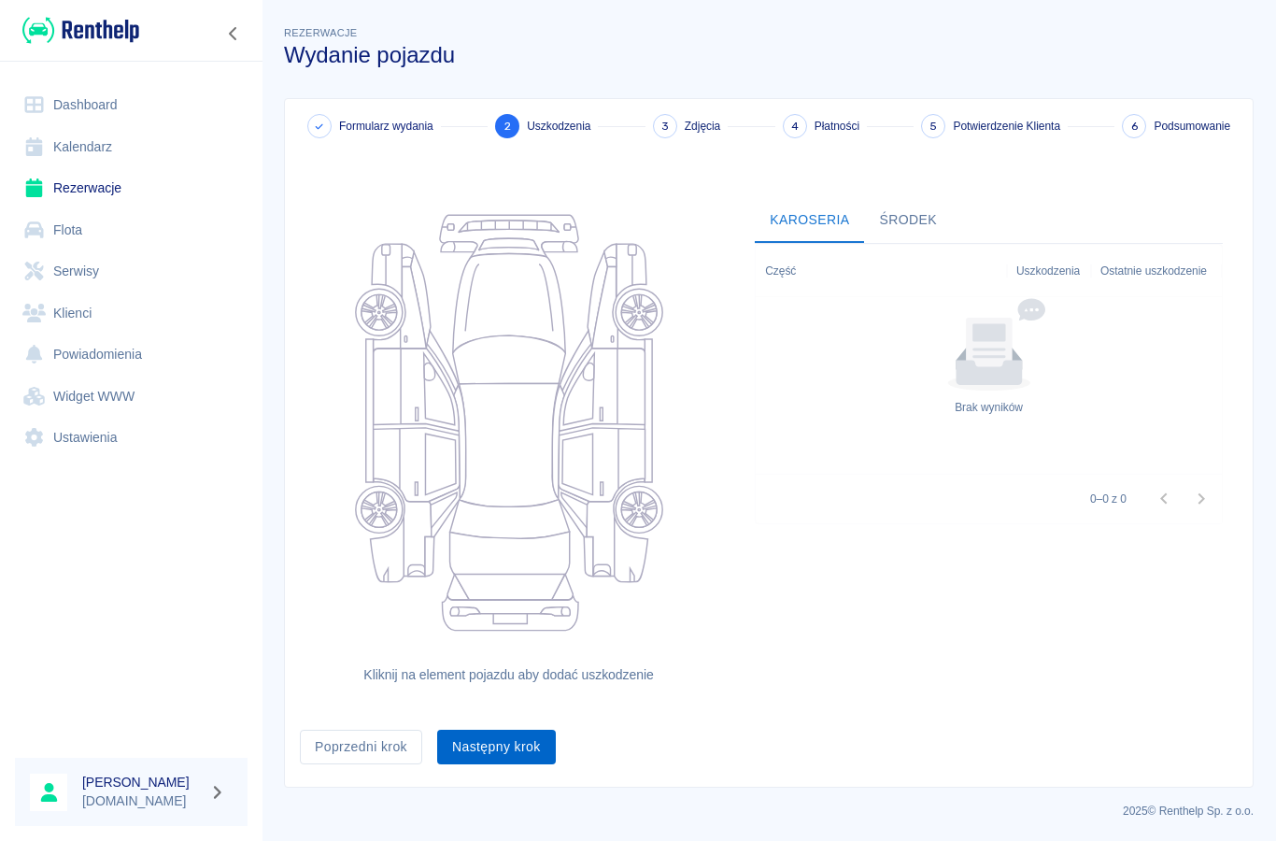
click at [512, 761] on button "Następny krok" at bounding box center [496, 746] width 119 height 35
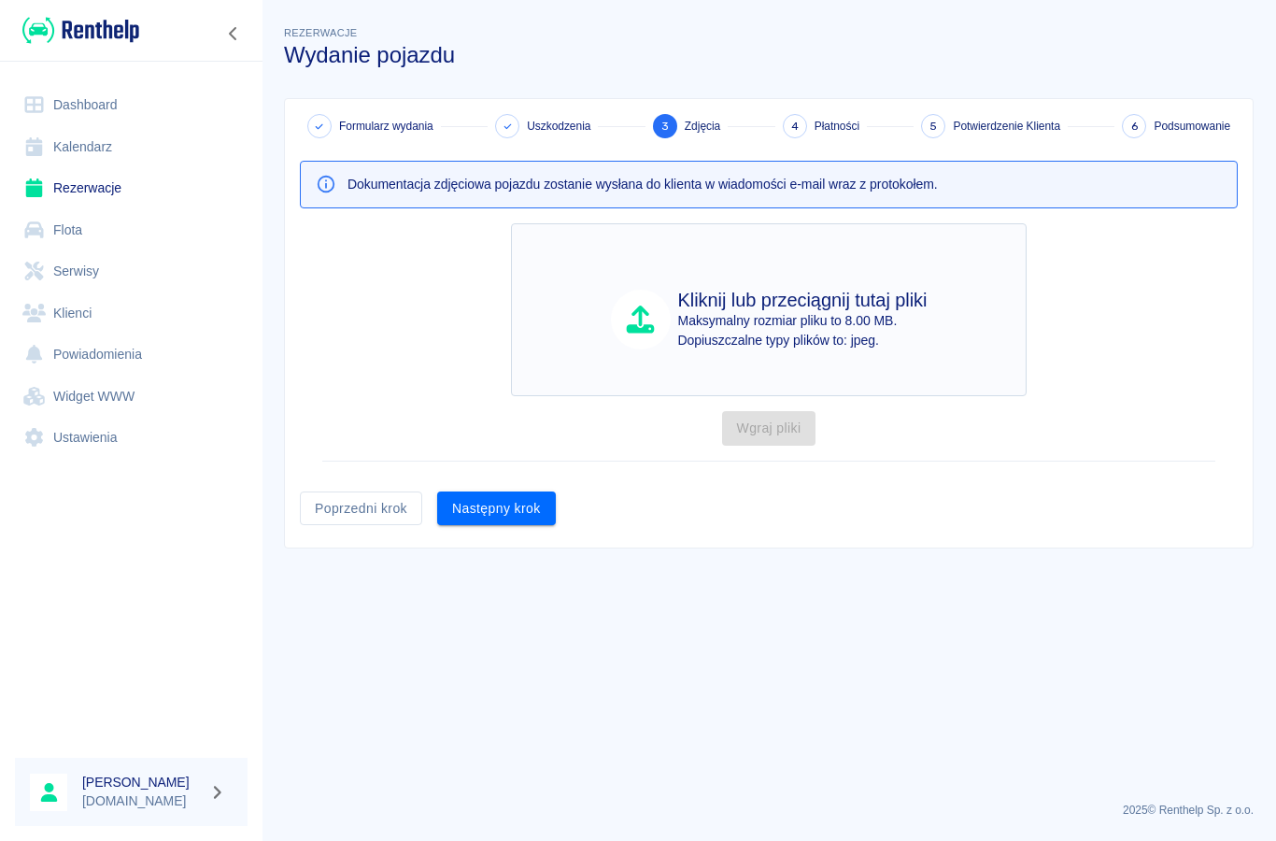
click at [764, 305] on h4 "Kliknij lub przeciągnij tutaj pliki" at bounding box center [802, 300] width 249 height 22
type input "C:\fakepath\image.jpg"
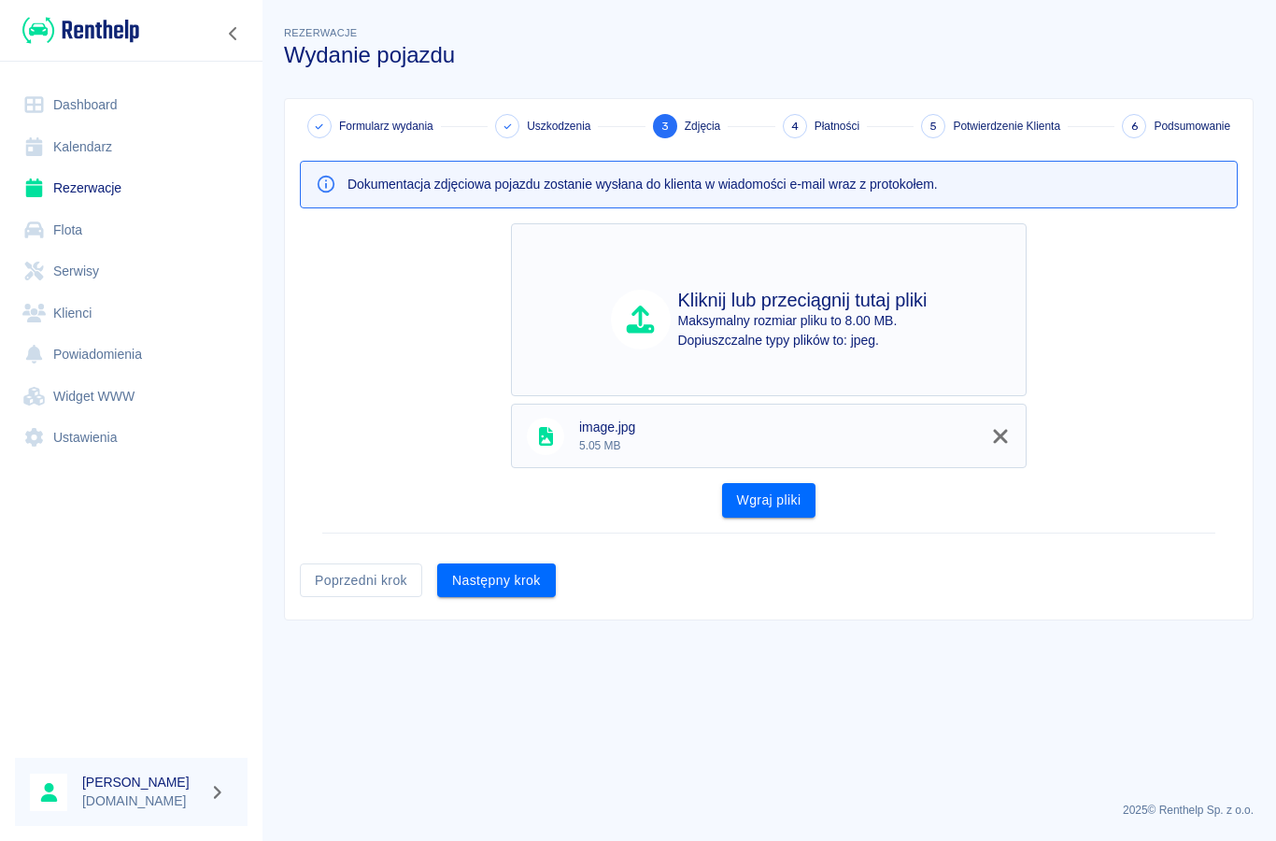
click at [843, 321] on p "Maksymalny rozmiar pliku to 8.00 MB." at bounding box center [802, 321] width 249 height 20
type input "C:\fakepath\image.jpg"
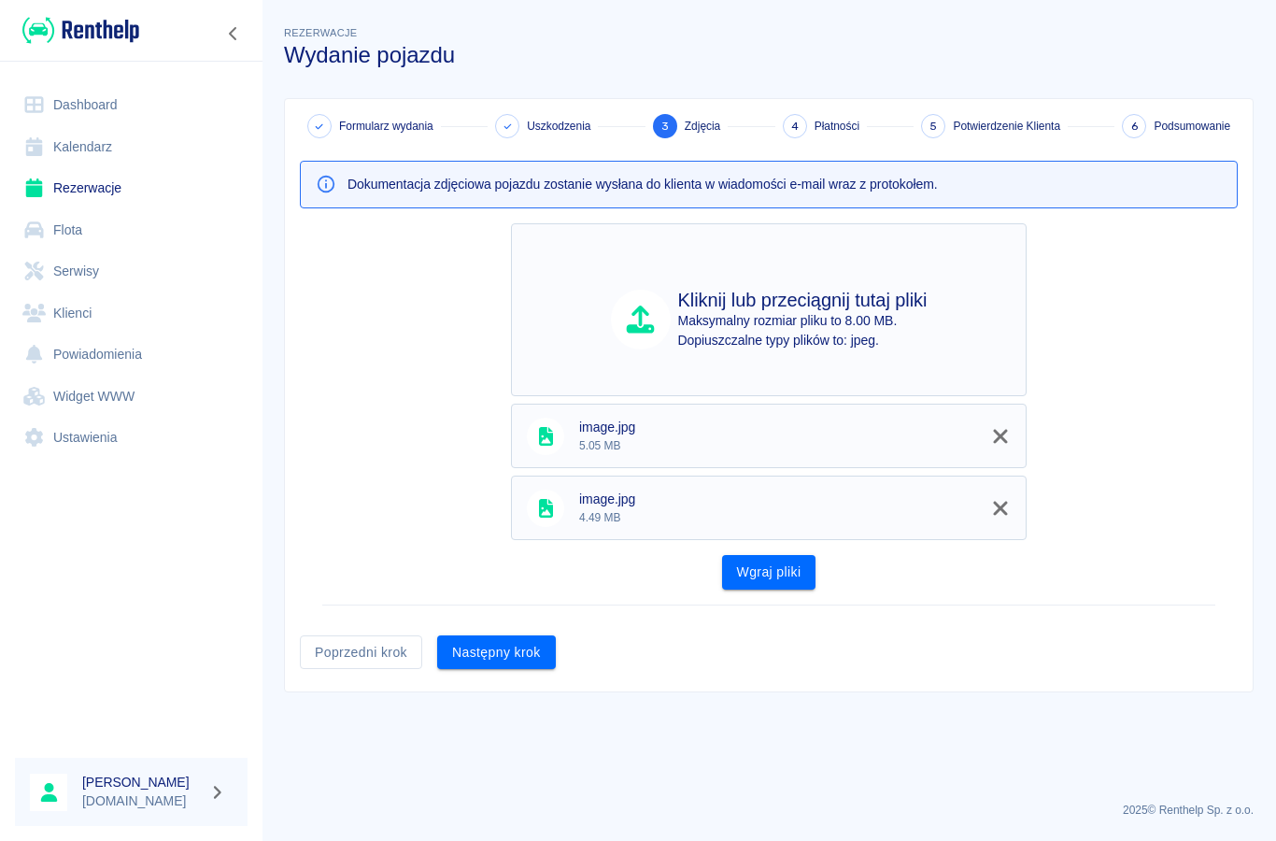
click at [876, 297] on h4 "Kliknij lub przeciągnij tutaj pliki" at bounding box center [802, 300] width 249 height 22
type input "C:\fakepath\image.jpg"
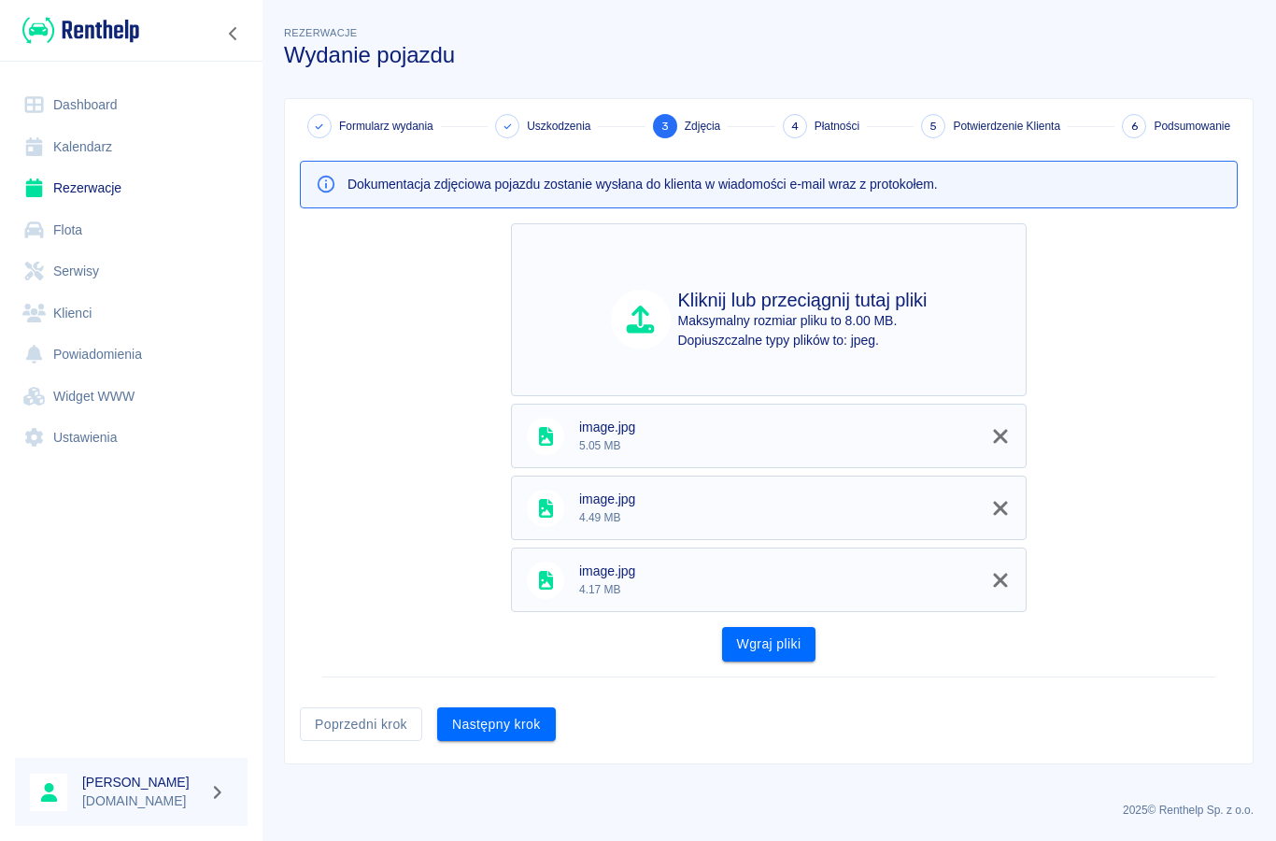
click at [874, 324] on p "Maksymalny rozmiar pliku to 8.00 MB." at bounding box center [802, 321] width 249 height 20
type input "C:\fakepath\image.jpg"
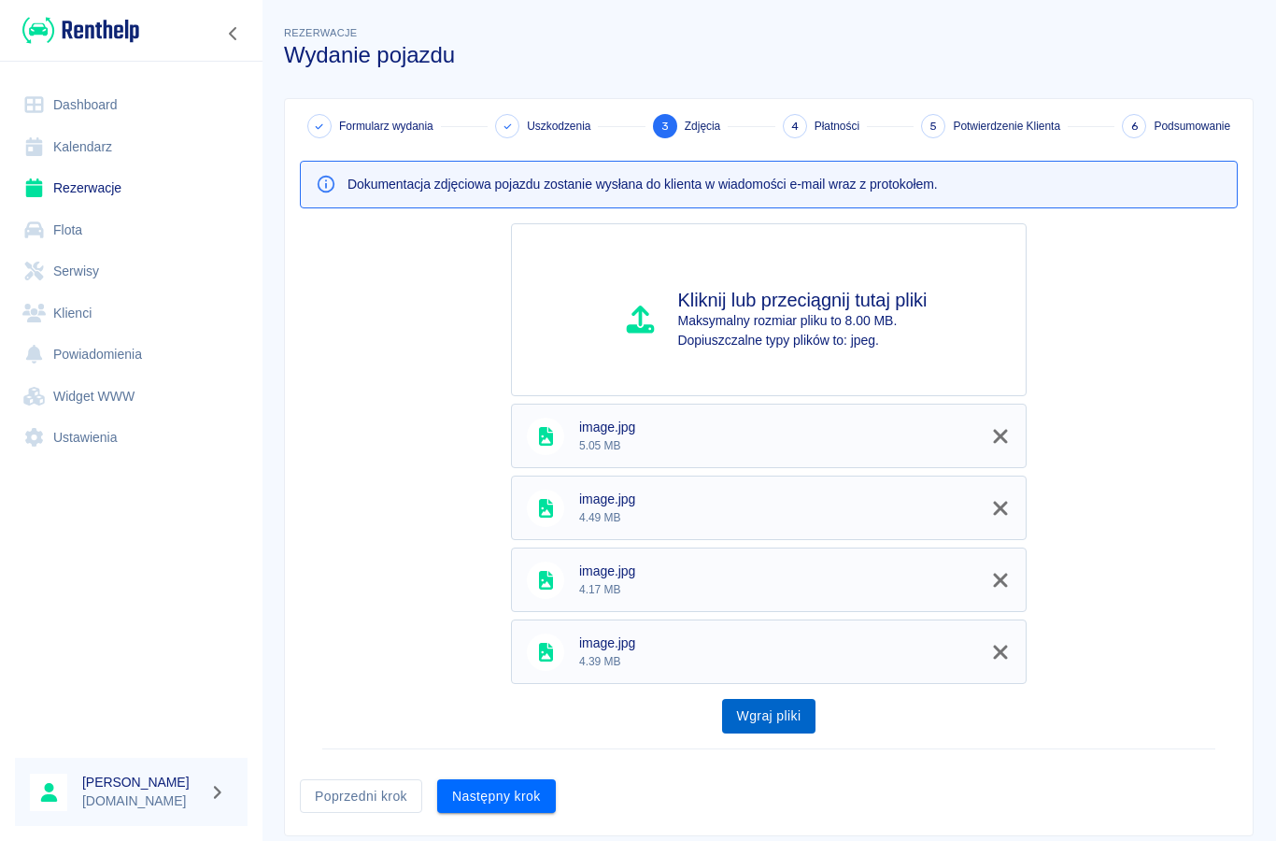
click at [791, 714] on button "Wgraj pliki" at bounding box center [769, 716] width 94 height 35
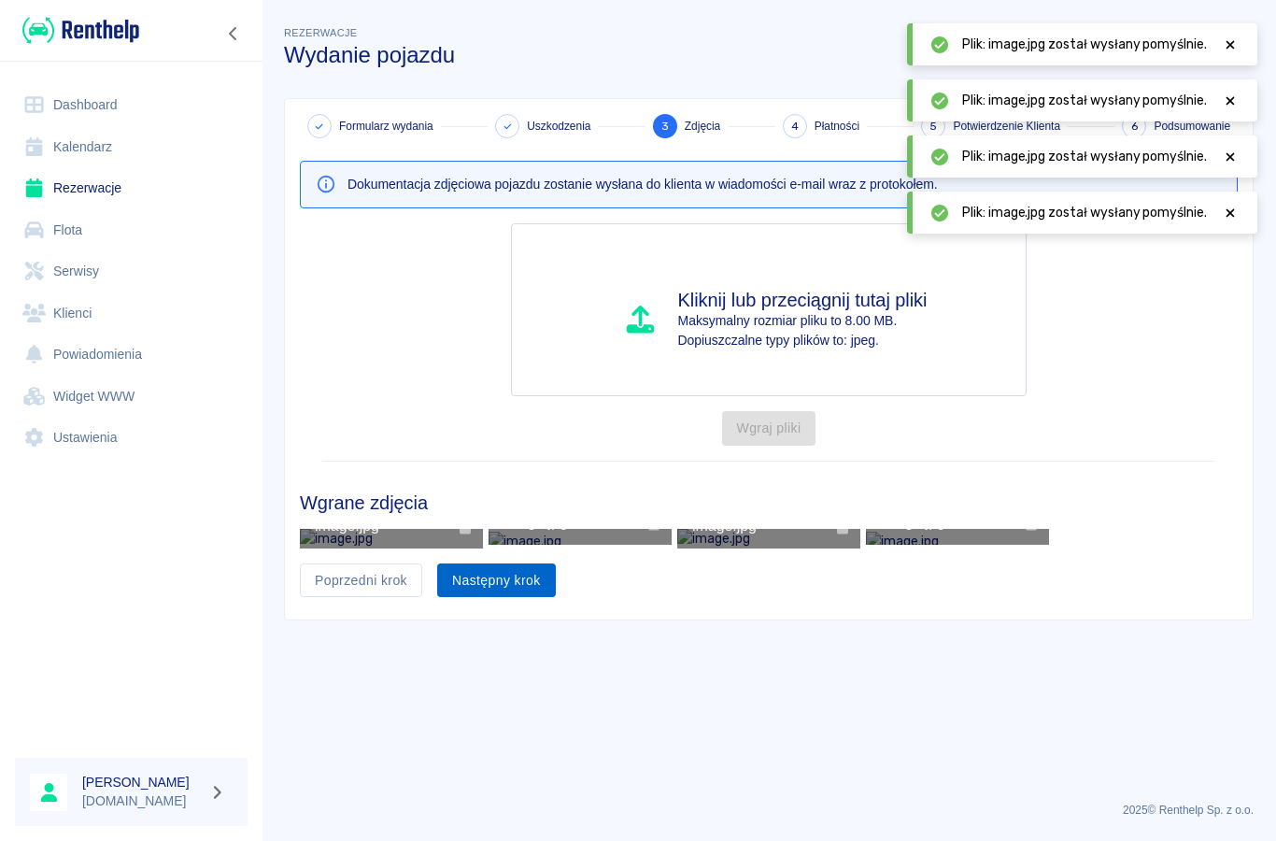
click at [489, 598] on button "Następny krok" at bounding box center [496, 580] width 119 height 35
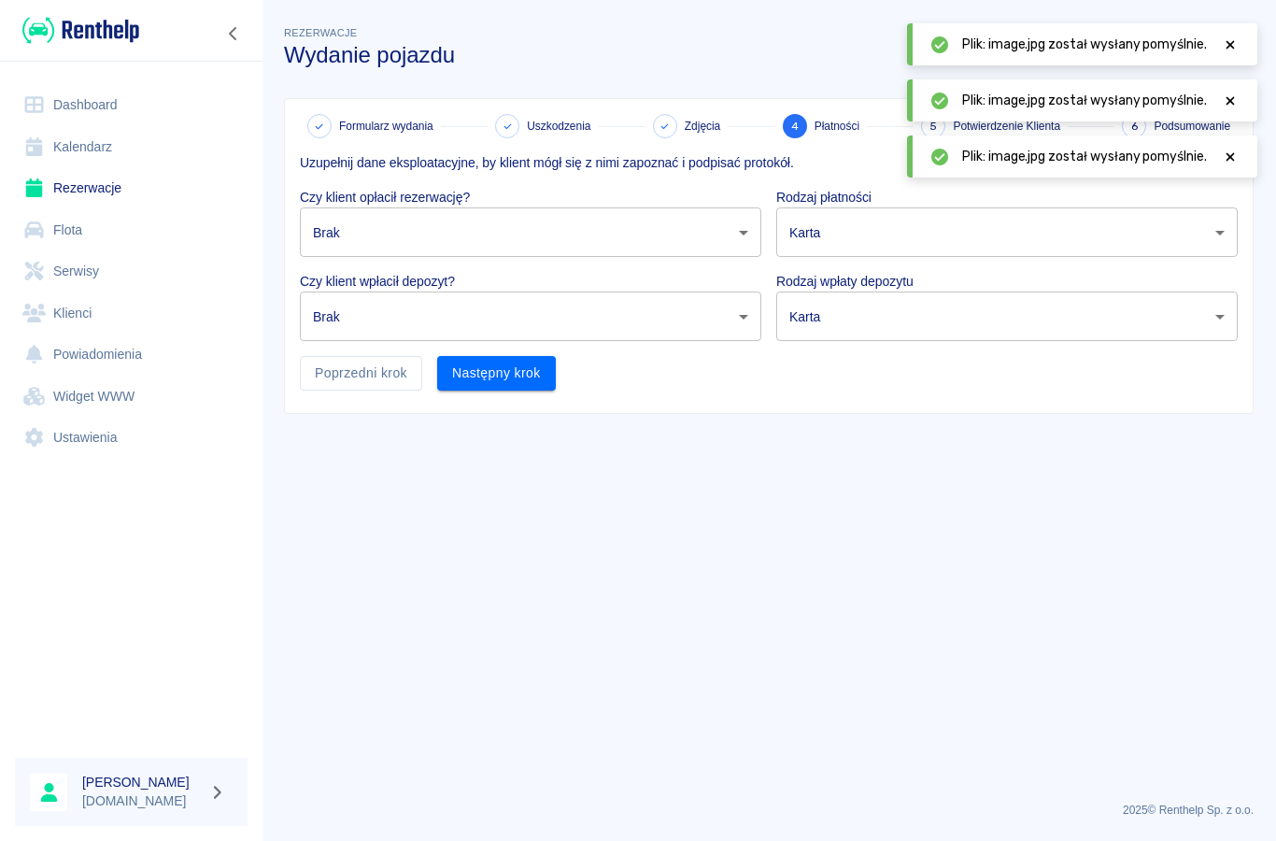
click at [365, 247] on body "Używamy plików Cookies, by zapewnić Ci najlepsze możliwe doświadczenie. Aby dow…" at bounding box center [638, 420] width 1276 height 841
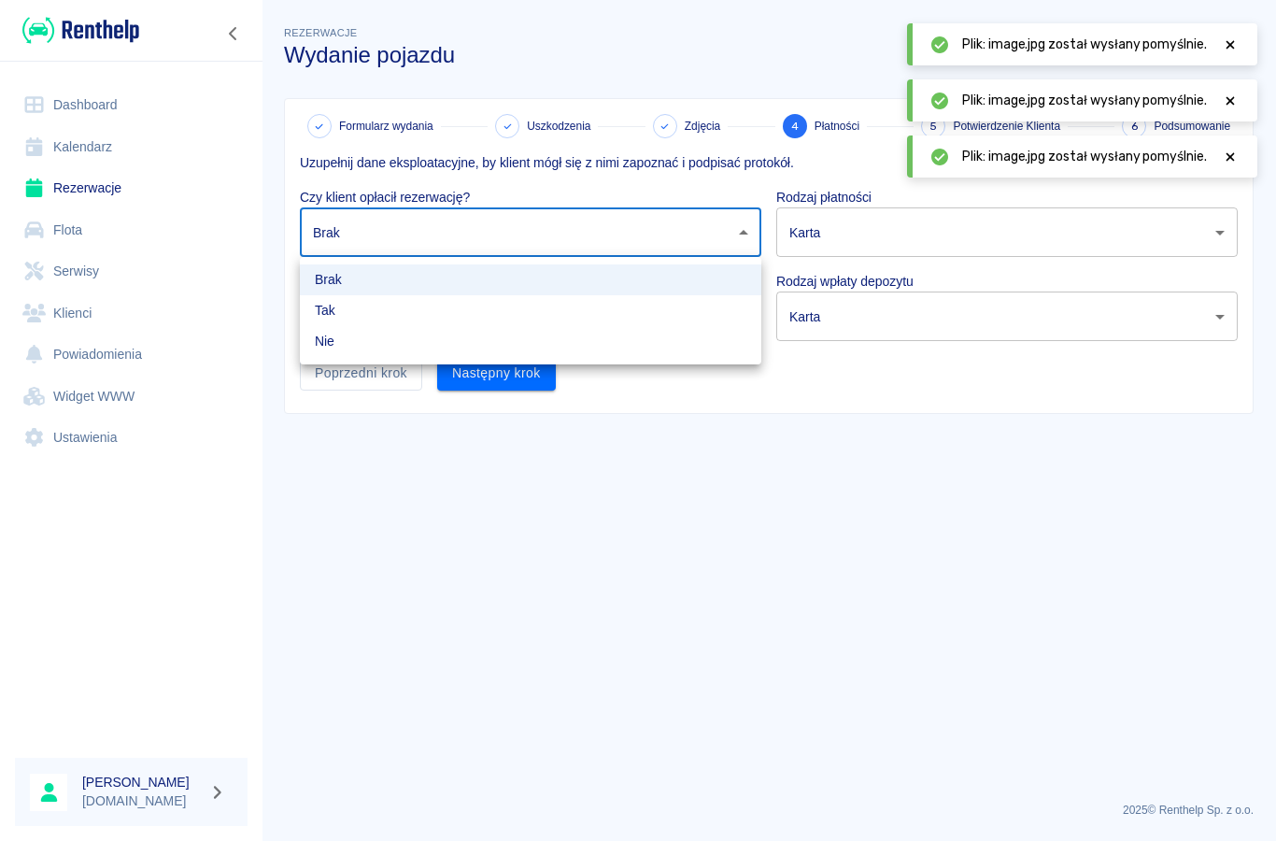
click at [351, 305] on li "Tak" at bounding box center [530, 310] width 461 height 31
type input "true"
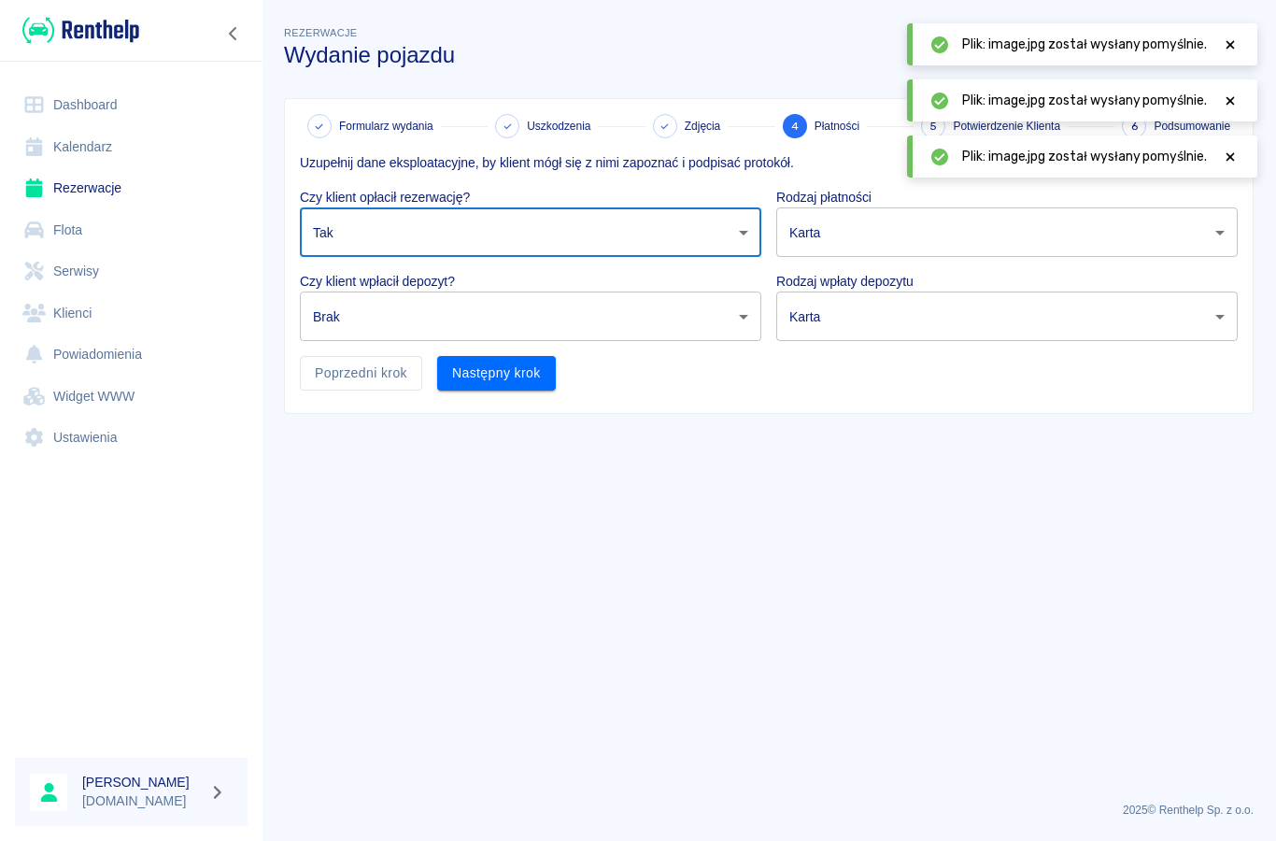
click at [370, 328] on body "Używamy plików Cookies, by zapewnić Ci najlepsze możliwe doświadczenie. Aby dow…" at bounding box center [638, 420] width 1276 height 841
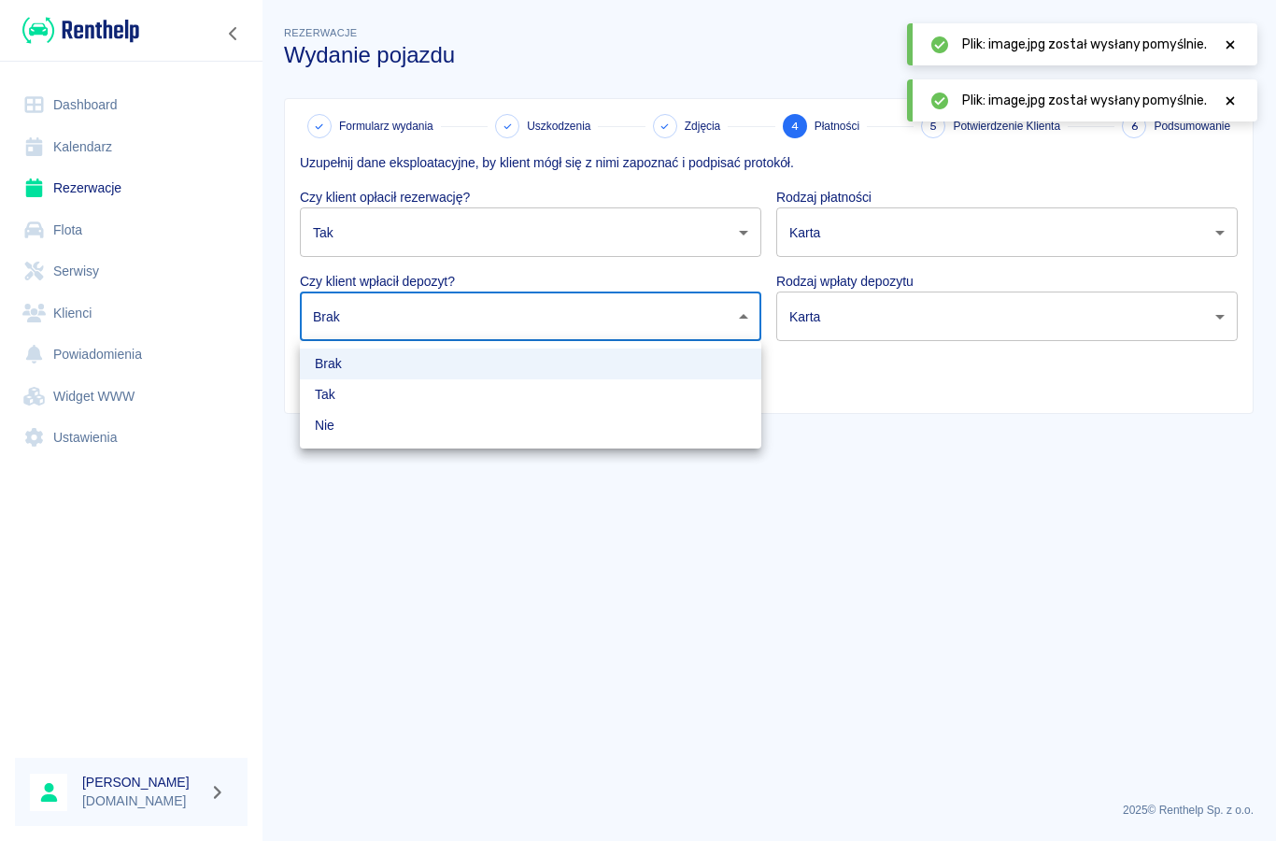
click at [351, 431] on li "Nie" at bounding box center [530, 425] width 461 height 31
type input "false"
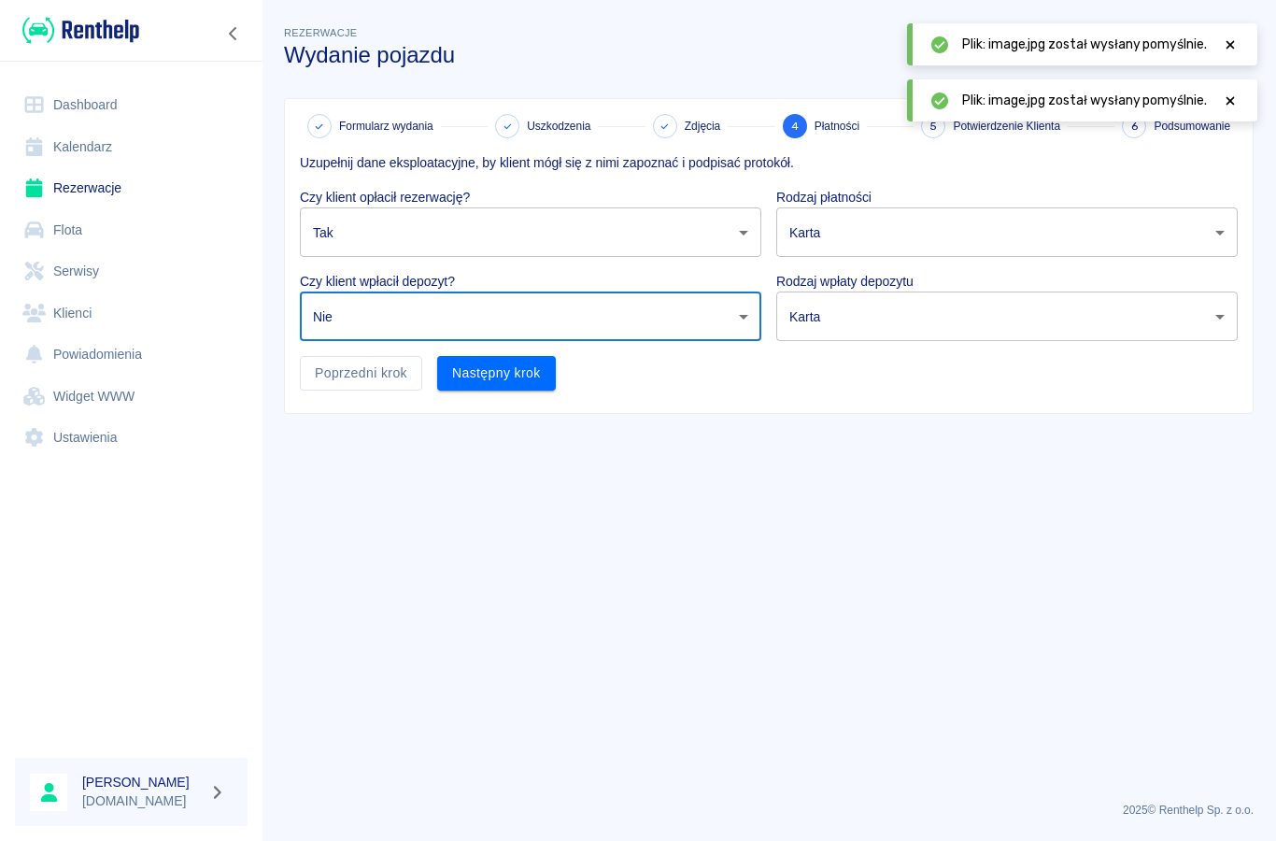
click at [833, 247] on body "Używamy plików Cookies, by zapewnić Ci najlepsze możliwe doświadczenie. Aby dow…" at bounding box center [638, 420] width 1276 height 841
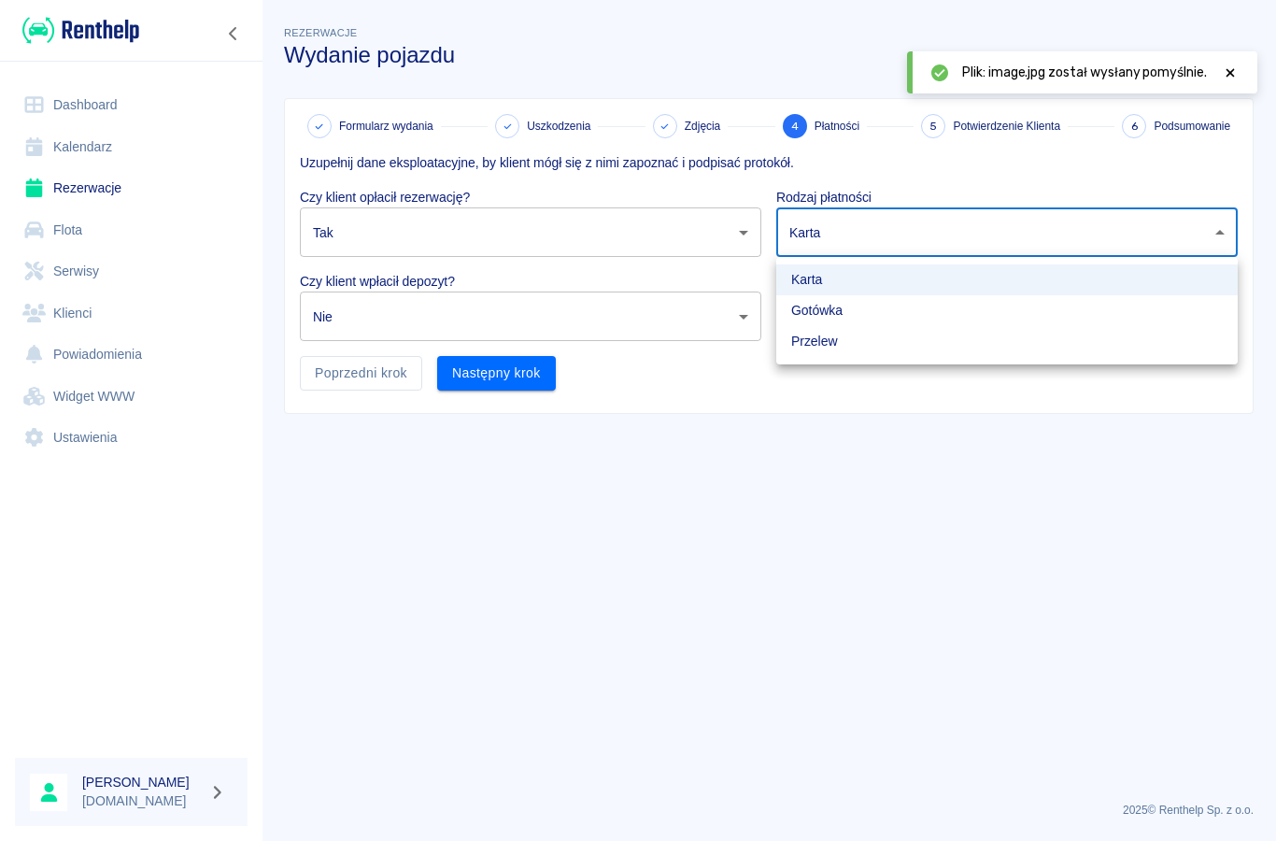
click at [824, 314] on li "Gotówka" at bounding box center [1006, 310] width 461 height 31
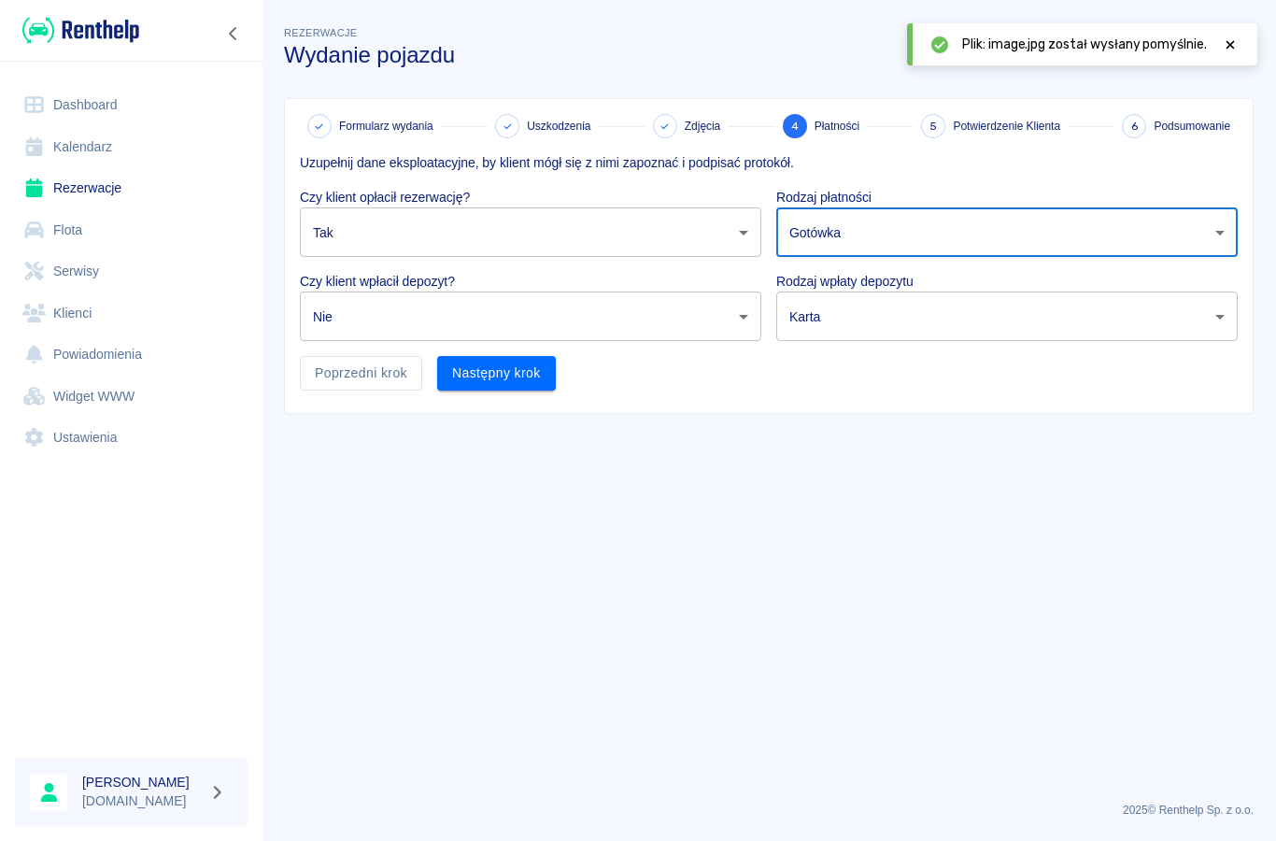
type input "cash"
click at [834, 325] on body "Używamy plików Cookies, by zapewnić Ci najlepsze możliwe doświadczenie. Aby dow…" at bounding box center [638, 420] width 1276 height 841
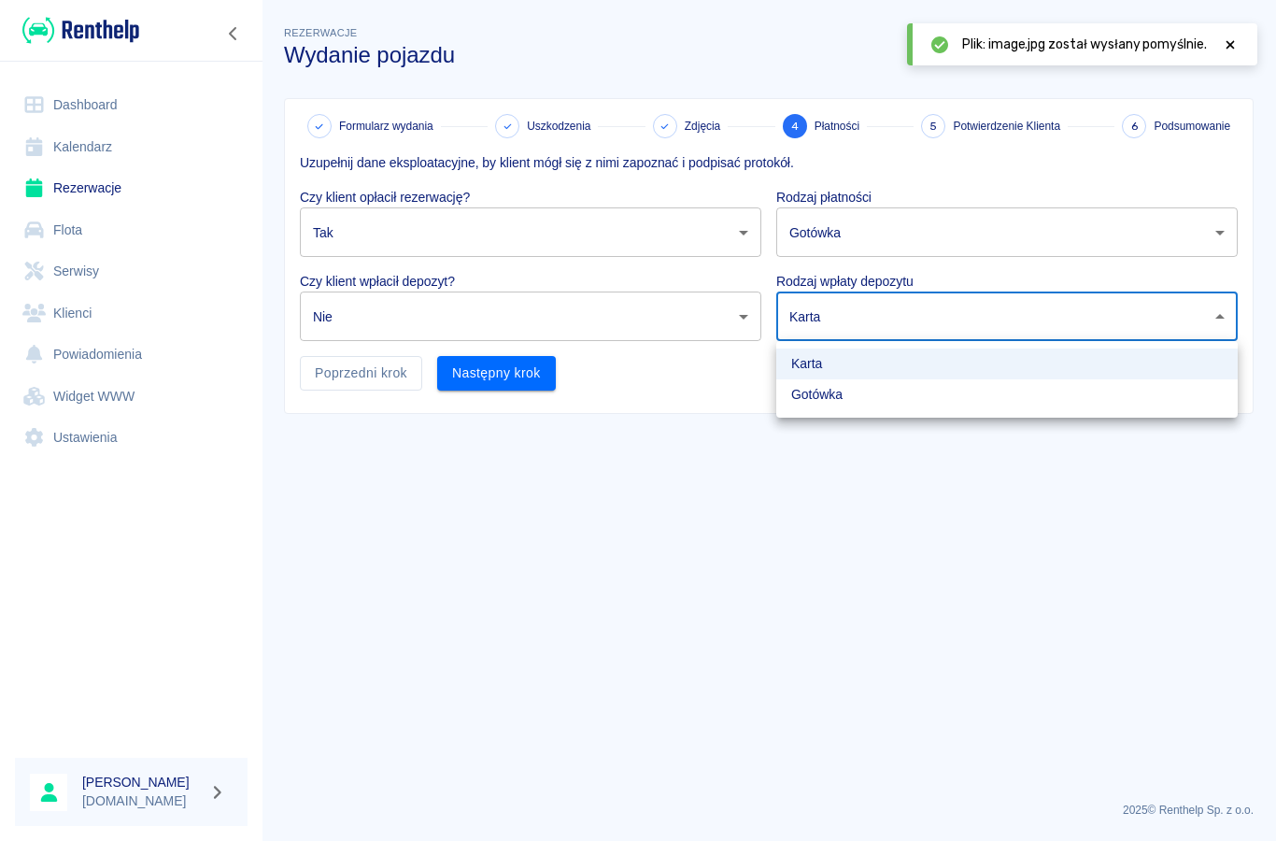
click at [822, 392] on li "Gotówka" at bounding box center [1006, 394] width 461 height 31
type input "cash"
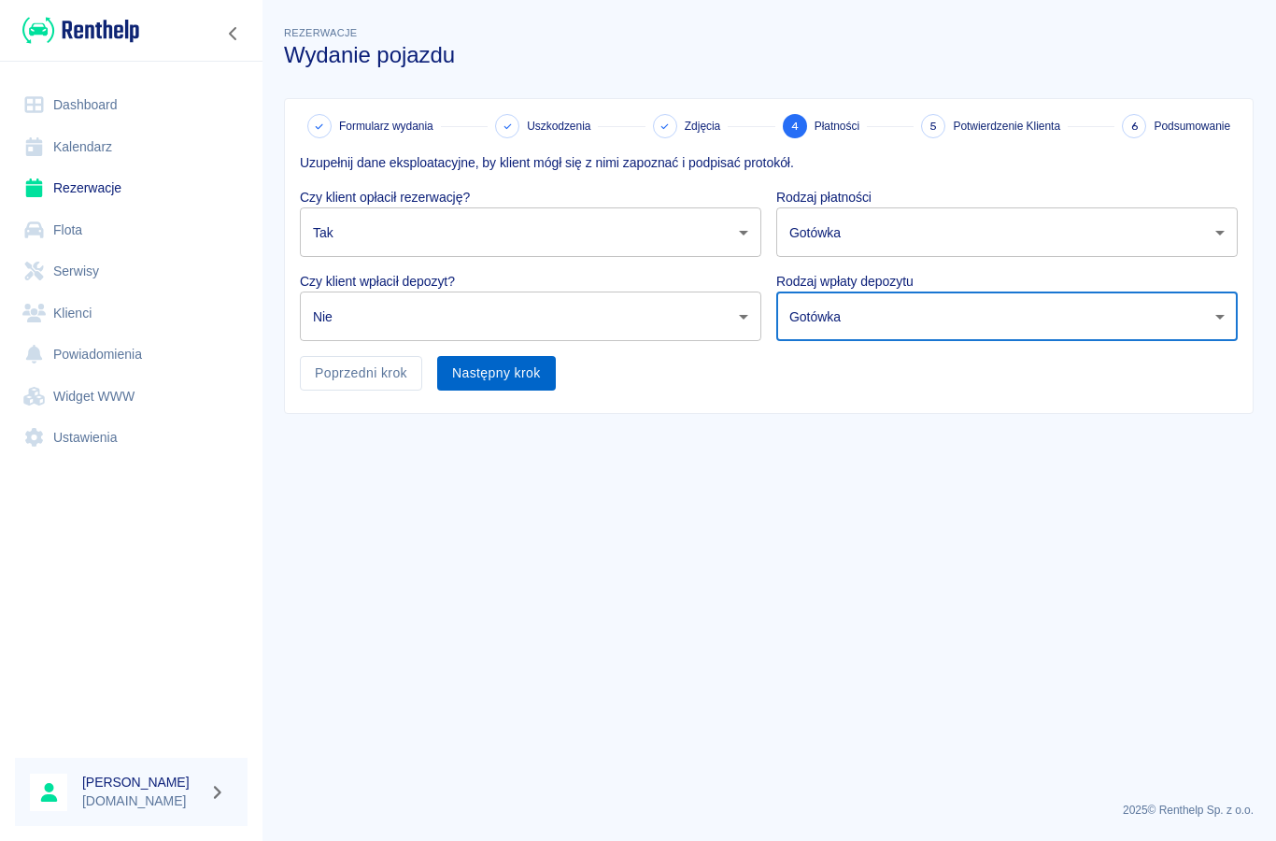
click at [538, 386] on button "Następny krok" at bounding box center [496, 373] width 119 height 35
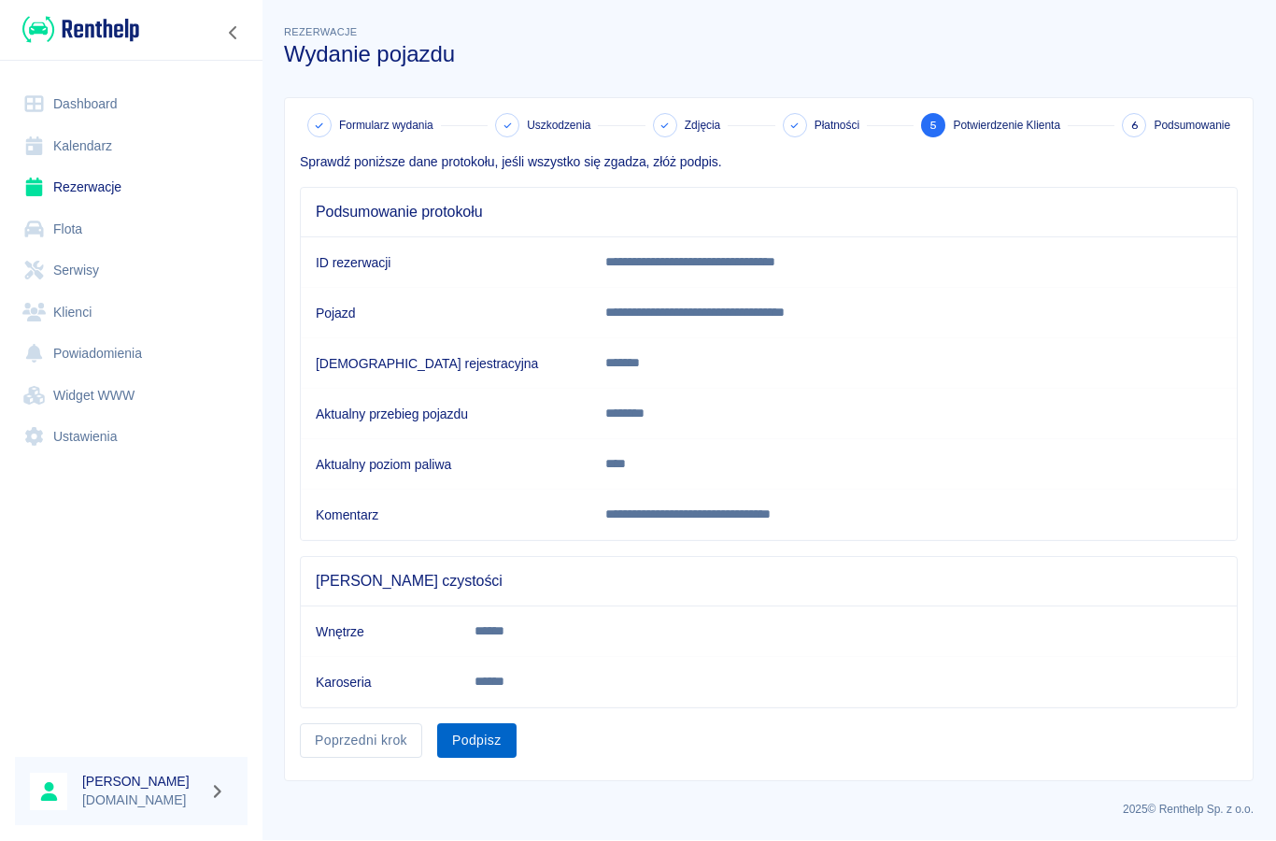
click at [483, 738] on button "Podpisz" at bounding box center [476, 741] width 79 height 35
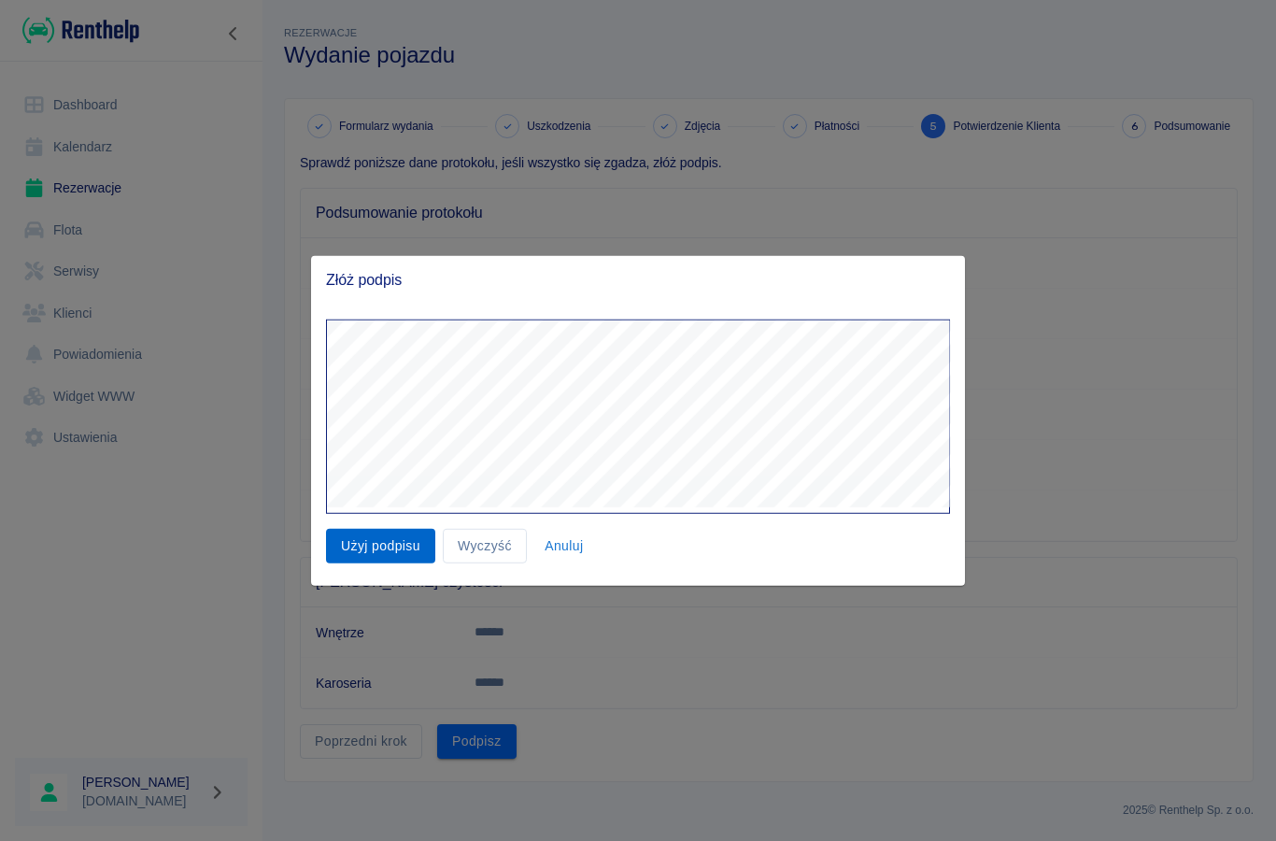
click at [389, 540] on button "Użyj podpisu" at bounding box center [380, 546] width 109 height 35
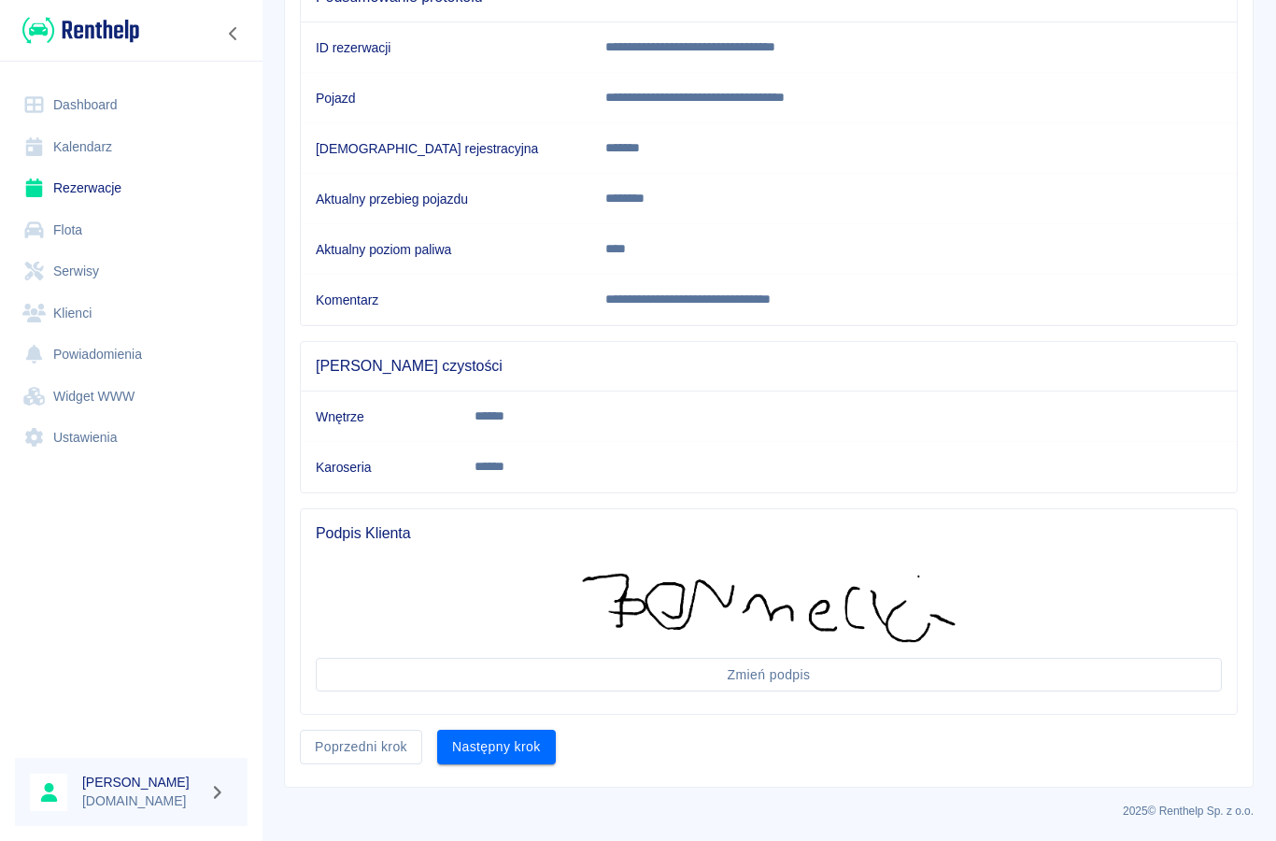
scroll to position [216, 0]
click at [497, 760] on button "Następny krok" at bounding box center [496, 746] width 119 height 35
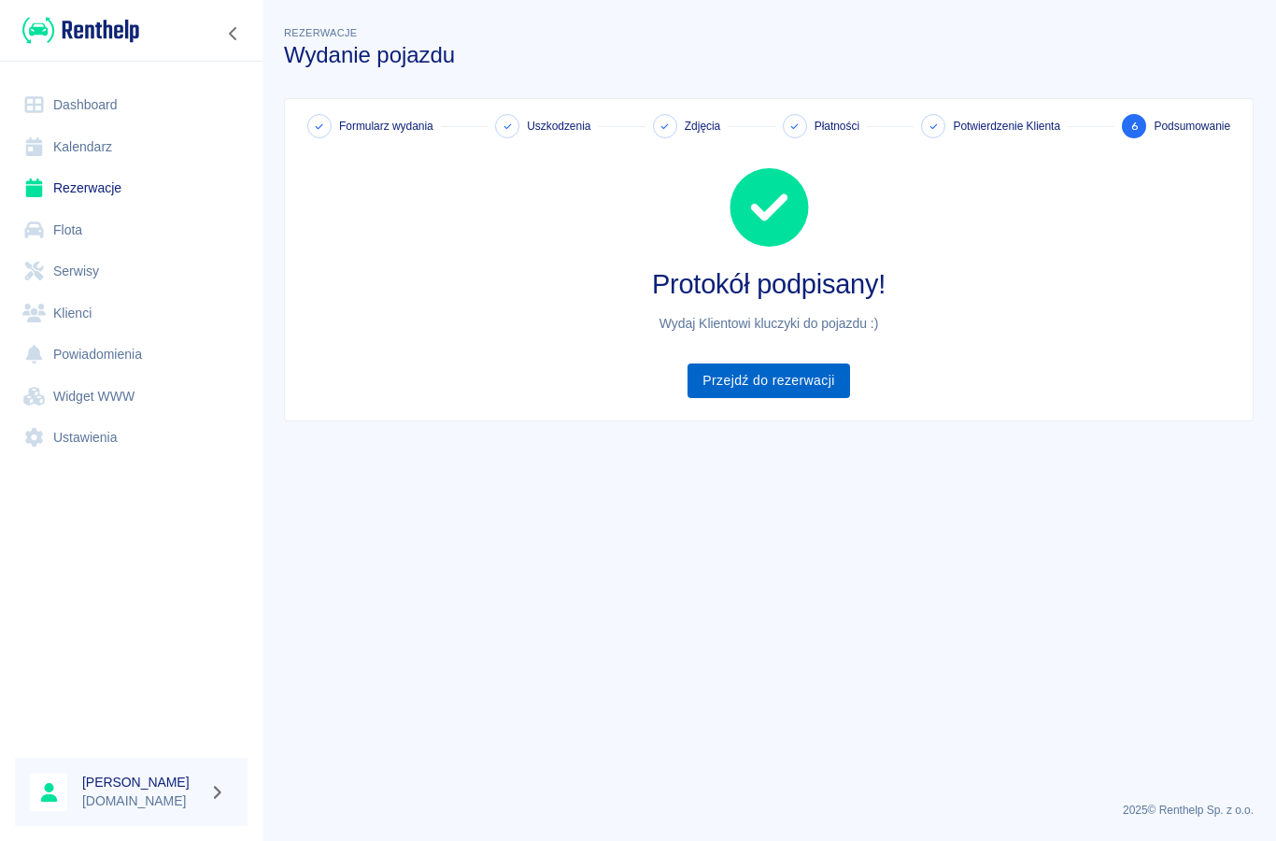
click at [764, 395] on link "Przejdź do rezerwacji" at bounding box center [768, 380] width 162 height 35
